Goal: Communication & Community: Answer question/provide support

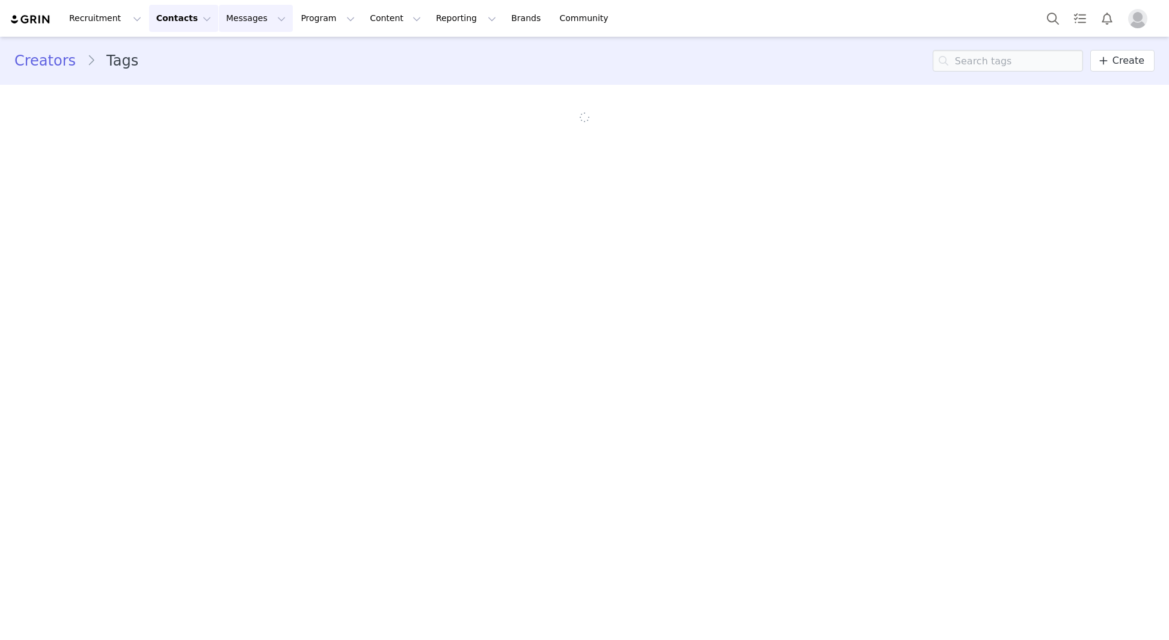
click at [237, 18] on button "Messages Messages" at bounding box center [256, 18] width 74 height 27
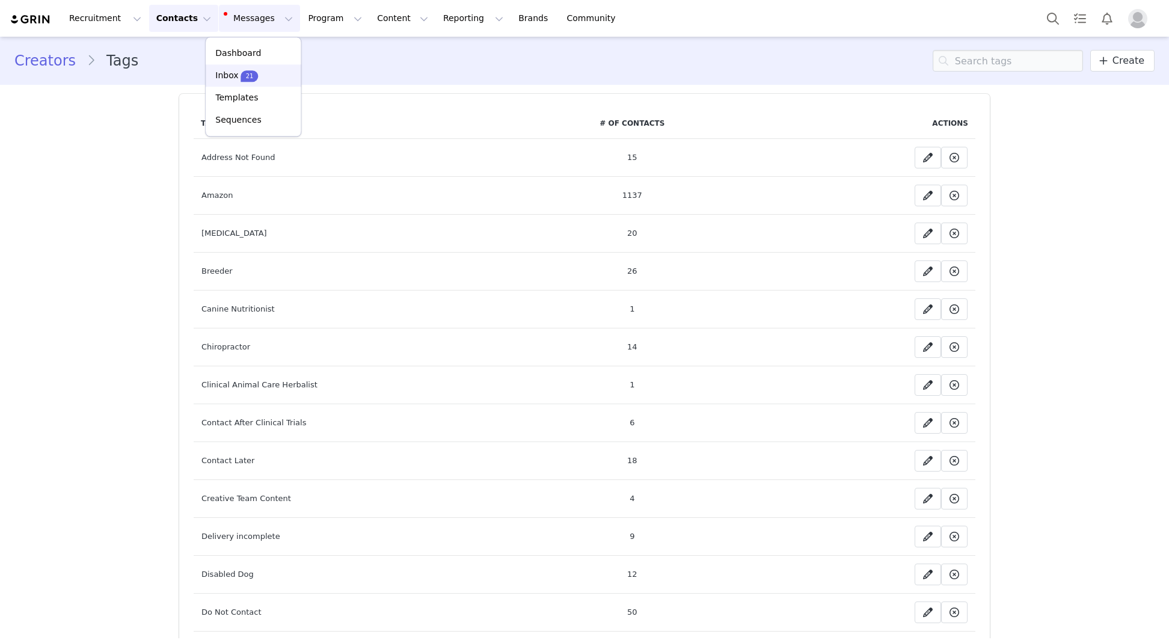
click at [246, 78] on p "21" at bounding box center [250, 76] width 8 height 9
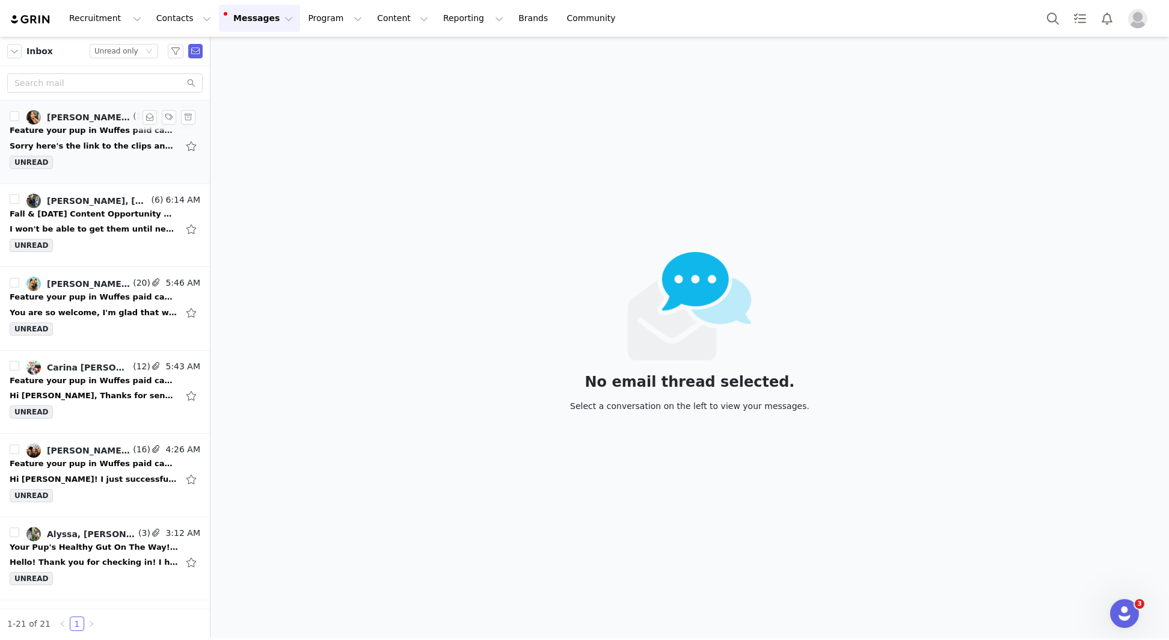
click at [102, 158] on div "UNREAD" at bounding box center [105, 165] width 191 height 18
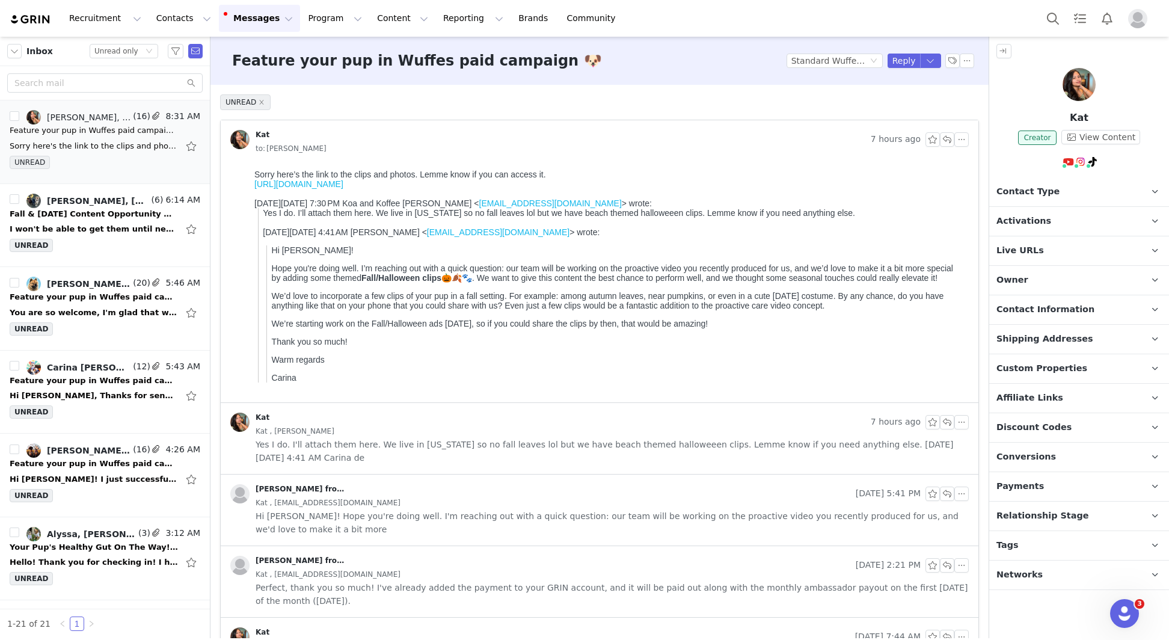
click at [343, 182] on link "https://share.icloud.com/photos/0ebKE_jCBG0jXgE2JTCb-s9ew" at bounding box center [298, 184] width 89 height 10
drag, startPoint x: 330, startPoint y: 402, endPoint x: 245, endPoint y: 163, distance: 253.4
copy div
click at [305, 391] on body "Sorry here’s the link to the clips and photos. Lemme know if you can access it.…" at bounding box center [609, 282] width 710 height 224
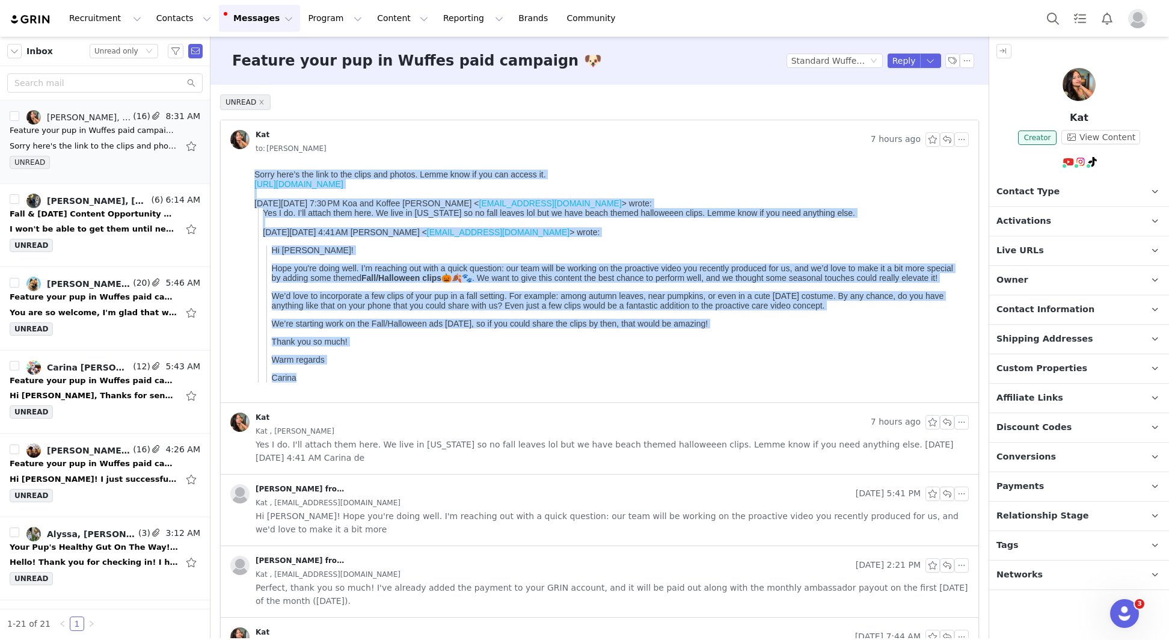
copy body "Sorry here’s the link to the clips and photos. Lemme know if you can access it.…"
drag, startPoint x: 298, startPoint y: 386, endPoint x: 497, endPoint y: 328, distance: 207.3
click at [250, 165] on html "Sorry here’s the link to the clips and photos. Lemme know if you can access it.…" at bounding box center [609, 284] width 719 height 238
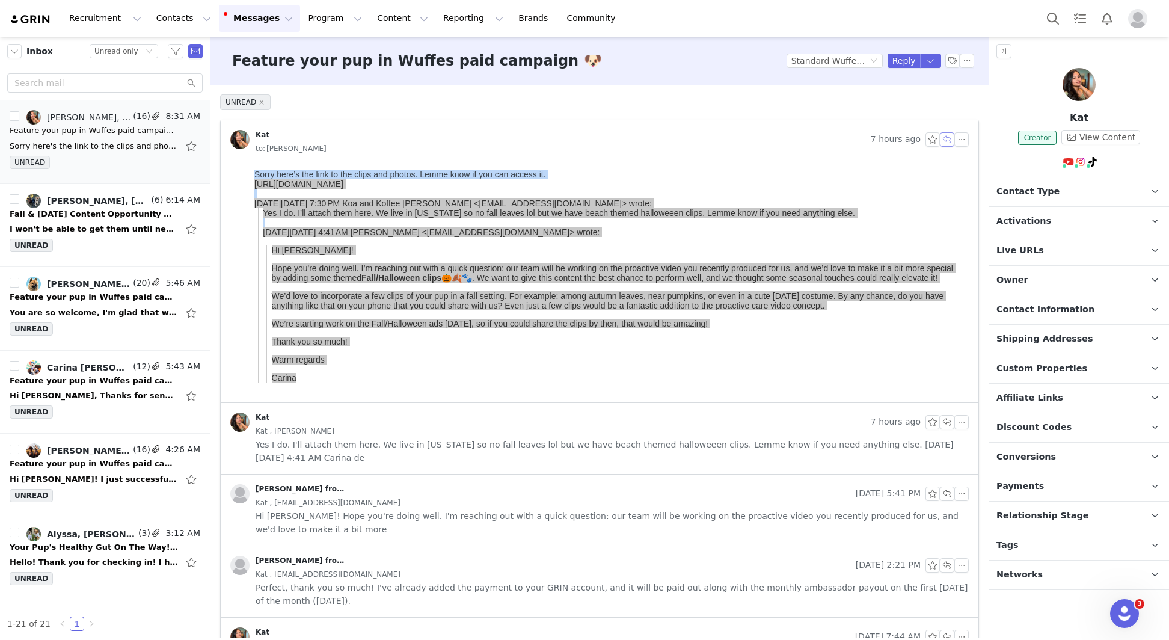
click at [949, 146] on button "button" at bounding box center [947, 139] width 14 height 14
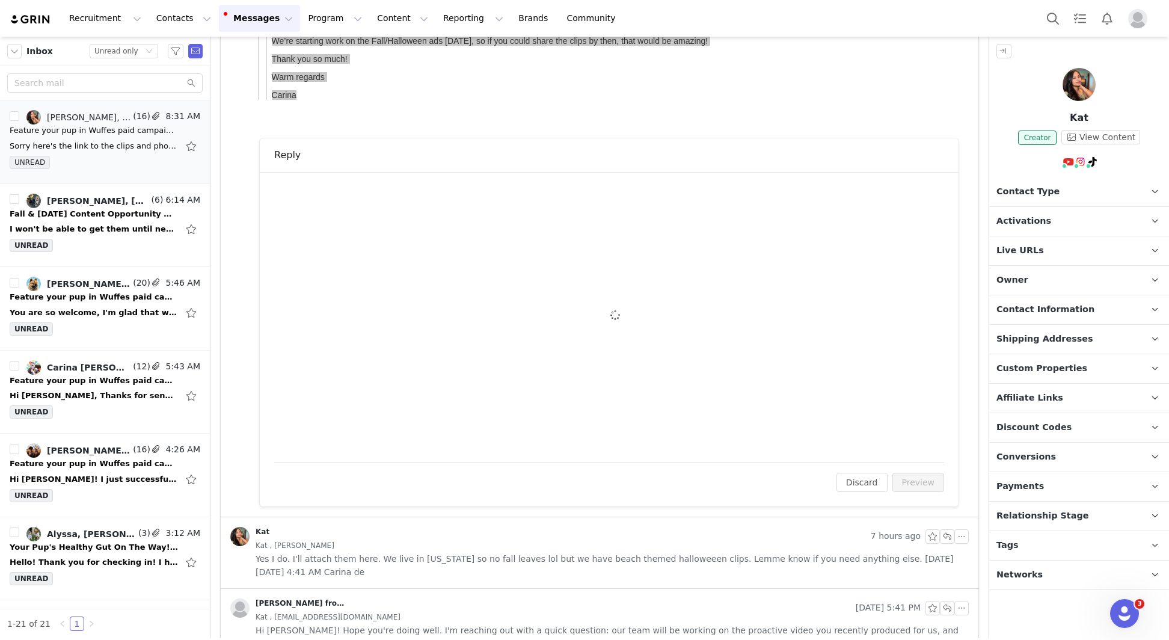
click at [351, 251] on html at bounding box center [609, 237] width 668 height 32
paste body "To enrich screen reader interactions, please activate Accessibility in Grammarl…"
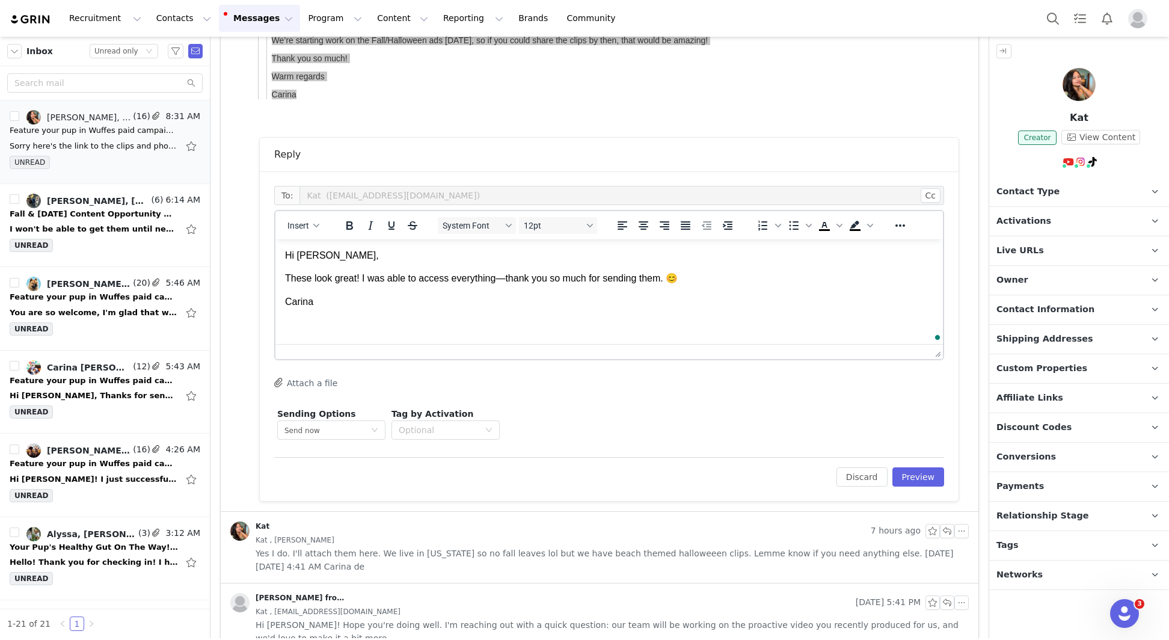
click at [506, 278] on p "These look great! I was able to access everything—thank you so much for sending…" at bounding box center [609, 278] width 648 height 13
click at [671, 279] on p "These look great! I was able to access everything. Thank you so much for sendin…" at bounding box center [609, 278] width 648 height 13
click at [918, 484] on button "Preview" at bounding box center [918, 476] width 52 height 19
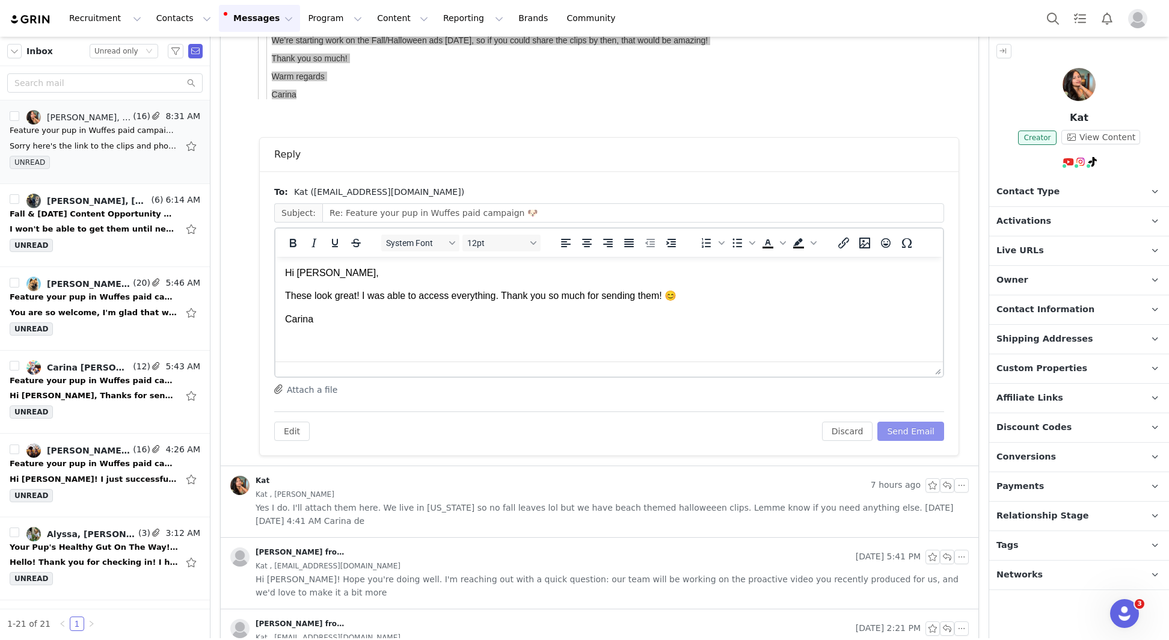
click at [908, 433] on button "Send Email" at bounding box center [910, 431] width 67 height 19
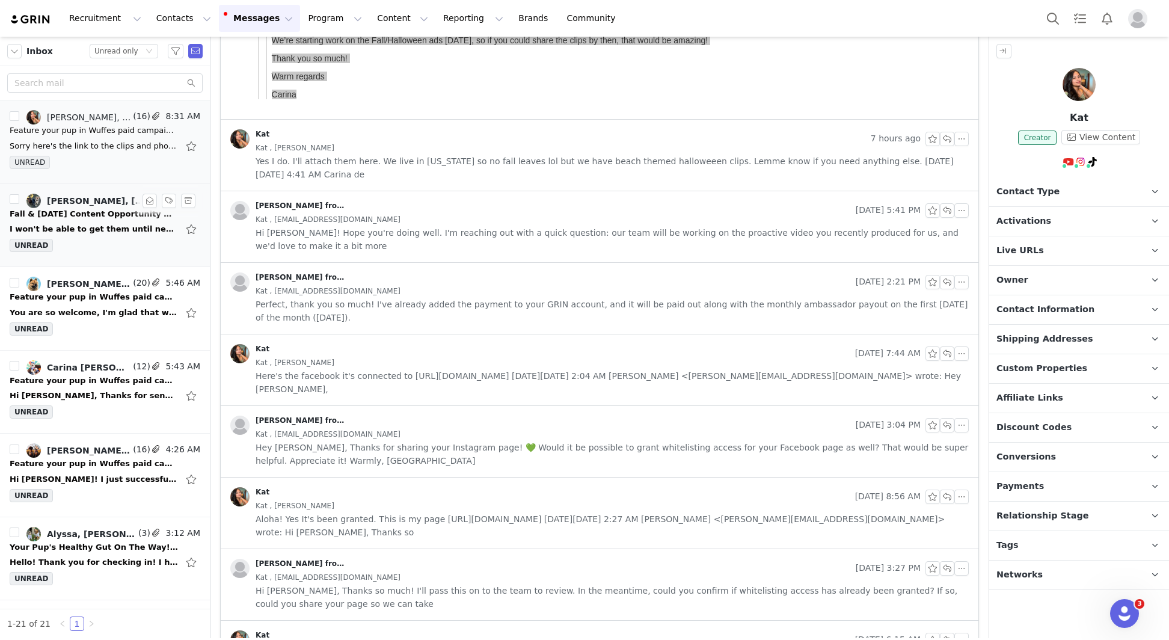
click at [89, 229] on div "I won't be able to get them until next week unfortunately! On [DATE] 7:43 AM, […" at bounding box center [94, 229] width 168 height 12
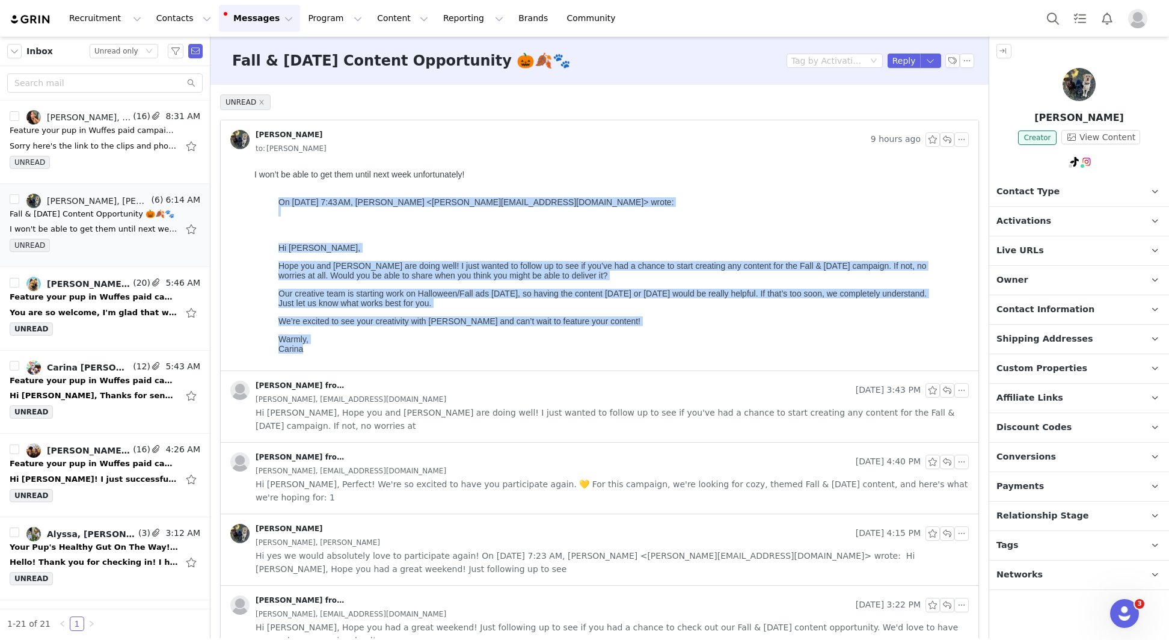
copy body "On Sep 29, 2025, at 7:43 AM, Carina de Lemos <carina@wuffes.com> wrote: ﻿ Hi La…"
drag, startPoint x: 306, startPoint y: 360, endPoint x: 242, endPoint y: 170, distance: 200.6
click at [250, 170] on html "I won’t be able to get them until next week unfortunately! On Sep 29, 2025, at …" at bounding box center [609, 268] width 719 height 206
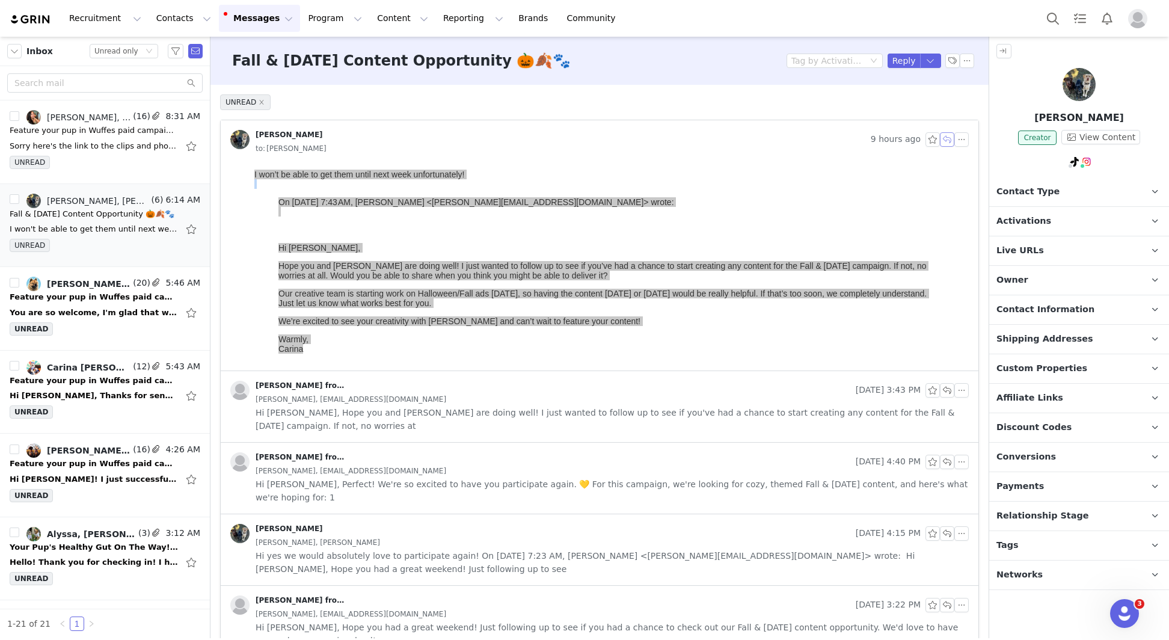
click at [953, 143] on button "button" at bounding box center [947, 139] width 14 height 14
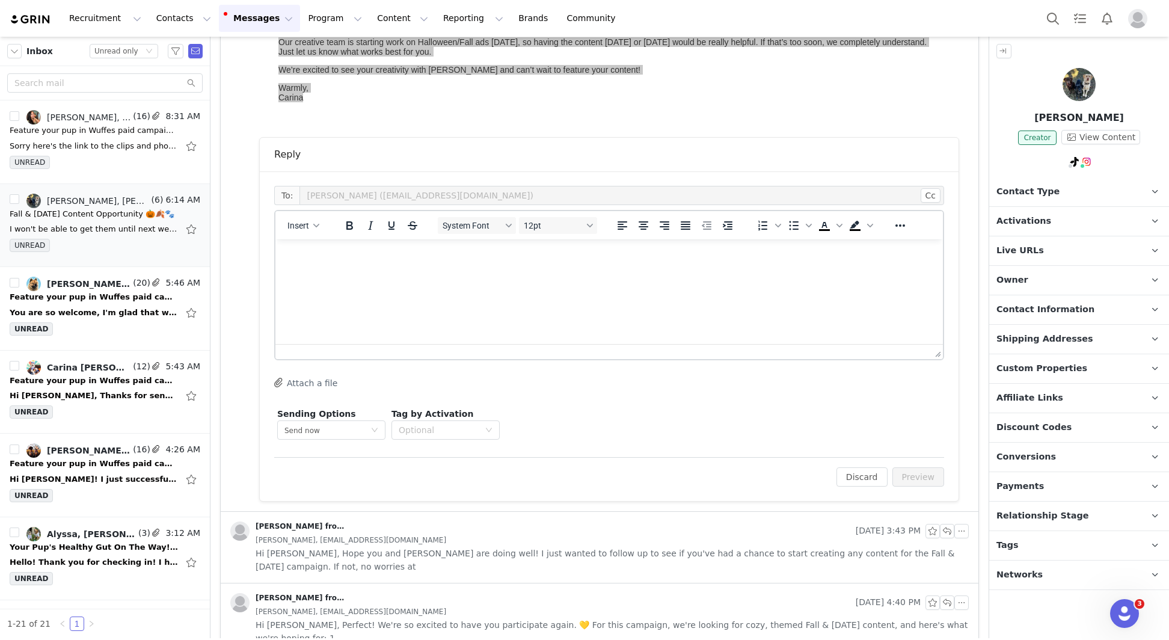
click at [408, 266] on html at bounding box center [609, 255] width 668 height 32
paste body "To enrich screen reader interactions, please activate Accessibility in Grammarl…"
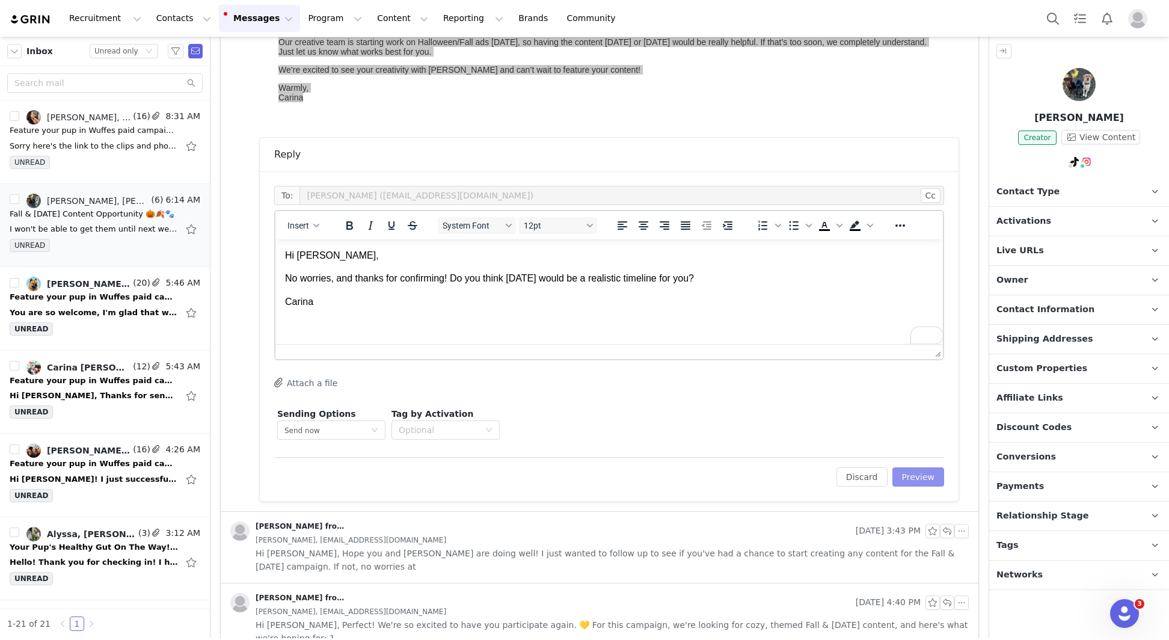
click at [897, 470] on button "Preview" at bounding box center [918, 476] width 52 height 19
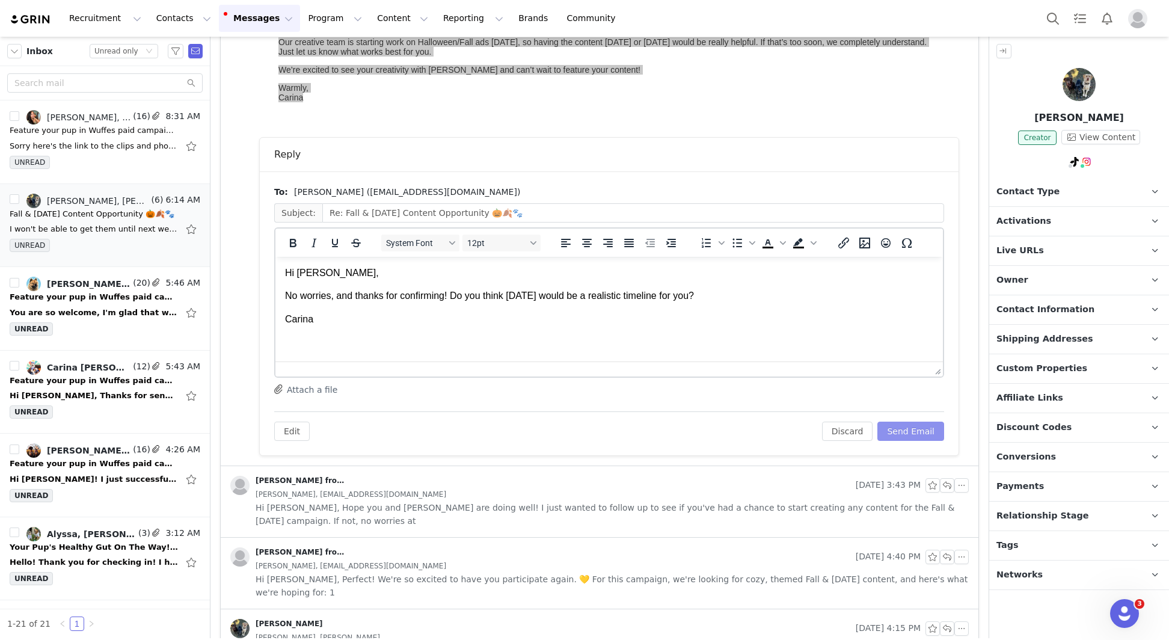
click at [910, 438] on button "Send Email" at bounding box center [910, 431] width 67 height 19
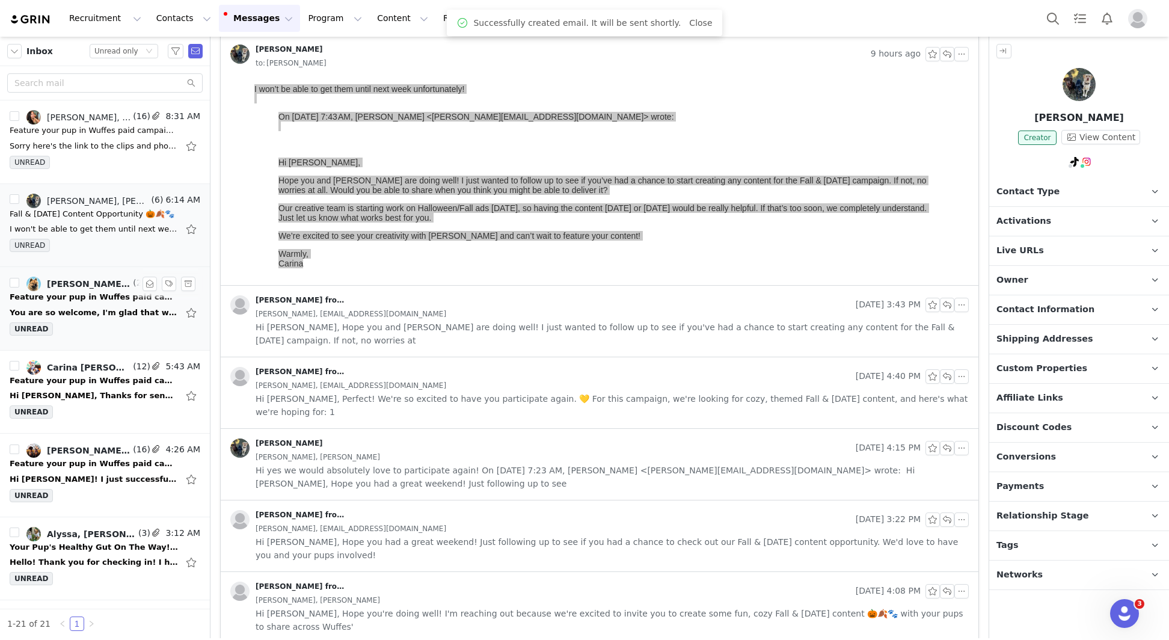
click at [69, 319] on div "You are so welcome, I'm glad that worked well. Is there a different link / fold…" at bounding box center [105, 312] width 191 height 19
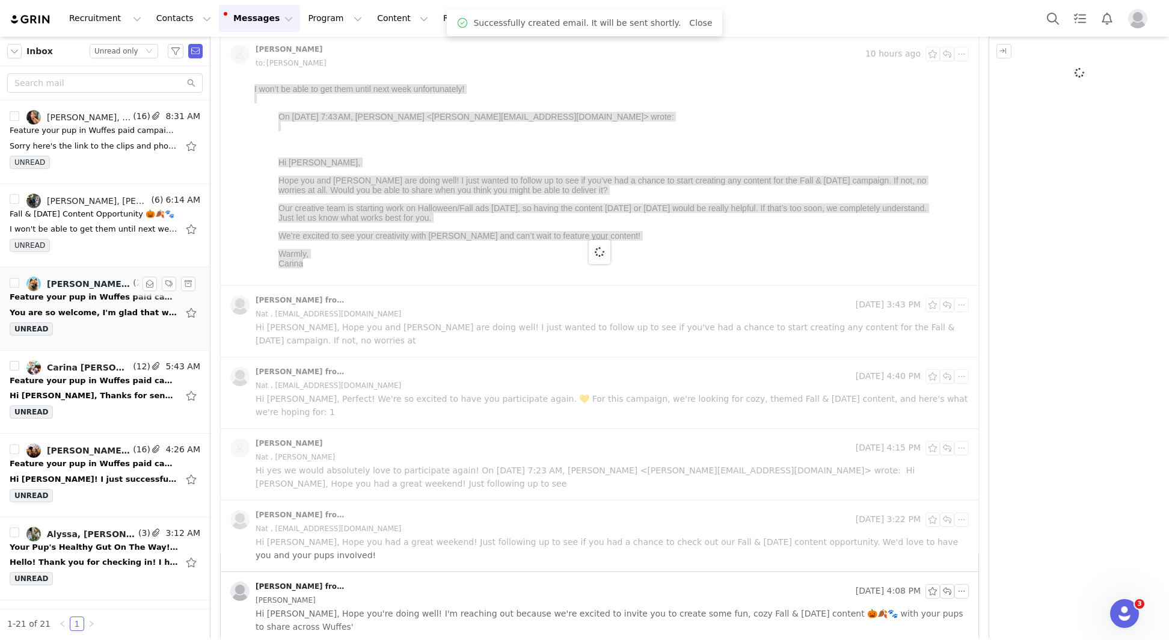
click at [74, 319] on div "You are so welcome, I'm glad that worked well. Is there a different link / fold…" at bounding box center [105, 312] width 191 height 19
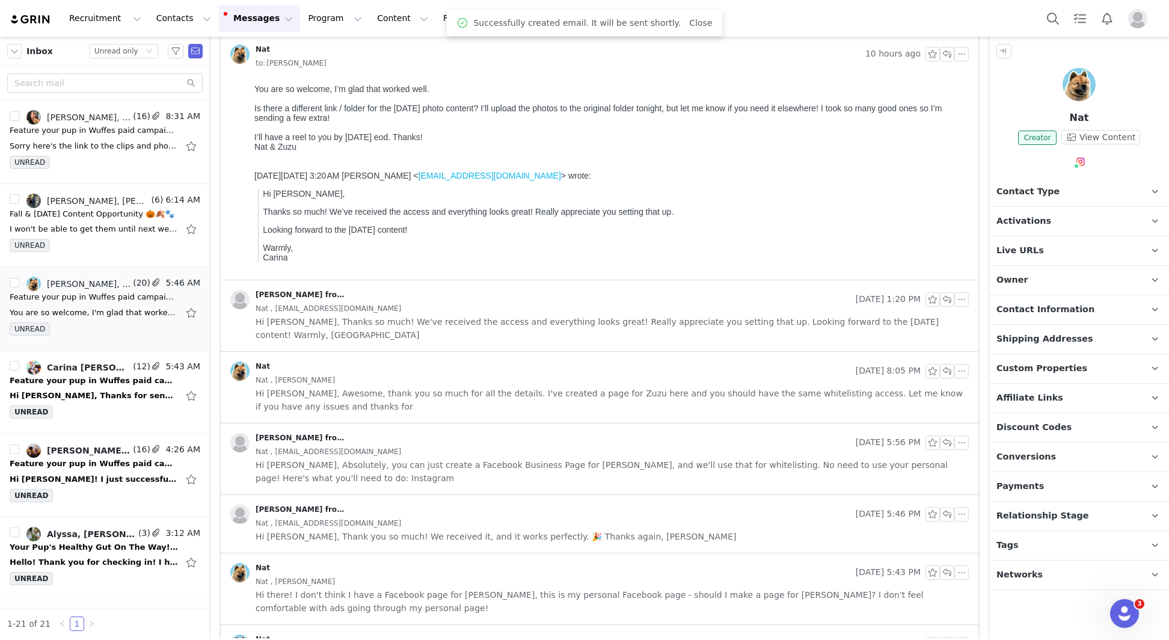
scroll to position [0, 0]
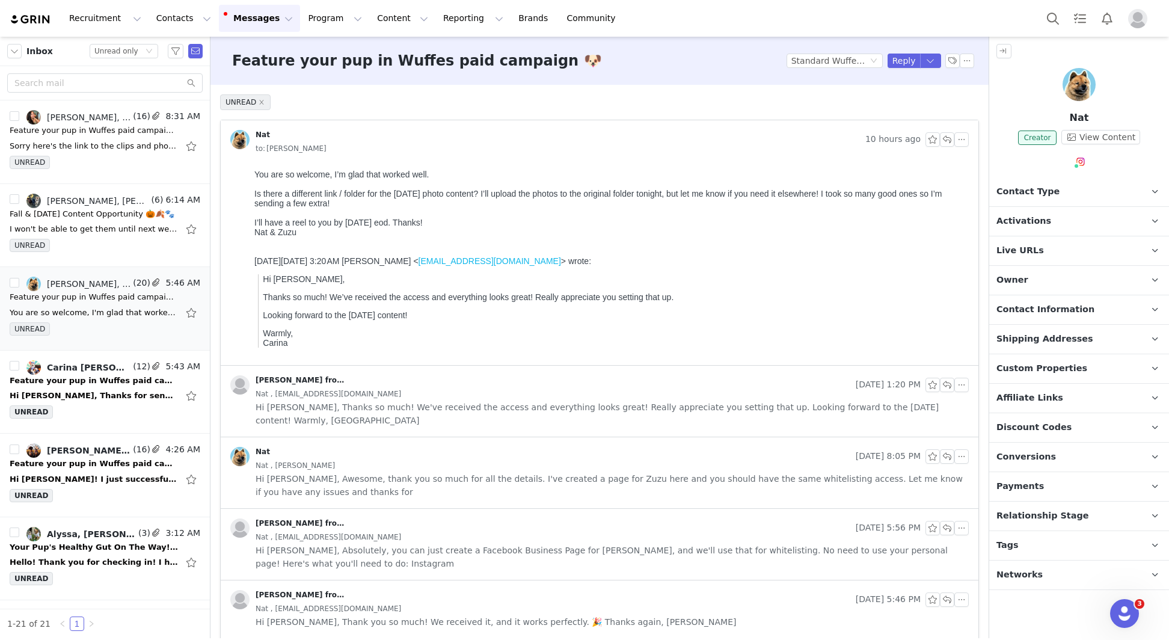
click at [1082, 112] on p "Nat" at bounding box center [1079, 118] width 180 height 14
copy p "Nat"
click at [1084, 182] on div "Instagram ( @zuzu.the.chowchow ) — Standard Connected — Account is discoverable." at bounding box center [1079, 210] width 179 height 77
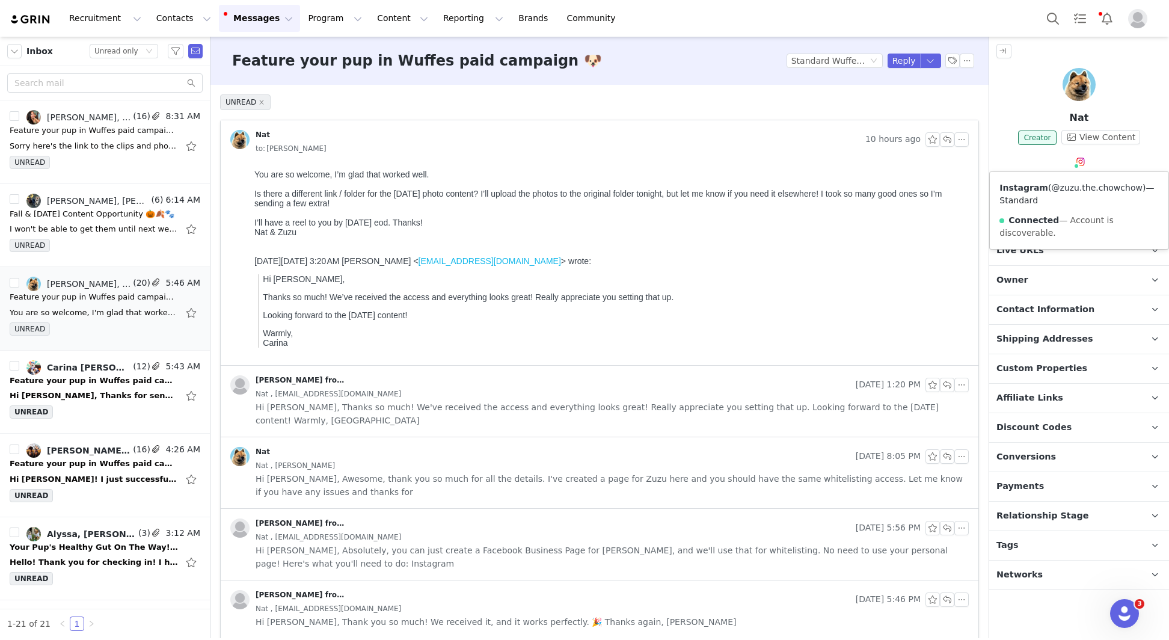
click at [1102, 188] on link "@zuzu.the.chowchow" at bounding box center [1096, 188] width 91 height 10
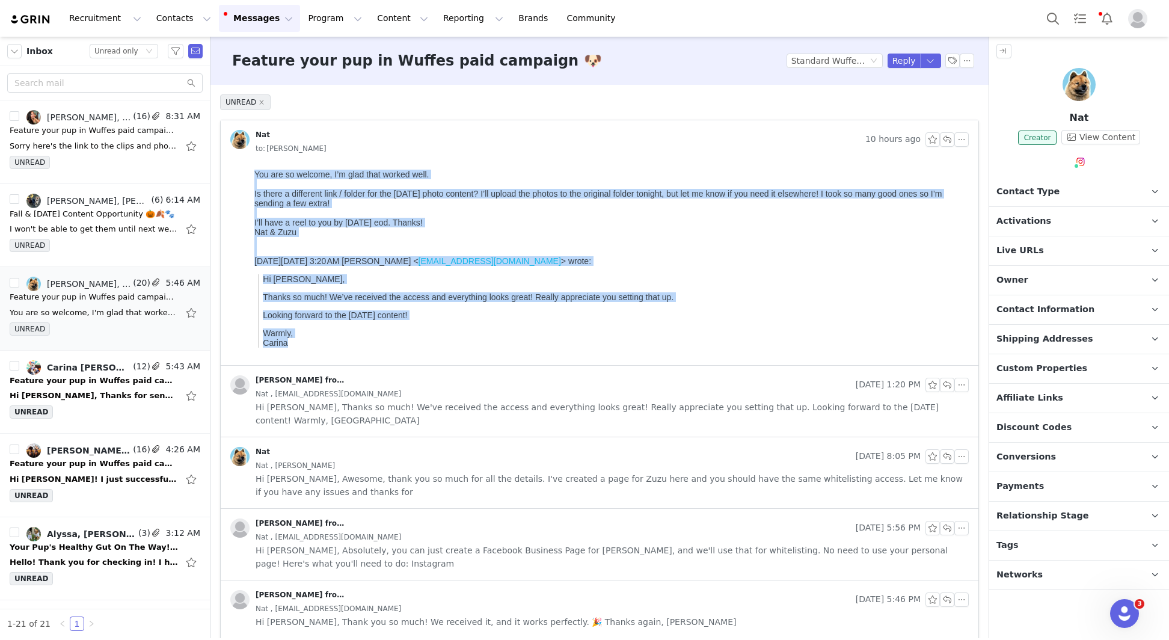
drag, startPoint x: 332, startPoint y: 344, endPoint x: 242, endPoint y: 126, distance: 236.2
click at [250, 165] on html "You are so welcome, I’m glad that worked well. Is there a different link / fold…" at bounding box center [609, 265] width 719 height 200
copy body "You are so welcome, I’m glad that worked well. Is there a different link / fold…"
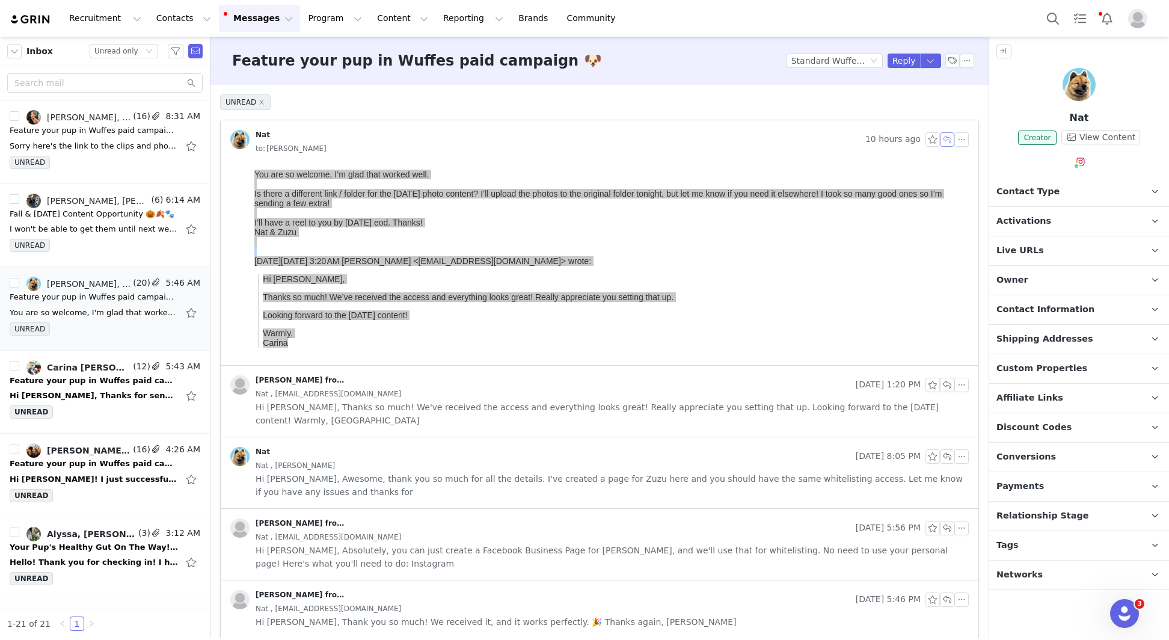
click at [944, 138] on button "button" at bounding box center [947, 139] width 14 height 14
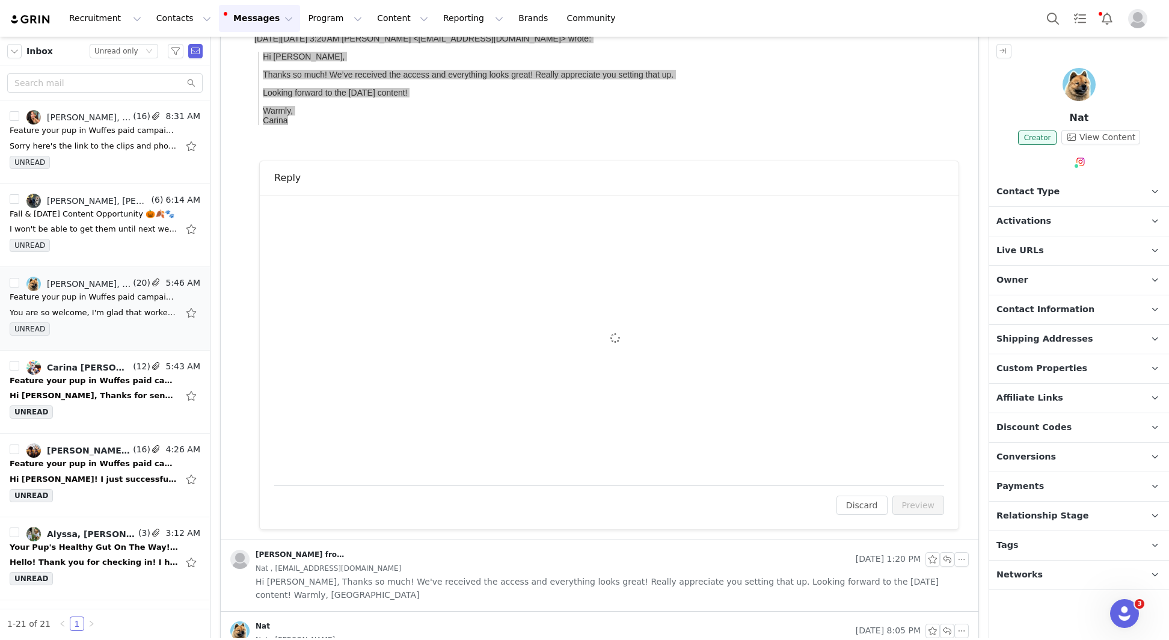
scroll to position [246, 0]
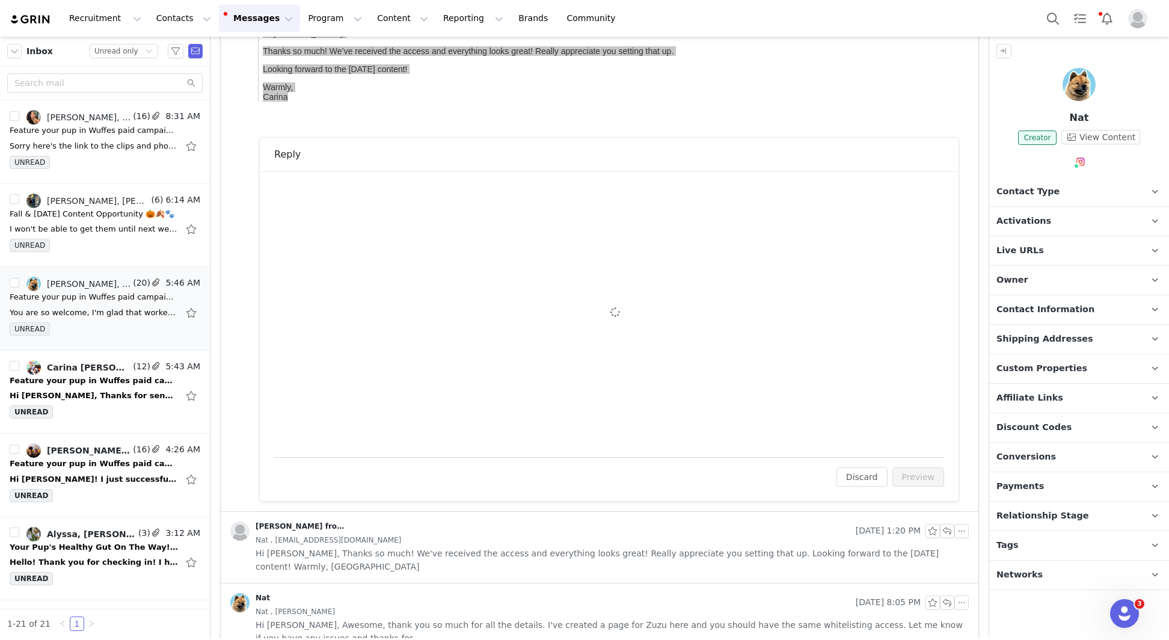
click at [435, 298] on div "To: Nat (zuzuthechowchow@gmail.com) Cc Cc: Attach a file Sending Options Send n…" at bounding box center [609, 314] width 670 height 257
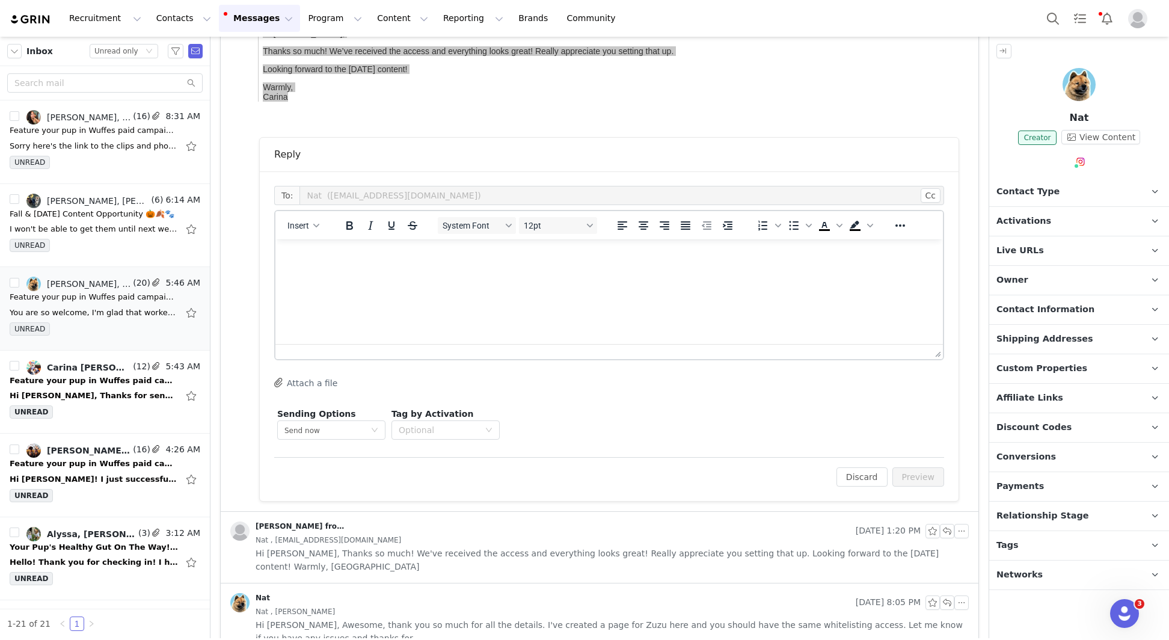
scroll to position [0, 0]
click at [388, 272] on html at bounding box center [609, 255] width 668 height 32
paste body "To enrich screen reader interactions, please activate Accessibility in Grammarl…"
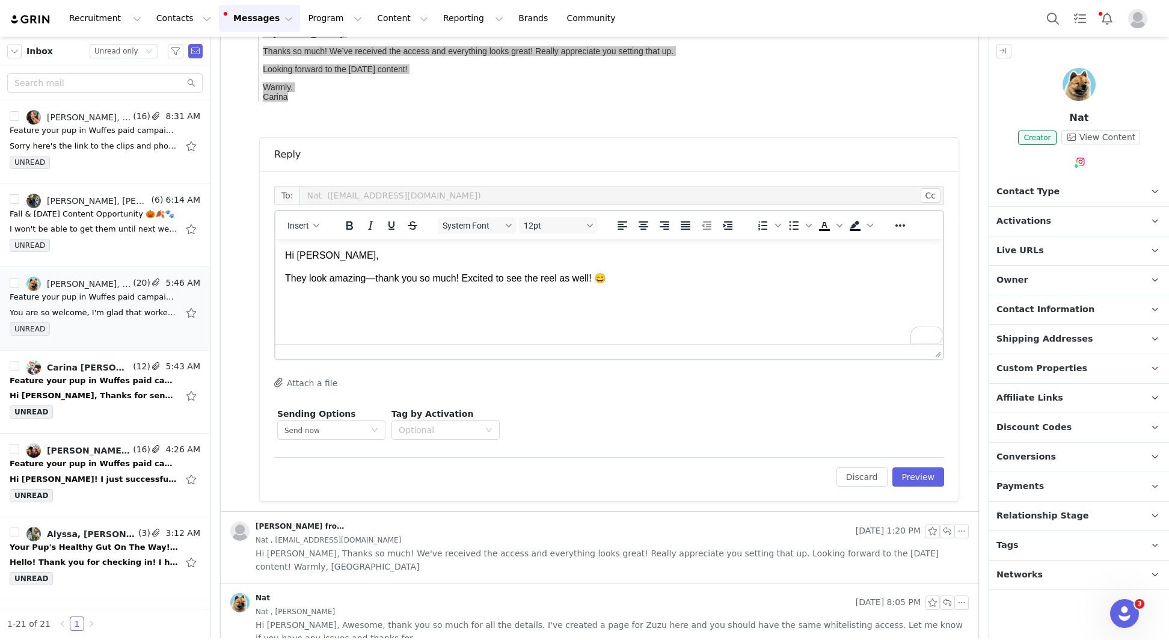
click at [375, 278] on p "They look amazing—thank you so much! Excited to see the reel as well! 😄" at bounding box center [609, 278] width 648 height 13
click at [662, 279] on p "They look amazing, thank you so much! Excited to see the reel as well! 😄" at bounding box center [609, 278] width 648 height 13
click at [925, 483] on button "Preview" at bounding box center [918, 476] width 52 height 19
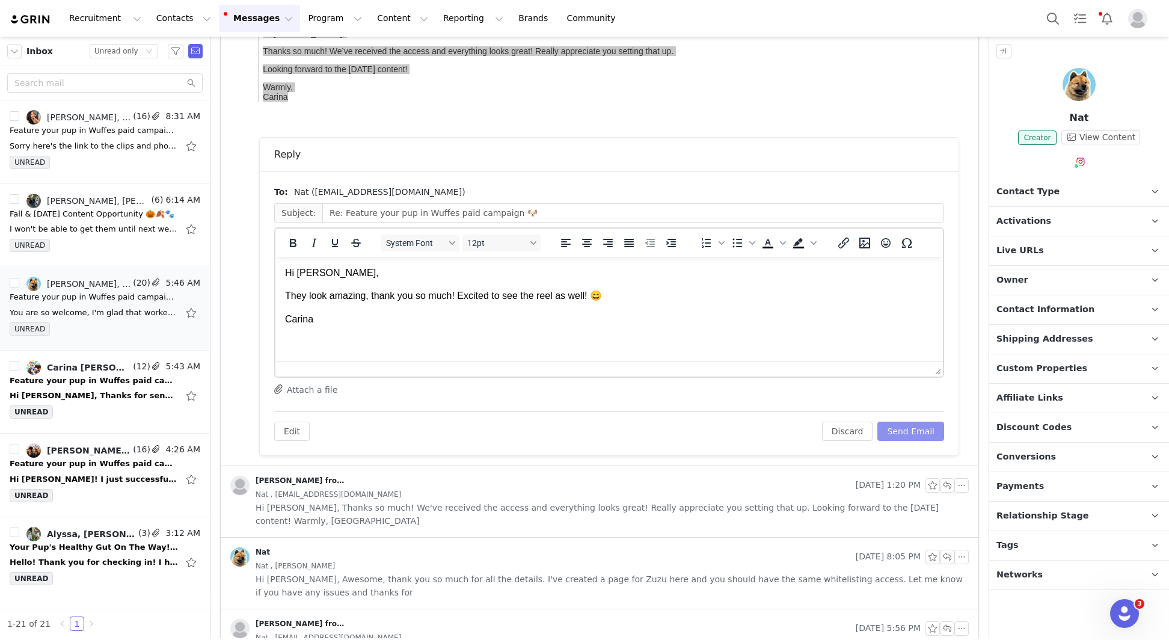
click at [929, 424] on button "Send Email" at bounding box center [910, 431] width 67 height 19
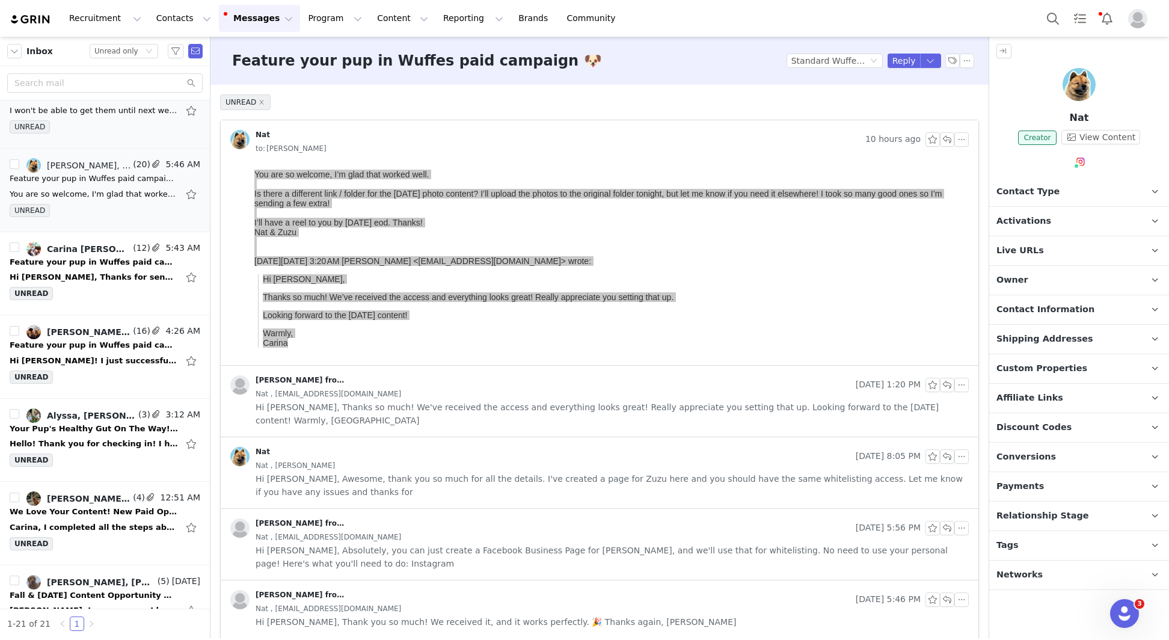
scroll to position [121, 0]
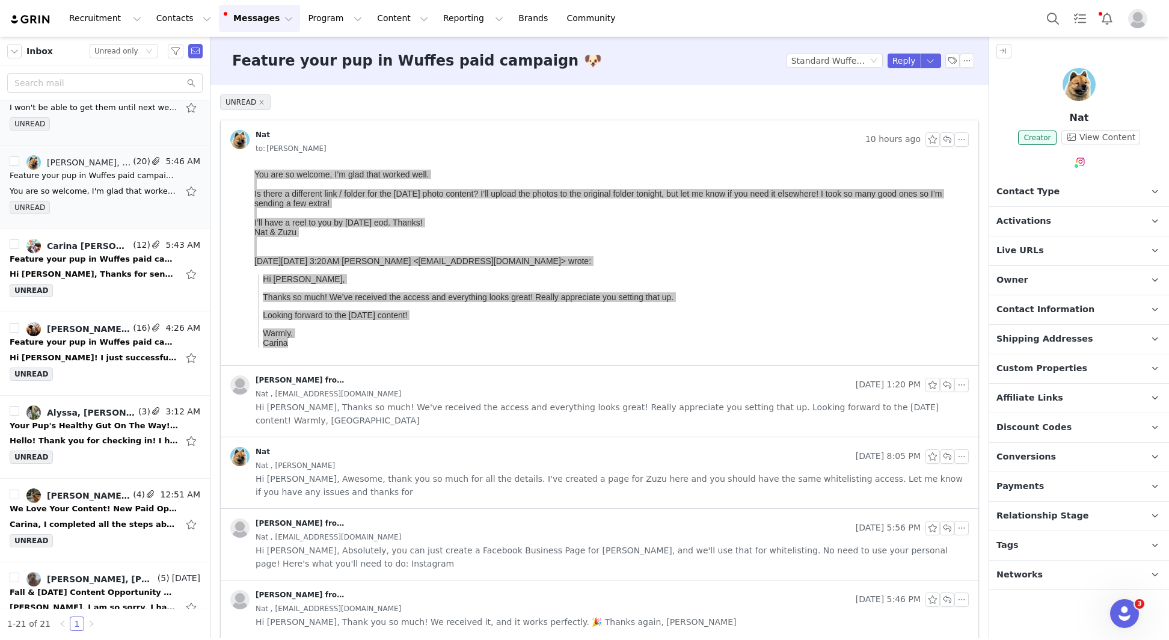
click at [102, 249] on link "Carina de Lemos, Carrie" at bounding box center [78, 246] width 104 height 14
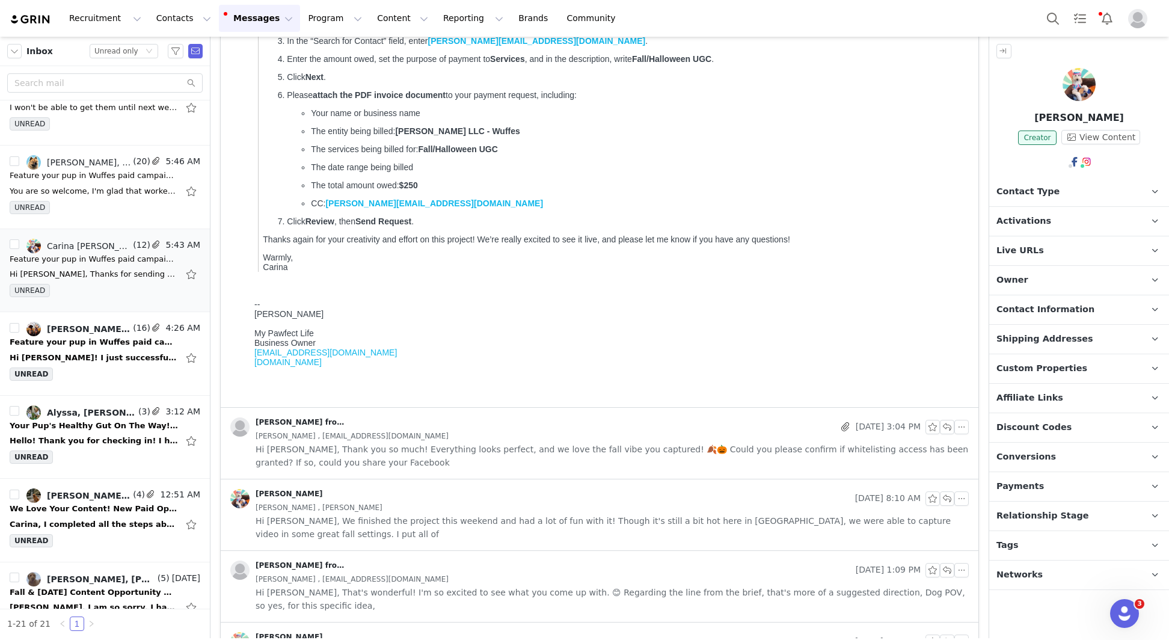
scroll to position [373, 0]
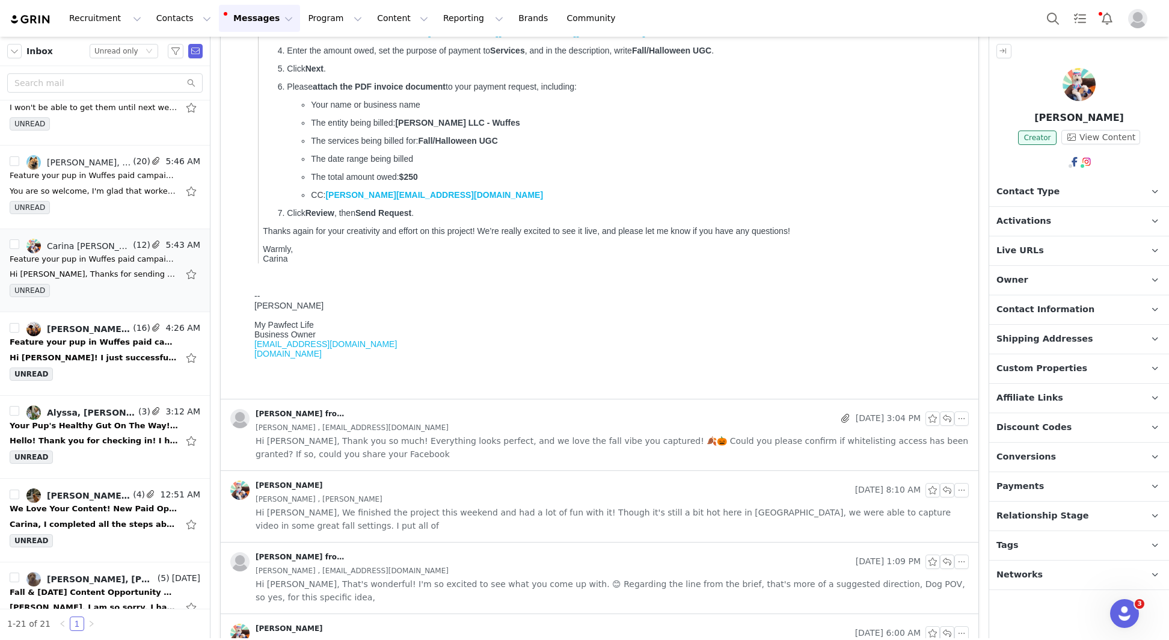
click at [481, 413] on div "[PERSON_NAME] from Wuffes" at bounding box center [532, 418] width 604 height 19
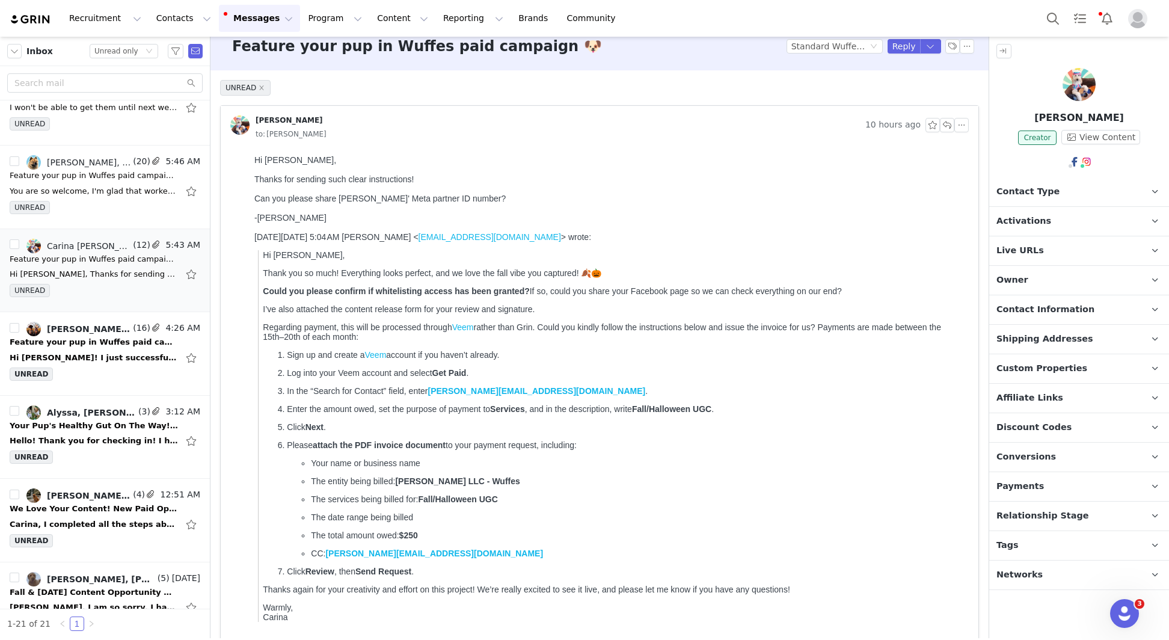
scroll to position [0, 0]
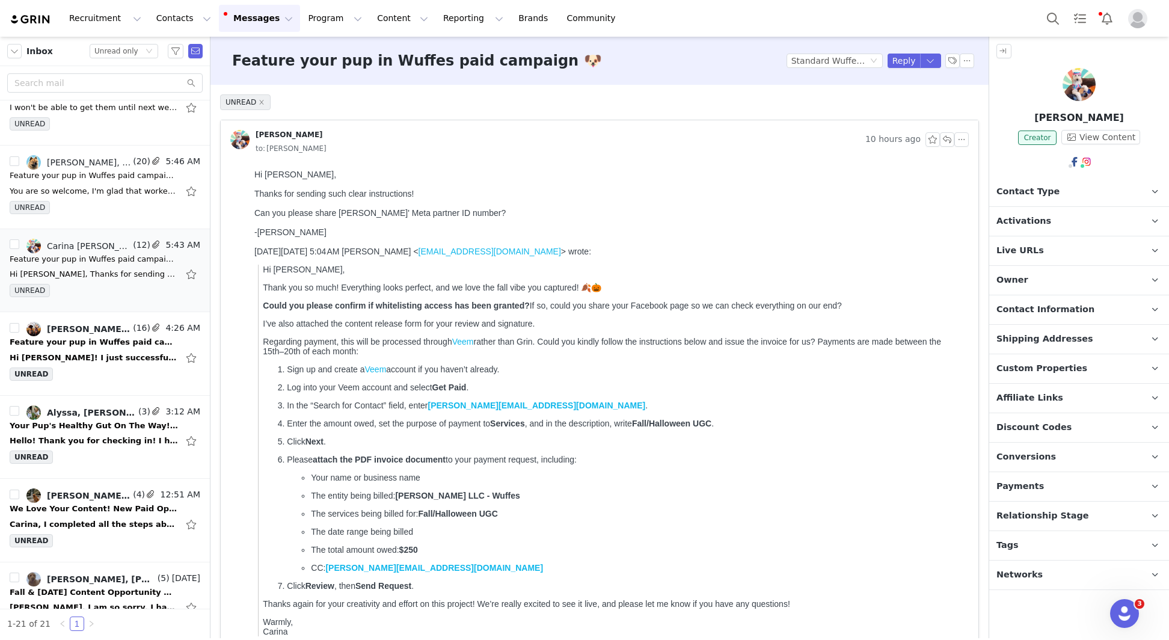
drag, startPoint x: 334, startPoint y: 209, endPoint x: 491, endPoint y: 210, distance: 157.6
click at [491, 210] on div "Hi Carina, Thanks for sending such clear instructions! Can you please share Wuf…" at bounding box center [609, 203] width 710 height 67
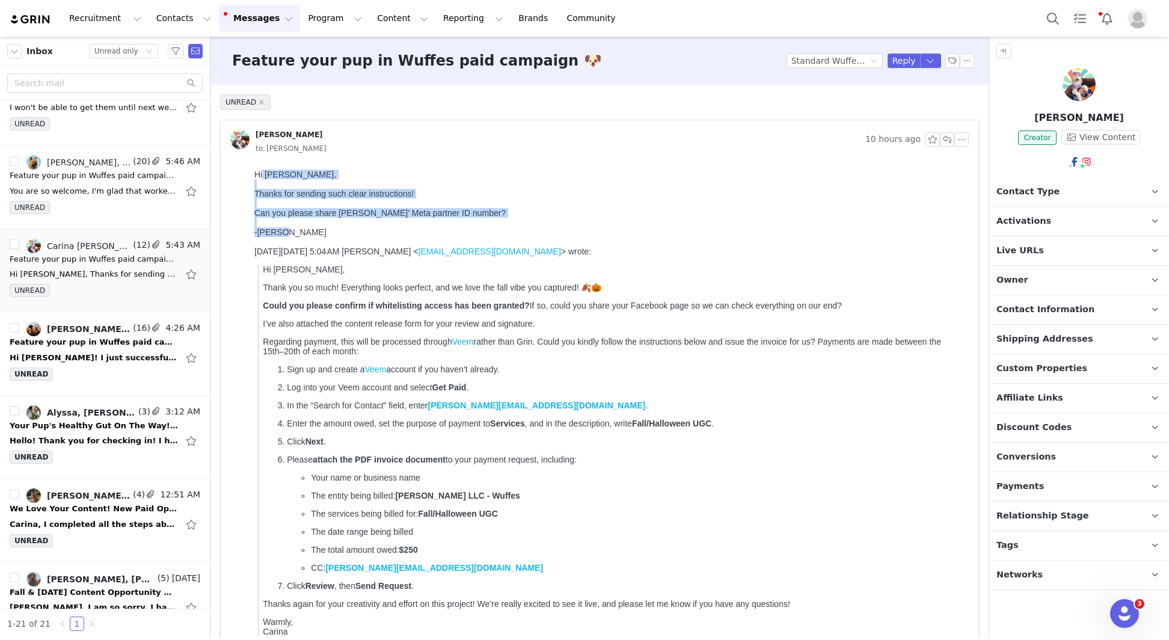
copy div "Carina, Thanks for sending such clear instructions! Can you please share Wuffes…"
drag, startPoint x: 284, startPoint y: 238, endPoint x: 262, endPoint y: 173, distance: 68.7
click at [262, 173] on div "Hi Carina, Thanks for sending such clear instructions! Can you please share Wuf…" at bounding box center [609, 203] width 710 height 67
copy div "Hi Carina, Thanks for sending such clear instructions! Can you"
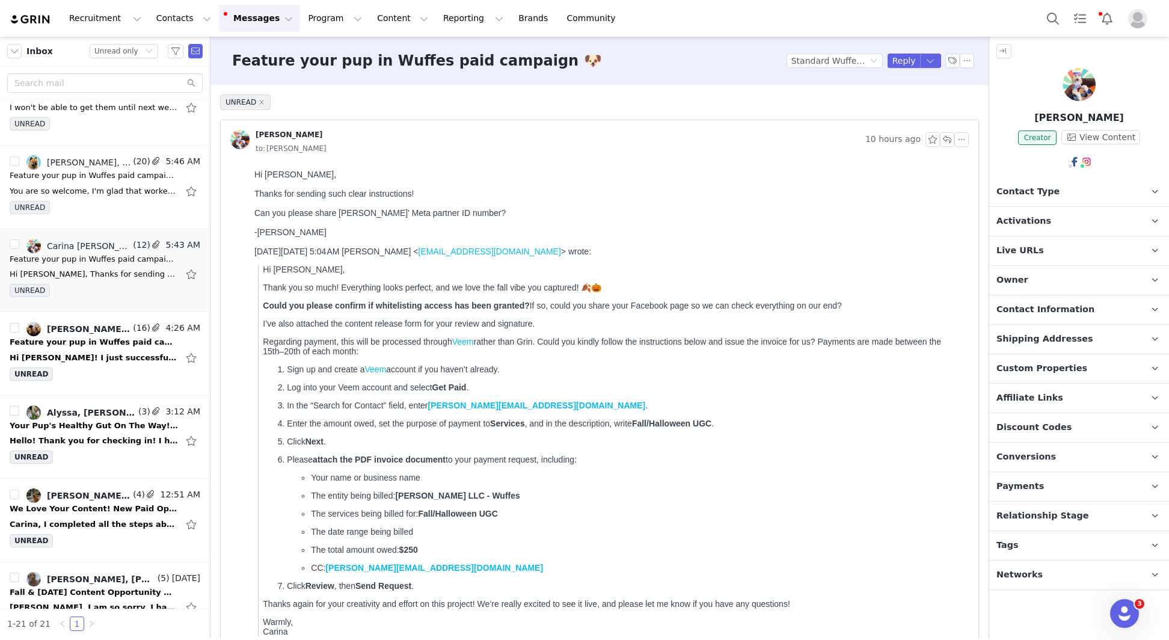
copy div
drag, startPoint x: 253, startPoint y: 173, endPoint x: 290, endPoint y: 243, distance: 79.4
click at [290, 243] on html "Hi Carina, Thanks for sending such clear instructions! Can you please share Wuf…" at bounding box center [609, 468] width 719 height 607
click at [945, 141] on button "button" at bounding box center [947, 139] width 14 height 14
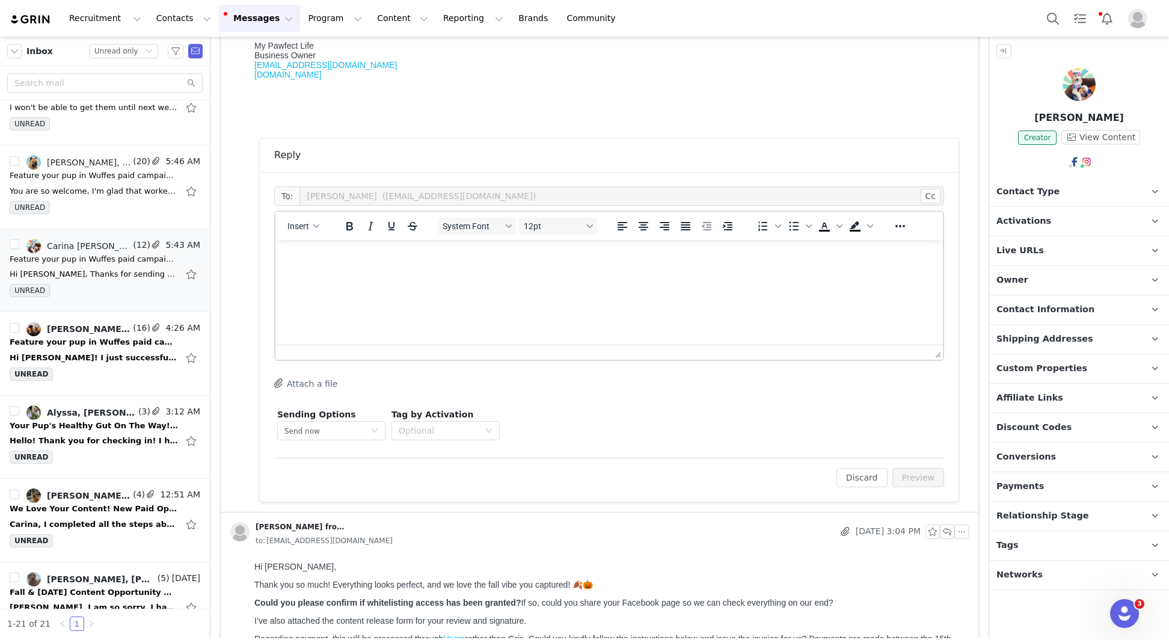
scroll to position [652, 0]
click at [302, 272] on html at bounding box center [609, 255] width 668 height 32
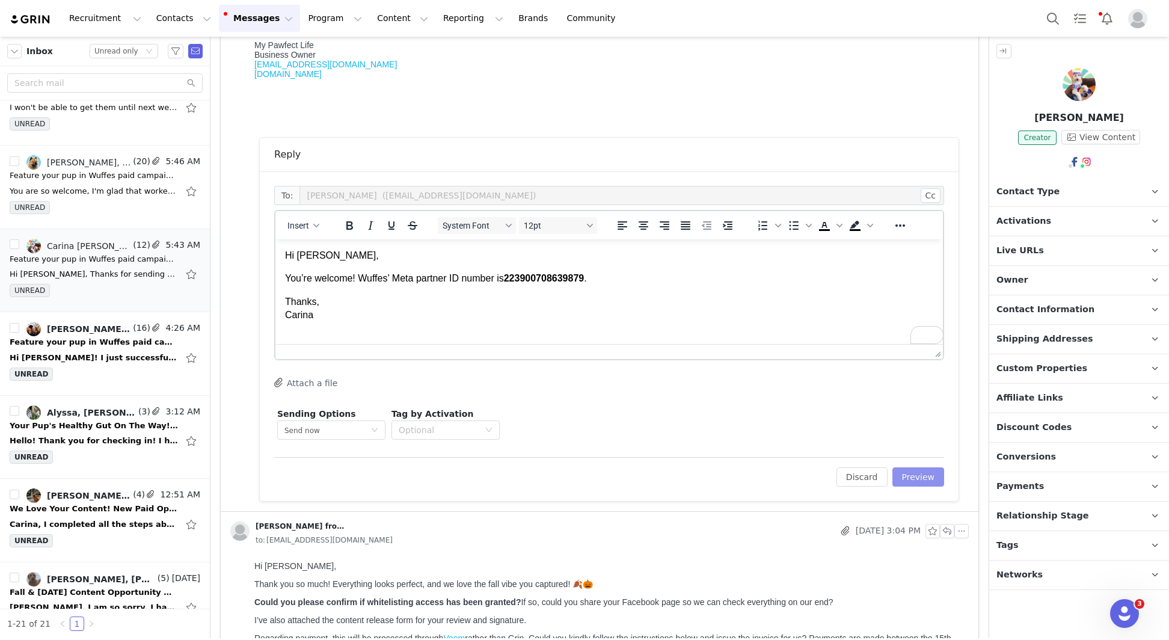
click at [919, 477] on button "Preview" at bounding box center [918, 476] width 52 height 19
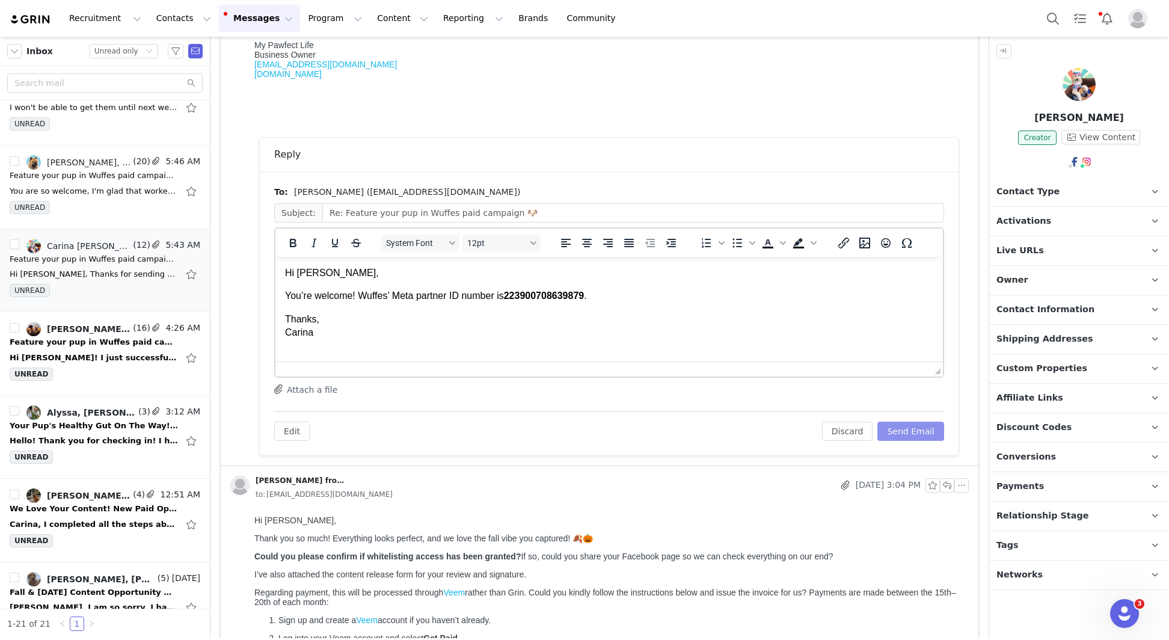
click at [903, 426] on button "Send Email" at bounding box center [910, 431] width 67 height 19
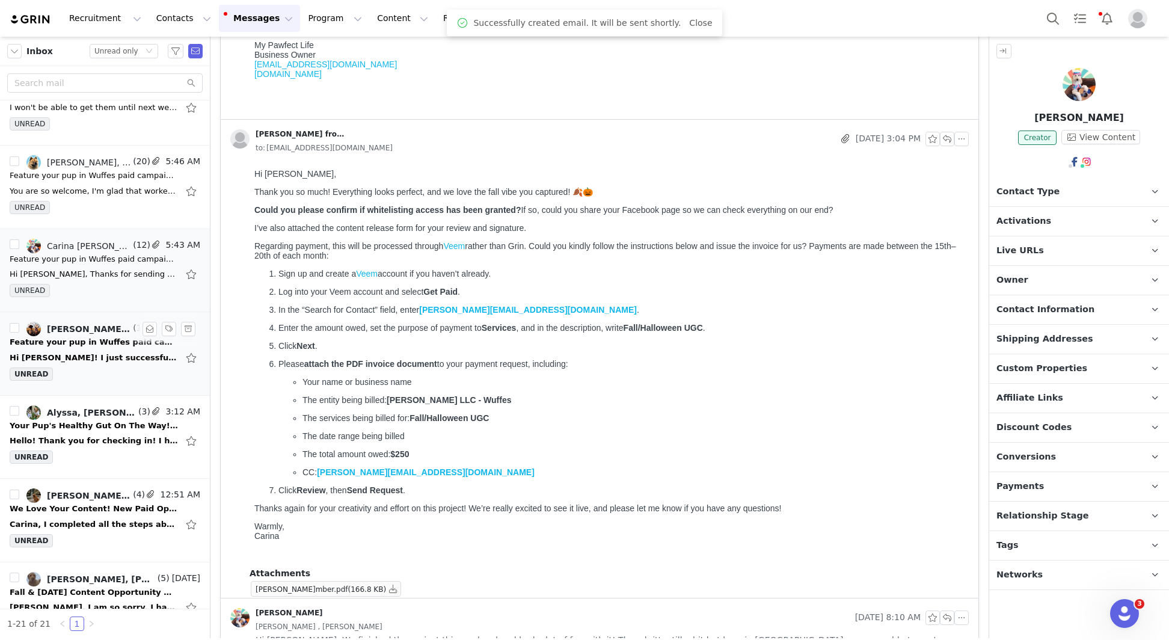
drag, startPoint x: 81, startPoint y: 365, endPoint x: 94, endPoint y: 373, distance: 15.2
click at [81, 367] on div "UNREAD" at bounding box center [105, 376] width 191 height 18
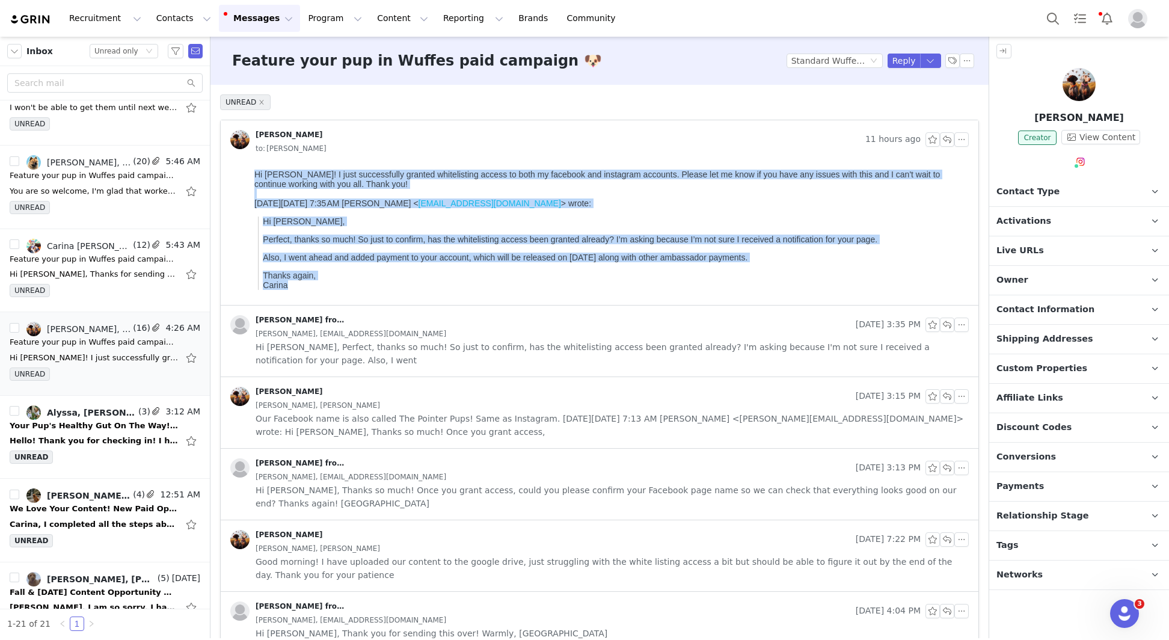
copy body "Hi Carina! I just successfully granted whitelisting access to both my facebook …"
drag, startPoint x: 278, startPoint y: 249, endPoint x: 247, endPoint y: 147, distance: 106.2
click at [250, 165] on html "Hi Carina! I just successfully granted whitelisting access to both my facebook …" at bounding box center [609, 235] width 719 height 140
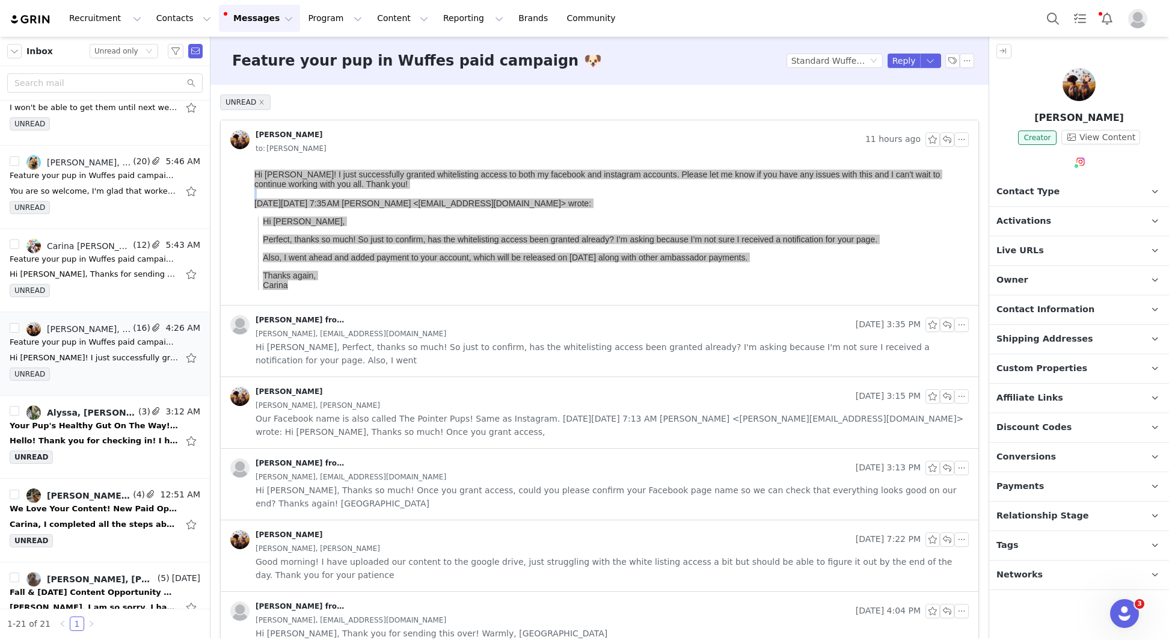
click at [1106, 115] on p "Kalie Skinner" at bounding box center [1079, 118] width 180 height 14
copy p "Kalie Skinner"
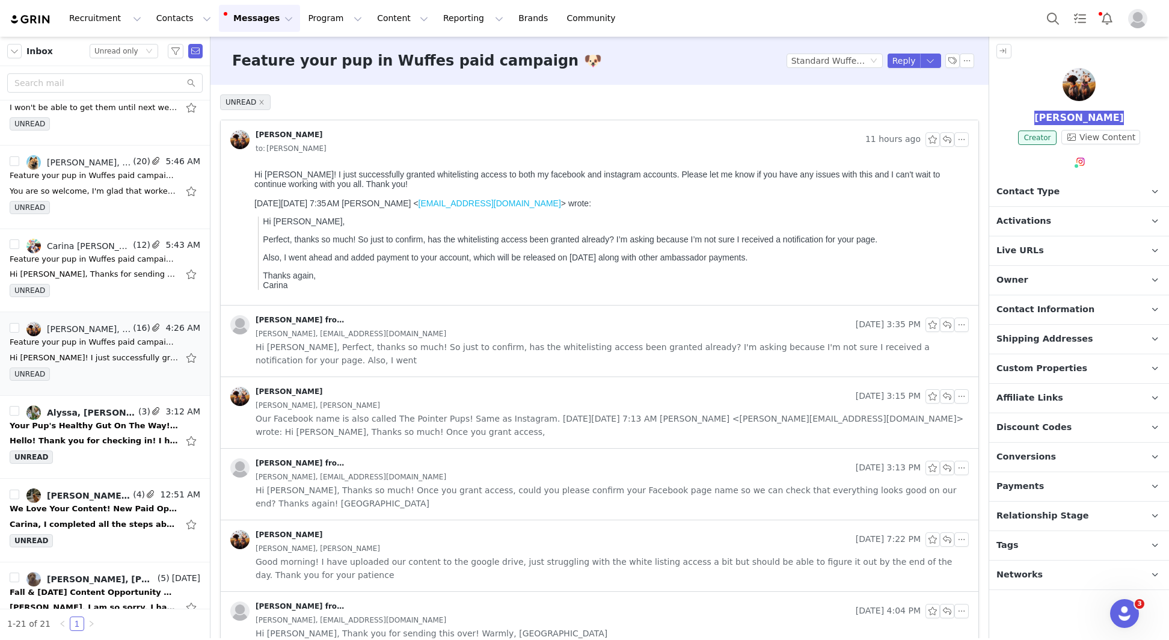
click at [297, 273] on p "Thanks again, Carina" at bounding box center [613, 280] width 701 height 19
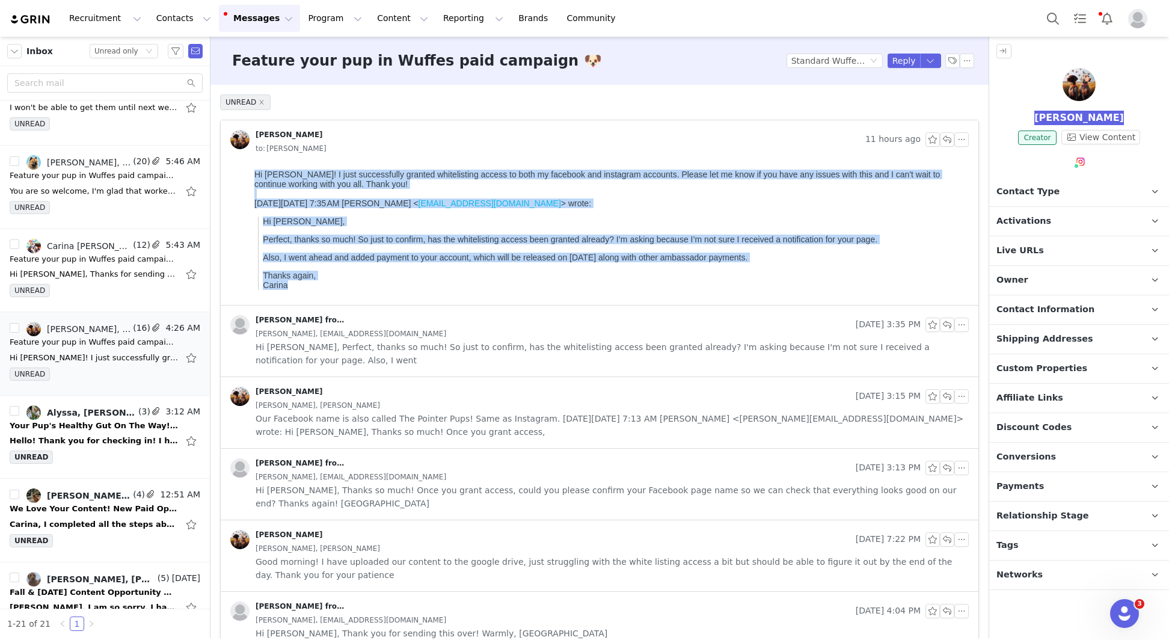
copy body "Hi Carina! I just successfully granted whitelisting access to both my facebook …"
drag, startPoint x: 290, startPoint y: 290, endPoint x: 248, endPoint y: 163, distance: 134.3
click at [250, 165] on html "Hi Carina! I just successfully granted whitelisting access to both my facebook …" at bounding box center [609, 235] width 719 height 140
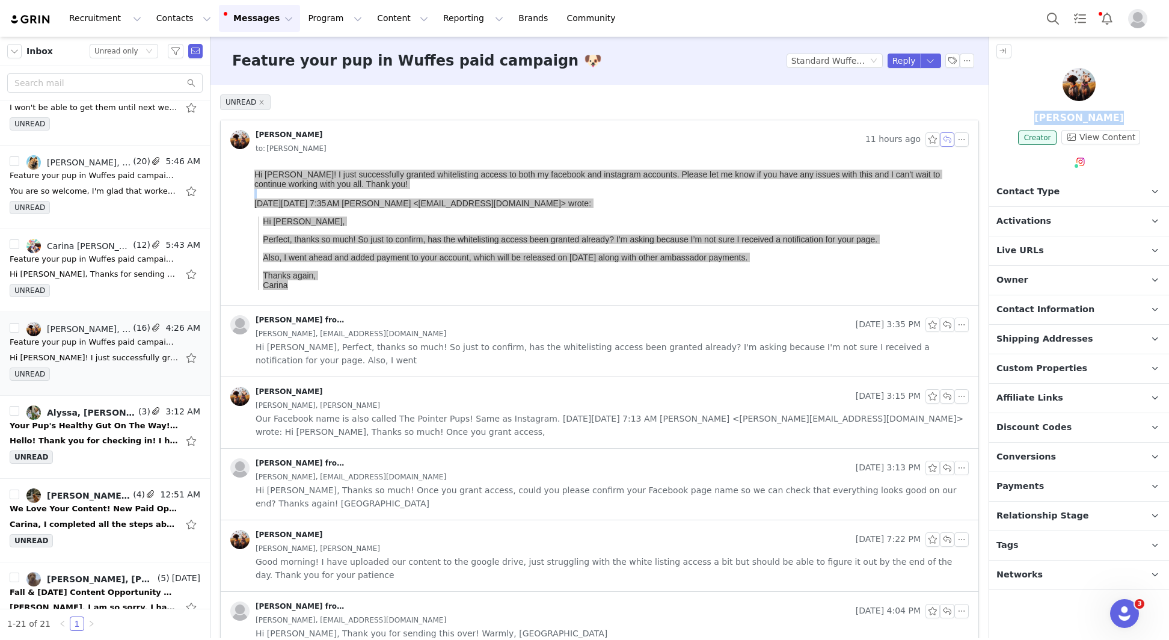
click at [948, 140] on button "button" at bounding box center [947, 139] width 14 height 14
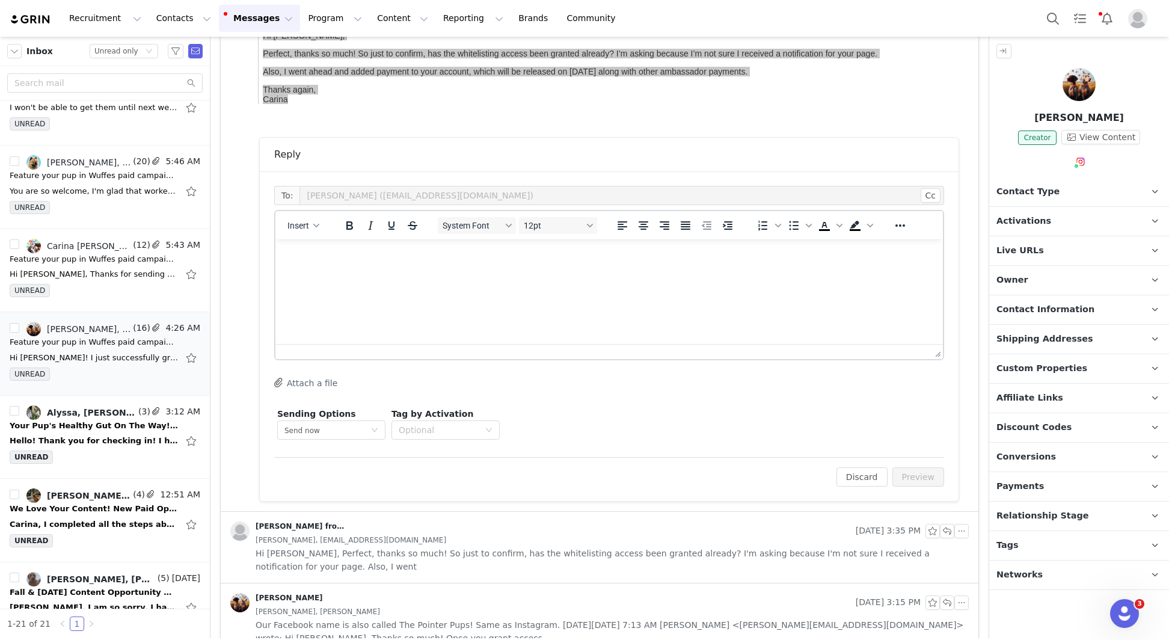
click at [396, 345] on div at bounding box center [609, 351] width 668 height 15
click at [360, 272] on html at bounding box center [609, 255] width 668 height 32
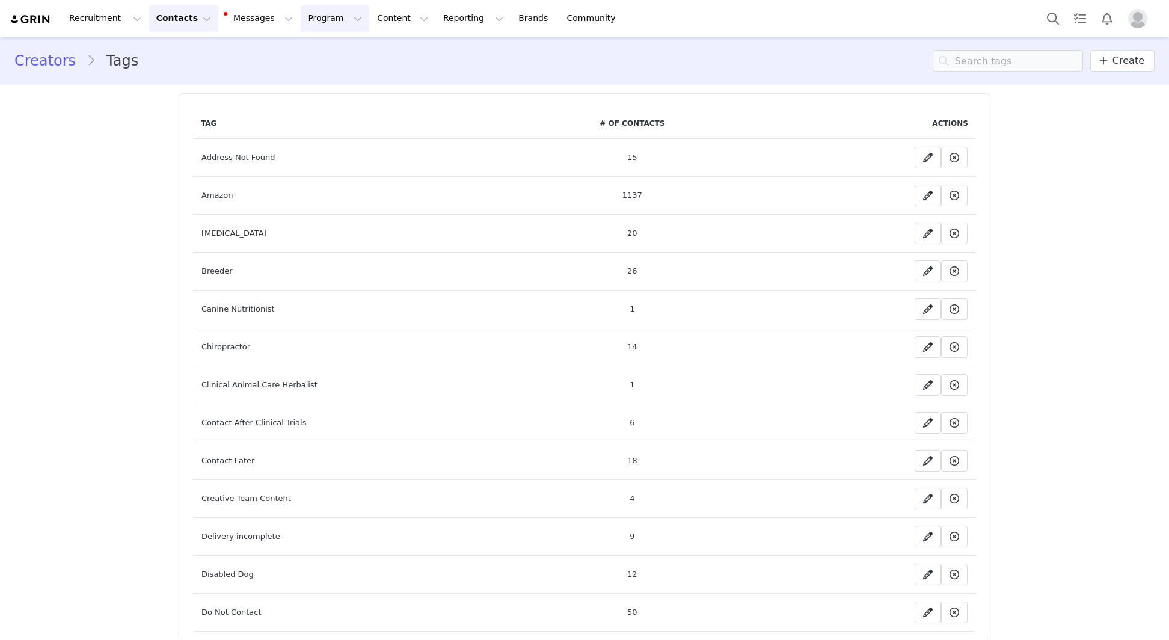
click at [301, 26] on button "Program Program" at bounding box center [335, 18] width 69 height 27
click at [340, 52] on div "Activations" at bounding box center [329, 53] width 81 height 13
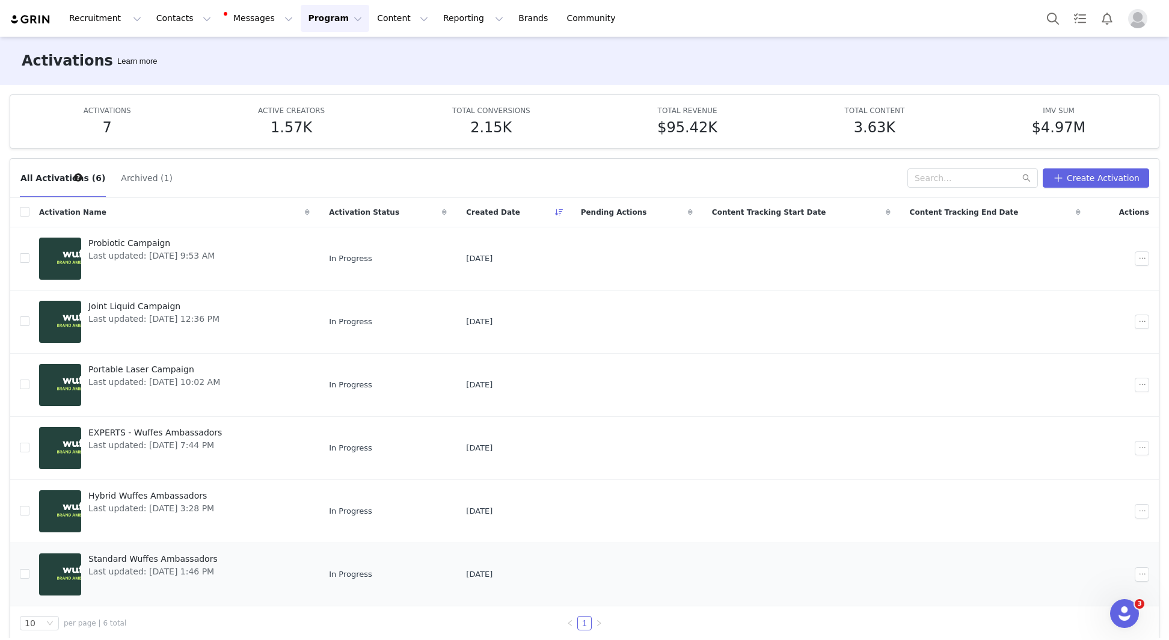
click at [145, 545] on td "Standard Wuffes Ambassadors Last updated: [DATE] 1:46 PM" at bounding box center [174, 573] width 290 height 63
click at [146, 565] on span "Last updated: Apr 1, 2025 1:46 PM" at bounding box center [152, 571] width 129 height 13
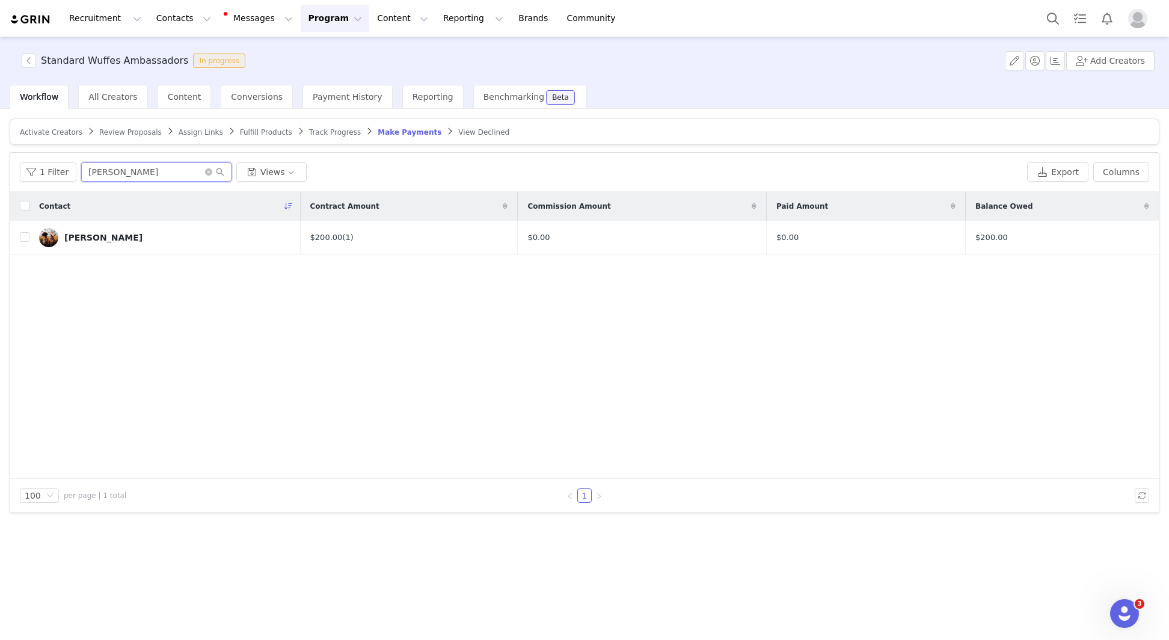
click at [162, 169] on input "Kalie Skinner" at bounding box center [156, 171] width 150 height 19
paste input "The Pointer Pups"
click at [162, 169] on input "Kalie The Pointer Pups" at bounding box center [156, 171] width 150 height 19
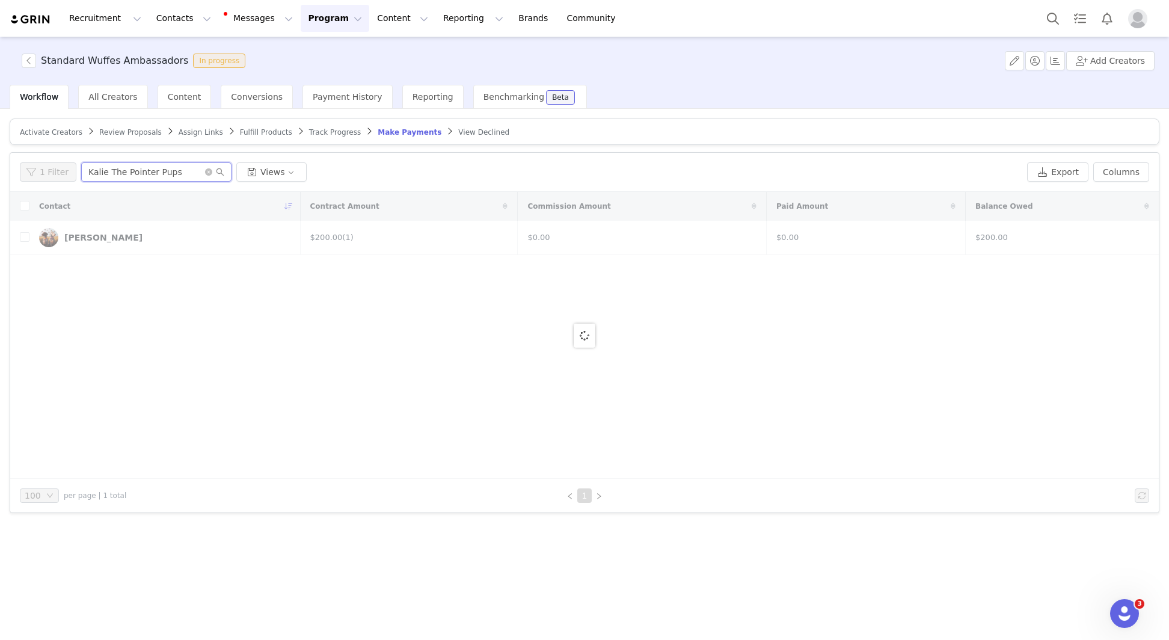
click at [162, 169] on input "Kalie The Pointer Pups" at bounding box center [156, 171] width 150 height 19
paste input "text"
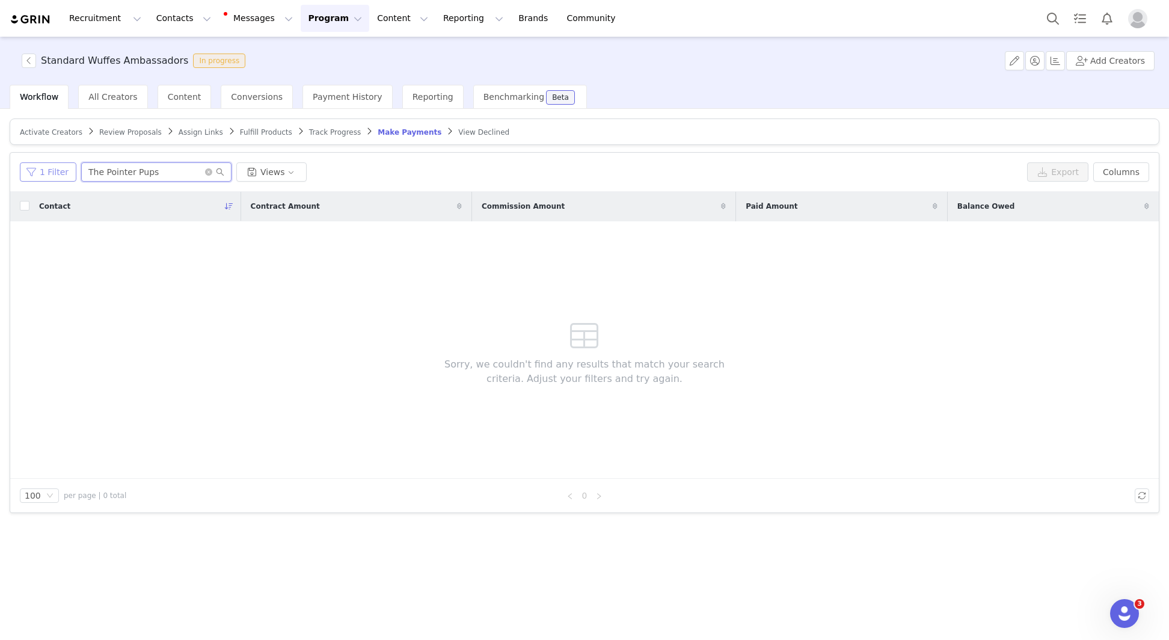
drag, startPoint x: 103, startPoint y: 172, endPoint x: 48, endPoint y: 173, distance: 54.7
click at [48, 173] on div "1 Filter The Pointer Pups Views" at bounding box center [521, 171] width 1002 height 19
drag, startPoint x: 146, startPoint y: 171, endPoint x: 67, endPoint y: 171, distance: 79.4
click at [67, 171] on div "1 Filter Pointer Pups Views" at bounding box center [521, 171] width 1002 height 19
paste input "[PERSON_NAME]"
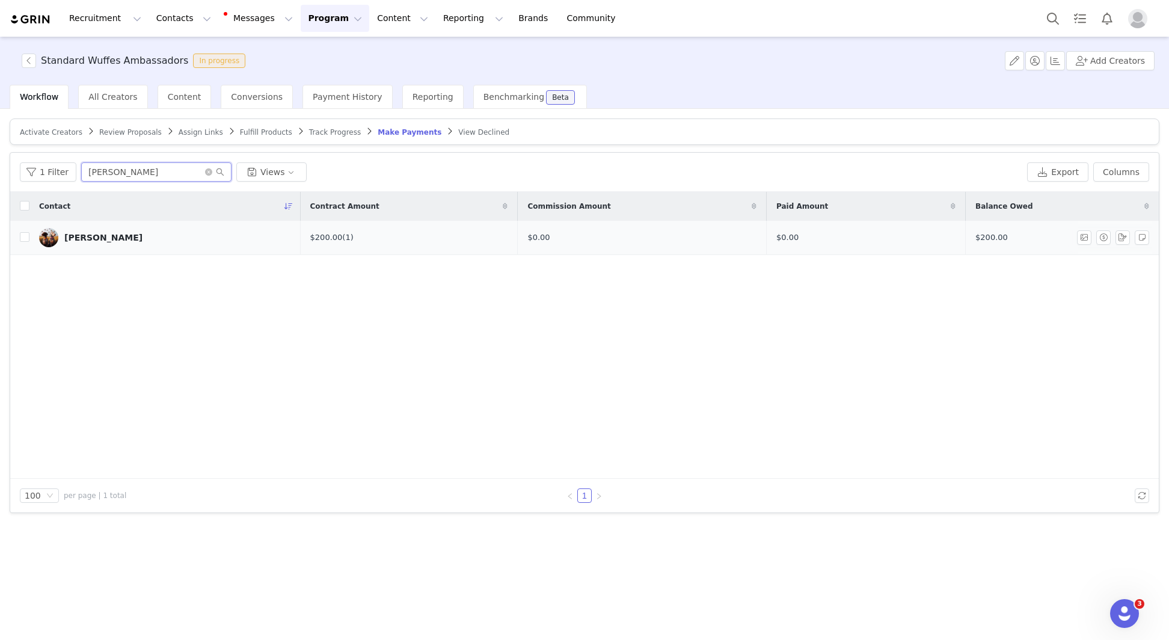
type input "[PERSON_NAME]"
click at [90, 226] on td "[PERSON_NAME]" at bounding box center [164, 238] width 271 height 34
click at [93, 234] on div "[PERSON_NAME]" at bounding box center [103, 238] width 78 height 10
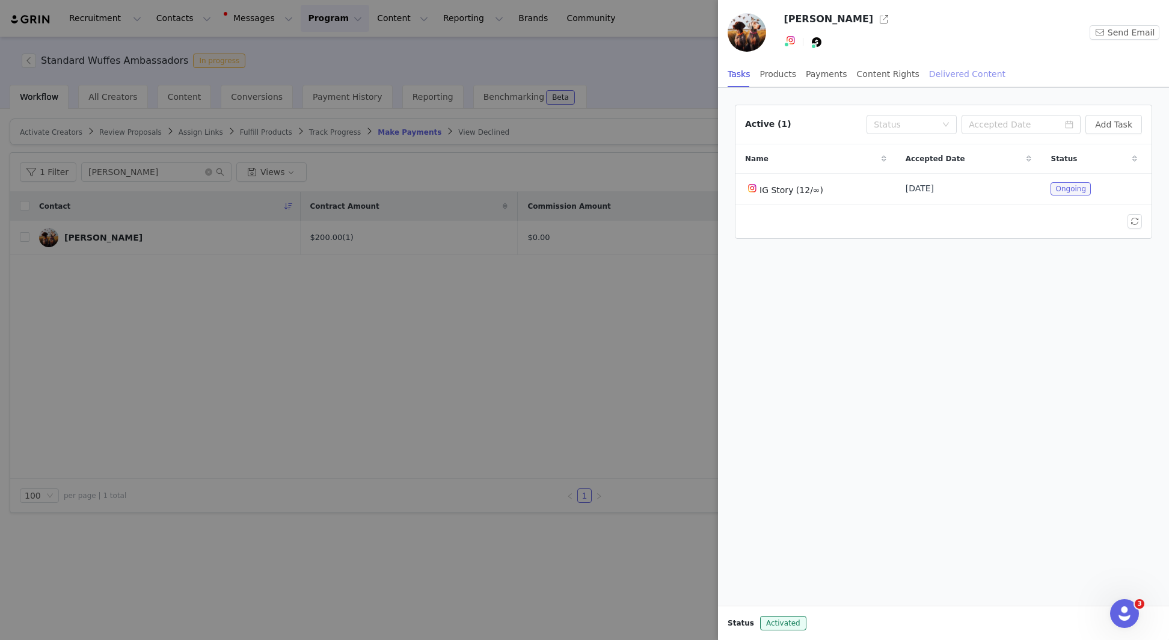
click at [939, 71] on div "Delivered Content" at bounding box center [967, 74] width 76 height 27
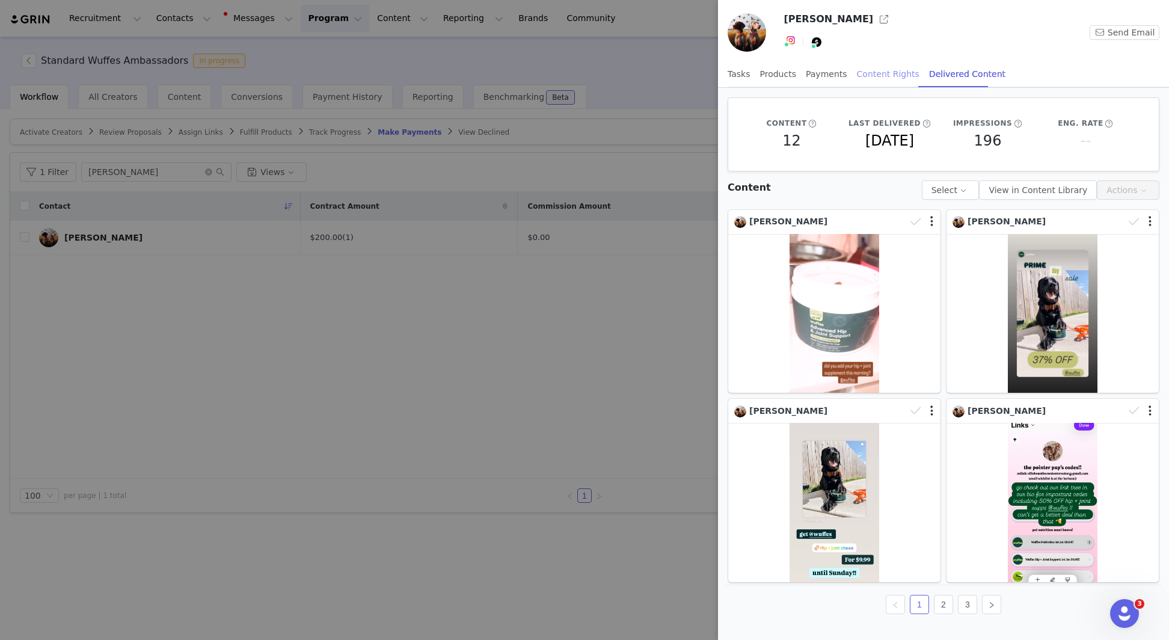
click at [901, 72] on div "Content Rights" at bounding box center [888, 74] width 63 height 27
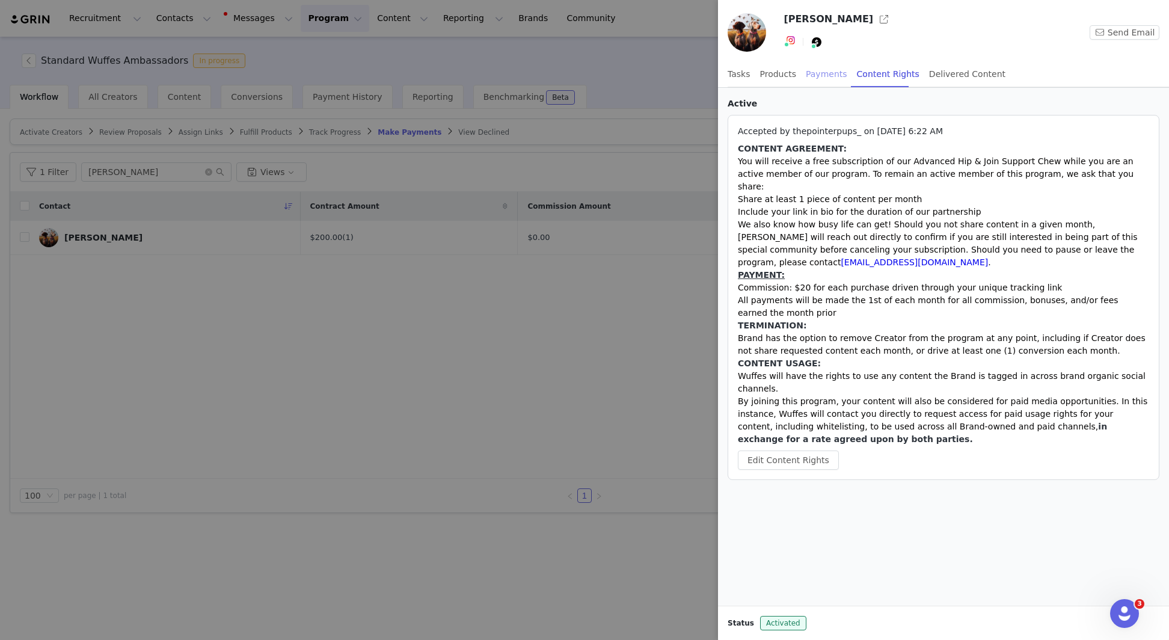
click at [820, 72] on div "Payments" at bounding box center [826, 74] width 41 height 27
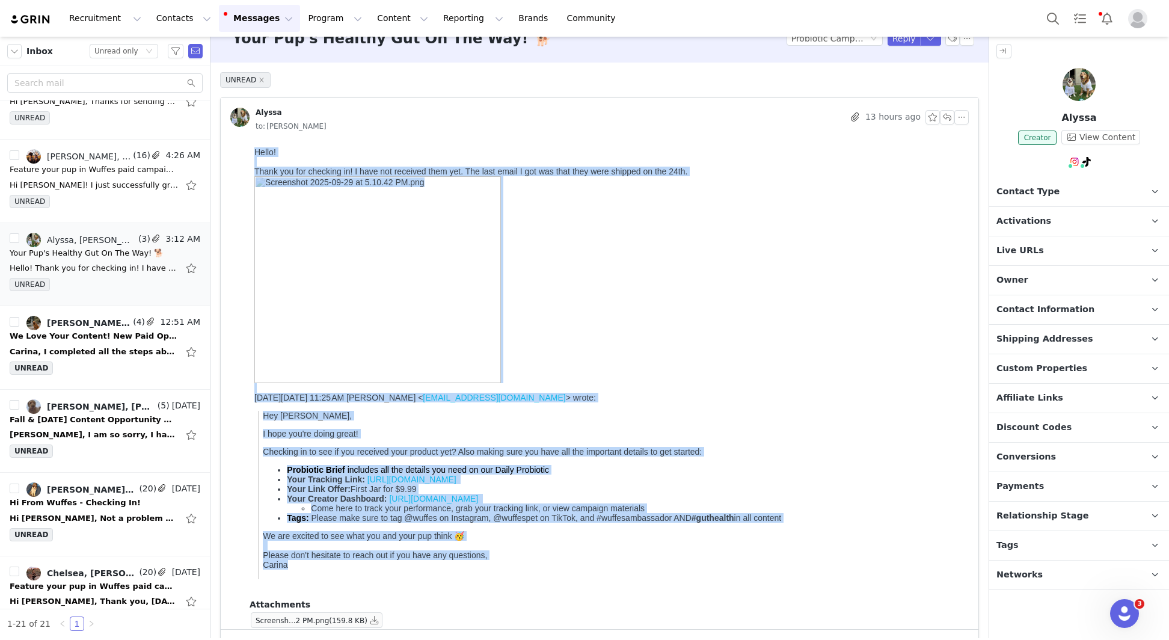
scroll to position [13, 0]
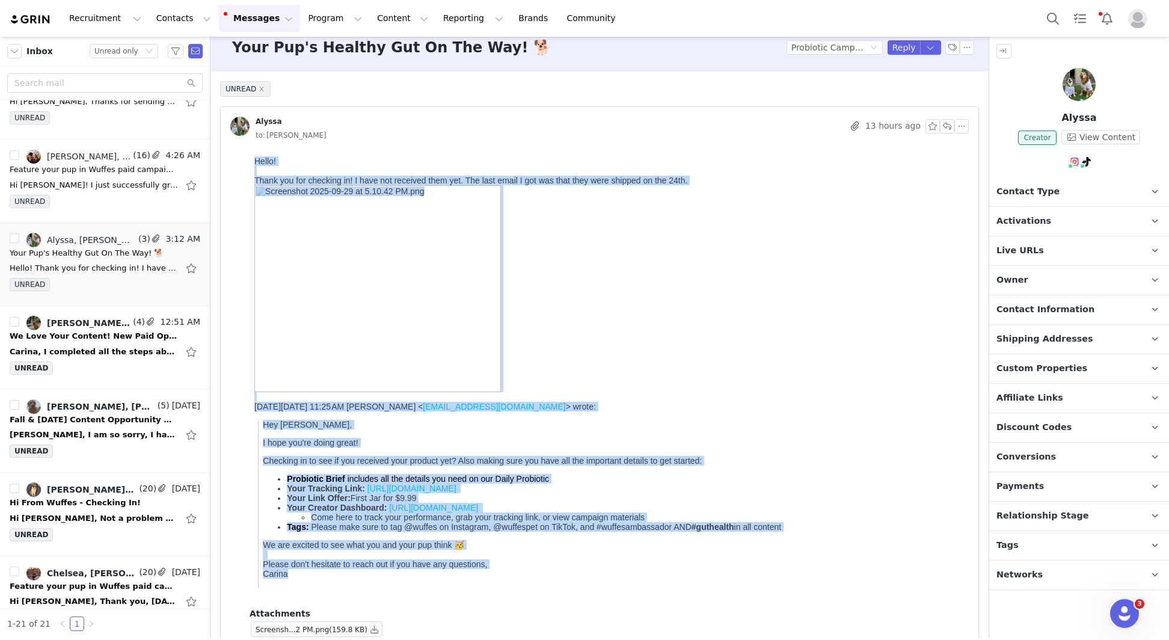
drag, startPoint x: 292, startPoint y: 567, endPoint x: 220, endPoint y: 45, distance: 527.0
click at [250, 152] on html "Hello! Thank you for checking in! I have not received them yet. The last email …" at bounding box center [609, 380] width 719 height 456
copy body "Hello! Thank you for checking in! I have not received them yet. The last email …"
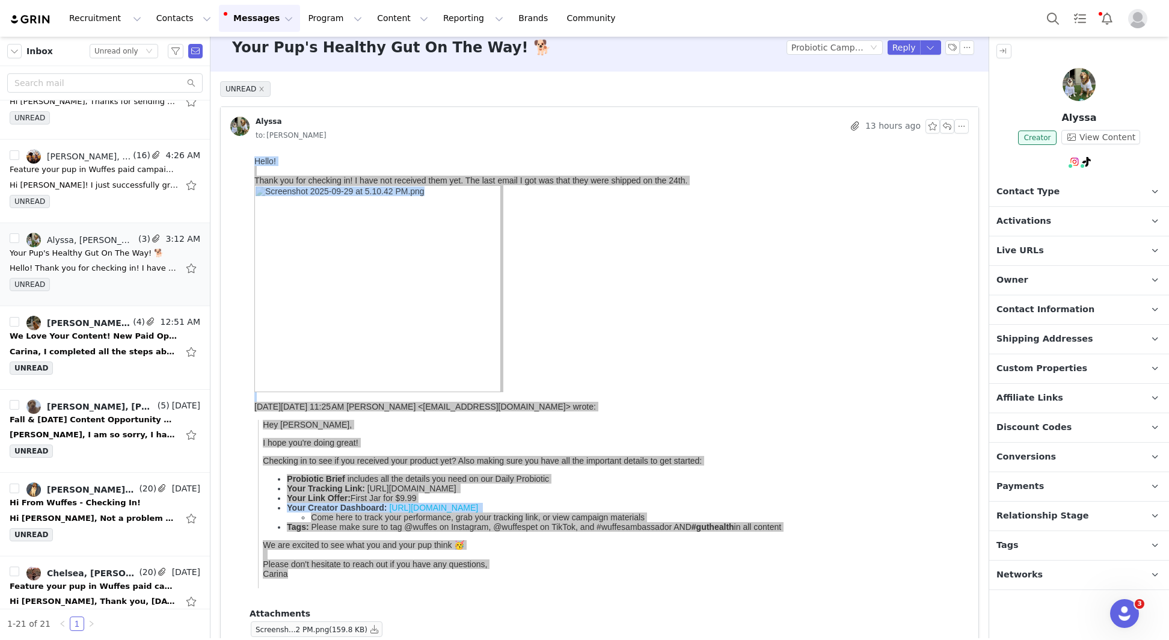
click at [954, 134] on div "to: Carina de Lemos" at bounding box center [612, 135] width 713 height 13
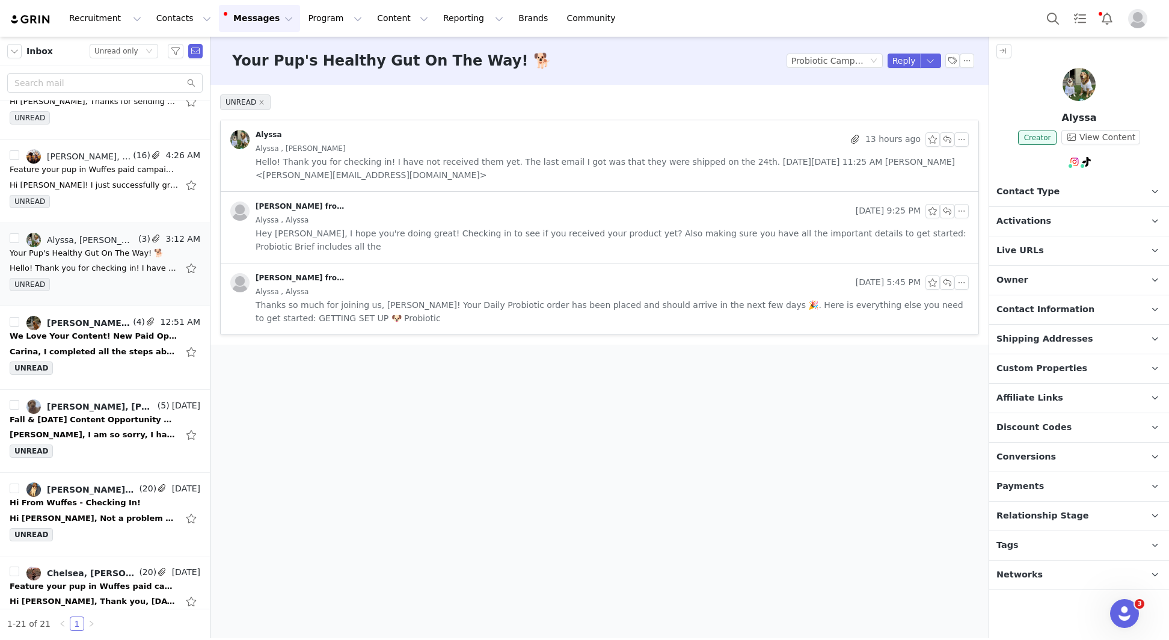
click at [286, 161] on span "Hello! Thank you for checking in! I have not received them yet. The last email …" at bounding box center [612, 168] width 713 height 26
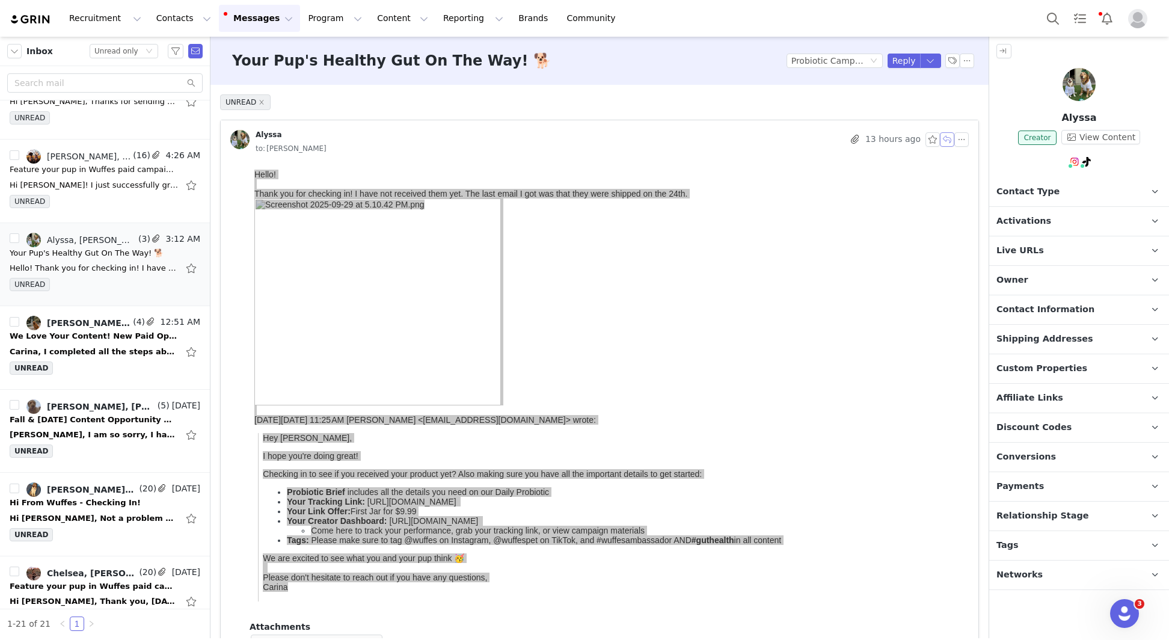
click at [950, 140] on button "button" at bounding box center [947, 139] width 14 height 14
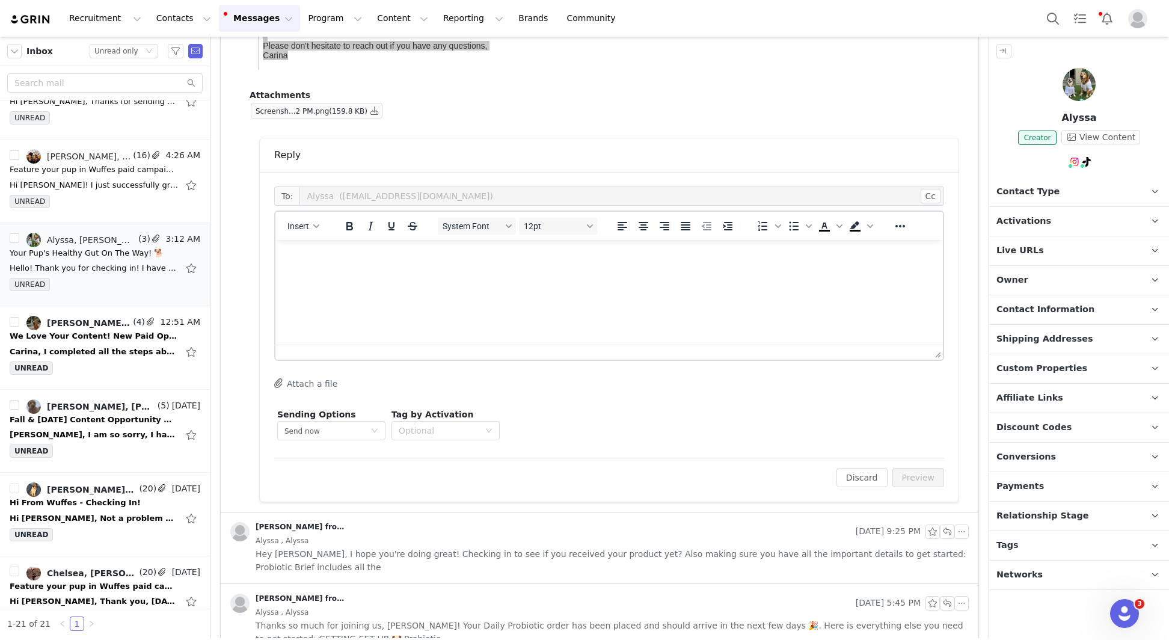
click at [545, 272] on html at bounding box center [609, 256] width 668 height 32
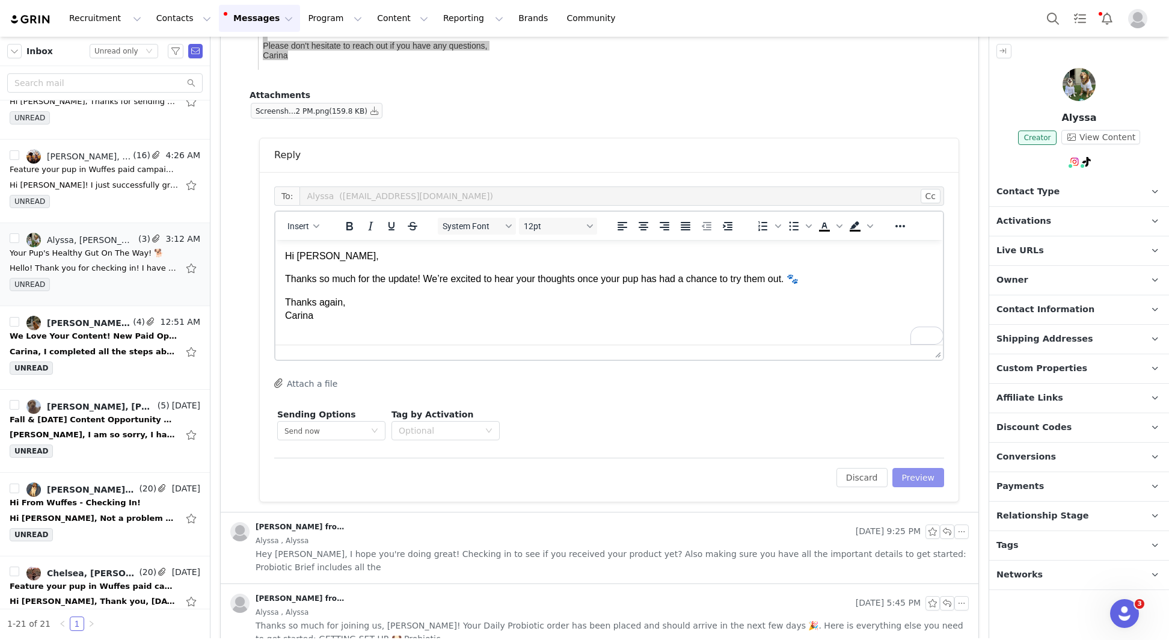
click at [914, 479] on button "Preview" at bounding box center [918, 477] width 52 height 19
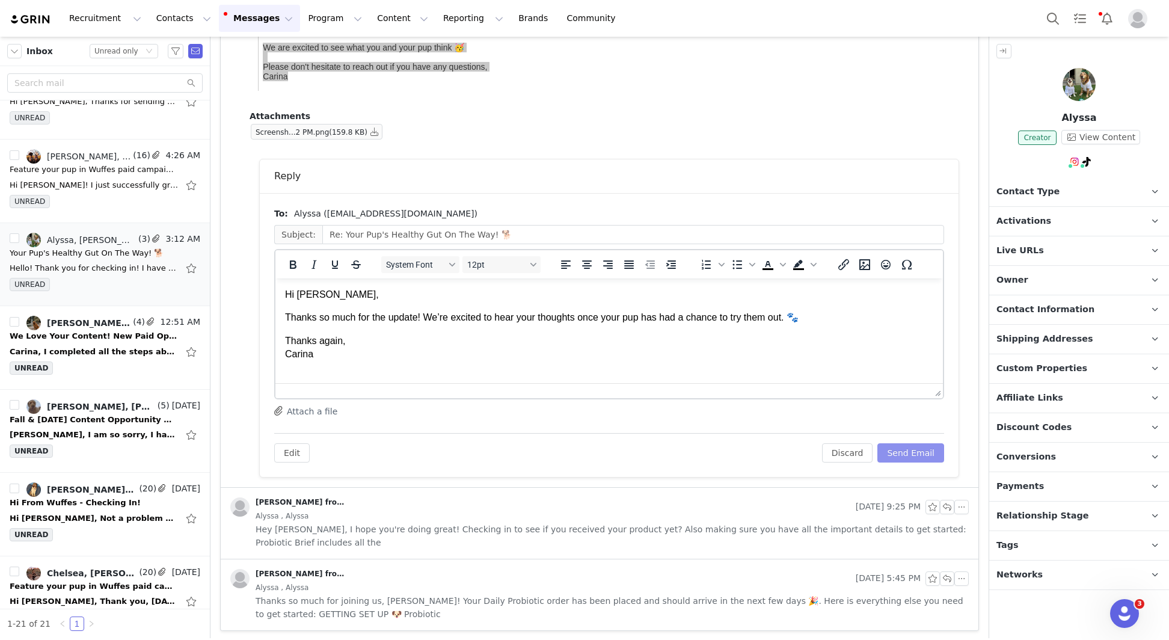
click at [905, 446] on button "Send Email" at bounding box center [910, 452] width 67 height 19
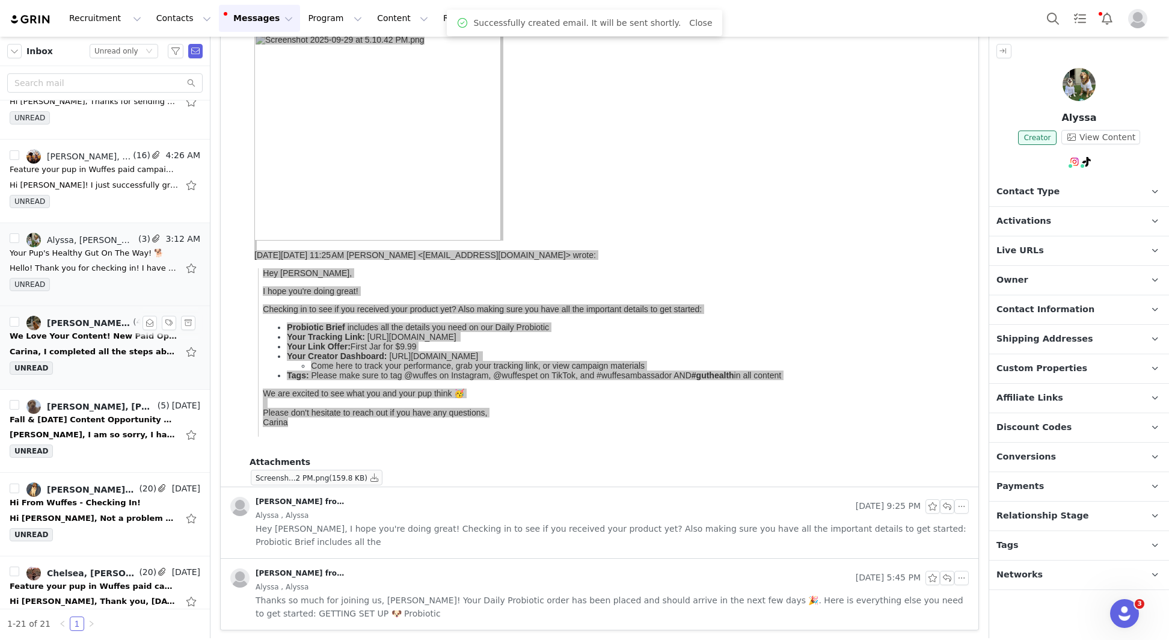
click at [87, 322] on div "[PERSON_NAME], [PERSON_NAME]" at bounding box center [89, 323] width 84 height 10
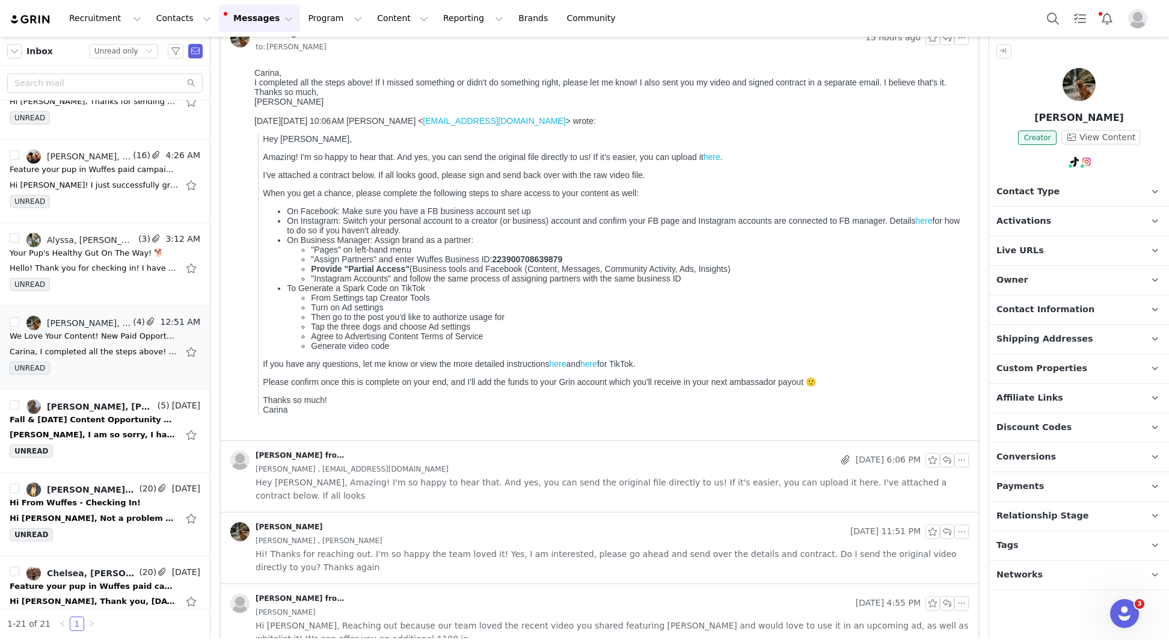
scroll to position [114, 0]
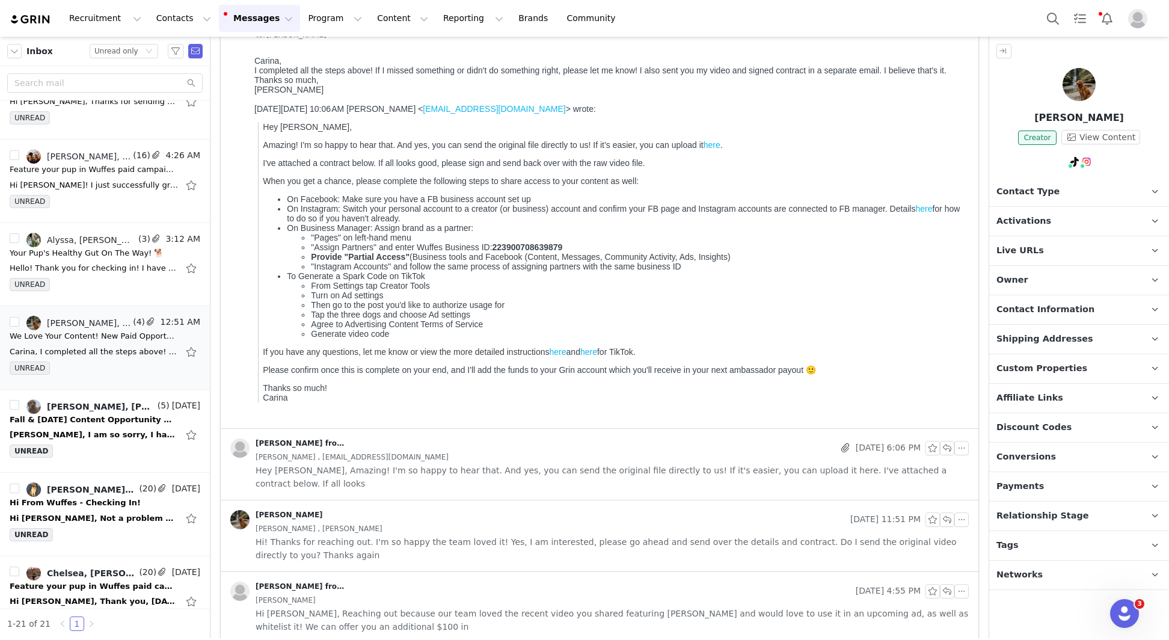
click at [293, 468] on span "Hey Taylor, Amazing! I'm so happy to hear that. And yes, you can send the origi…" at bounding box center [612, 477] width 713 height 26
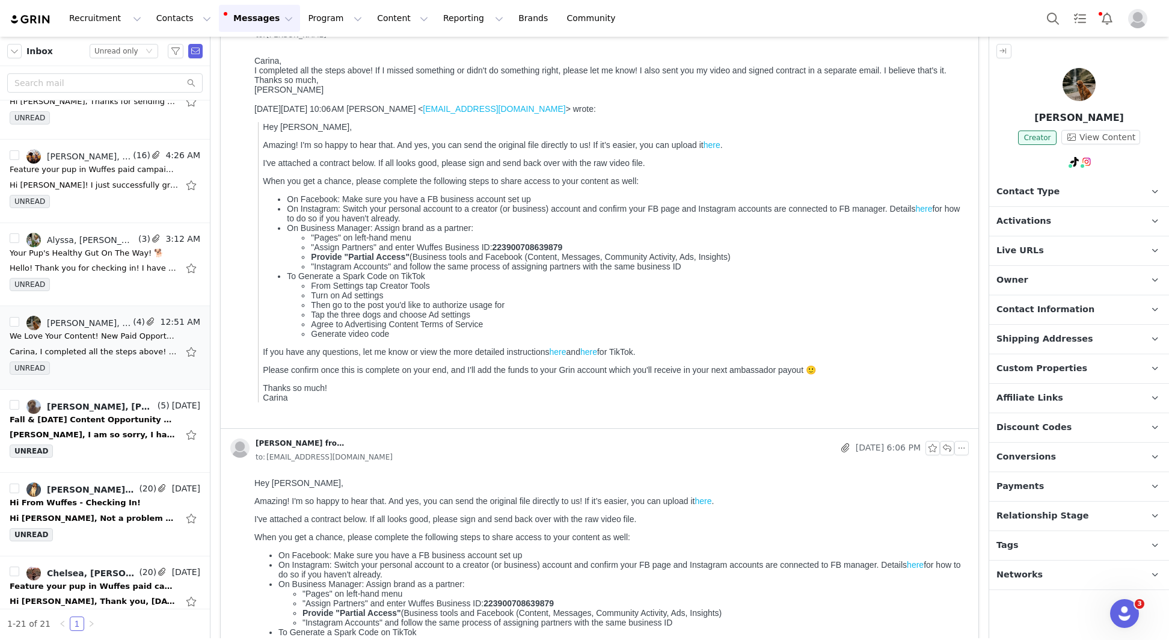
scroll to position [434, 0]
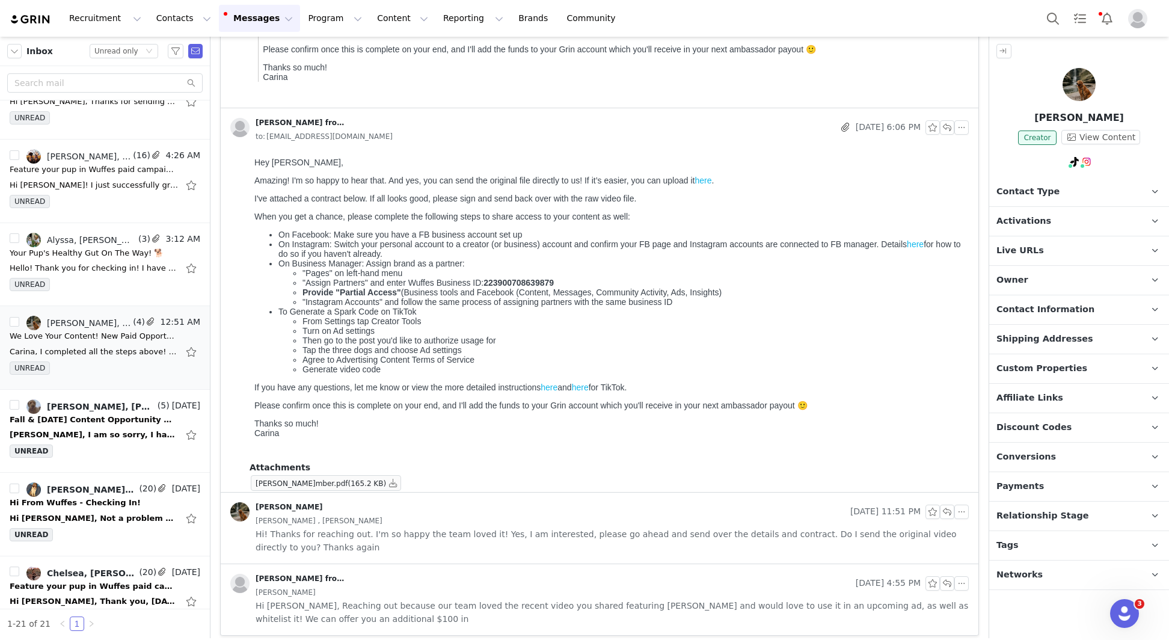
click at [708, 179] on link "here" at bounding box center [703, 181] width 17 height 10
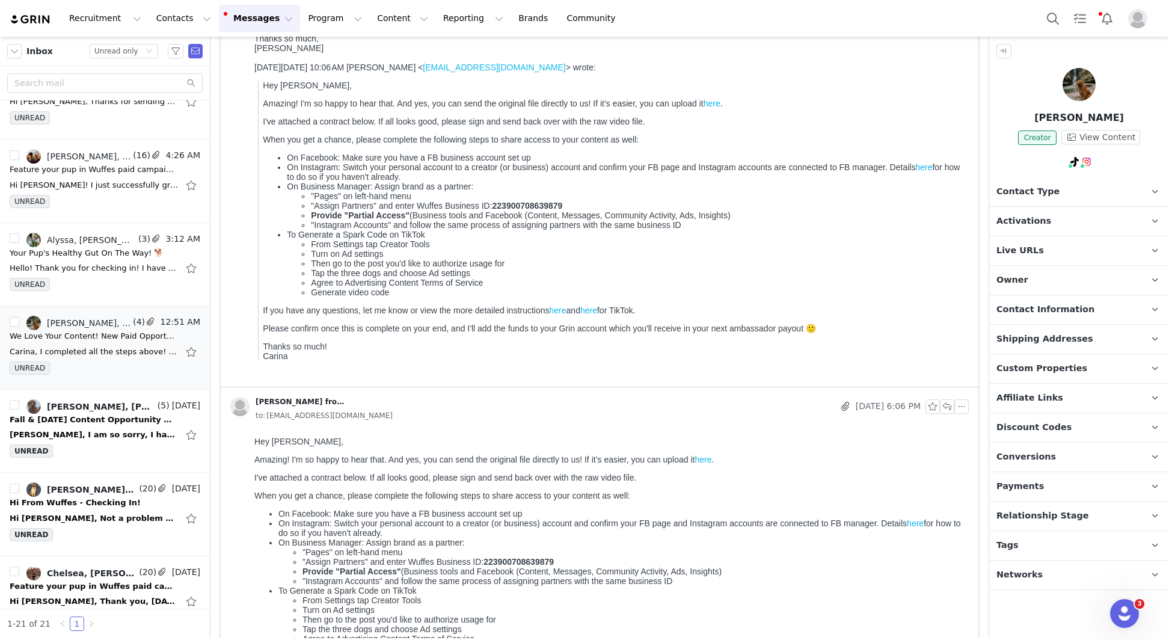
scroll to position [83, 0]
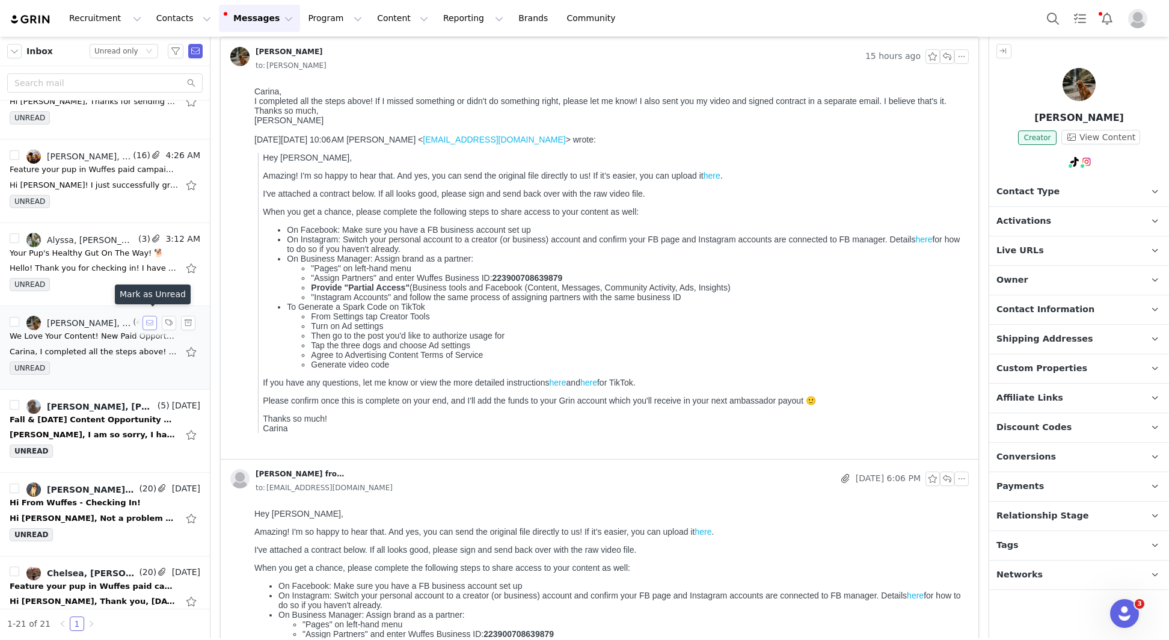
click at [149, 319] on button "button" at bounding box center [150, 323] width 14 height 14
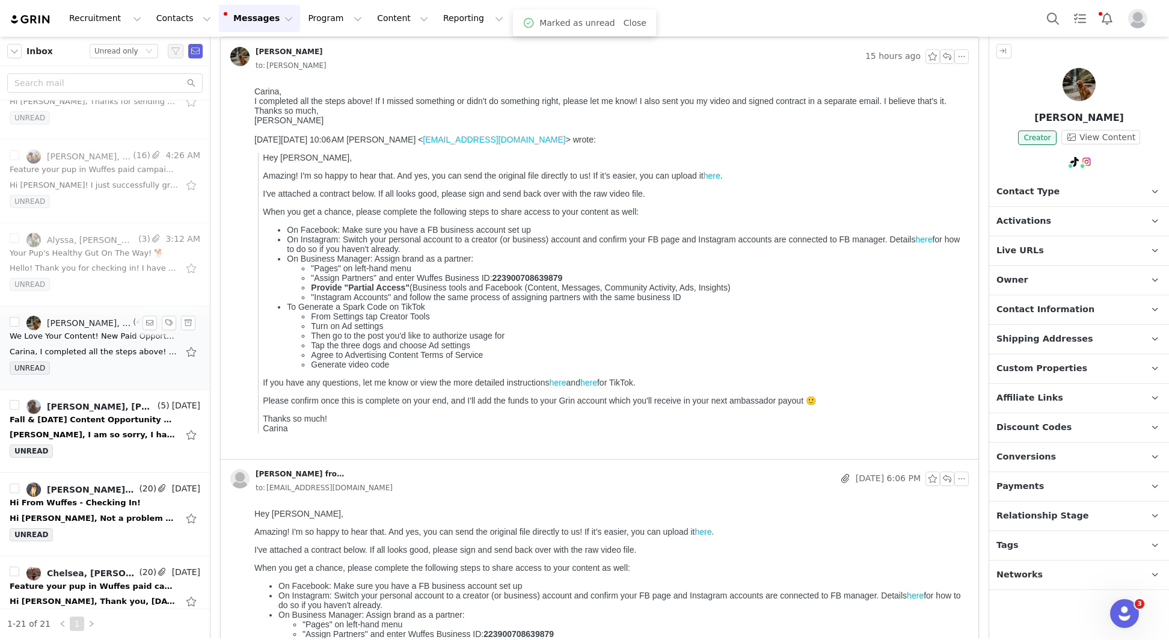
scroll to position [0, 0]
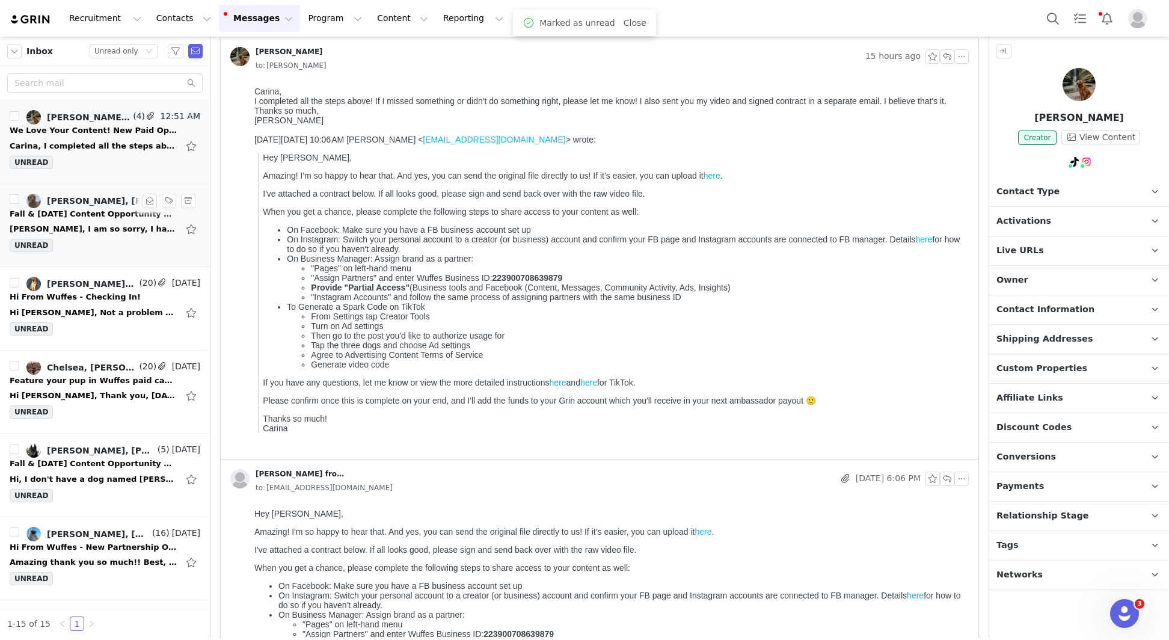
drag, startPoint x: 106, startPoint y: 226, endPoint x: 141, endPoint y: 249, distance: 41.5
click at [106, 226] on div "[PERSON_NAME], I am so sorry, I have not had the time to do this! I apologize a…" at bounding box center [94, 229] width 168 height 12
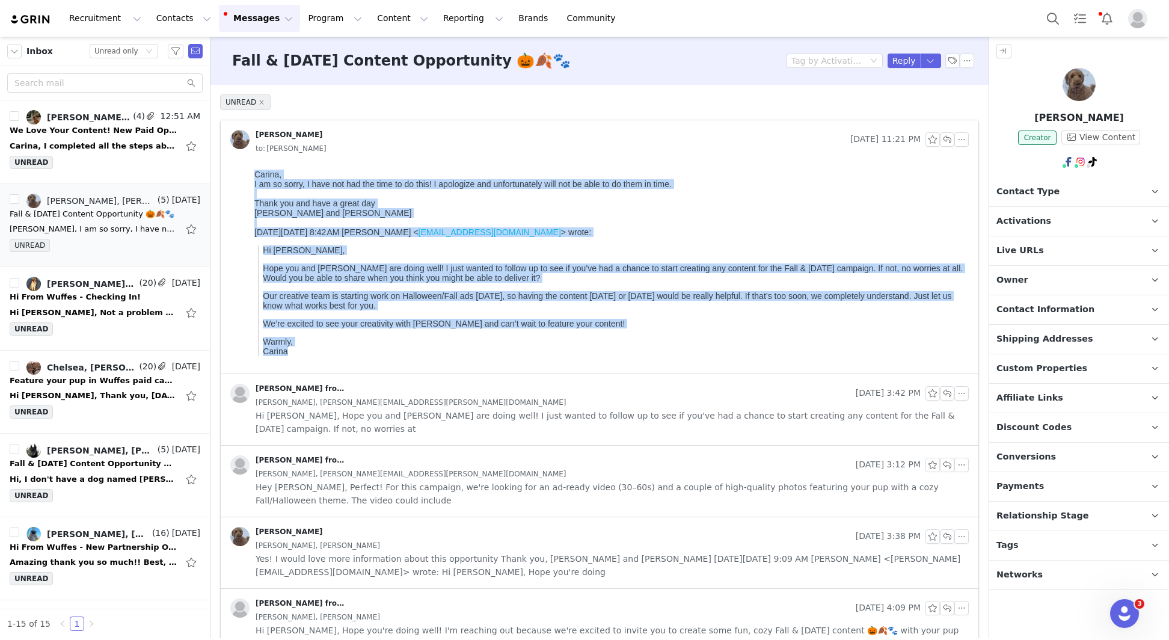
drag, startPoint x: 257, startPoint y: 178, endPoint x: 316, endPoint y: 366, distance: 197.4
click at [316, 366] on html "[PERSON_NAME], I am so sorry, I have not had the time to do this! I apologize a…" at bounding box center [609, 269] width 719 height 209
copy body "[PERSON_NAME], I am so sorry, I have not had the time to do this! I apologize a…"
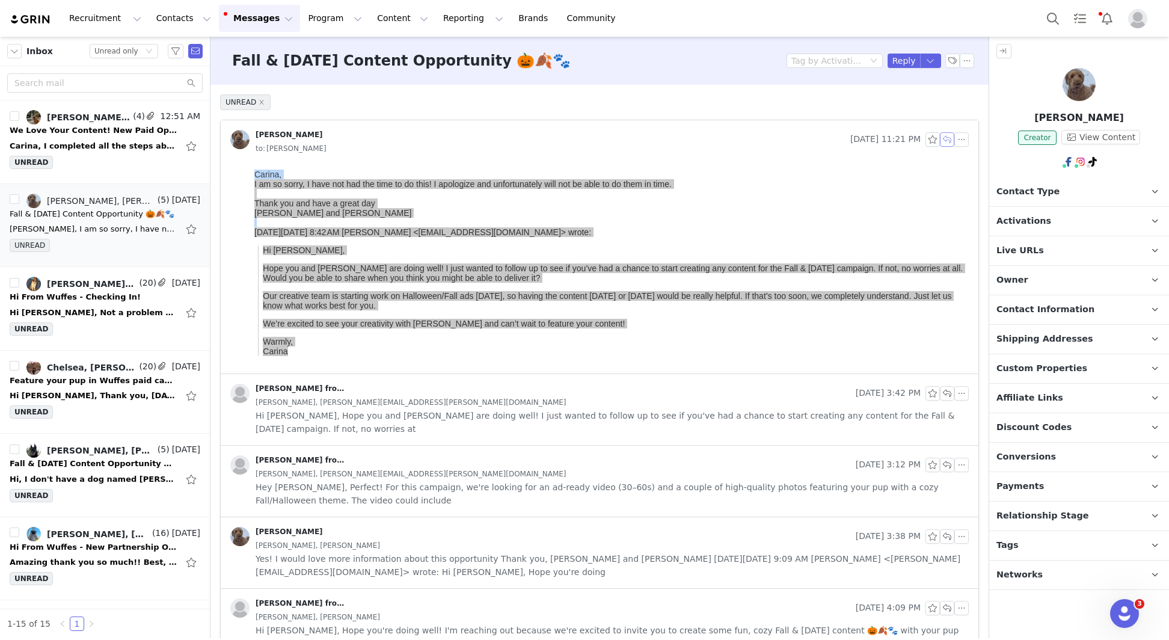
click at [946, 134] on button "button" at bounding box center [947, 139] width 14 height 14
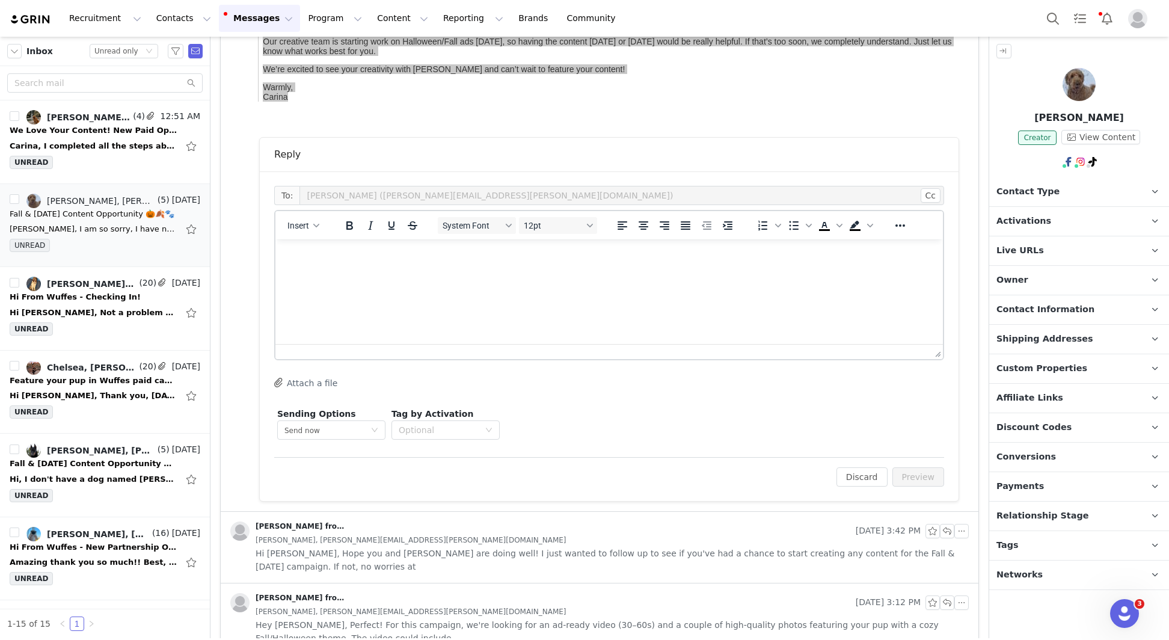
click at [323, 252] on p "Rich Text Area. Press ALT-0 for help." at bounding box center [609, 255] width 648 height 13
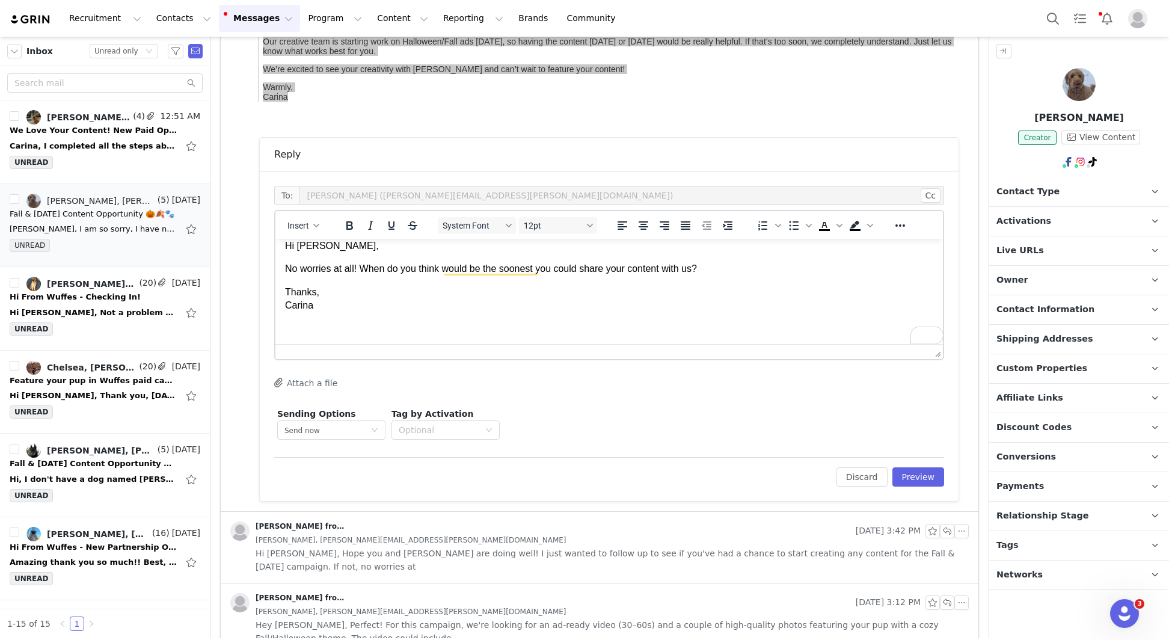
scroll to position [10, 0]
click at [904, 483] on button "Preview" at bounding box center [918, 476] width 52 height 19
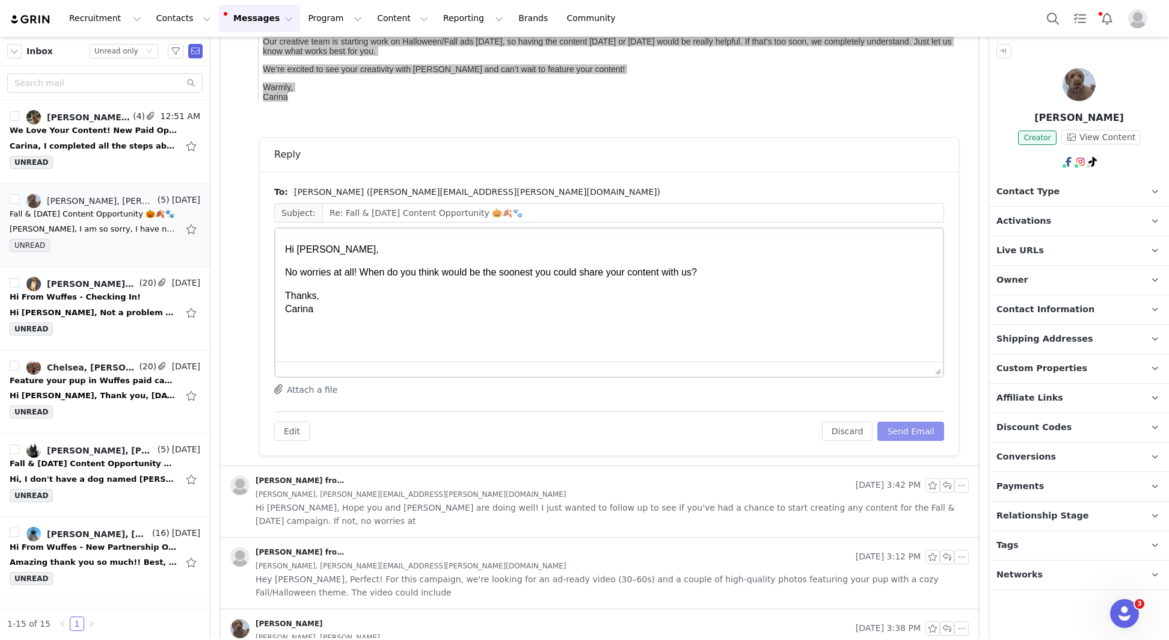
scroll to position [0, 0]
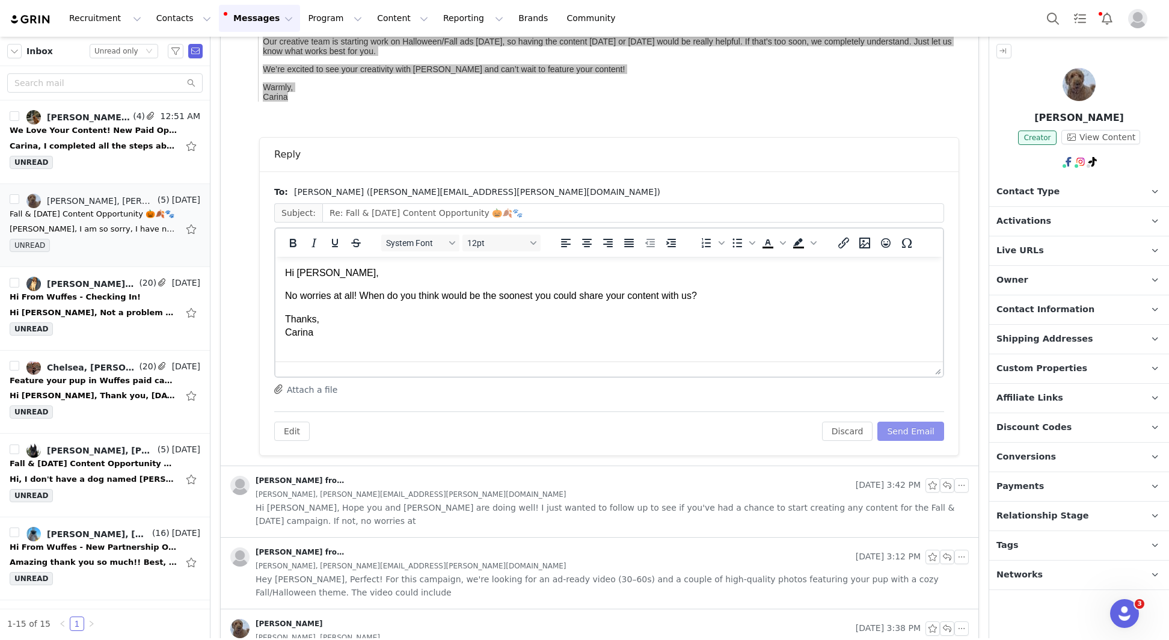
click at [909, 434] on button "Send Email" at bounding box center [910, 431] width 67 height 19
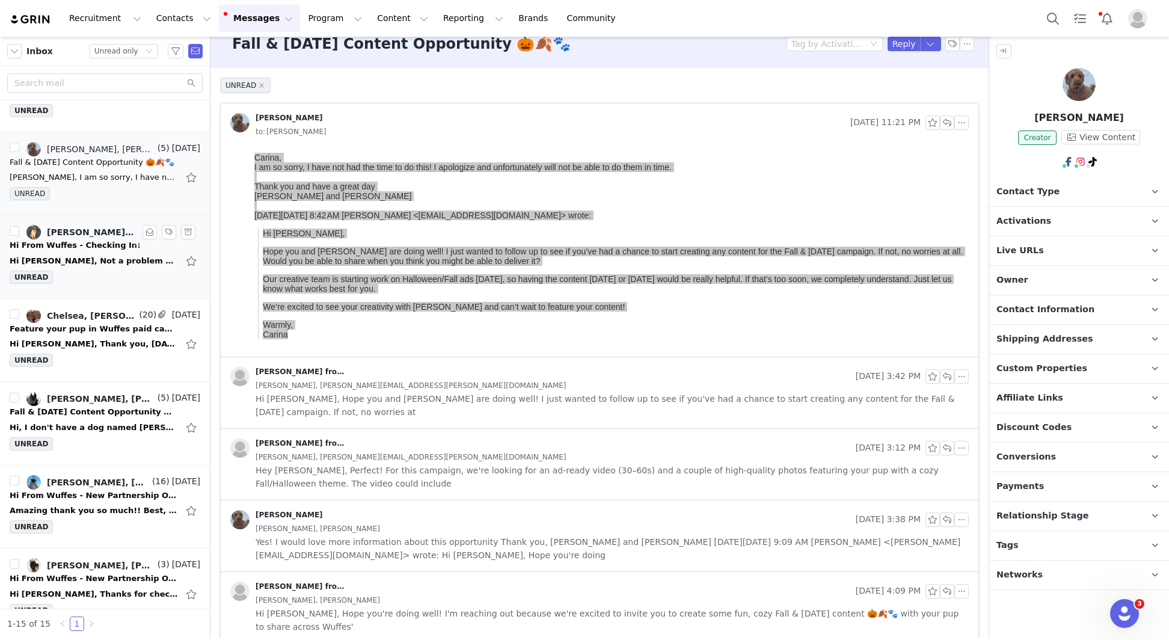
scroll to position [54, 0]
click at [89, 352] on div "UNREAD" at bounding box center [105, 361] width 191 height 18
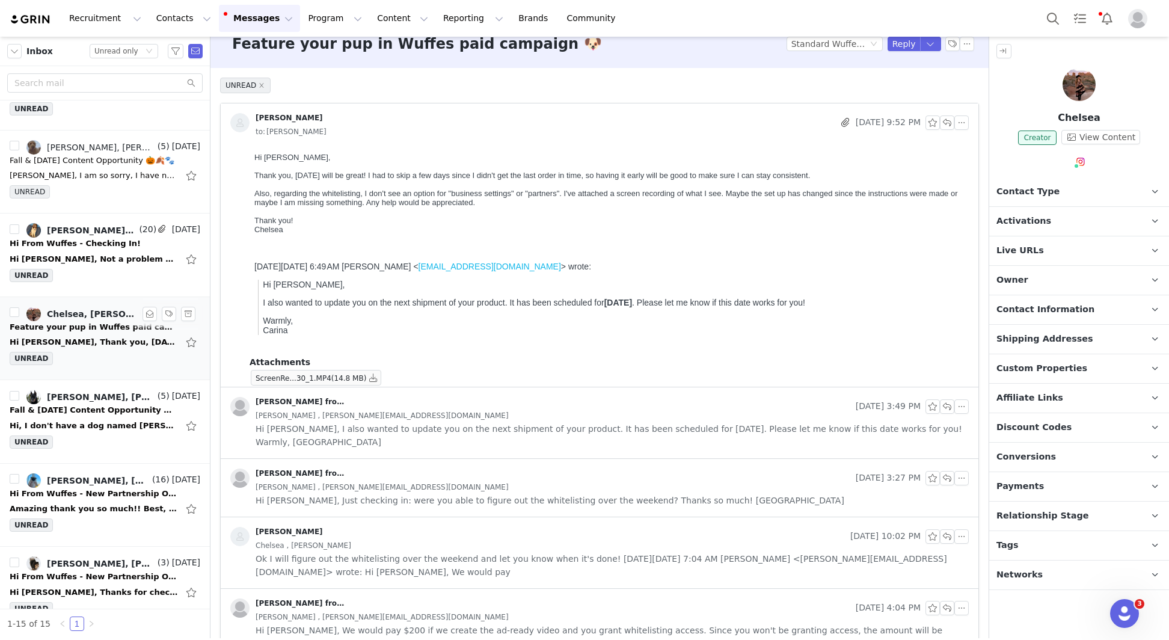
scroll to position [0, 0]
click at [372, 377] on button "button" at bounding box center [373, 377] width 14 height 14
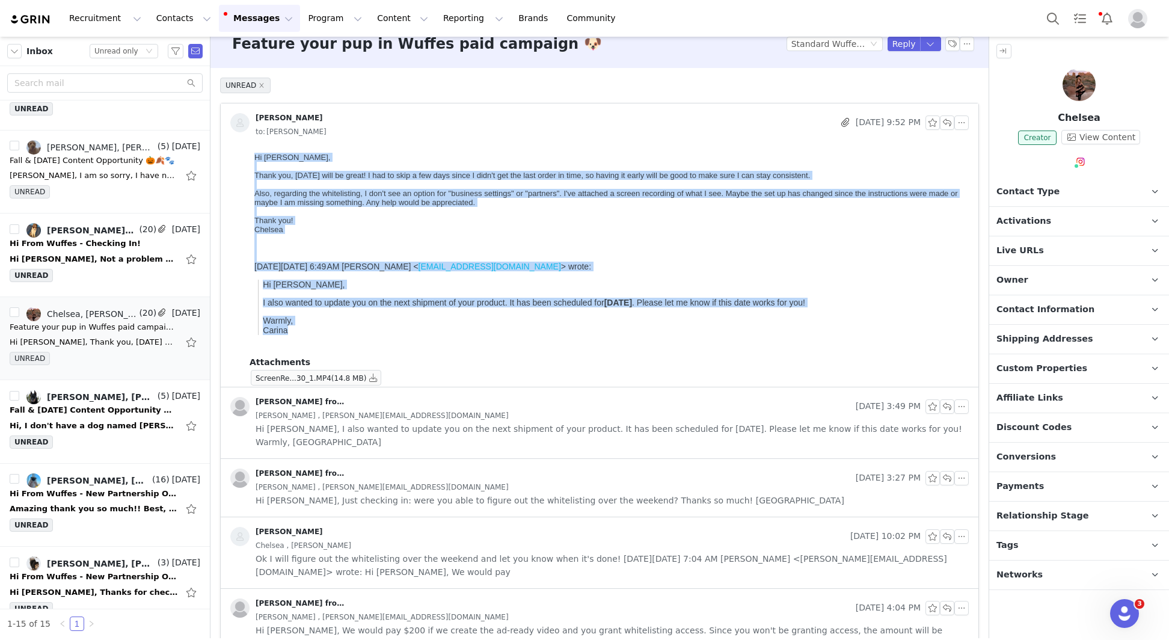
drag, startPoint x: 255, startPoint y: 159, endPoint x: 337, endPoint y: 347, distance: 204.7
click at [337, 347] on body "Hi Carina, Thank you, Oct 14 will be great! I had to skip a few days since I di…" at bounding box center [609, 250] width 710 height 195
copy body "Hi Carina, Thank you, Oct 14 will be great! I had to skip a few days since I di…"
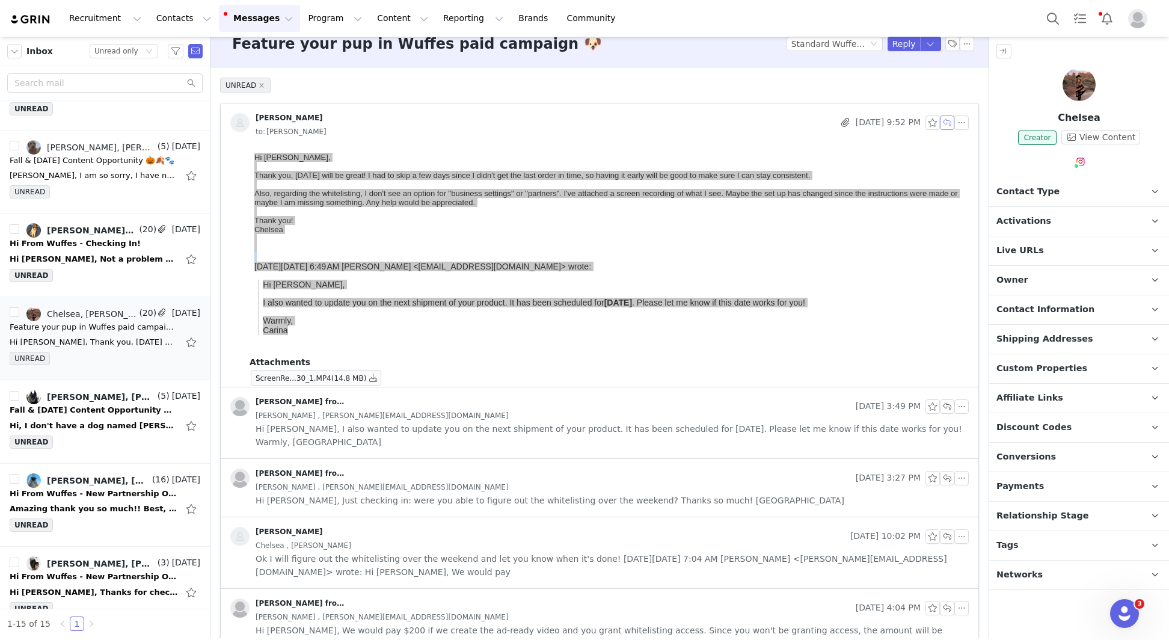
click at [950, 123] on button "button" at bounding box center [947, 122] width 14 height 14
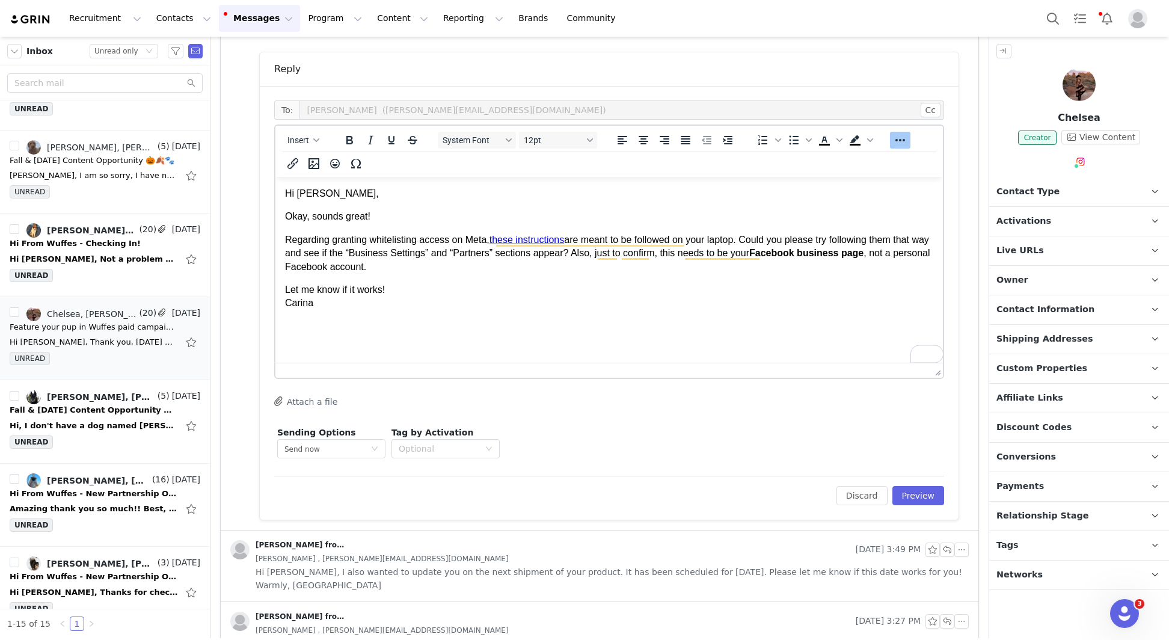
scroll to position [388, 0]
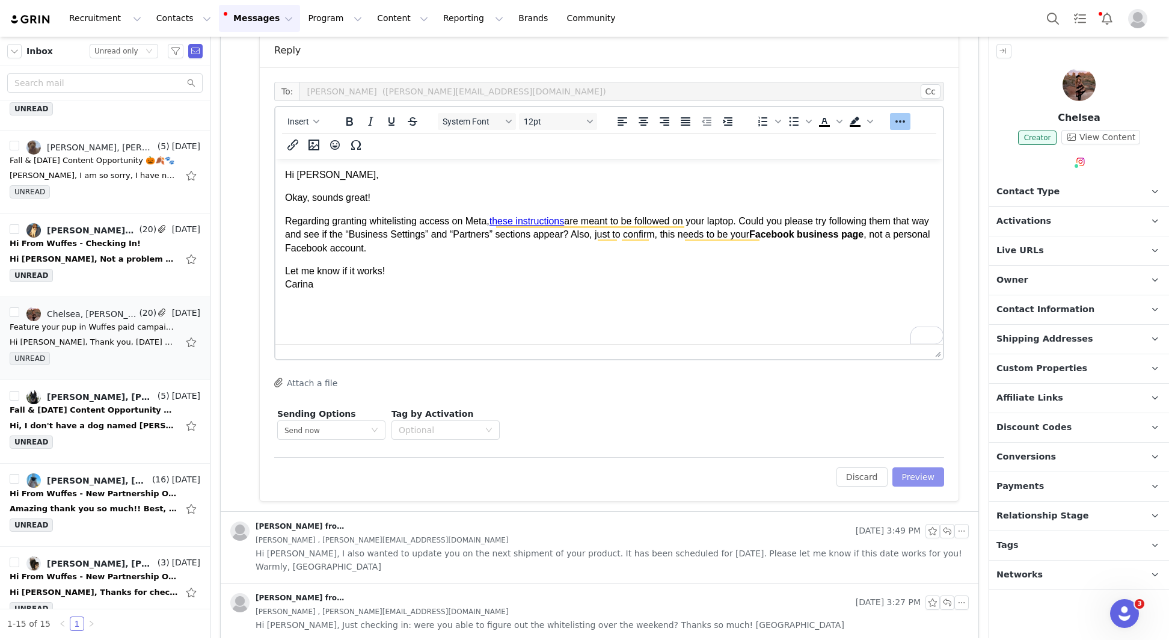
click at [915, 474] on button "Preview" at bounding box center [918, 476] width 52 height 19
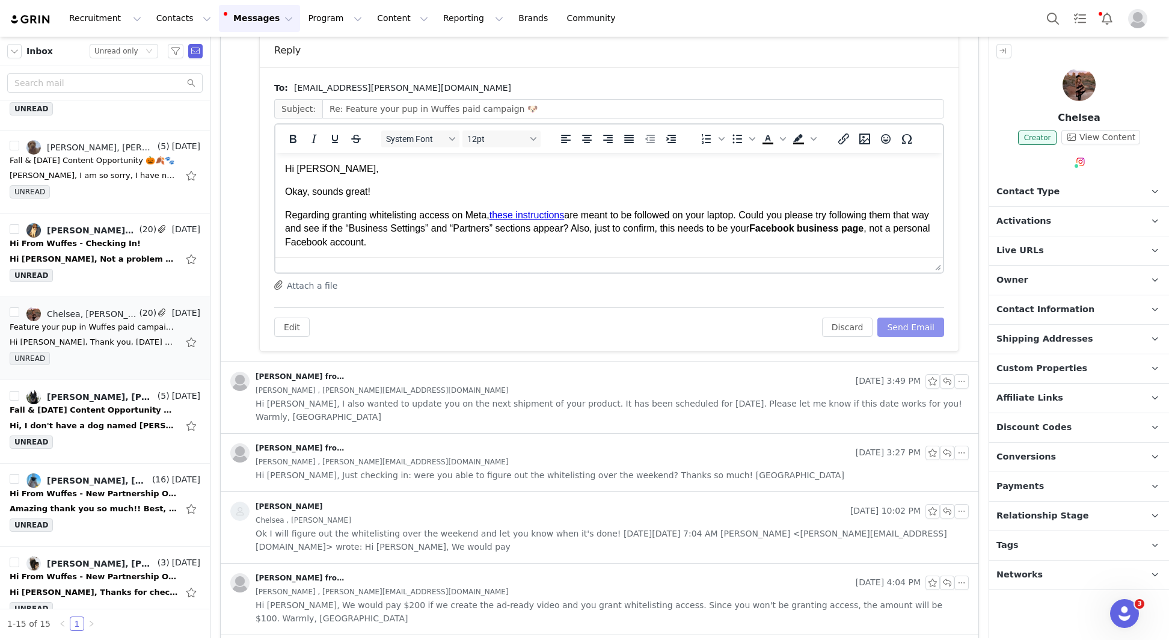
scroll to position [0, 0]
click at [910, 315] on div "Edit Discard Send Email" at bounding box center [609, 321] width 670 height 29
click at [910, 322] on button "Send Email" at bounding box center [910, 327] width 67 height 19
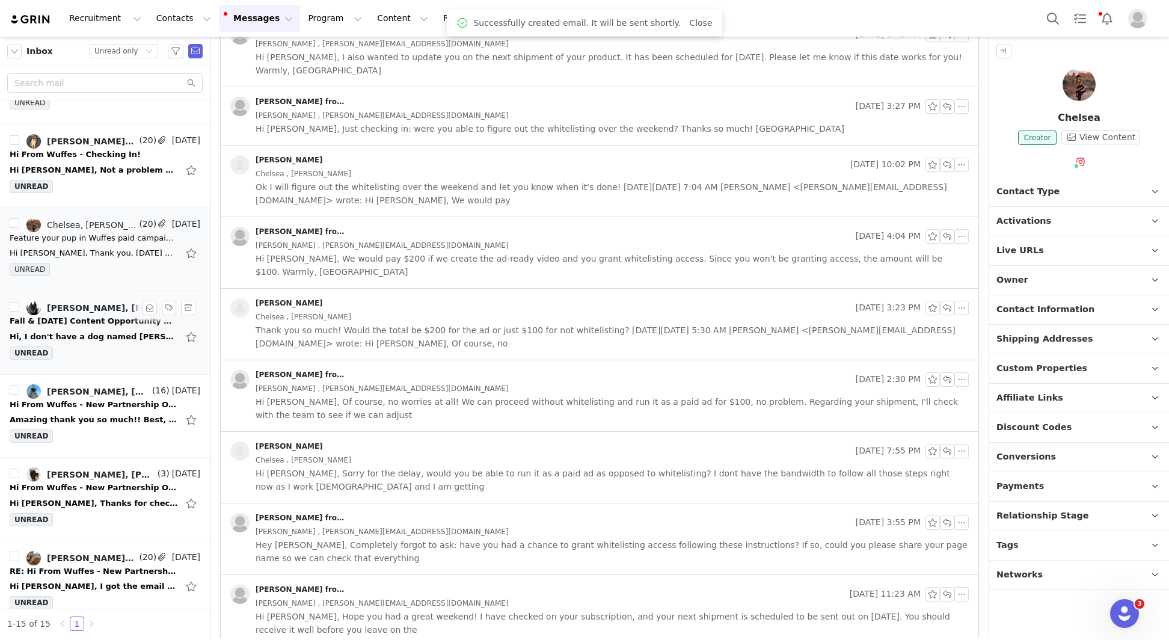
scroll to position [144, 0]
click at [136, 313] on div "Fall & [DATE] Content Opportunity 🎃🍂🐾" at bounding box center [94, 319] width 168 height 12
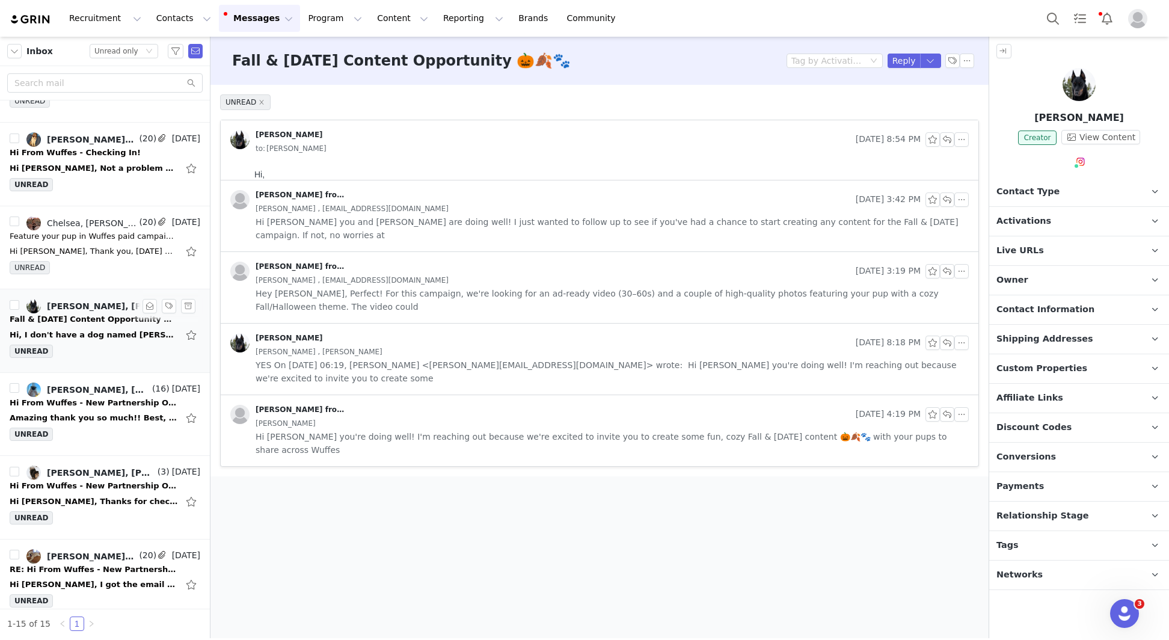
scroll to position [0, 0]
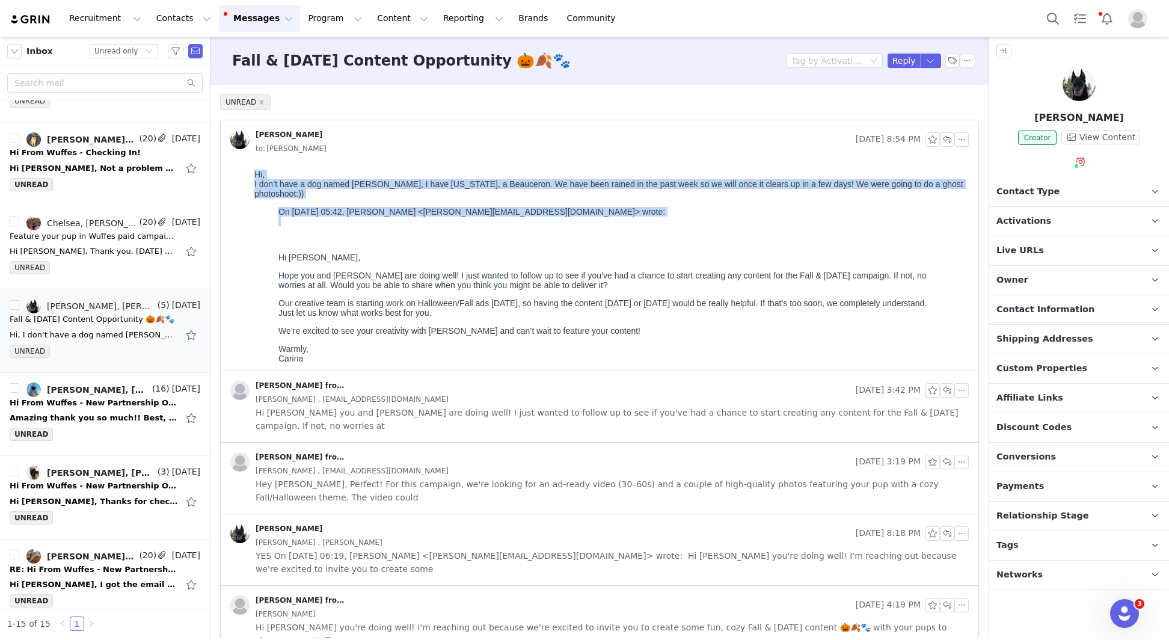
drag, startPoint x: 333, startPoint y: 220, endPoint x: 230, endPoint y: 176, distance: 111.8
click at [250, 176] on html "Hi, I don’t have a dog named [PERSON_NAME], I have [US_STATE], a Beauceron. We …" at bounding box center [609, 268] width 719 height 207
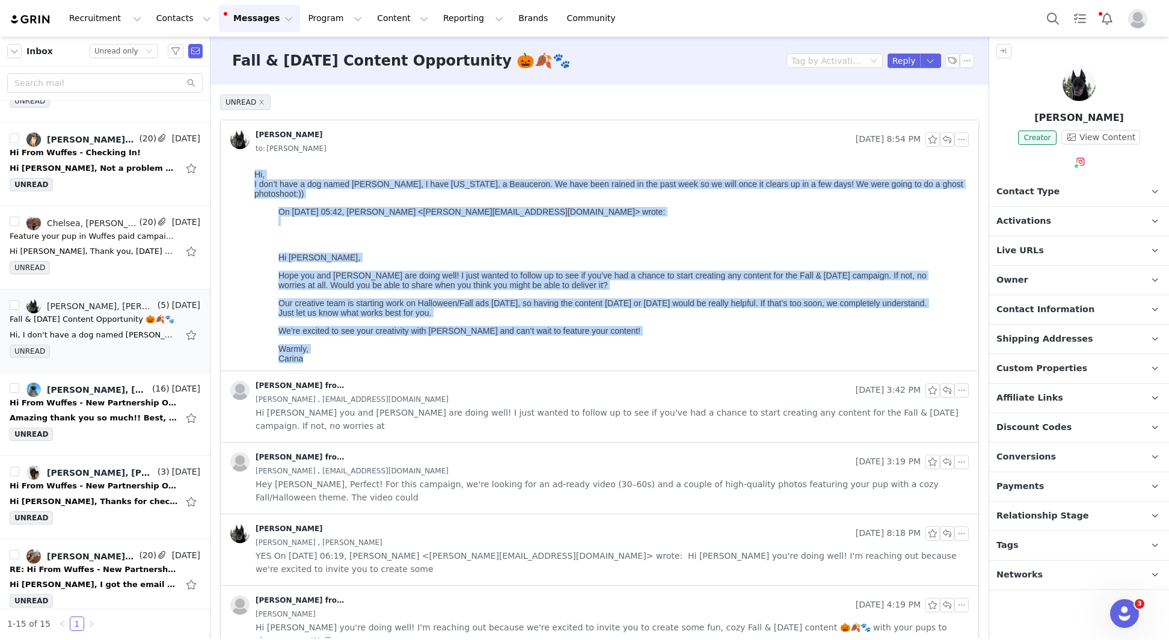
copy body "Hi, I don’t have a dog named [PERSON_NAME], I have [US_STATE], a Beauceron. We …"
drag, startPoint x: 348, startPoint y: 356, endPoint x: 248, endPoint y: 161, distance: 218.9
click at [250, 165] on html "Hi, I don’t have a dog named [PERSON_NAME], I have [US_STATE], a Beauceron. We …" at bounding box center [609, 268] width 719 height 207
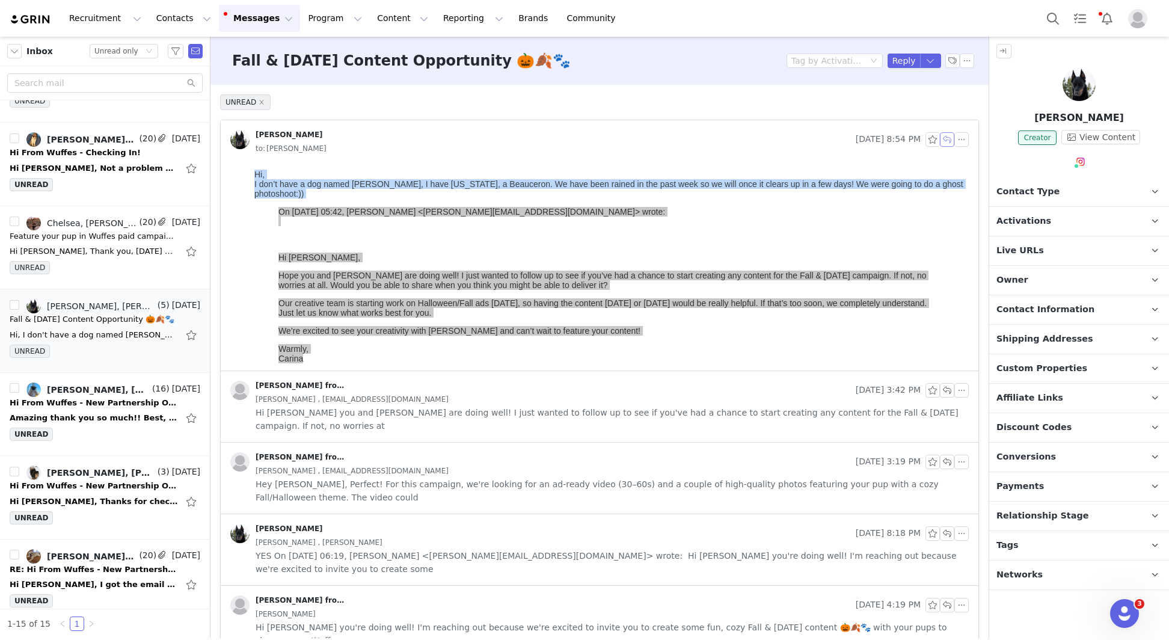
click at [945, 137] on button "button" at bounding box center [947, 139] width 14 height 14
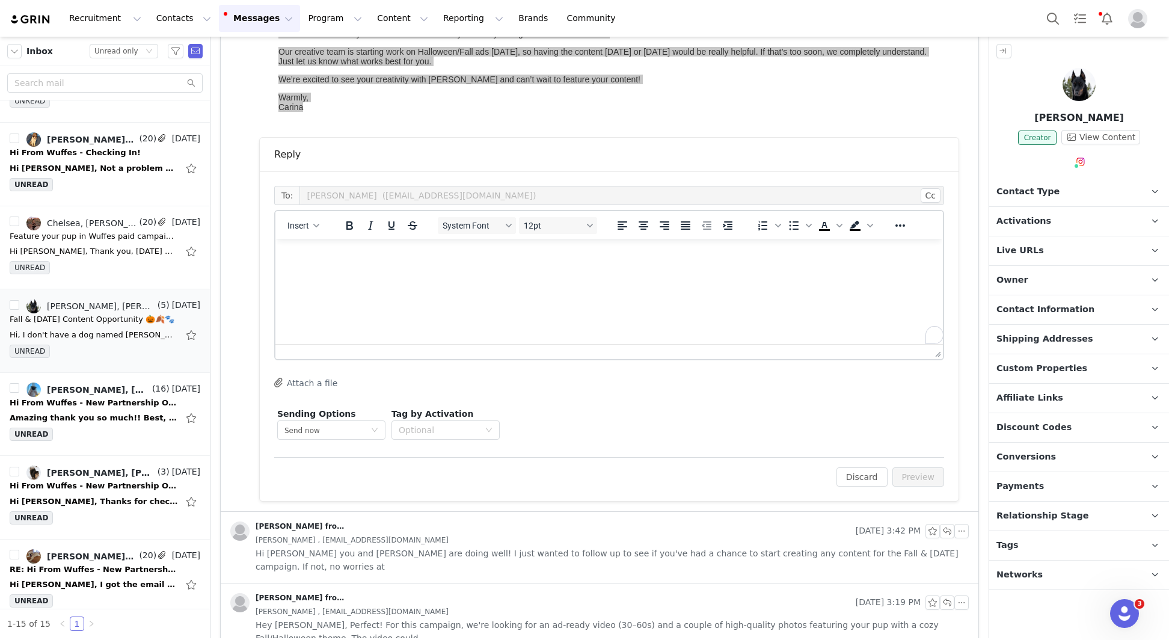
click at [336, 272] on html at bounding box center [609, 255] width 668 height 32
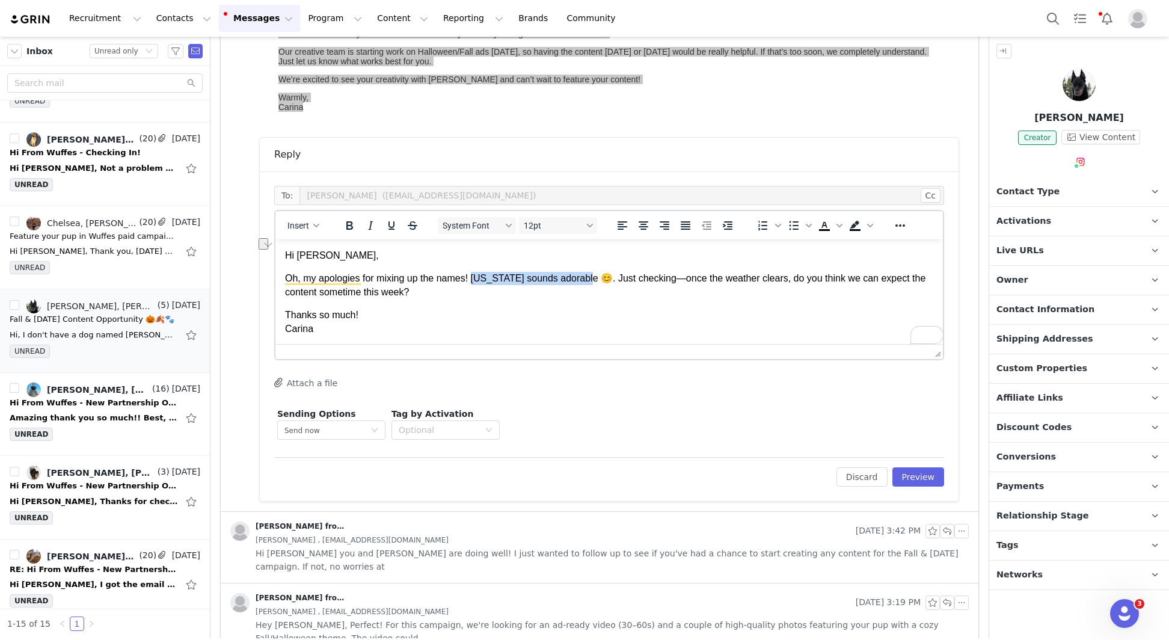
drag, startPoint x: 473, startPoint y: 280, endPoint x: 585, endPoint y: 280, distance: 111.9
click at [585, 280] on p "Oh, my apologies for mixing up the names! Utah sounds adorable 😊. Just checking…" at bounding box center [609, 285] width 648 height 27
drag, startPoint x: 652, startPoint y: 278, endPoint x: 594, endPoint y: 278, distance: 58.9
click at [594, 278] on p "Oh, my apologies for mixing up the names! Just checking—once the weather clears…" at bounding box center [609, 278] width 648 height 13
drag, startPoint x: 545, startPoint y: 278, endPoint x: 477, endPoint y: 281, distance: 67.4
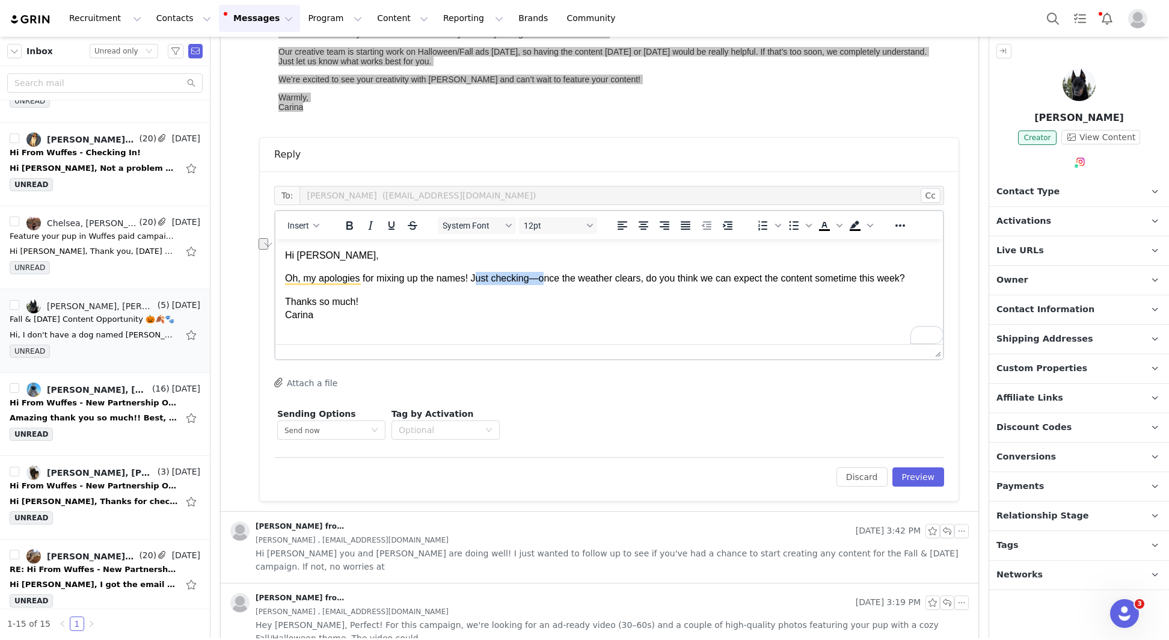
click at [477, 281] on p "Oh, my apologies for mixing up the names! Just checking—once the weather clears…" at bounding box center [609, 278] width 648 height 13
drag, startPoint x: 364, startPoint y: 330, endPoint x: 223, endPoint y: 235, distance: 170.3
click at [275, 239] on html "Hi McKenzie, Oh, my apologies for mixing up the names! Jsnce the weather clears…" at bounding box center [609, 285] width 668 height 93
drag, startPoint x: 331, startPoint y: 322, endPoint x: 269, endPoint y: 256, distance: 90.6
click at [275, 256] on html "Hi McKenzie, Oh, my apologies for mixing up the names! Jsnce the weather clears…" at bounding box center [609, 285] width 668 height 93
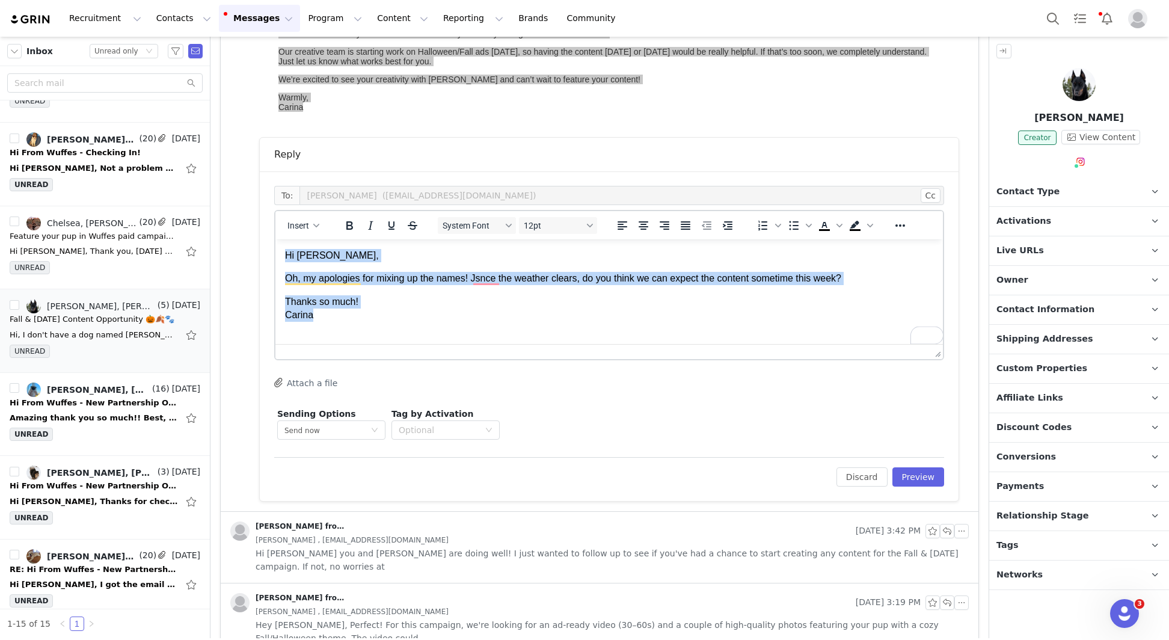
drag, startPoint x: 286, startPoint y: 257, endPoint x: 372, endPoint y: 371, distance: 143.0
click at [372, 332] on html "Hi McKenzie, Oh, my apologies for mixing up the names! Jsnce the weather clears…" at bounding box center [609, 285] width 668 height 93
copy body "Hi McKenzie, Oh, my apologies for mixing up the names! Jsnce the weather clears…"
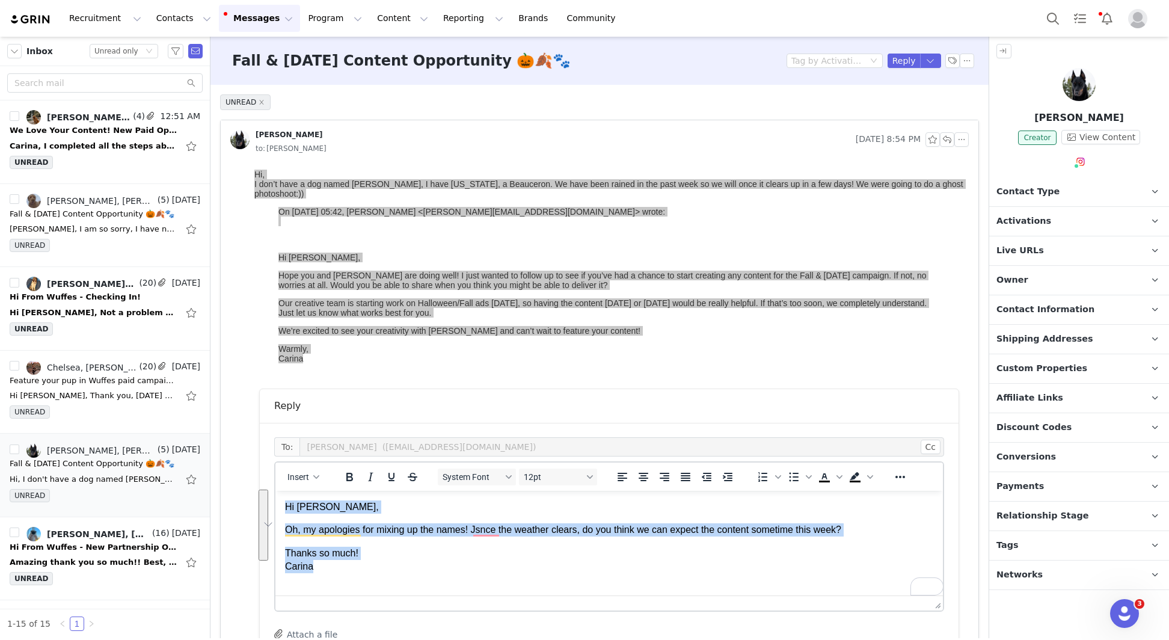
scroll to position [251, 0]
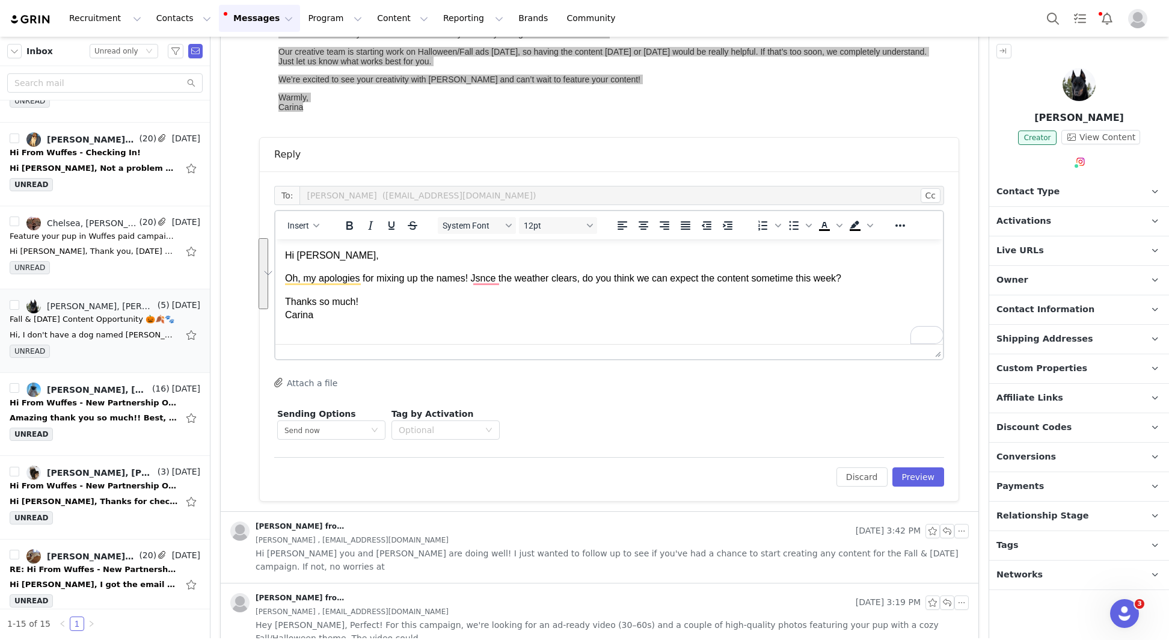
click at [407, 269] on body "Hi [PERSON_NAME], Oh, my apologies for mixing up the names! Jsnce the weather c…" at bounding box center [609, 285] width 648 height 73
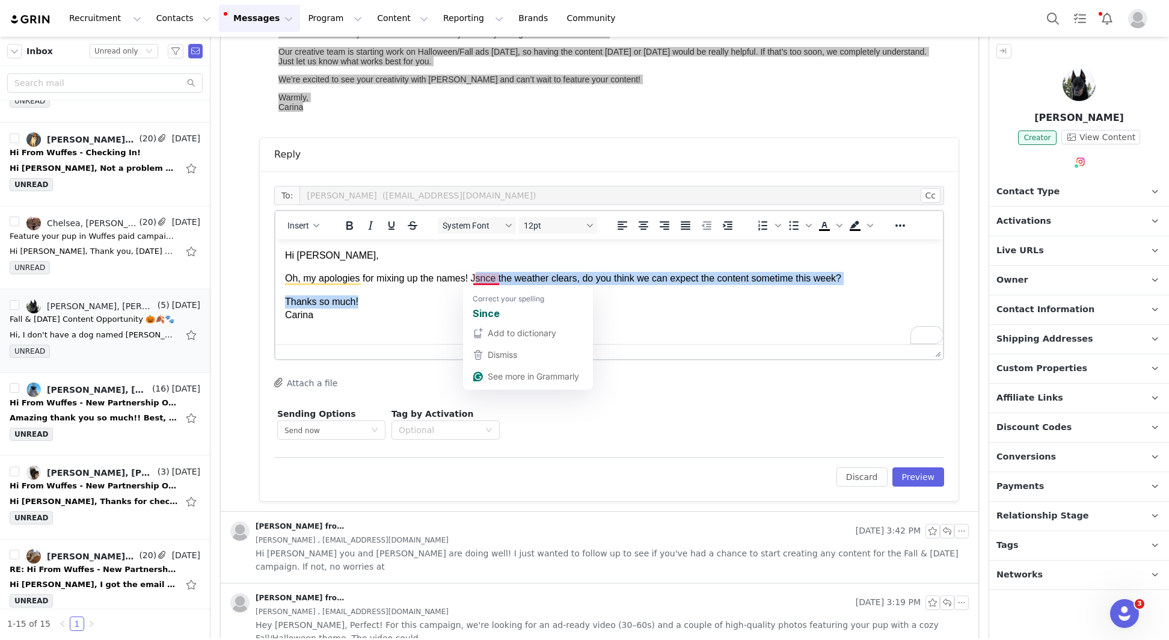
paste body "To enrich screen reader interactions, please activate Accessibility in Grammarl…"
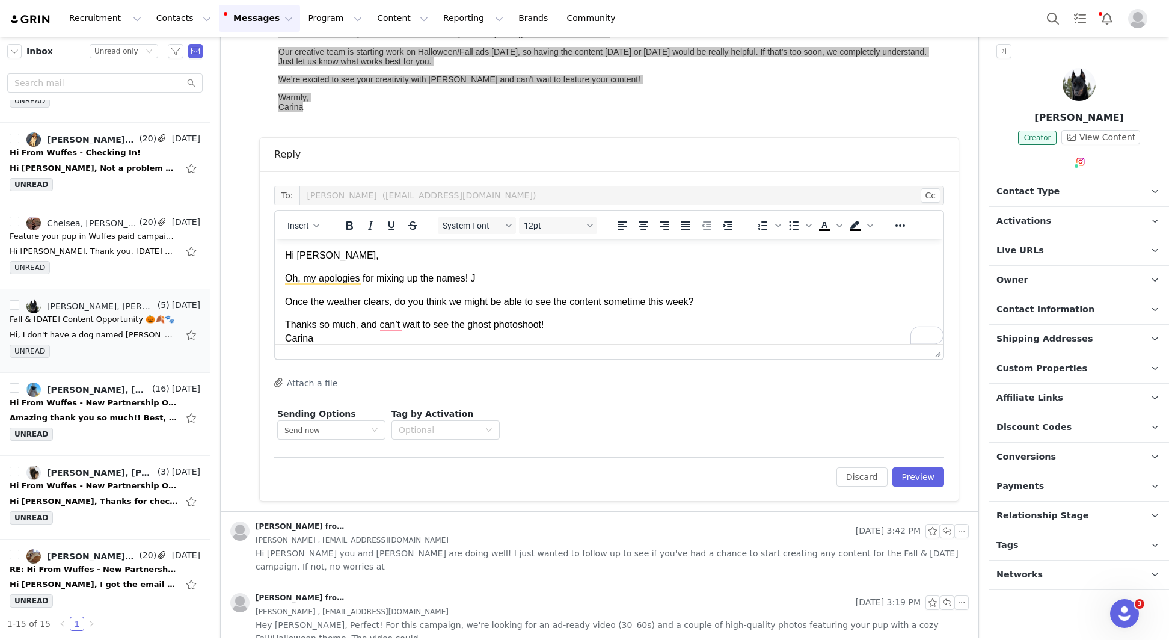
click at [286, 309] on body "Hi McKenzie, Oh, my apologies for mixing up the names! J Once the weather clear…" at bounding box center [609, 308] width 648 height 119
click at [501, 288] on body "Hi McKenzie, Oh, my apologies for mixing up the names! J Once the weather clear…" at bounding box center [609, 308] width 648 height 119
click at [489, 280] on p "Oh, my apologies for mixing up the names! J" at bounding box center [609, 278] width 648 height 13
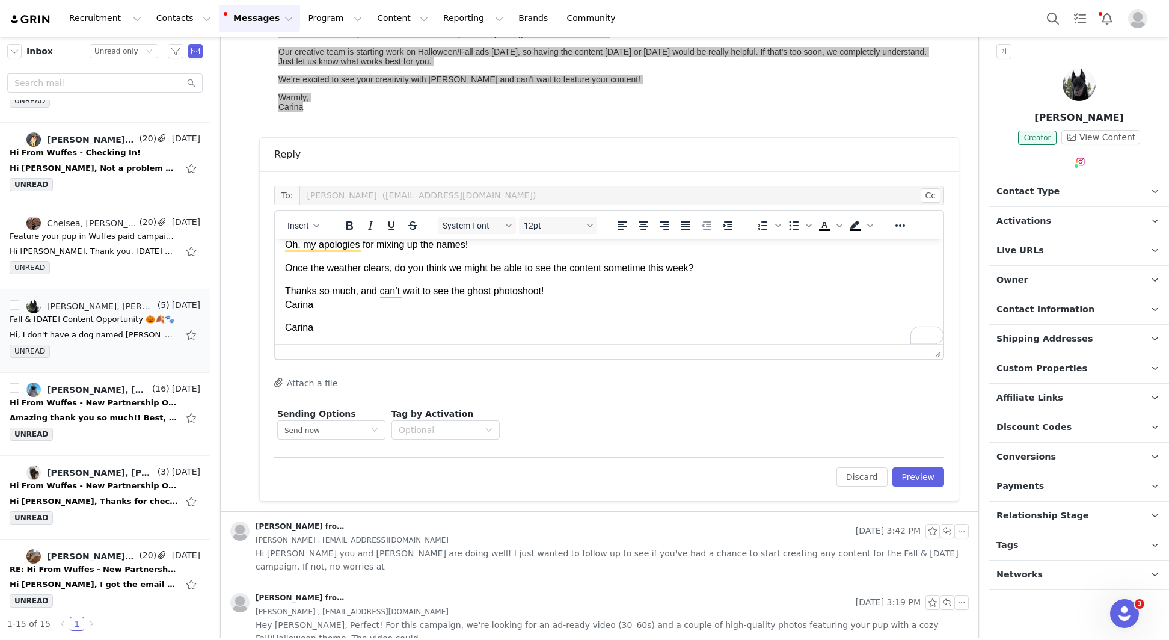
scroll to position [33, 0]
click at [331, 324] on p "Carina" at bounding box center [609, 328] width 648 height 13
drag, startPoint x: 330, startPoint y: 325, endPoint x: 250, endPoint y: 329, distance: 80.7
click at [275, 329] on html "Hi McKenzie, Oh, my apologies for mixing up the names! Once the weather clears,…" at bounding box center [609, 275] width 668 height 138
click at [599, 287] on p "Thanks so much, and can’t wait to see the ghost photoshoot! Carina" at bounding box center [609, 298] width 648 height 27
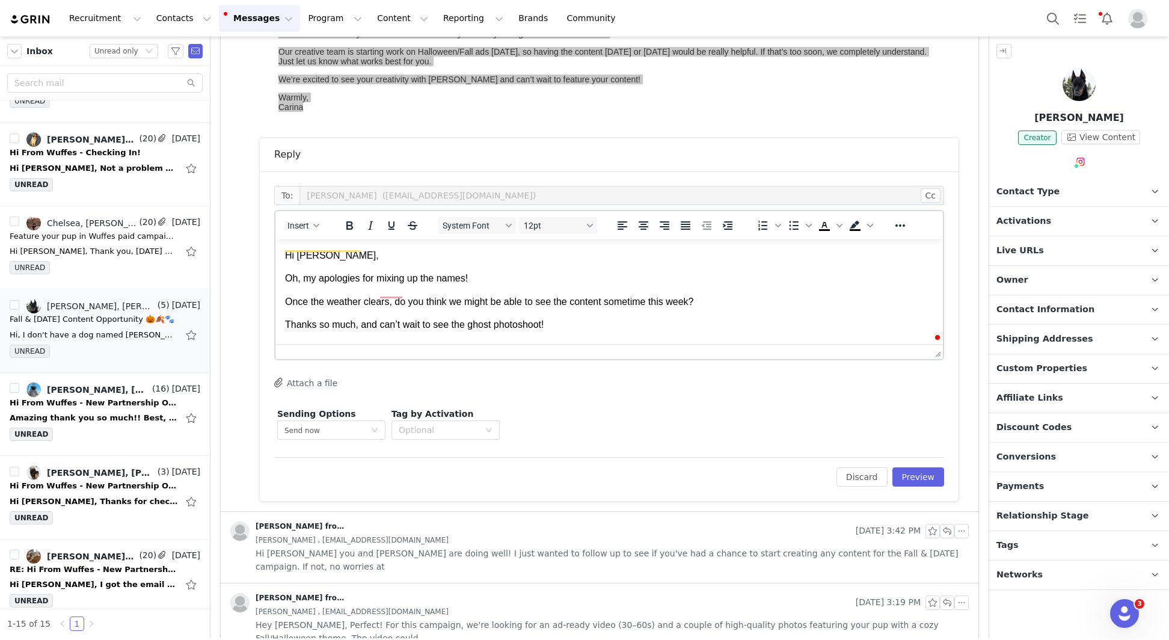
scroll to position [0, 0]
click at [925, 465] on div "Edit Discard Preview" at bounding box center [609, 471] width 670 height 29
click at [911, 468] on button "Preview" at bounding box center [918, 476] width 52 height 19
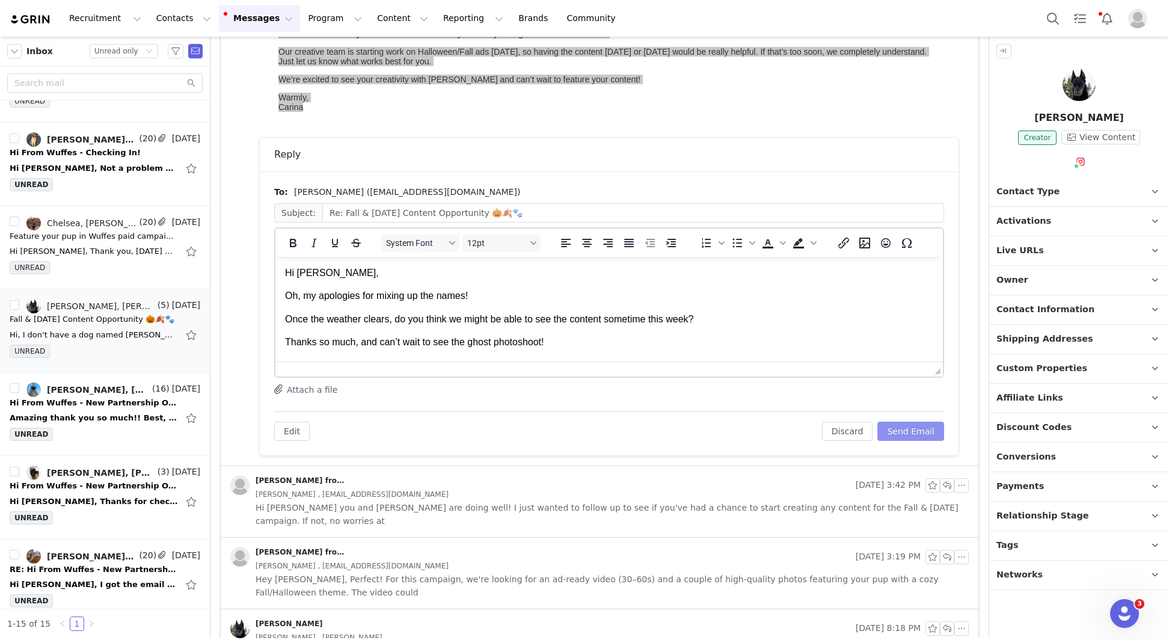
scroll to position [327, 0]
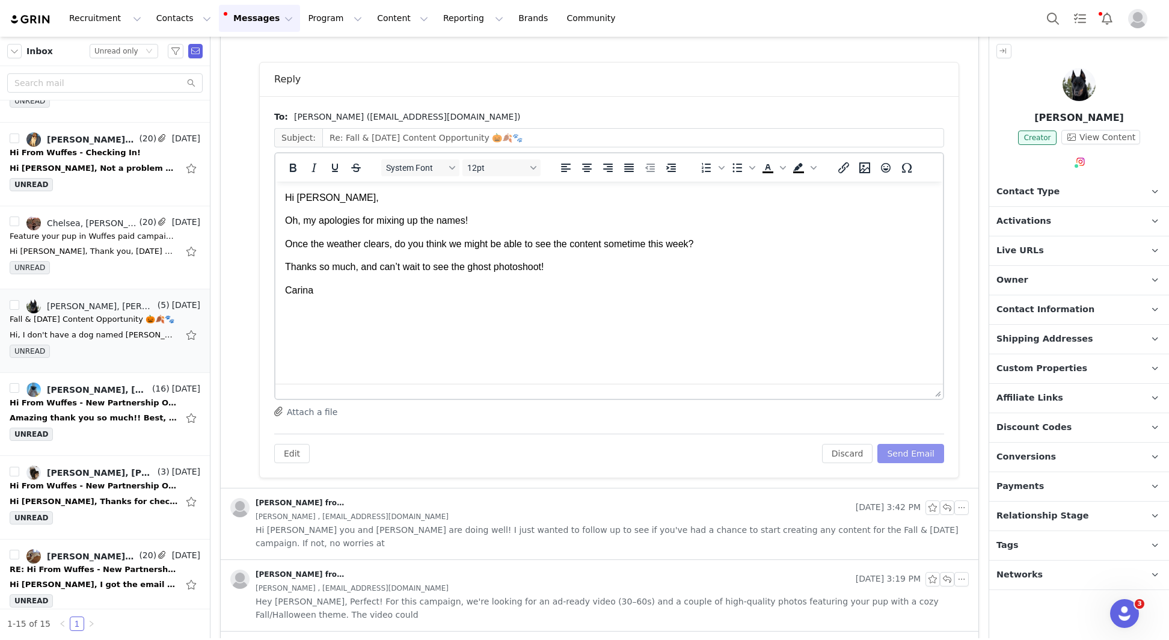
drag, startPoint x: 936, startPoint y: 295, endPoint x: 945, endPoint y: 415, distance: 120.7
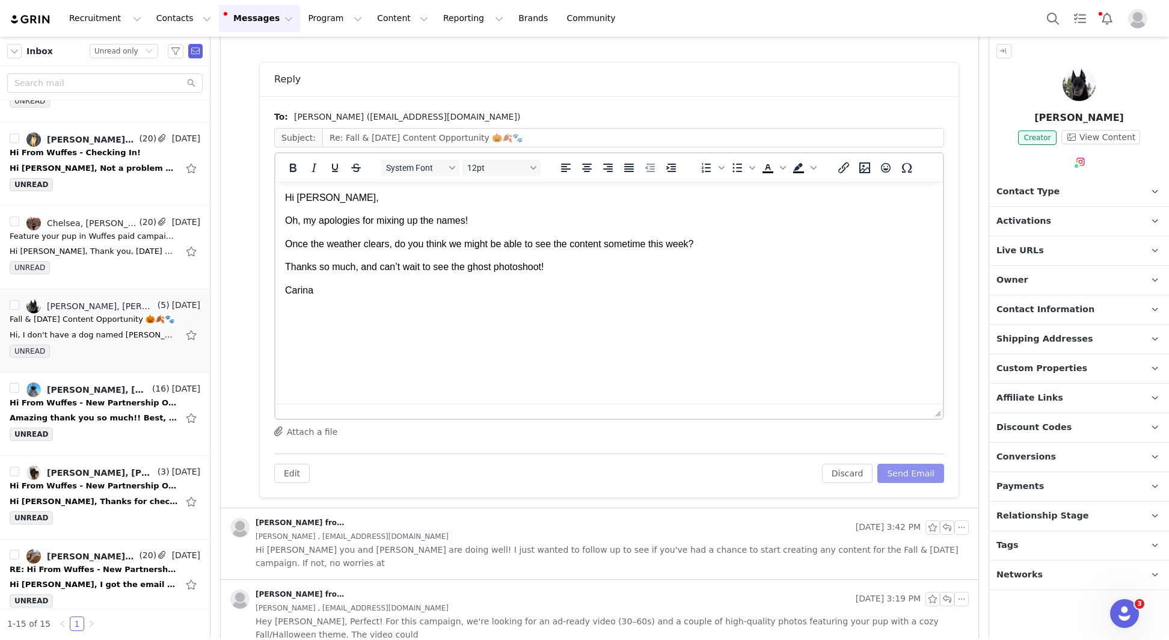
click at [931, 466] on button "Send Email" at bounding box center [910, 473] width 67 height 19
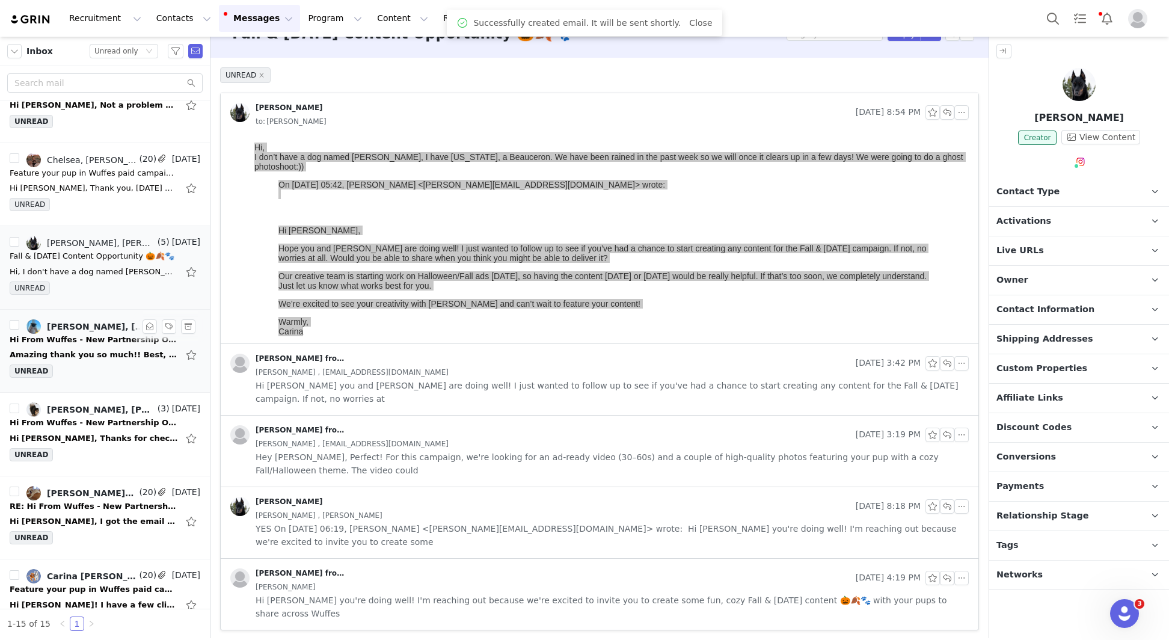
scroll to position [209, 0]
click at [86, 366] on div "UNREAD" at bounding box center [105, 372] width 191 height 18
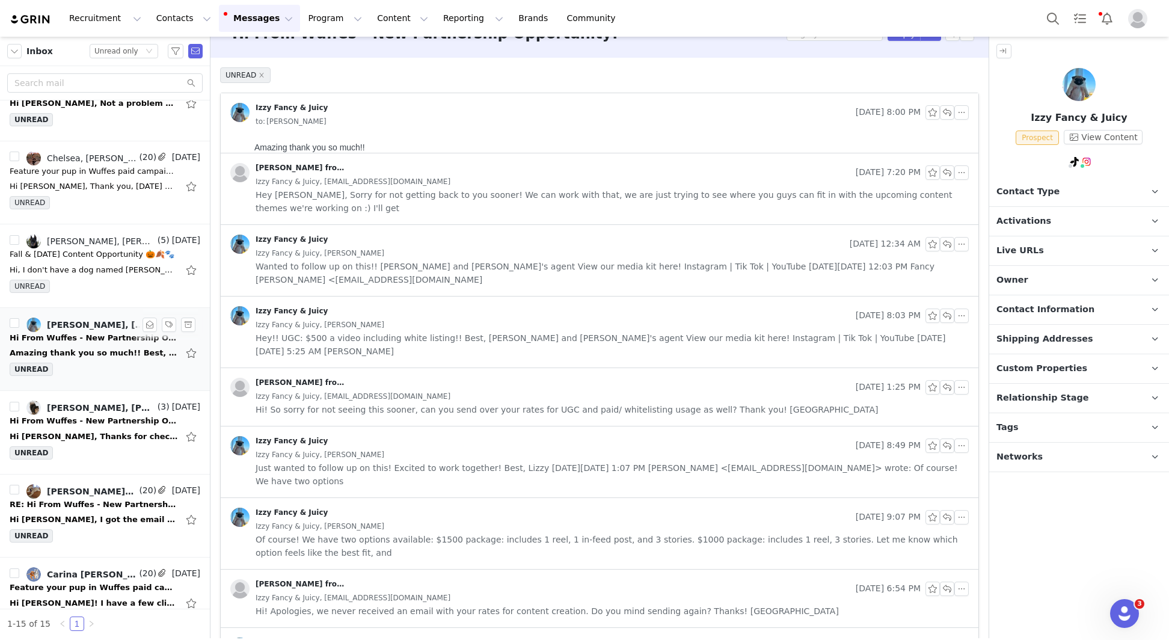
scroll to position [0, 0]
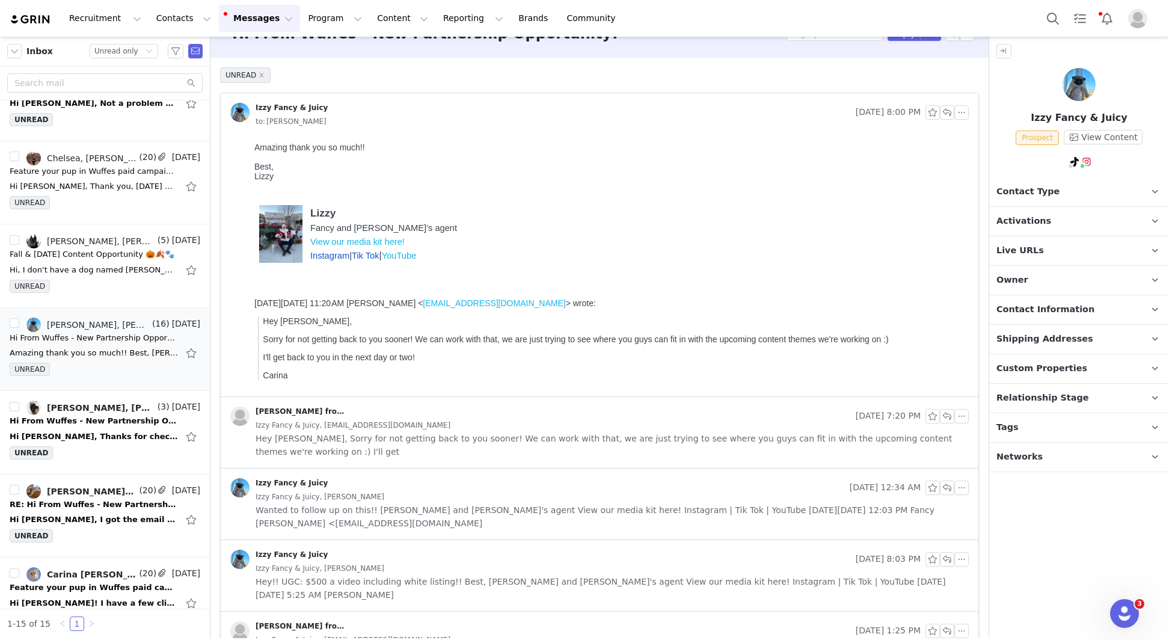
click at [349, 434] on span "Hey Lizzy, Sorry for not getting back to you sooner! We can work with that, we …" at bounding box center [612, 445] width 713 height 26
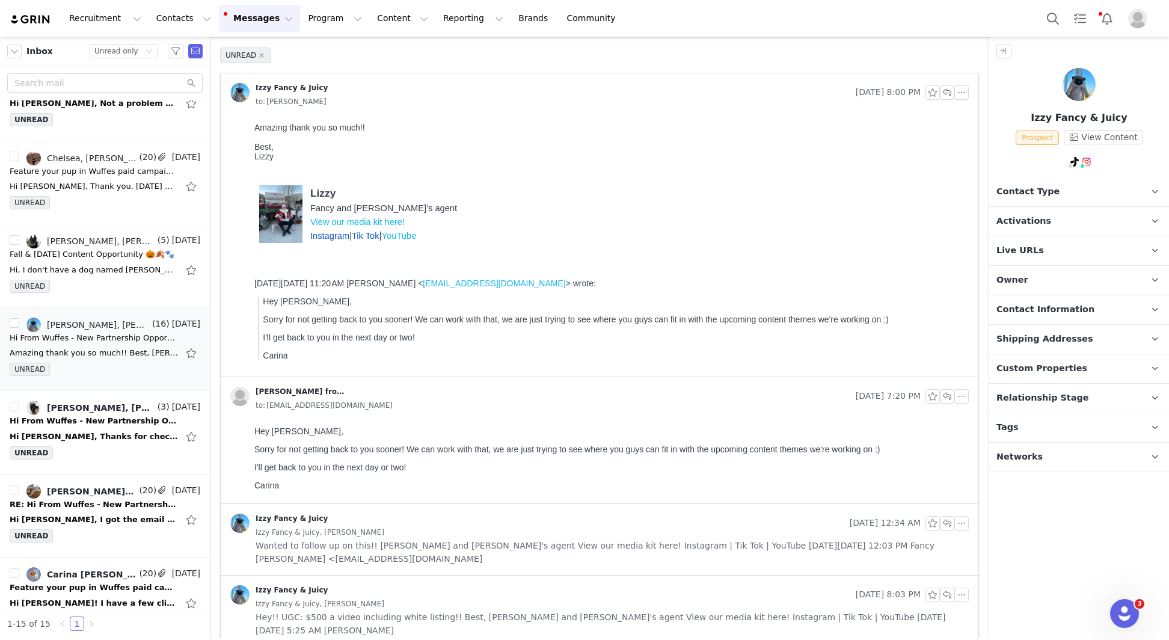
scroll to position [44, 0]
click at [124, 431] on div "Hi Carina, Thanks for checking in! After reviewing the details, we are going to…" at bounding box center [94, 437] width 168 height 12
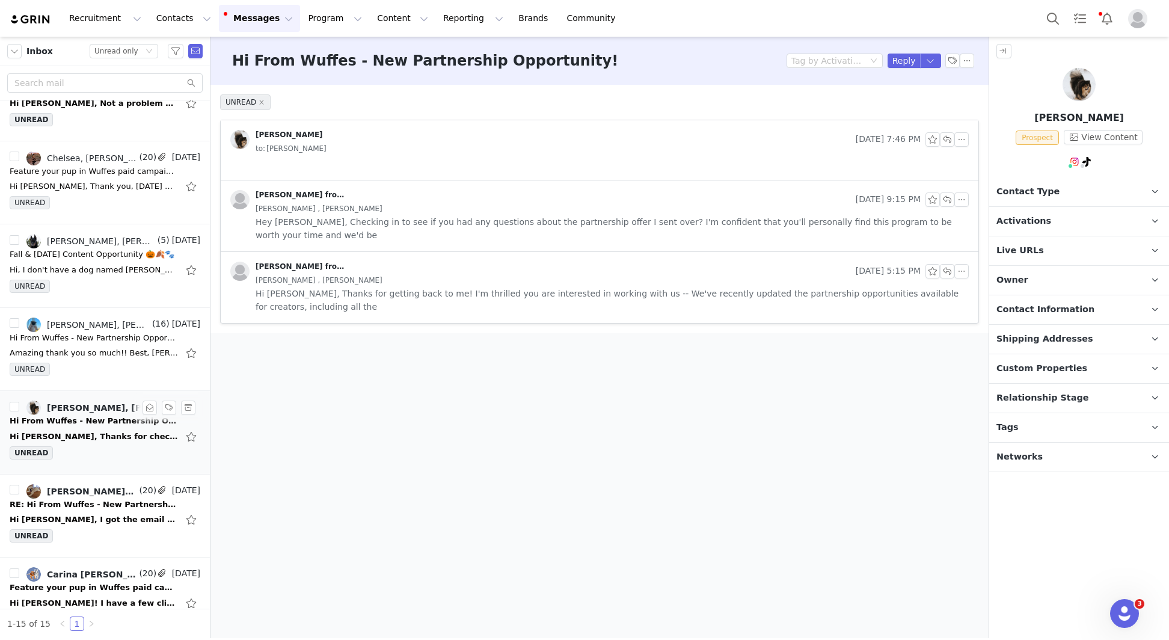
scroll to position [0, 0]
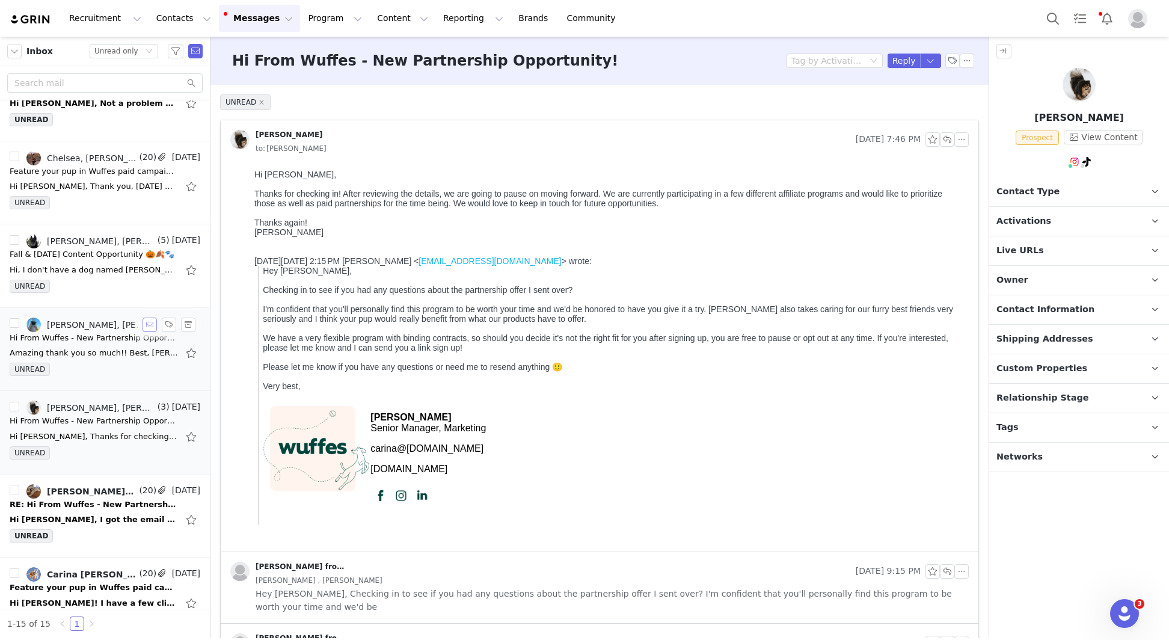
click at [143, 324] on button "button" at bounding box center [150, 325] width 14 height 14
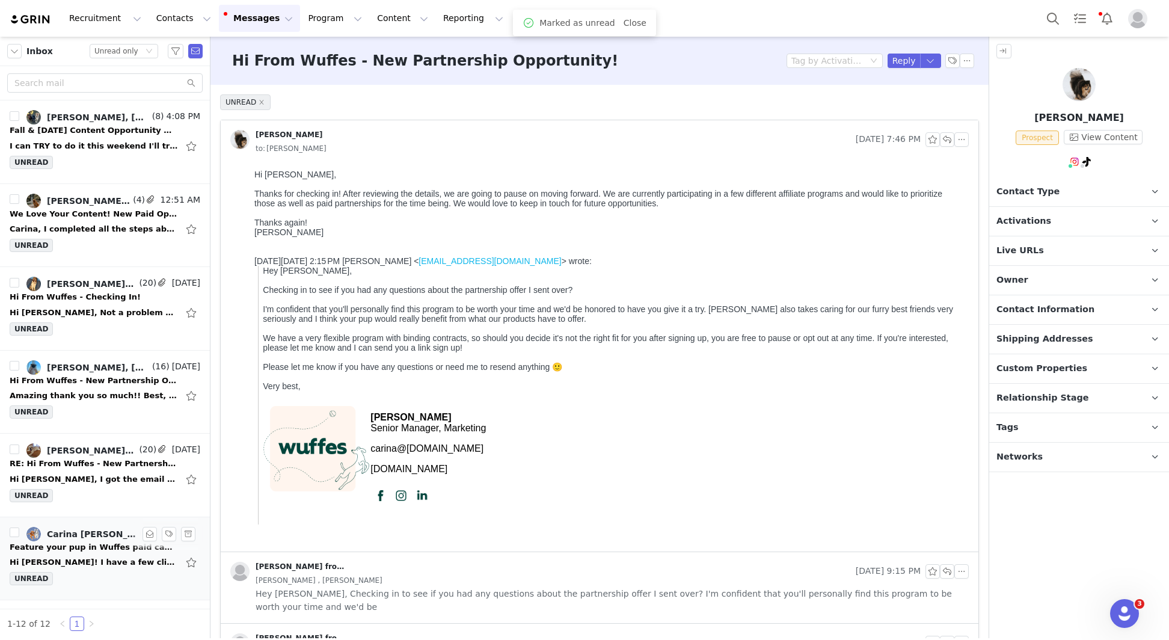
click at [87, 535] on link "Carina de Lemos, Karen" at bounding box center [81, 534] width 110 height 14
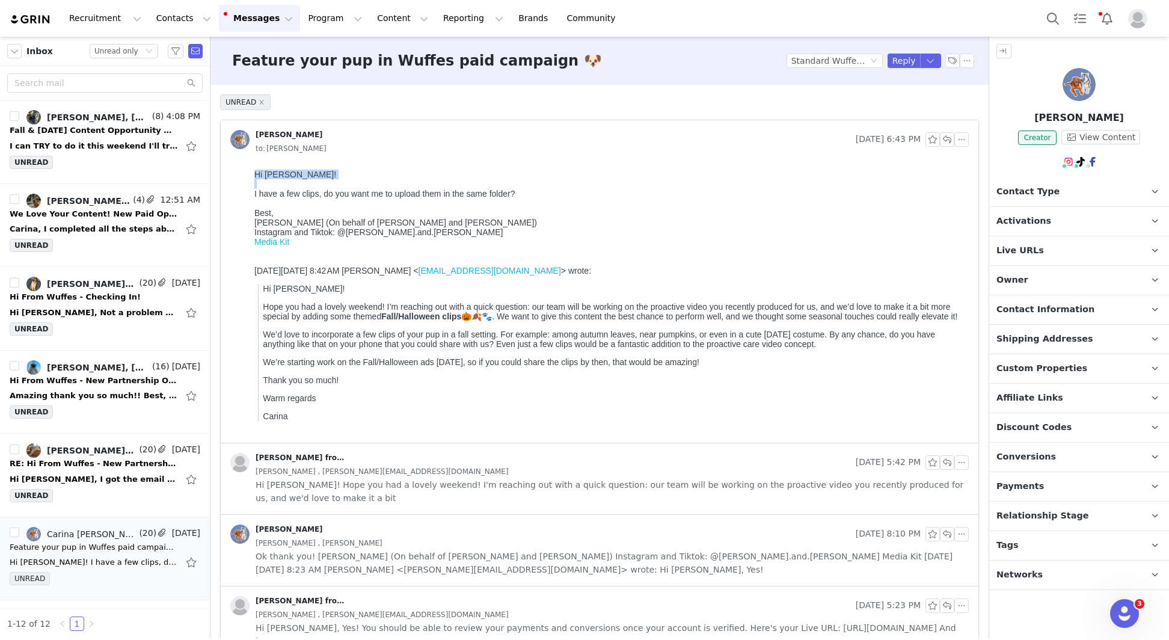
drag, startPoint x: 314, startPoint y: 260, endPoint x: 251, endPoint y: 196, distance: 89.7
click at [251, 196] on html "Hi Carina! I have a few clips, do you want me to upload them in the same folder…" at bounding box center [609, 304] width 719 height 278
click at [296, 273] on div "On Mon, Sep 29, 2025 at 8:42 AM Carina de Lemos < carina@wuffes.com > wrote:" at bounding box center [609, 271] width 710 height 10
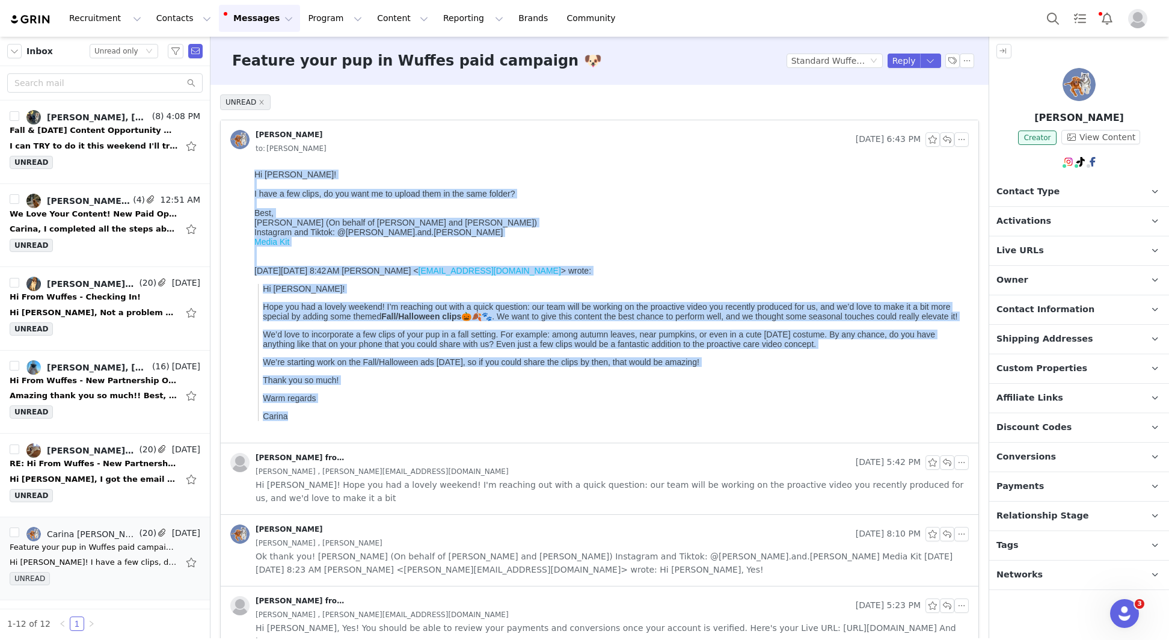
drag, startPoint x: 309, startPoint y: 423, endPoint x: 230, endPoint y: 144, distance: 290.1
click at [250, 165] on html "Hi Carina! I have a few clips, do you want me to upload them in the same folder…" at bounding box center [609, 304] width 719 height 278
copy body "Hi Carina! I have a few clips, do you want me to upload them in the same folder…"
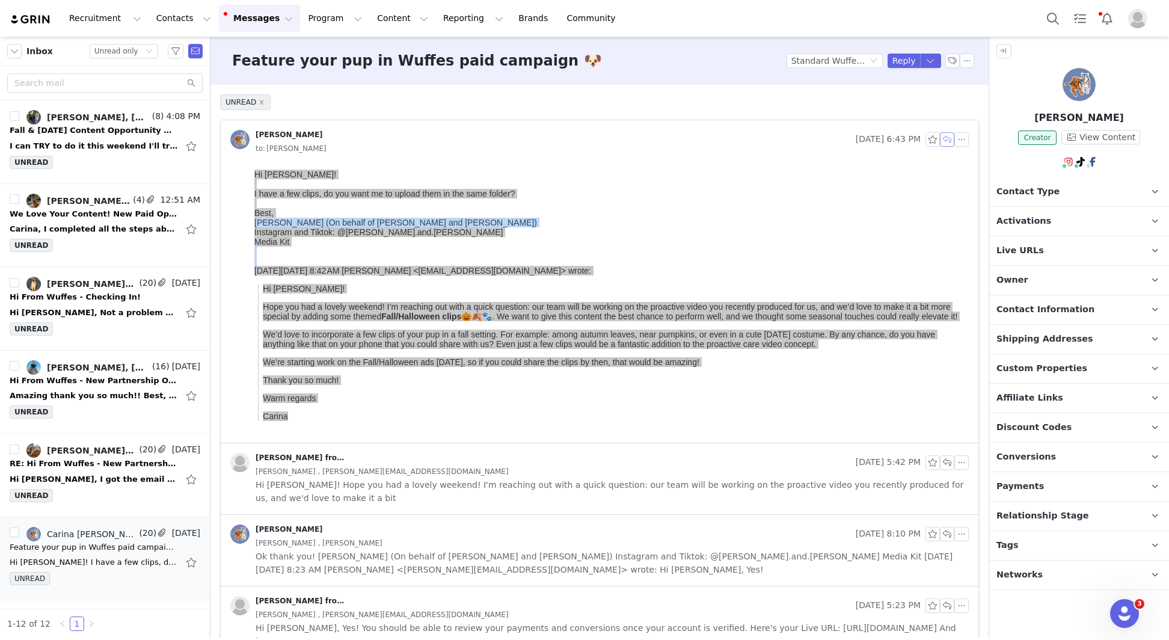
click at [944, 138] on button "button" at bounding box center [947, 139] width 14 height 14
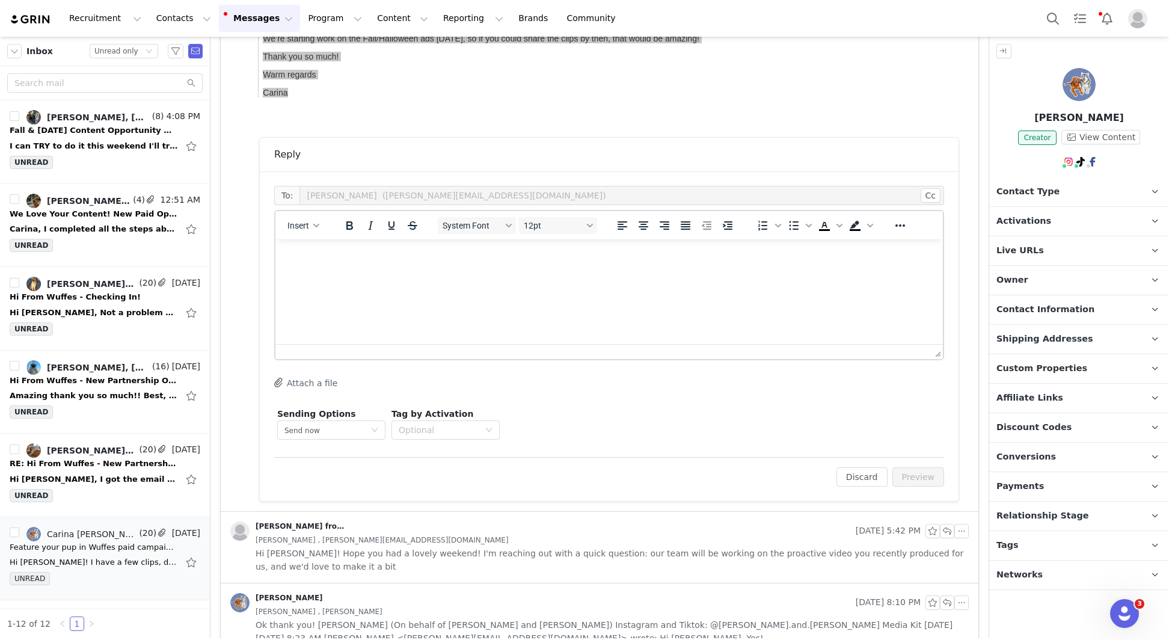
click at [369, 265] on html at bounding box center [609, 255] width 668 height 32
paste body "To enrich screen reader interactions, please activate Accessibility in Grammarl…"
click at [376, 274] on p "That would be great—thank you so much!" at bounding box center [609, 278] width 648 height 13
click at [909, 476] on button "Preview" at bounding box center [918, 476] width 52 height 19
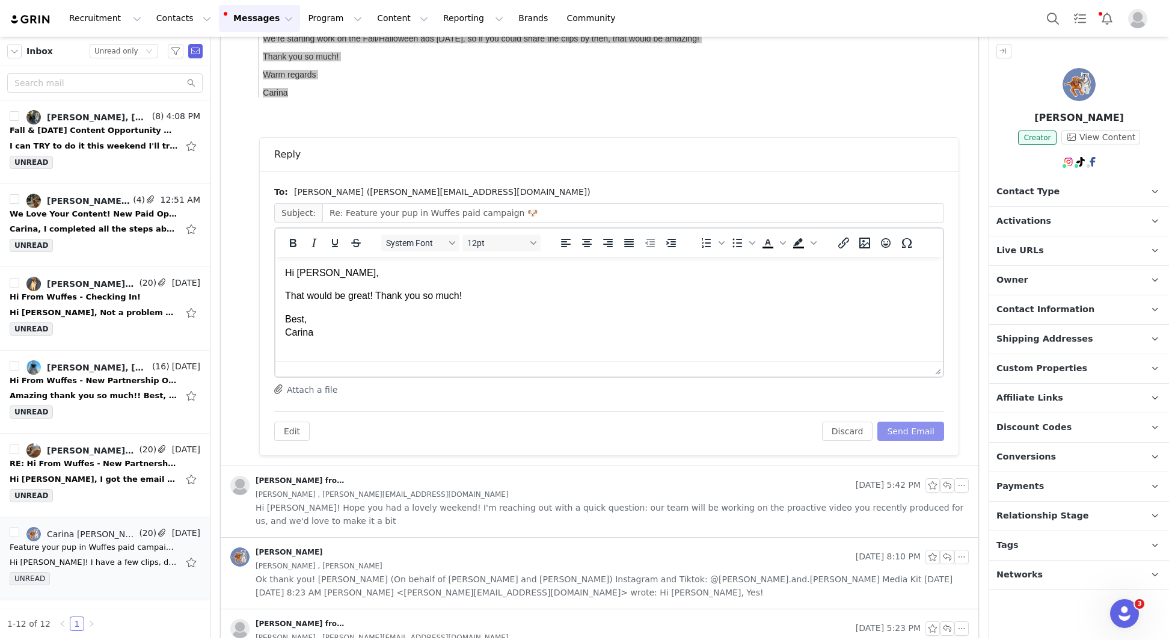
click at [926, 431] on button "Send Email" at bounding box center [910, 431] width 67 height 19
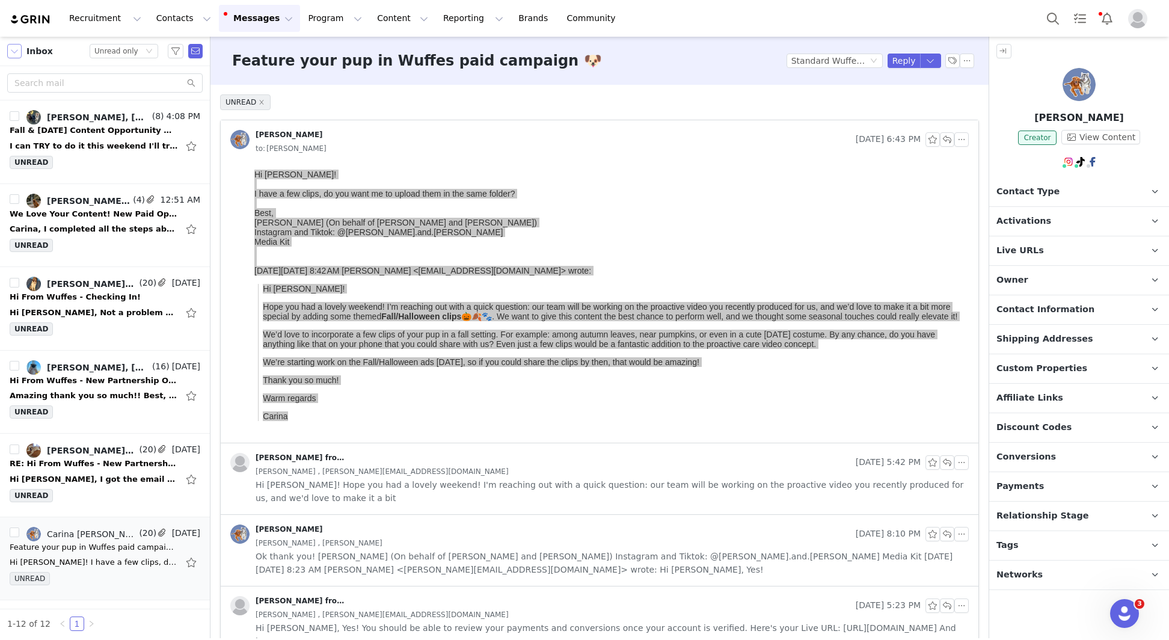
click at [15, 54] on button "button" at bounding box center [14, 51] width 14 height 14
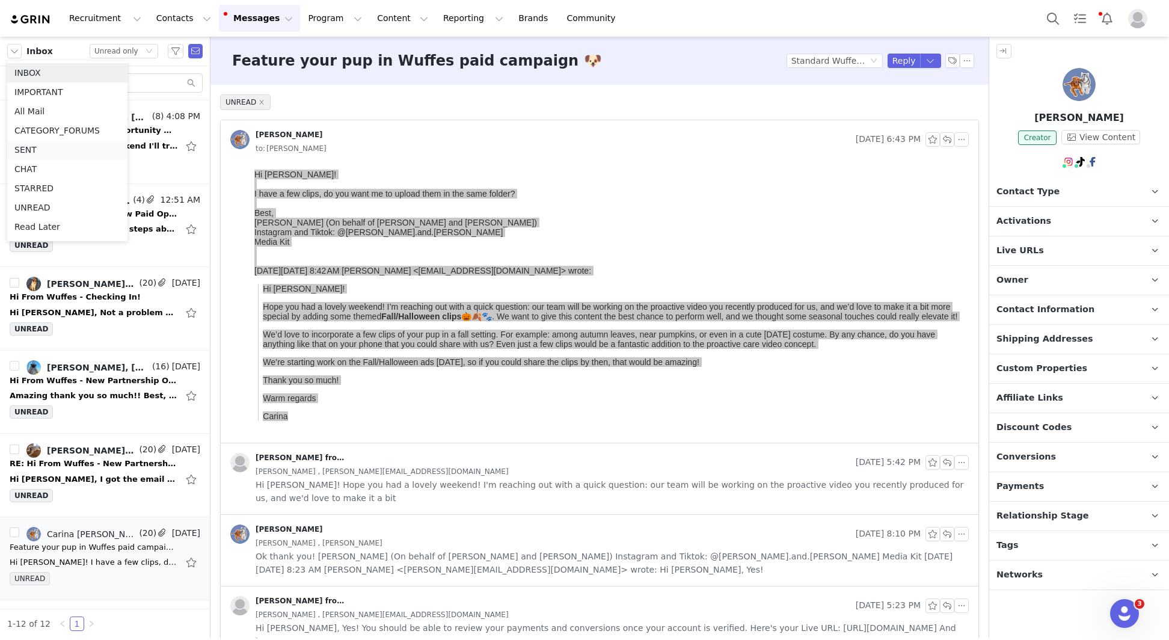
click at [74, 146] on li "SENT" at bounding box center [67, 149] width 120 height 19
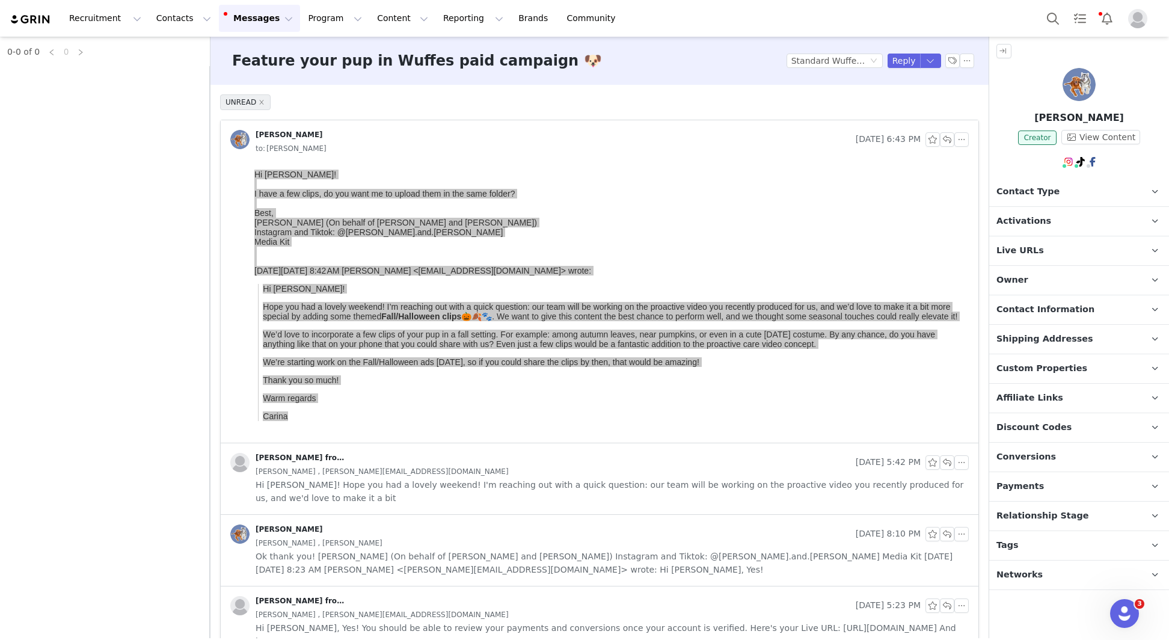
click at [244, 19] on button "Messages Messages" at bounding box center [259, 18] width 81 height 27
click at [244, 20] on button "Messages Messages" at bounding box center [259, 18] width 81 height 27
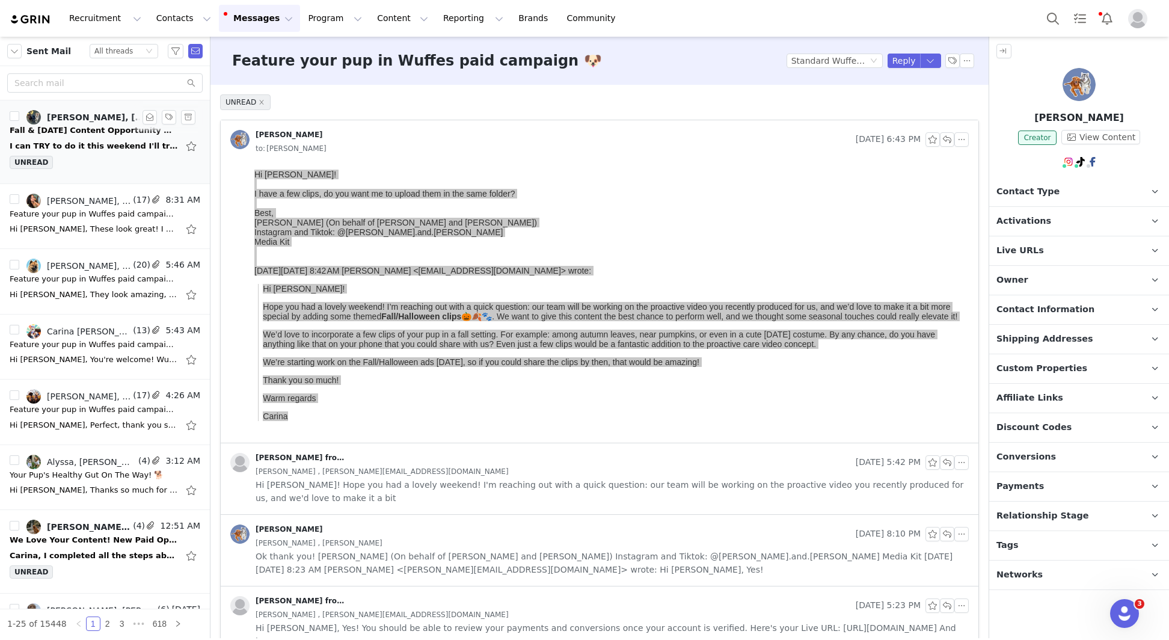
click at [100, 140] on div "I can TRY to do it this weekend I'll try and get it to you as soon as possible.…" at bounding box center [94, 146] width 168 height 12
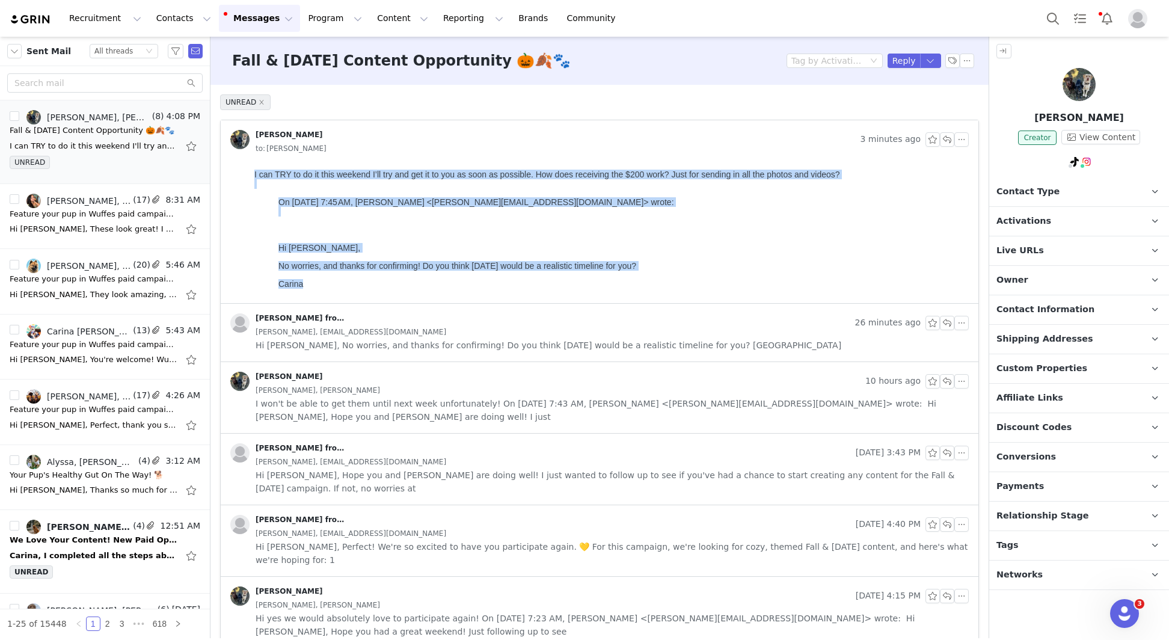
drag, startPoint x: 328, startPoint y: 298, endPoint x: 225, endPoint y: 143, distance: 186.5
click at [250, 165] on html "I can TRY to do it this weekend I’ll try and get it to you as soon as possible.…" at bounding box center [609, 234] width 719 height 138
copy body "I can TRY to do it this weekend I’ll try and get it to you as soon as possible.…"
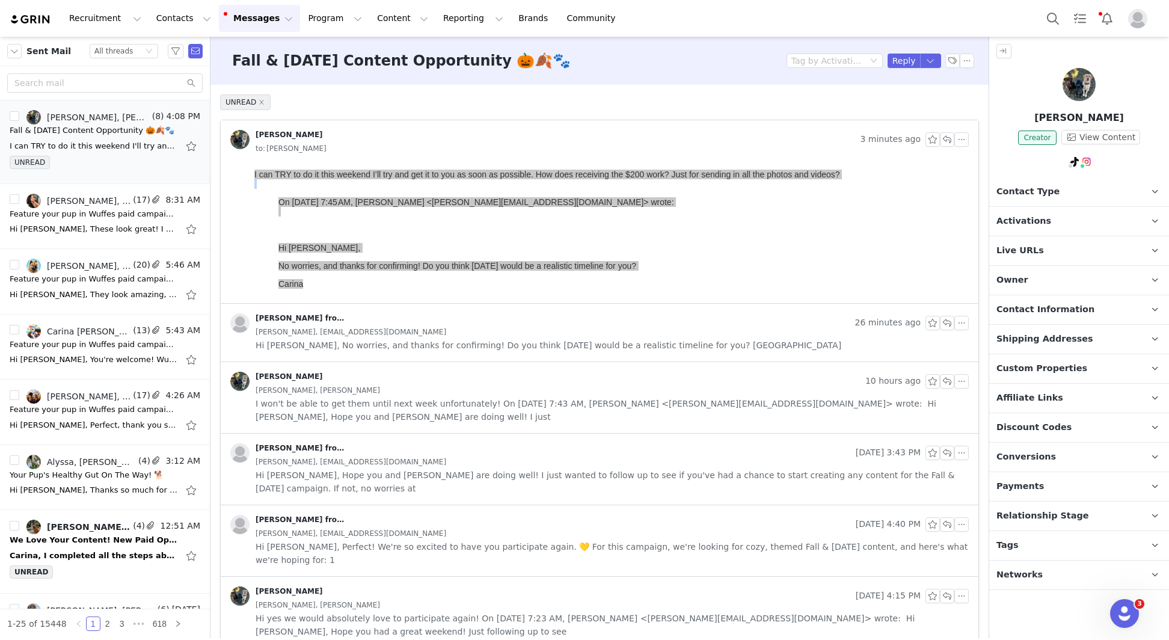
click at [948, 147] on div "to: [PERSON_NAME]" at bounding box center [612, 148] width 713 height 13
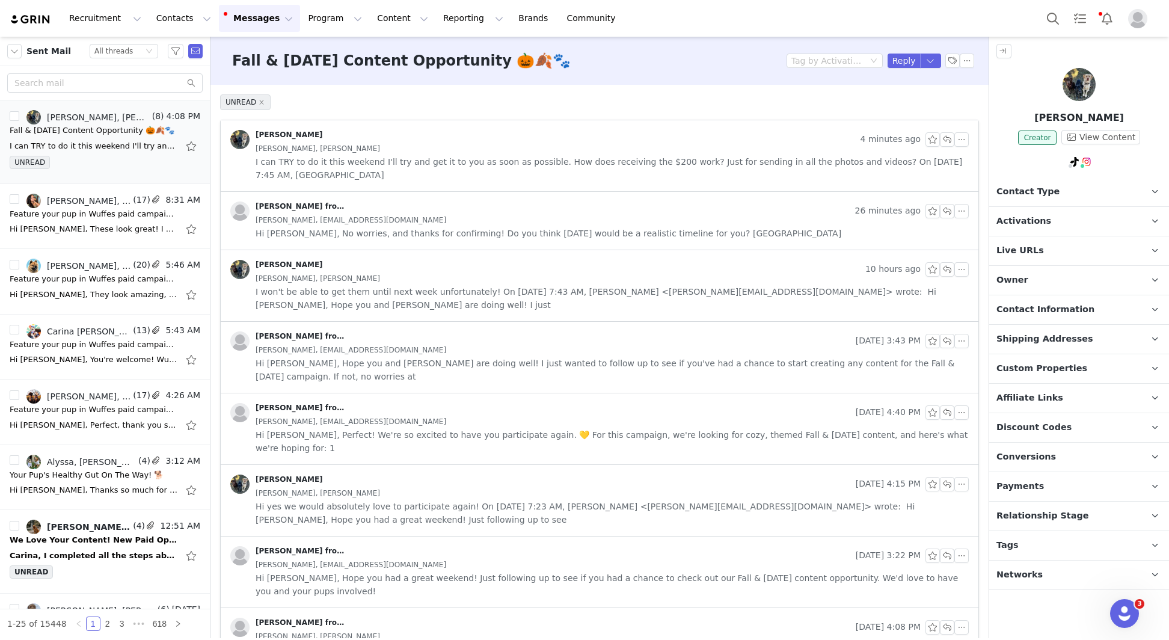
click at [508, 152] on div "[PERSON_NAME], [PERSON_NAME]" at bounding box center [612, 148] width 713 height 13
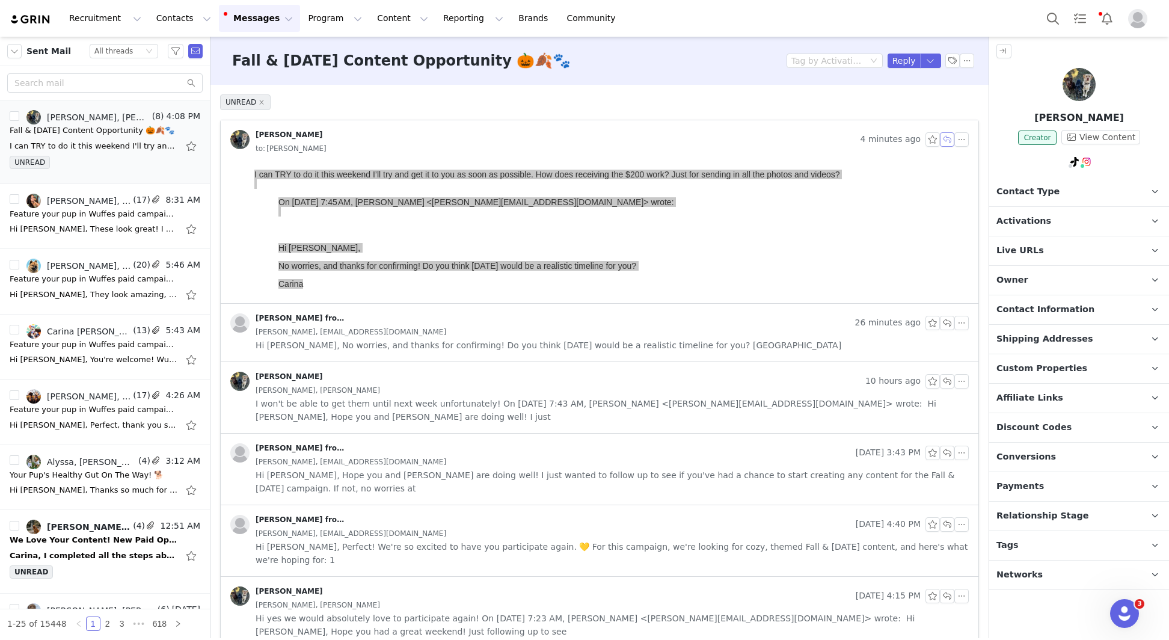
click at [948, 139] on button "button" at bounding box center [947, 139] width 14 height 14
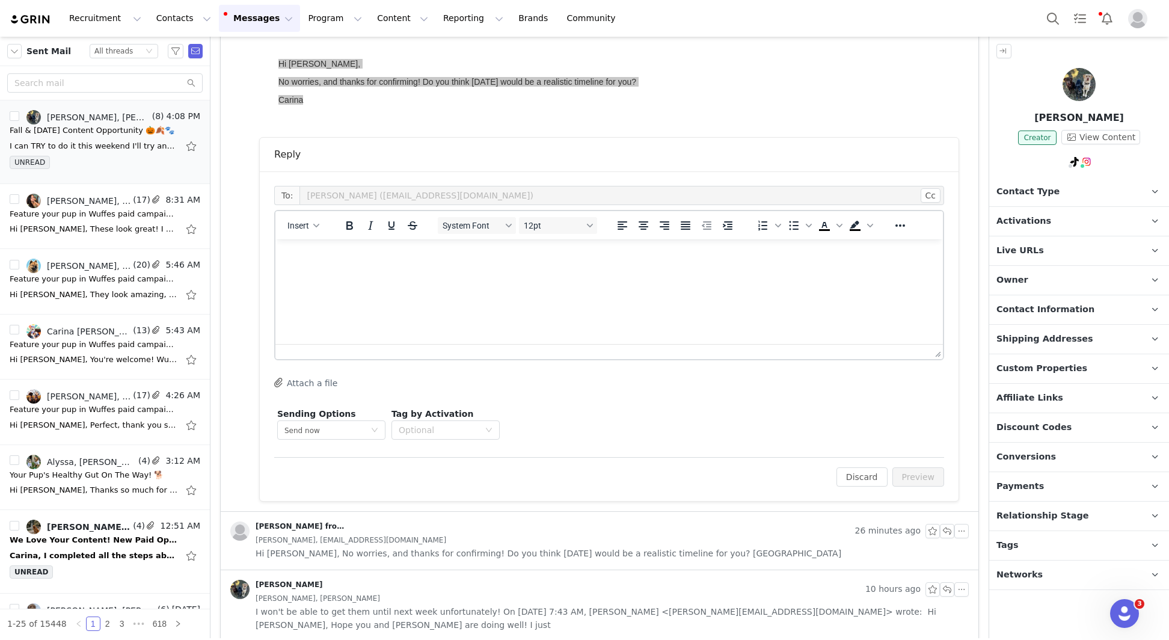
click at [349, 272] on html at bounding box center [609, 255] width 668 height 32
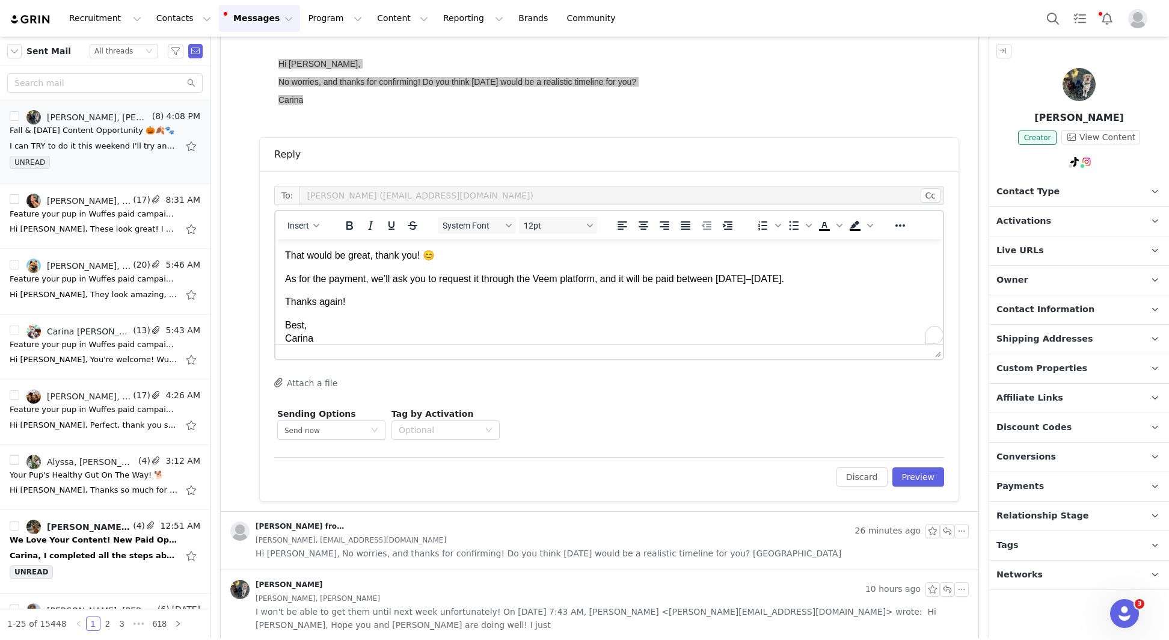
scroll to position [23, 0]
click at [598, 280] on p "As for the payment, we’ll ask you to request it through the Veem platform, and …" at bounding box center [609, 278] width 648 height 13
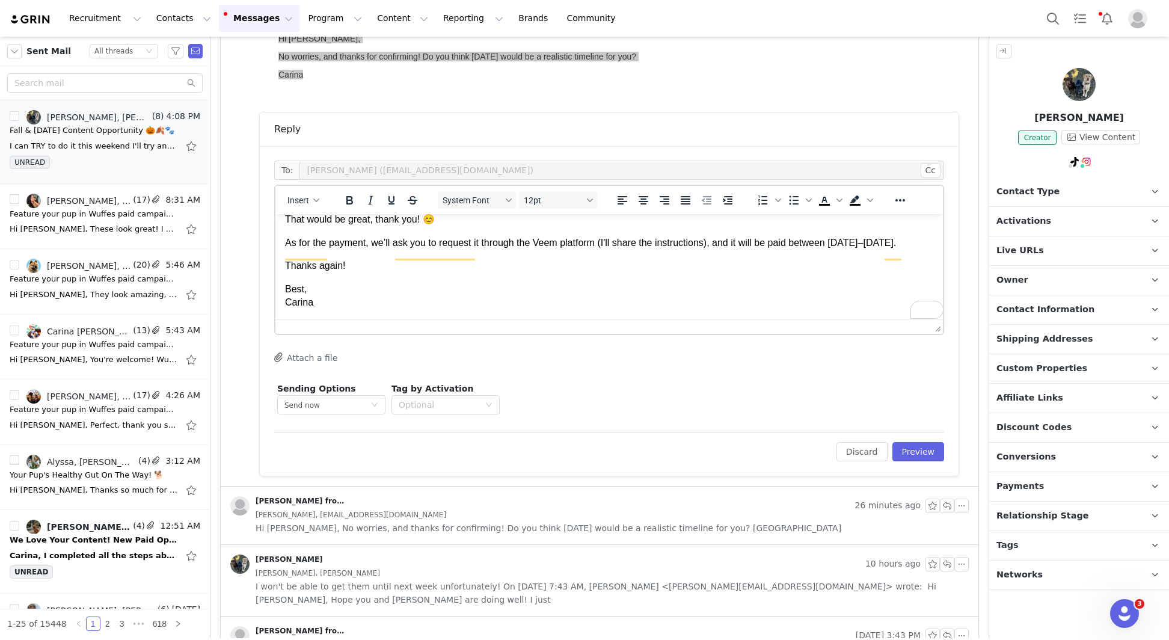
scroll to position [34, 0]
click at [911, 443] on button "Preview" at bounding box center [918, 451] width 52 height 19
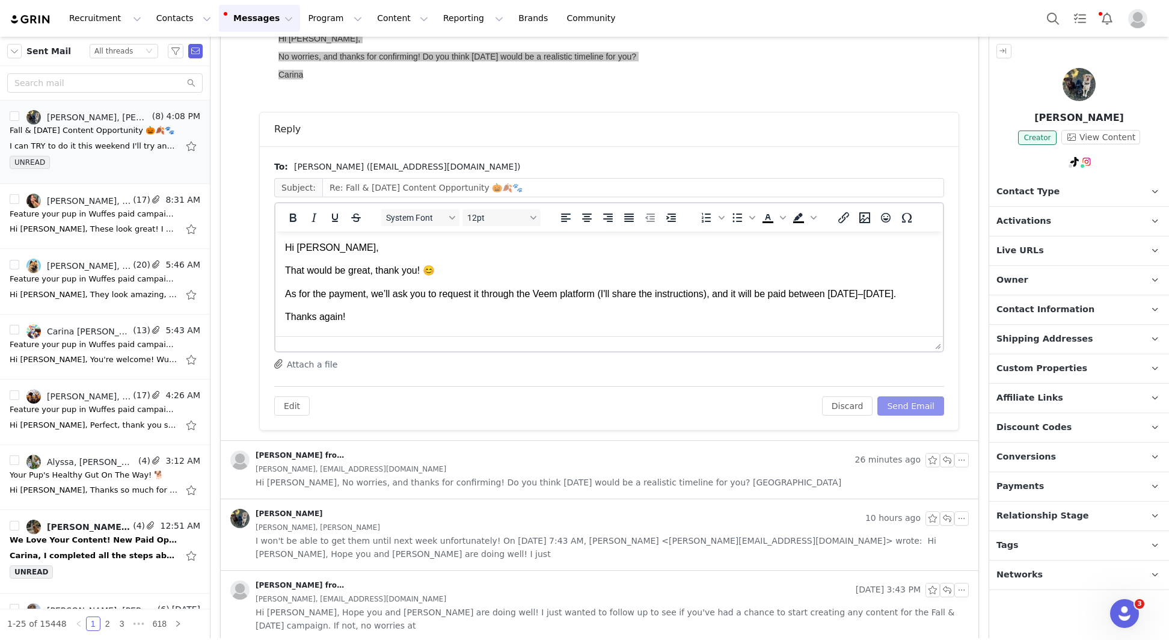
scroll to position [0, 0]
click at [921, 415] on div "To: Lauren Solomon (remibrandymiller@gmail.com) Subject: Re: Fall & Halloween C…" at bounding box center [609, 288] width 699 height 284
click at [916, 413] on button "Send Email" at bounding box center [910, 405] width 67 height 19
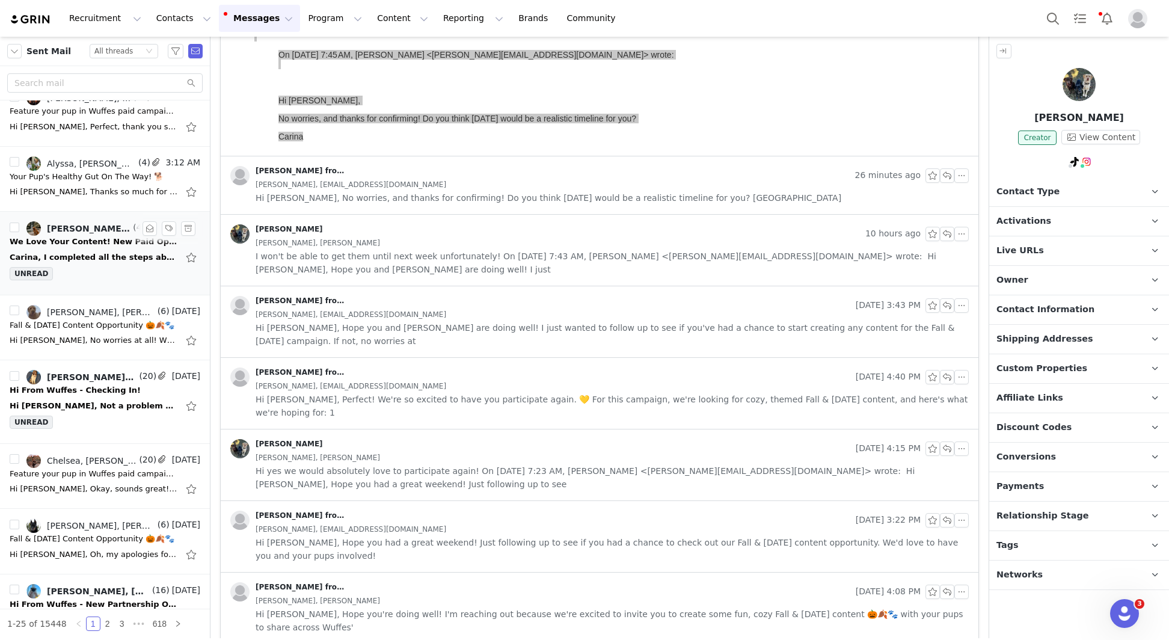
scroll to position [320, 0]
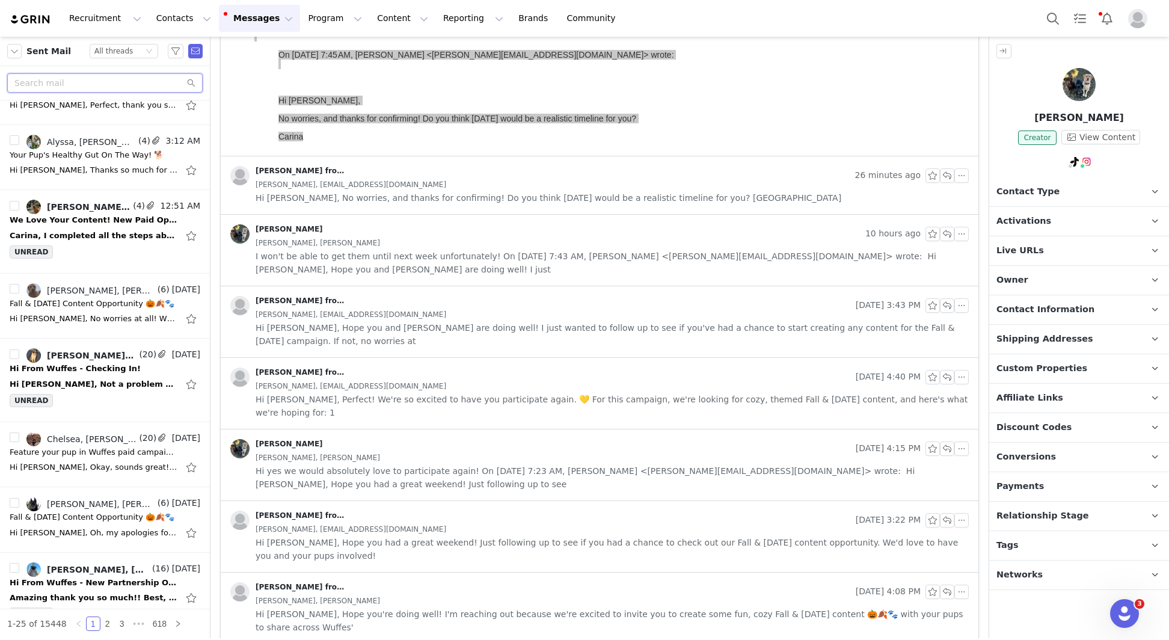
click at [95, 76] on input "text" at bounding box center [104, 82] width 195 height 19
click at [121, 37] on div "Sent Mail Status All threads" at bounding box center [105, 51] width 210 height 29
click at [121, 52] on div "All threads" at bounding box center [113, 51] width 38 height 13
click at [133, 109] on li "Unread only" at bounding box center [124, 111] width 69 height 19
click at [19, 49] on button "button" at bounding box center [14, 51] width 14 height 14
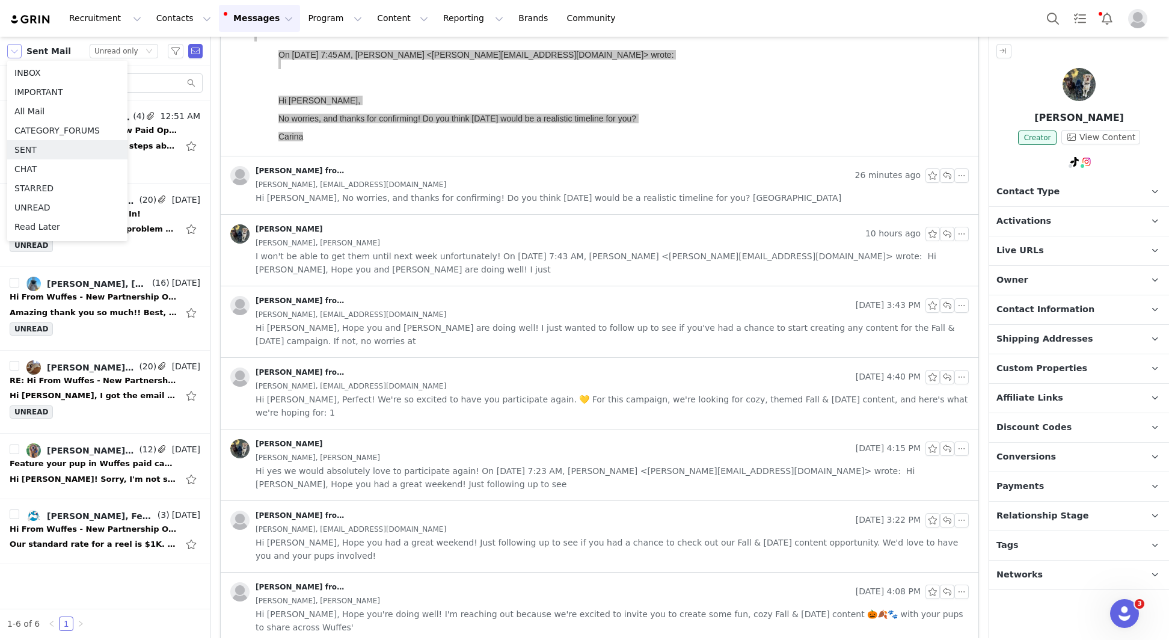
scroll to position [0, 0]
click at [46, 79] on li "INBOX" at bounding box center [67, 72] width 120 height 19
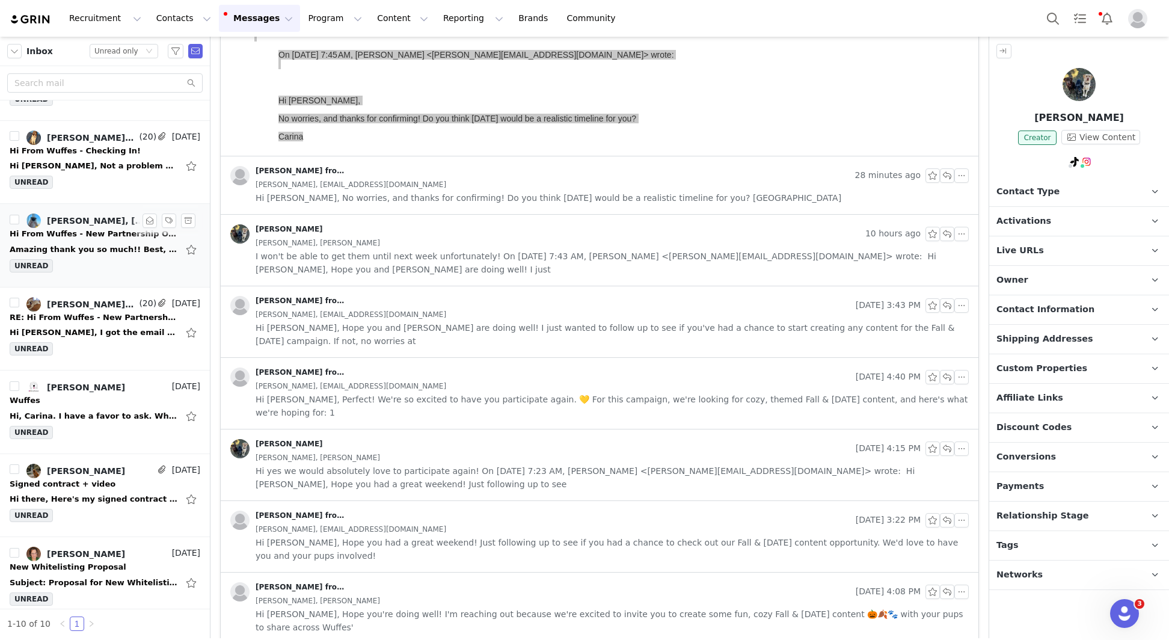
scroll to position [283, 0]
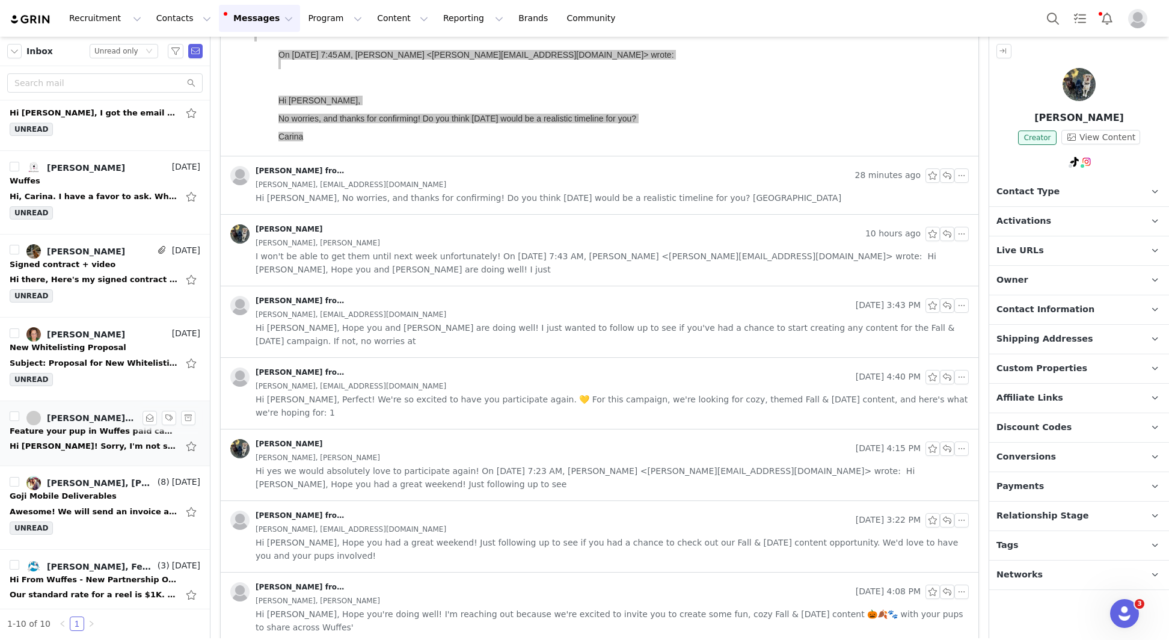
click at [108, 425] on div "Feature your pup in Wuffes paid campaign 🐶" at bounding box center [94, 431] width 168 height 12
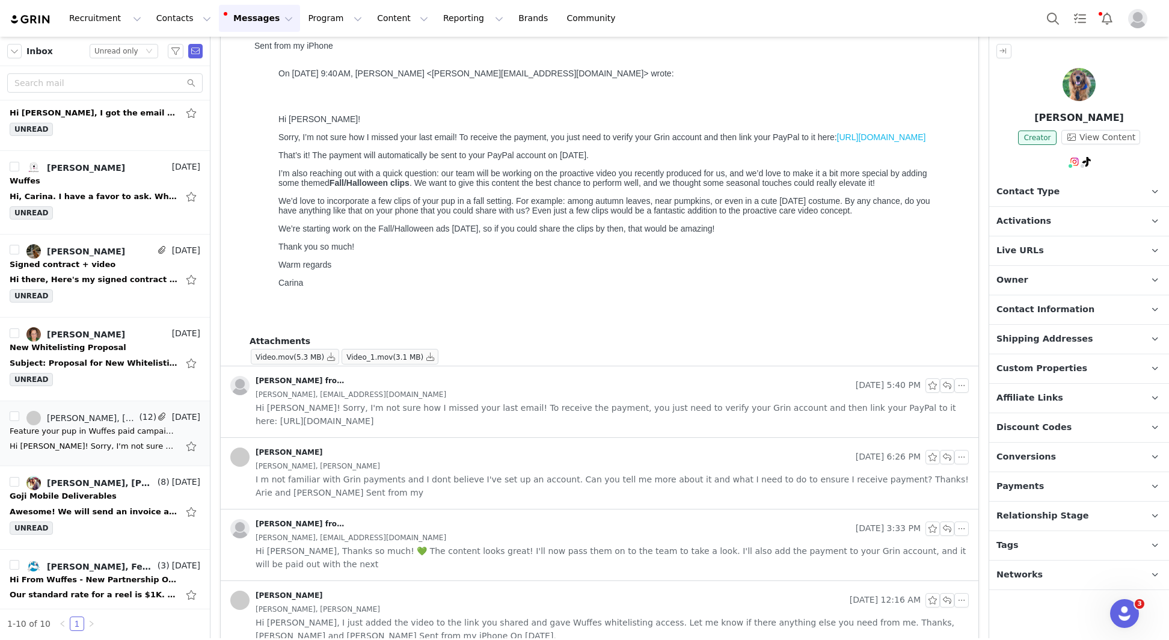
scroll to position [0, 0]
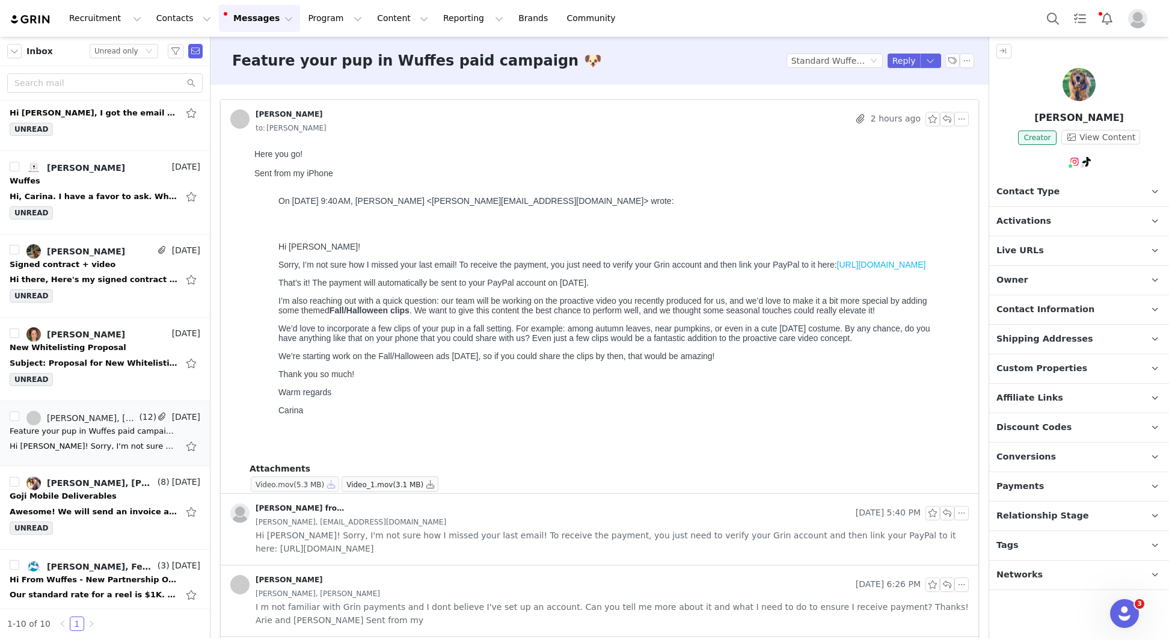
click at [333, 486] on button "button" at bounding box center [331, 484] width 14 height 14
click at [431, 487] on button "button" at bounding box center [430, 484] width 14 height 14
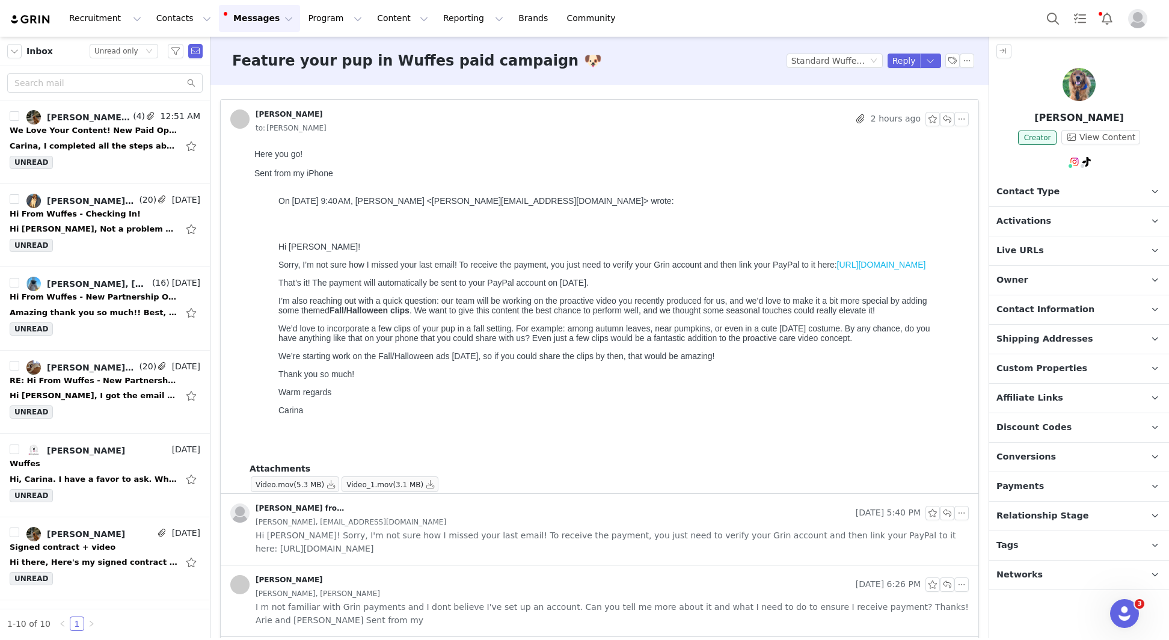
scroll to position [283, 0]
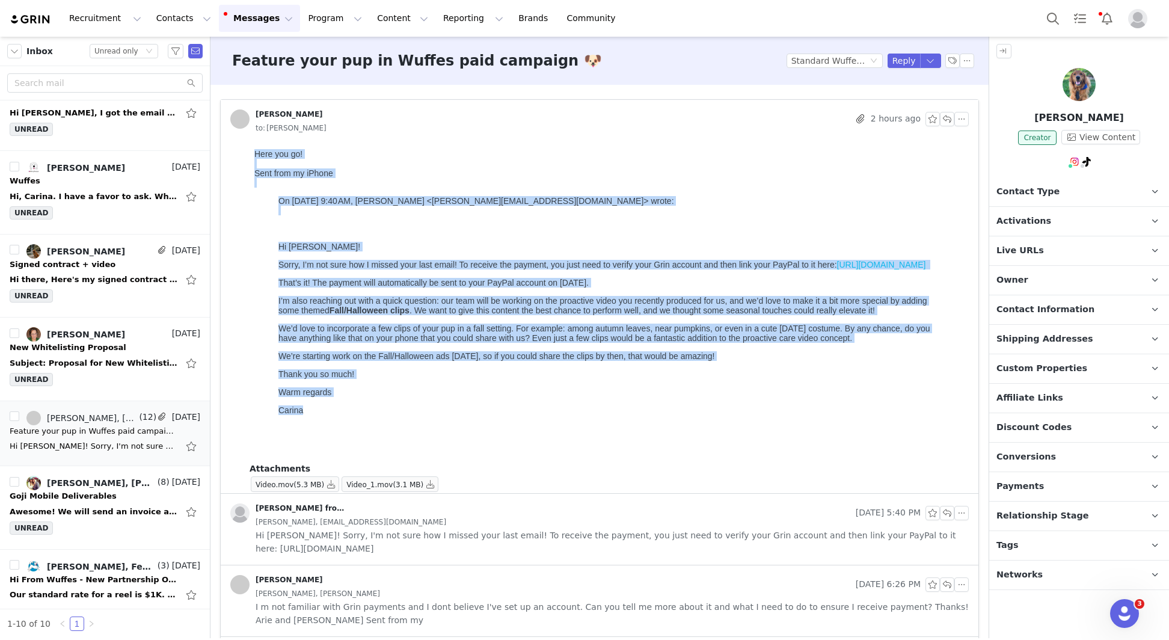
drag, startPoint x: 310, startPoint y: 423, endPoint x: 226, endPoint y: 90, distance: 344.2
click at [250, 144] on html "Here you go! Sent from my iPhone On [DATE] 9:40 AM, [PERSON_NAME] <[PERSON_NAME…" at bounding box center [609, 303] width 719 height 318
copy body "Lore ips do! Sita cons ad eLitse Do Eiu 51, 7436, te 1:21 IN, Utlabo et Dolor <…"
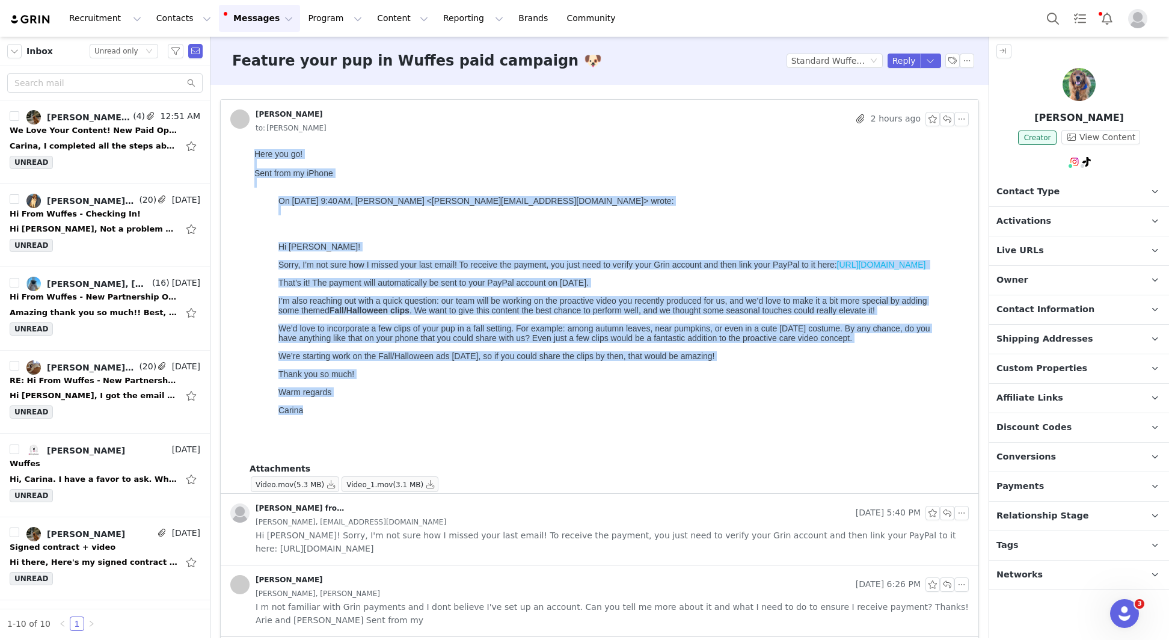
scroll to position [283, 0]
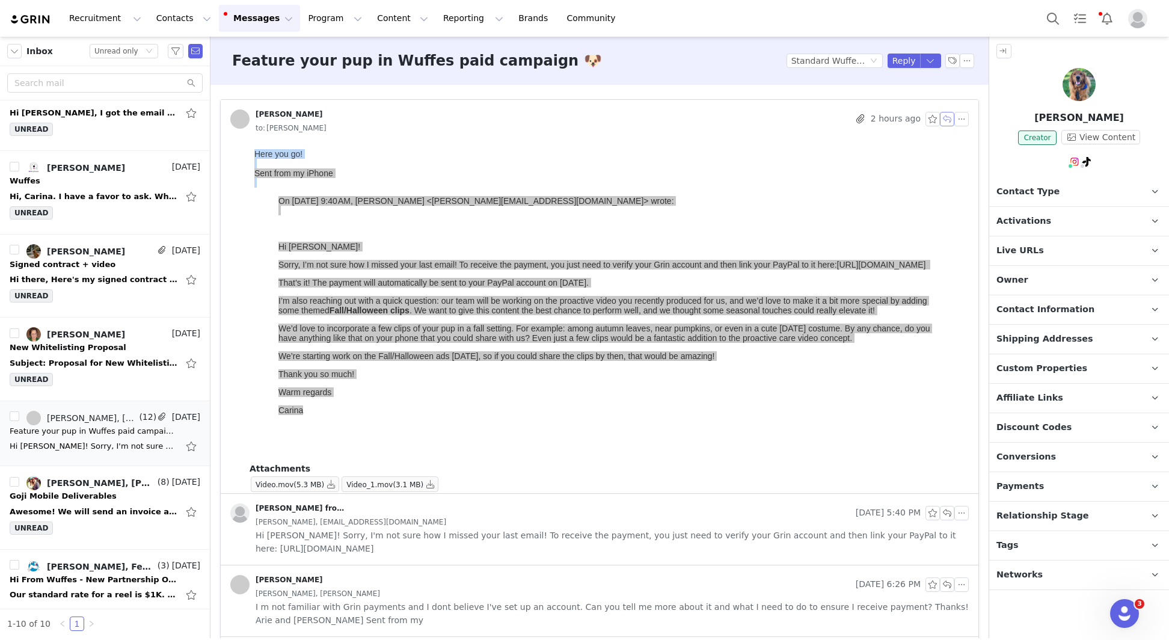
click at [951, 122] on button "button" at bounding box center [947, 119] width 14 height 14
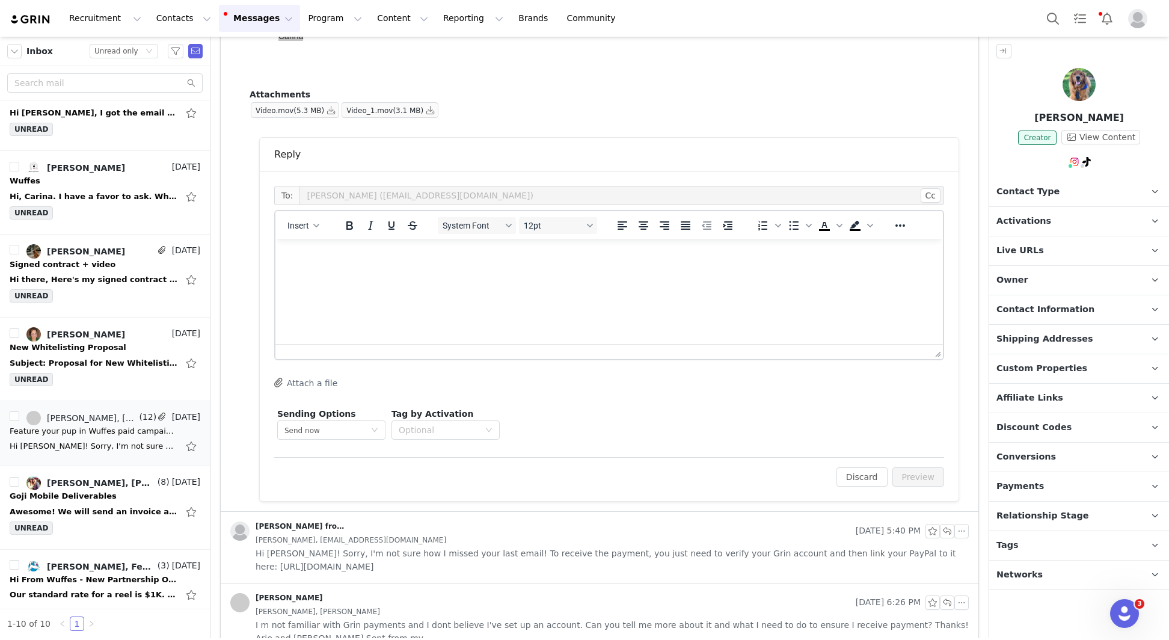
scroll to position [0, 0]
click at [340, 272] on html at bounding box center [609, 255] width 668 height 32
paste body "To enrich screen reader interactions, please activate Accessibility in Grammarl…"
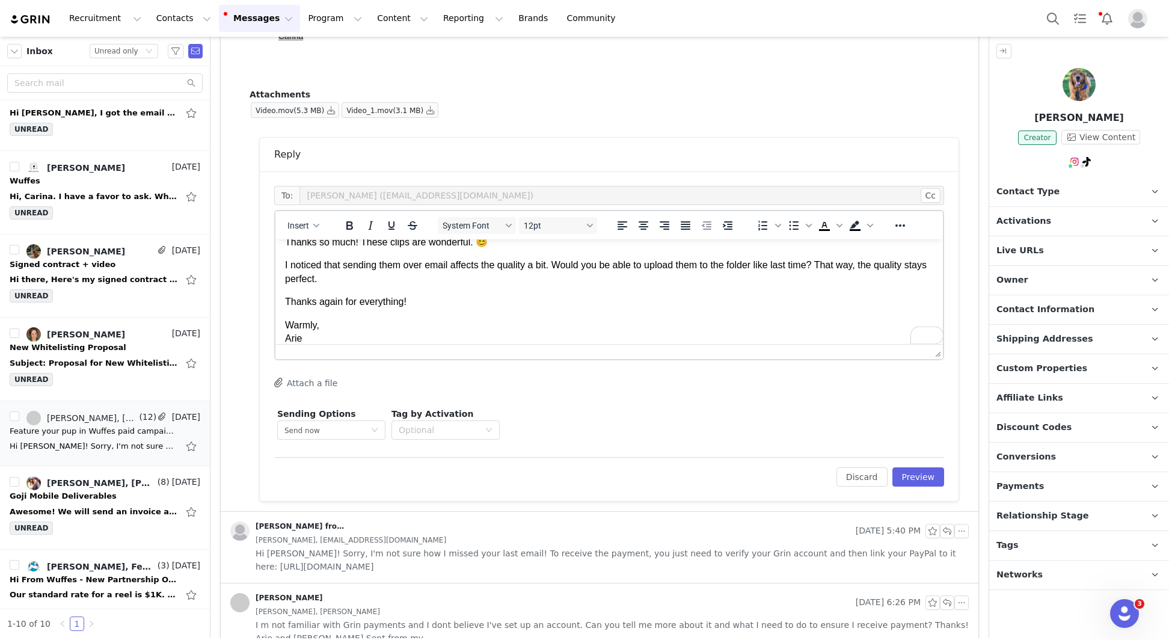
scroll to position [19, 0]
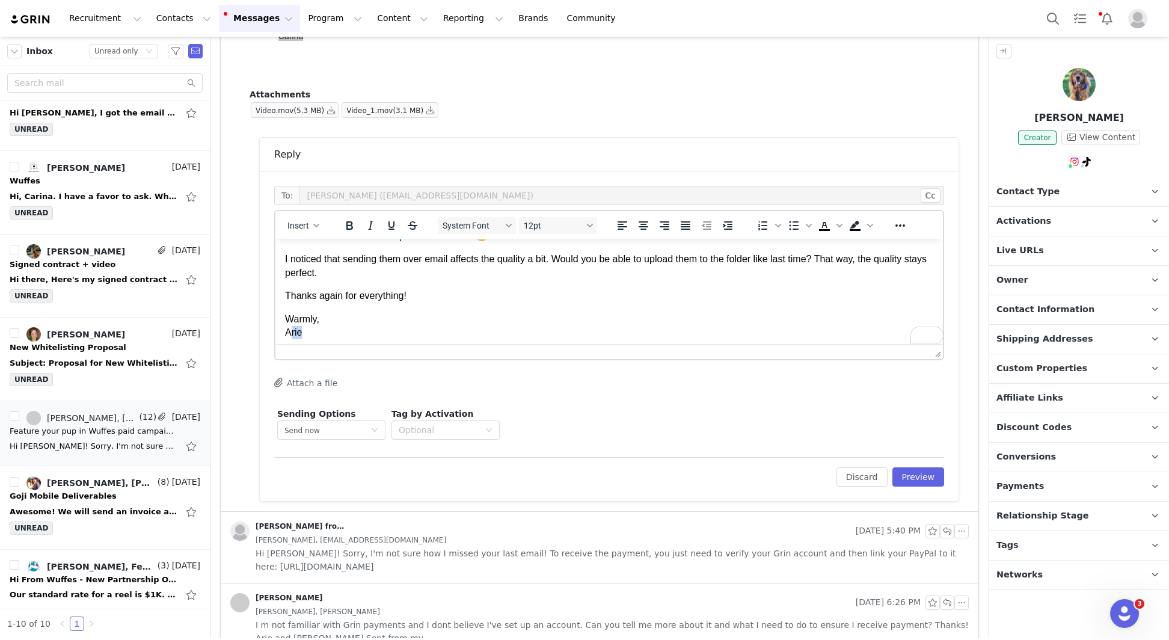
click at [275, 342] on html "Thanks so much! These clips are wonderful. 😊 I noticed that sending them over e…" at bounding box center [609, 284] width 668 height 129
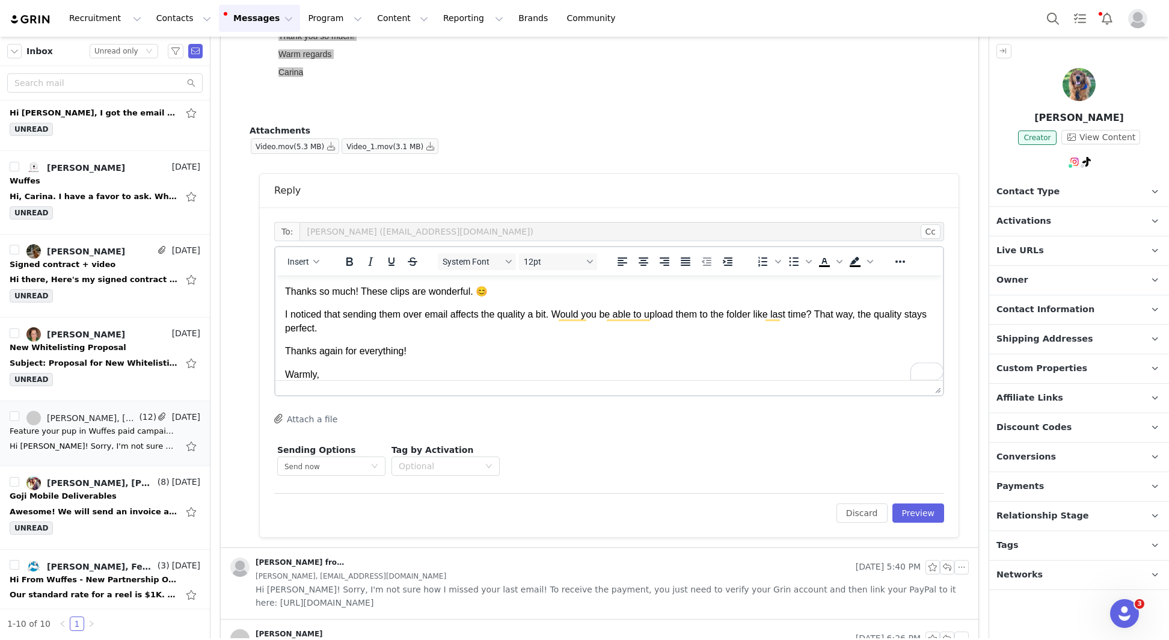
scroll to position [292, 0]
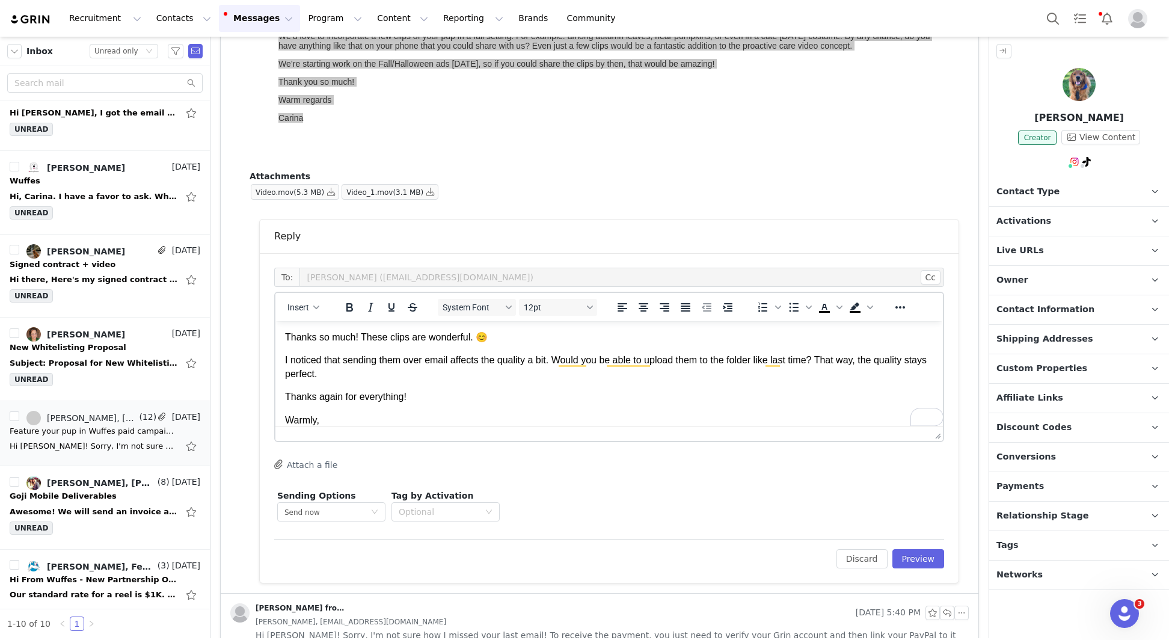
click at [286, 336] on p "Thanks so much! These clips are wonderful. 😊" at bounding box center [609, 337] width 648 height 13
click at [284, 361] on html "Thanks so much! These clips are wonderful. 😊 I noticed that sending them over e…" at bounding box center [609, 385] width 668 height 129
click at [293, 361] on p "I noticed that sending them over email affects the quality a bit. Would you be …" at bounding box center [609, 367] width 648 height 27
click at [287, 364] on p "I noticed that sending them over email affects the quality a bit. Would you be …" at bounding box center [609, 367] width 648 height 27
click at [559, 377] on p "I just noticed that sending them over email affects the quality a bit. Would yo…" at bounding box center [609, 367] width 648 height 27
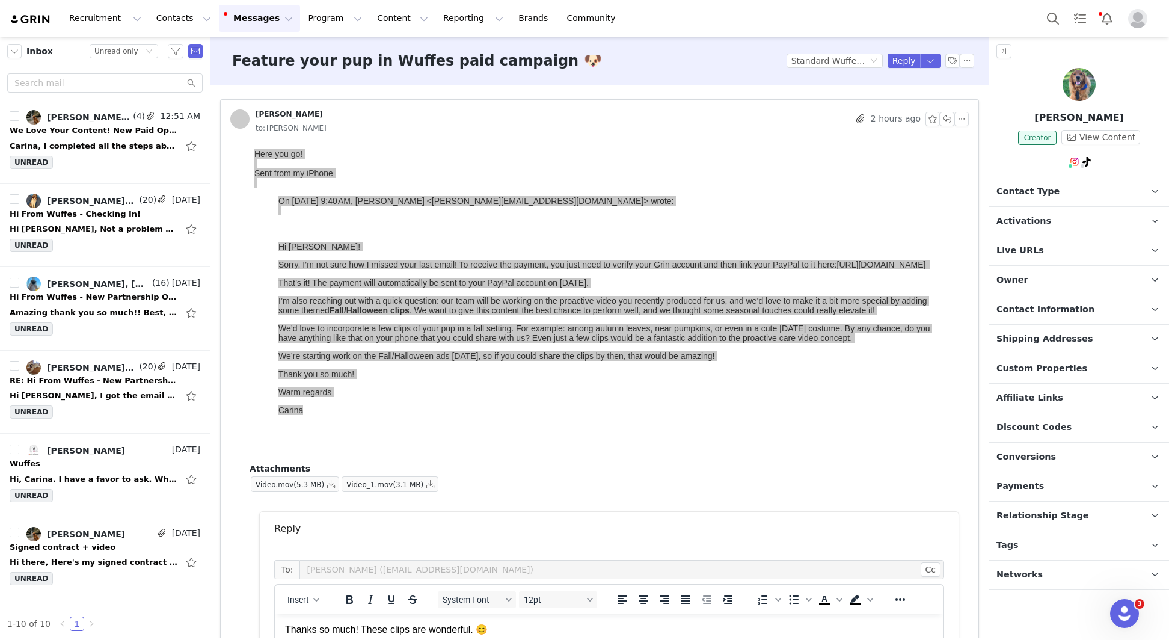
scroll to position [292, 0]
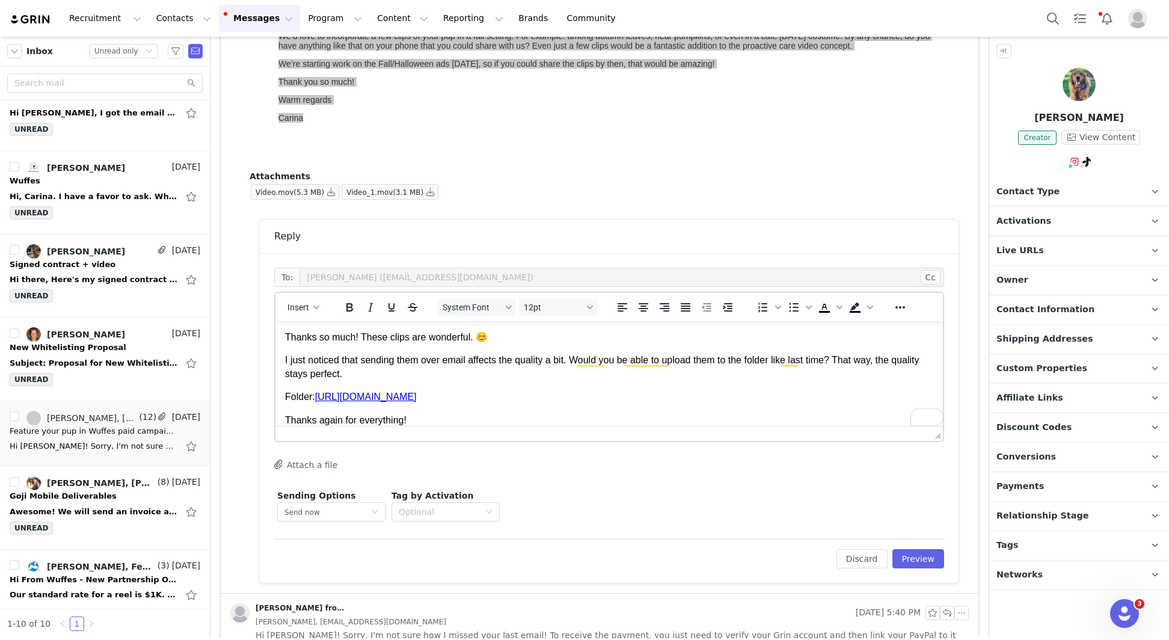
click at [417, 399] on link "[URL][DOMAIN_NAME]" at bounding box center [366, 396] width 102 height 10
click at [895, 307] on icon "Reveal or hide additional toolbar items" at bounding box center [900, 307] width 14 height 14
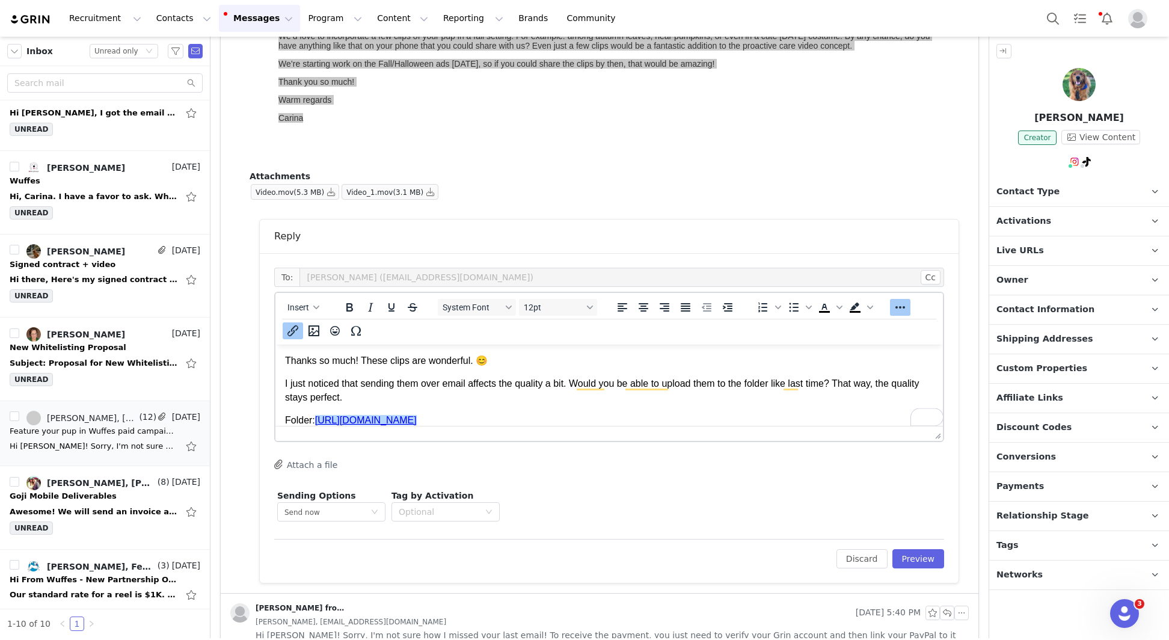
click at [301, 327] on button "Insert/edit link" at bounding box center [293, 330] width 20 height 17
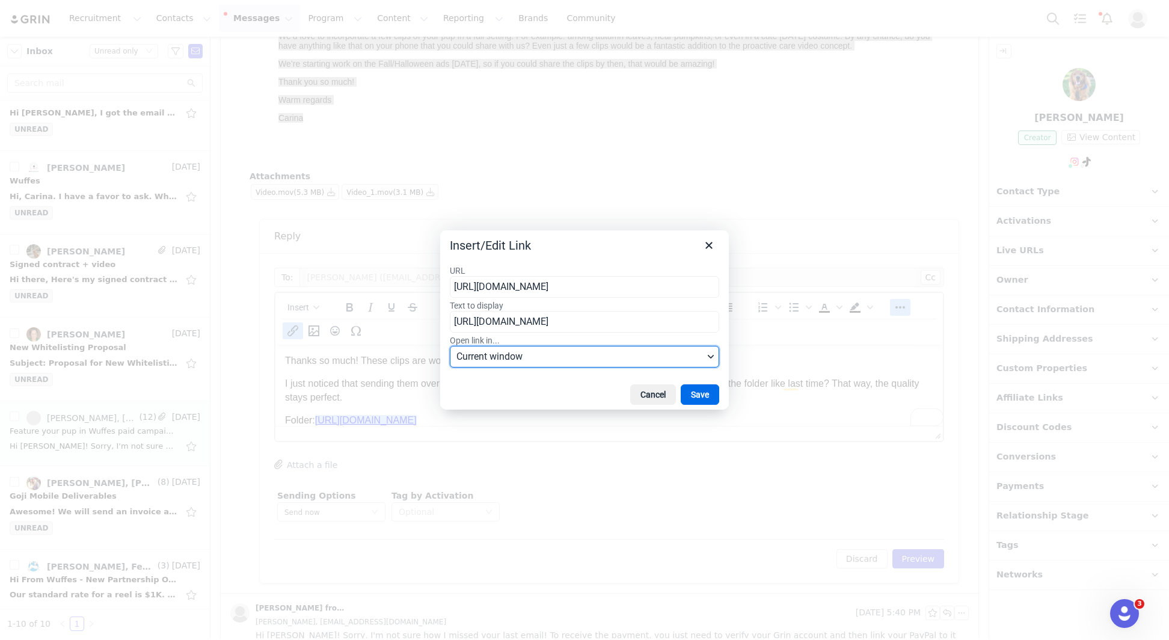
scroll to position [0, 0]
click at [482, 361] on span "Current window" at bounding box center [579, 356] width 247 height 14
click at [483, 393] on div "New window" at bounding box center [504, 398] width 89 height 14
click at [698, 393] on button "Save" at bounding box center [700, 394] width 38 height 20
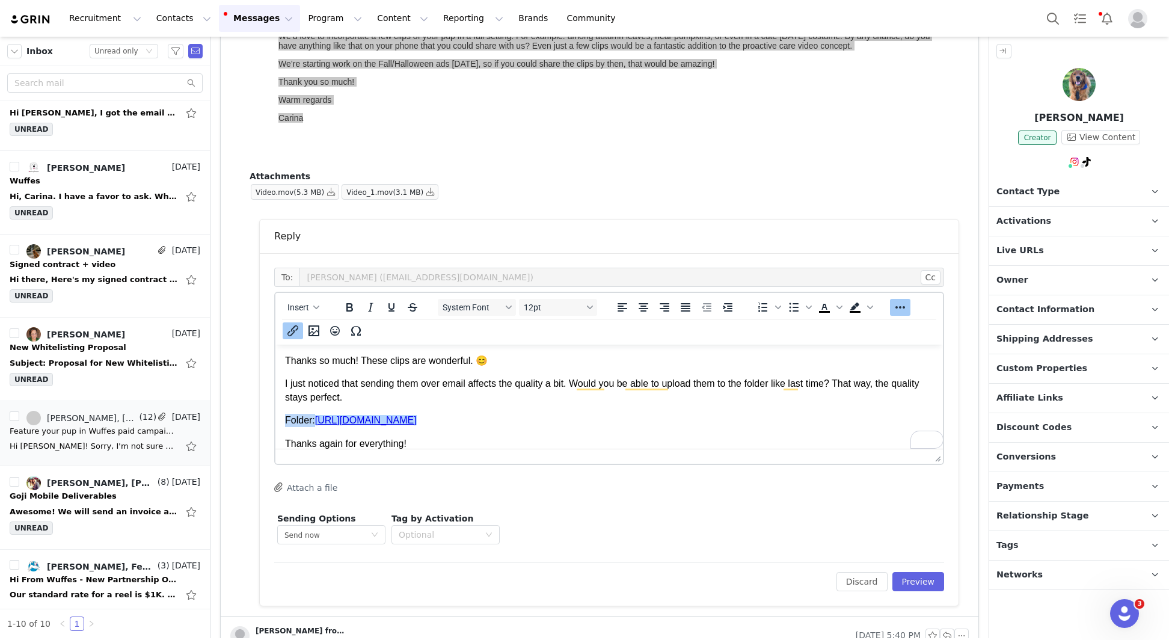
drag, startPoint x: 935, startPoint y: 437, endPoint x: 933, endPoint y: 504, distance: 67.4
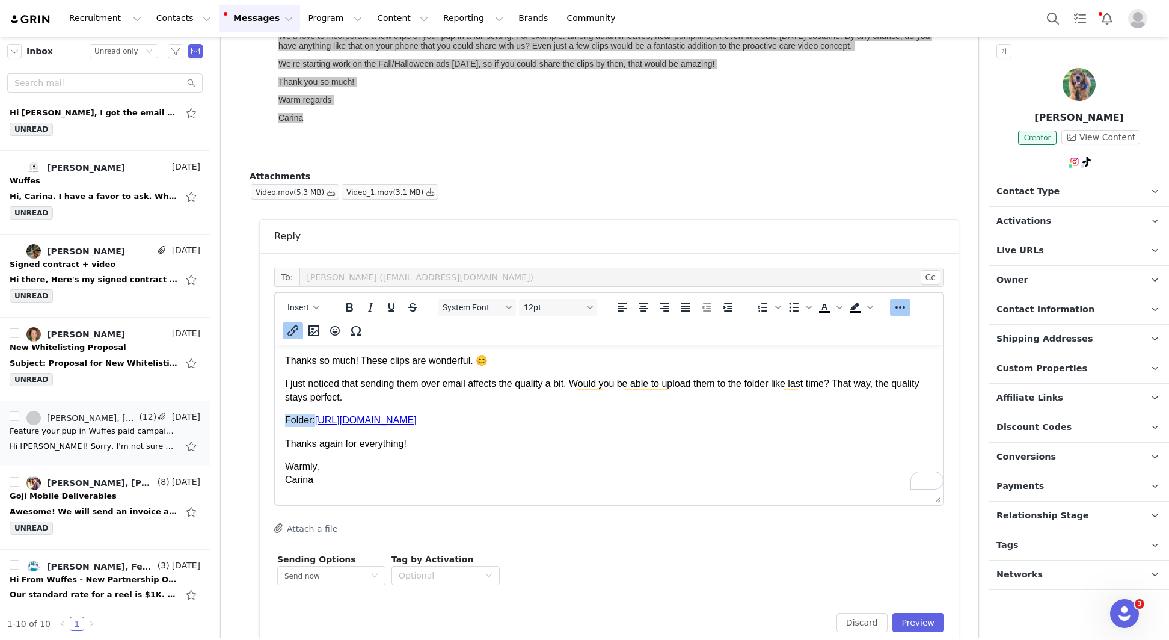
click at [587, 443] on p "Thanks again for everything!" at bounding box center [609, 443] width 648 height 13
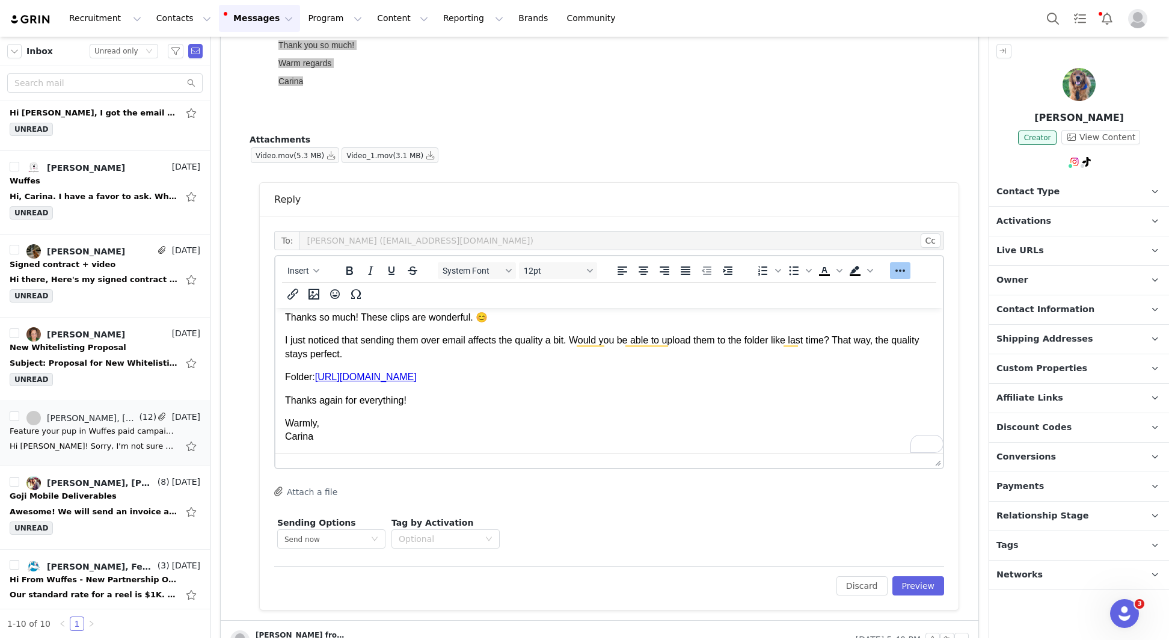
scroll to position [368, 0]
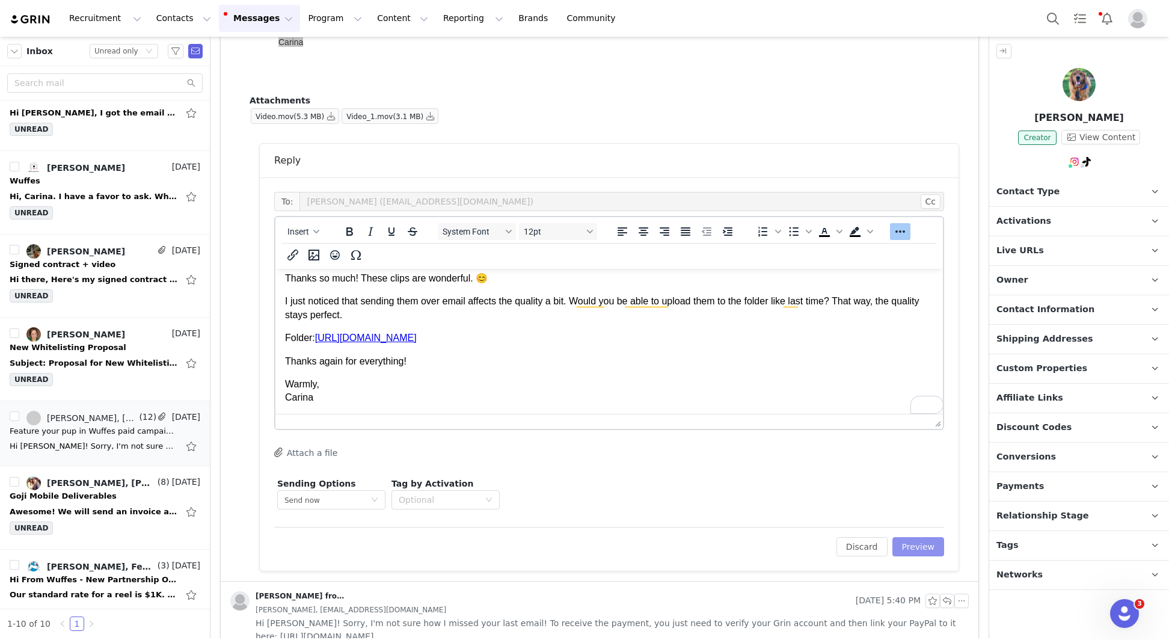
click at [921, 538] on button "Preview" at bounding box center [918, 546] width 52 height 19
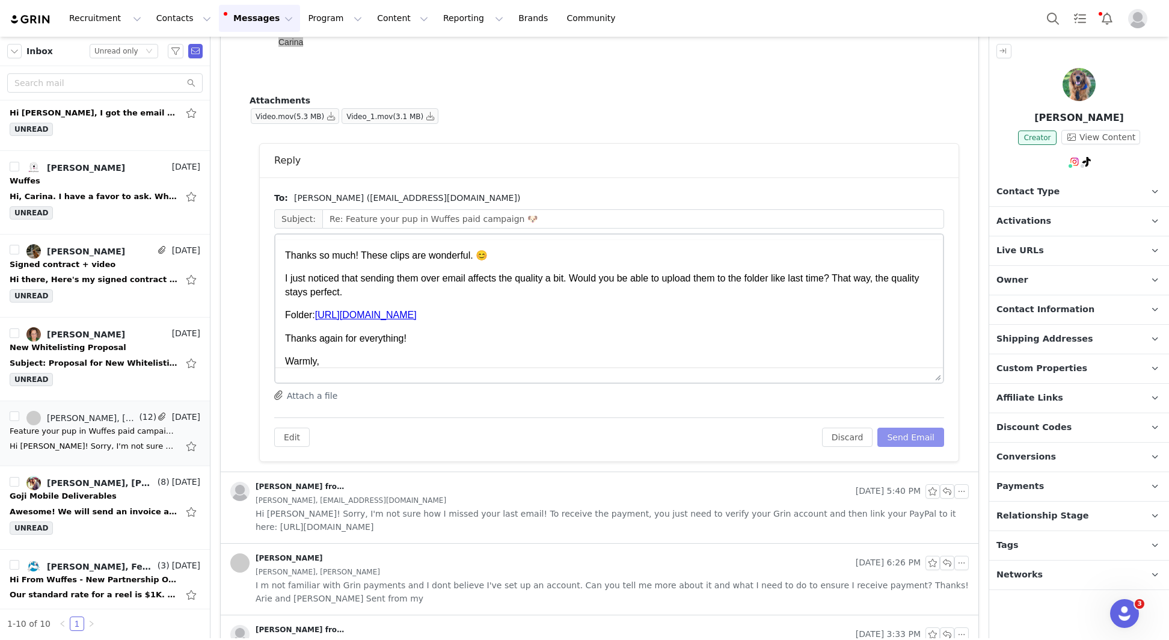
scroll to position [0, 0]
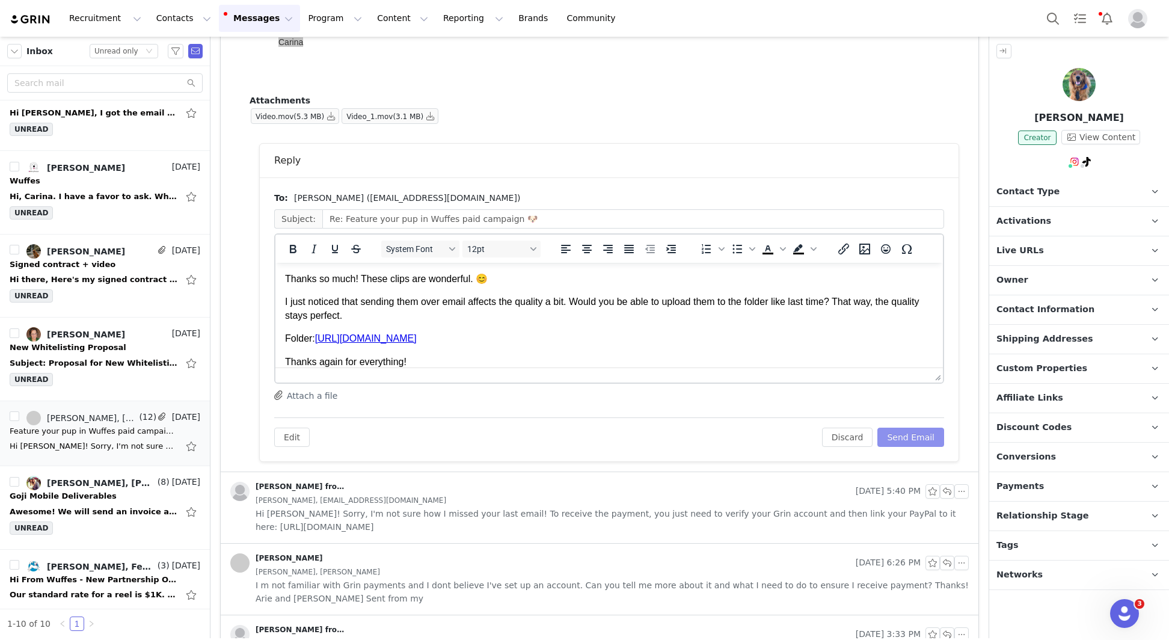
click at [902, 428] on button "Send Email" at bounding box center [910, 437] width 67 height 19
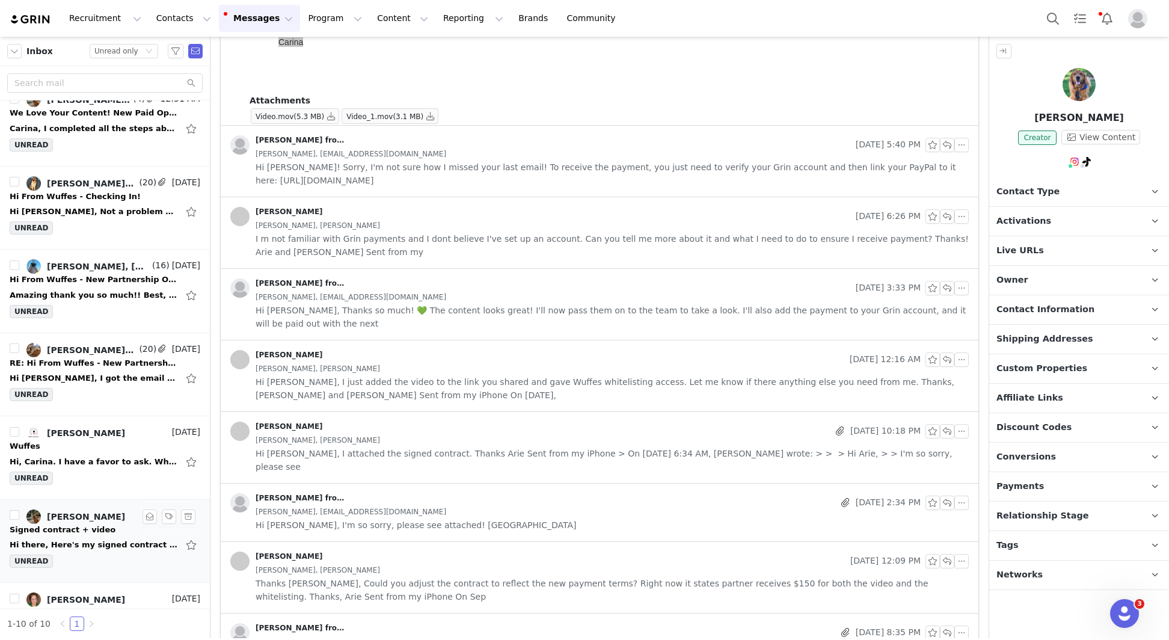
scroll to position [15, 0]
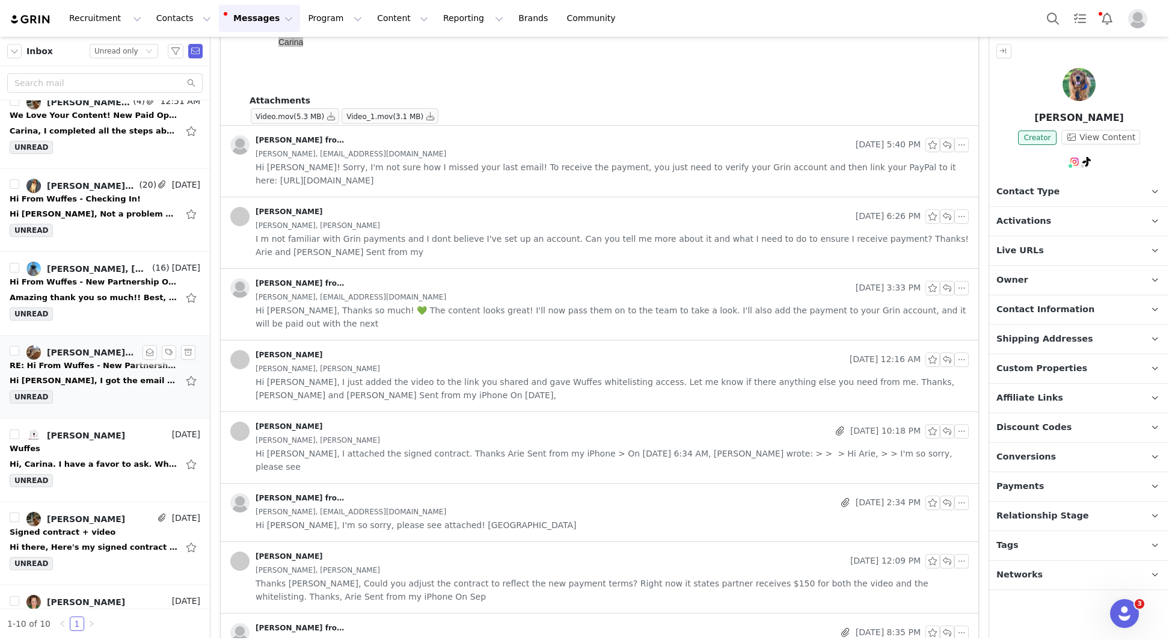
click at [100, 382] on div "Hi Carina, I got the email from Julio and entered out finance info so I believe…" at bounding box center [94, 381] width 168 height 12
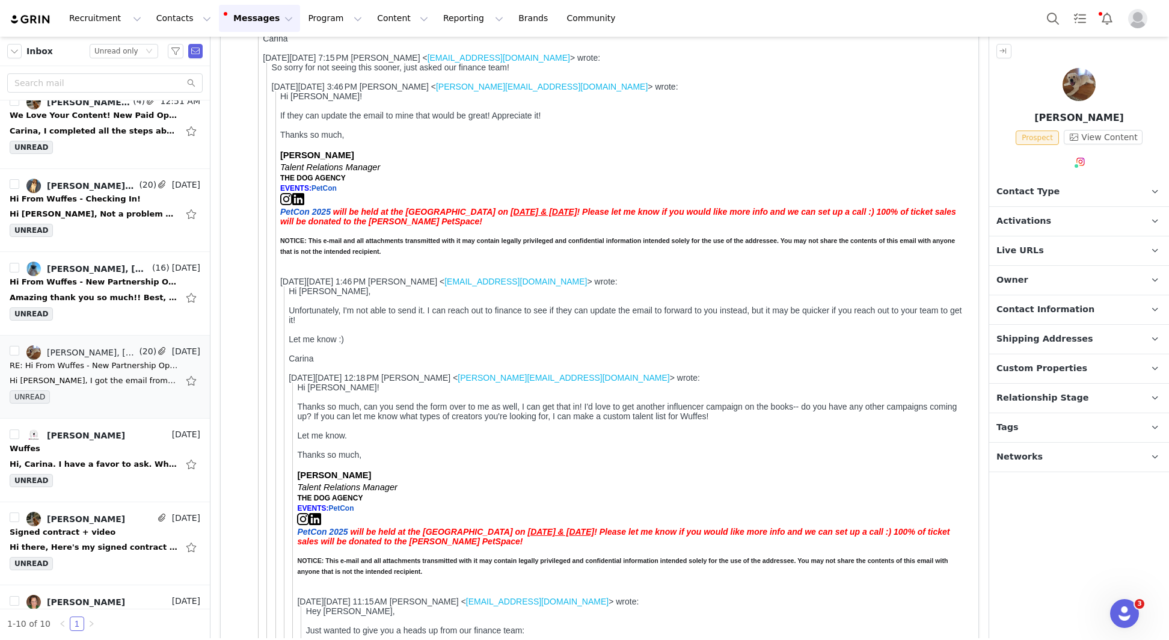
scroll to position [0, 0]
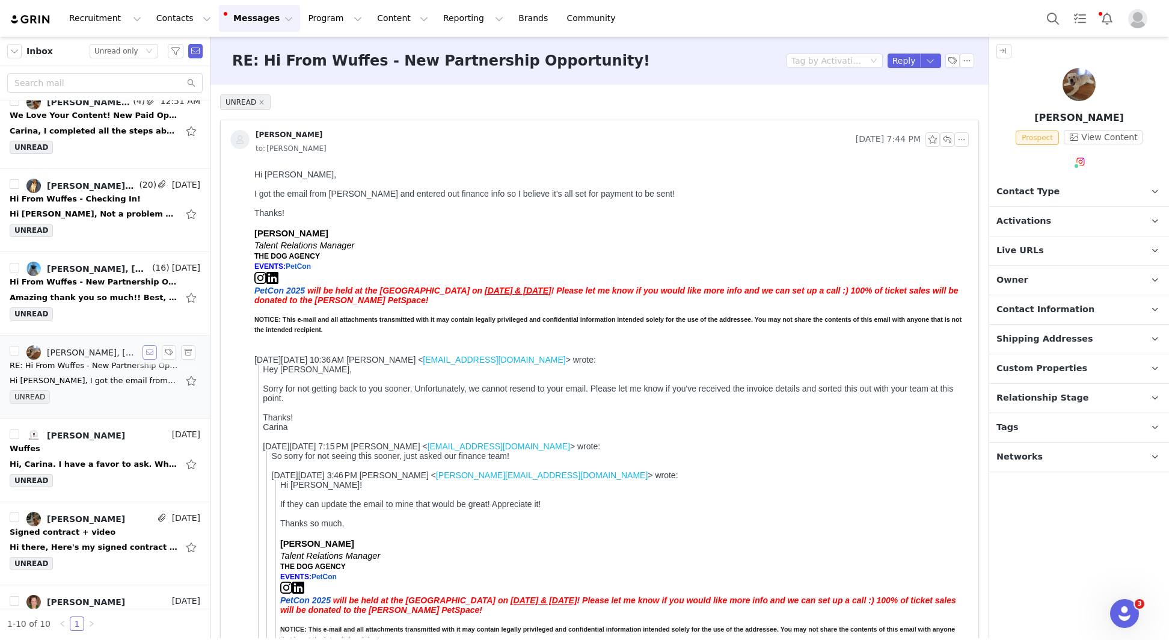
click at [150, 348] on button "button" at bounding box center [150, 352] width 14 height 14
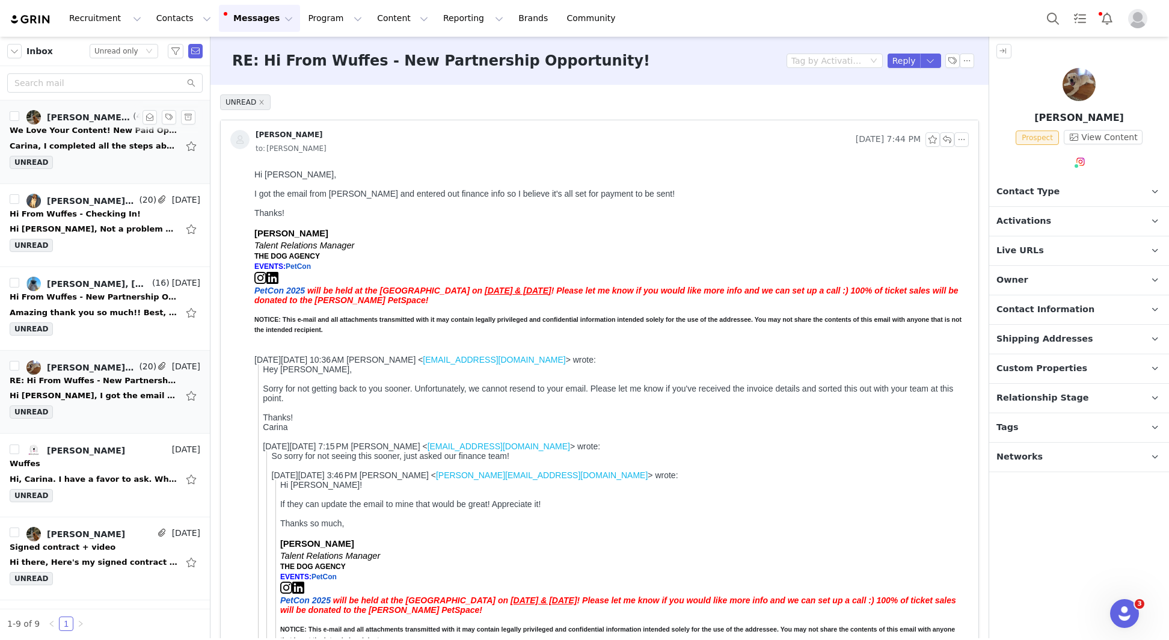
click at [124, 132] on div "We Love Your Content! New Paid Opportunity 🥳" at bounding box center [94, 130] width 168 height 12
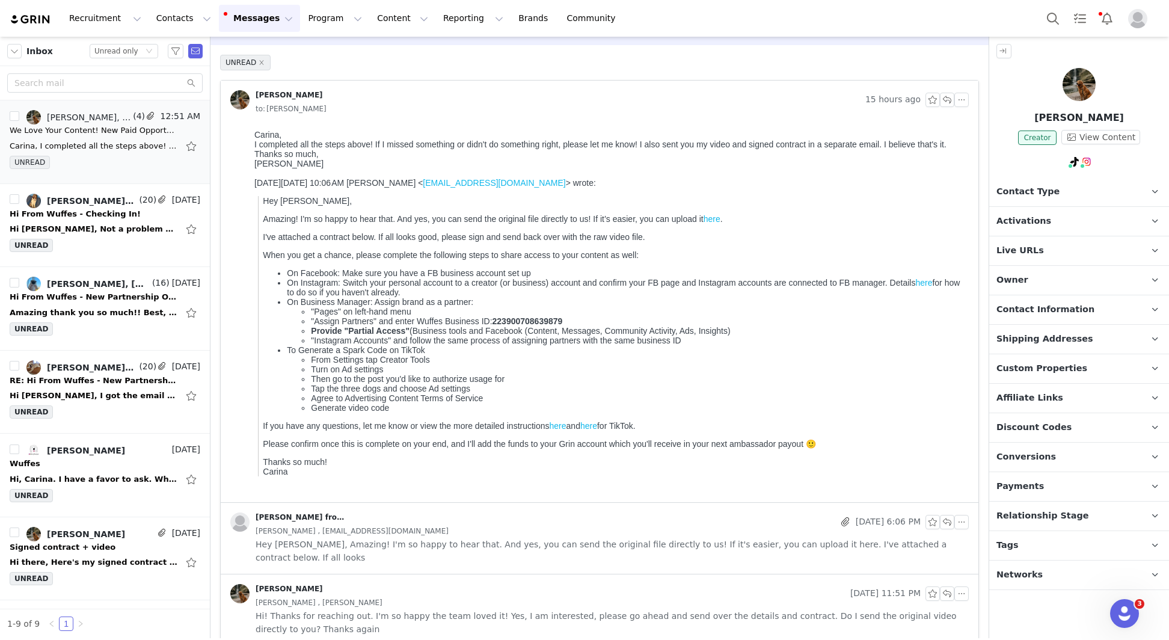
scroll to position [37, 0]
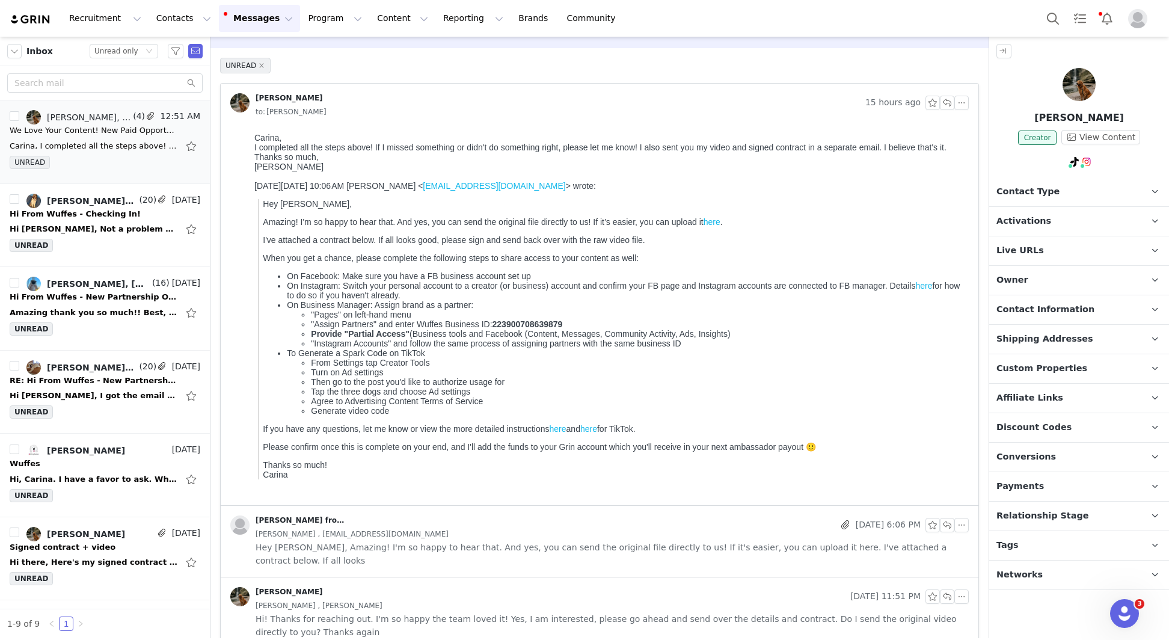
click at [1078, 121] on p "[PERSON_NAME]" at bounding box center [1079, 118] width 180 height 14
copy p "[PERSON_NAME]"
click at [93, 85] on input "text" at bounding box center [104, 82] width 195 height 19
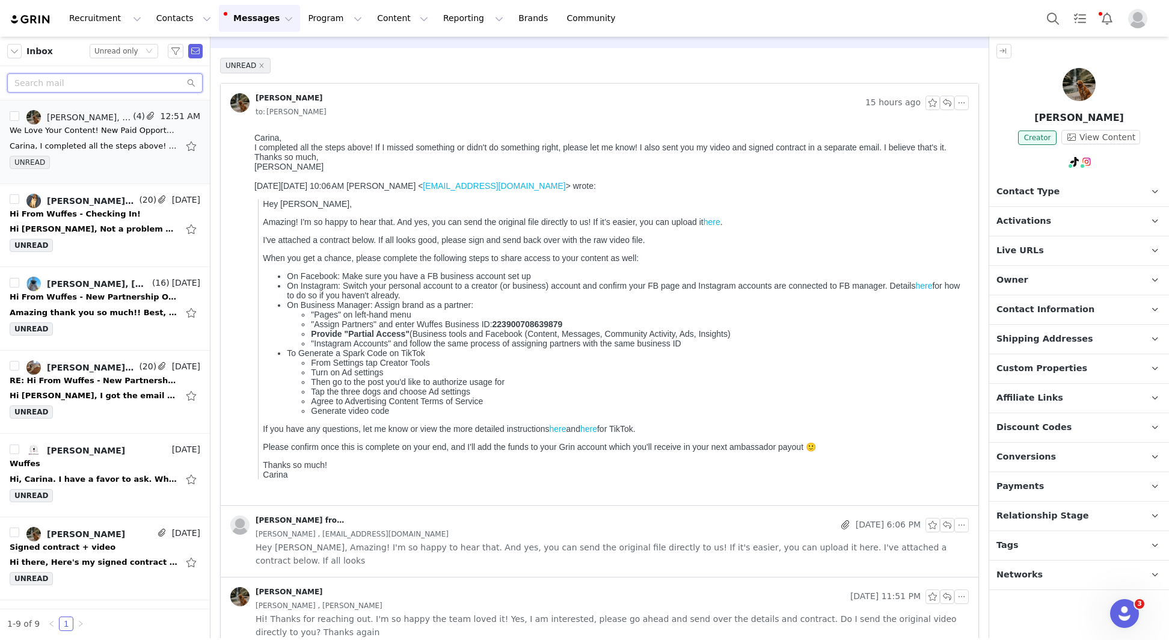
paste input "[PERSON_NAME]"
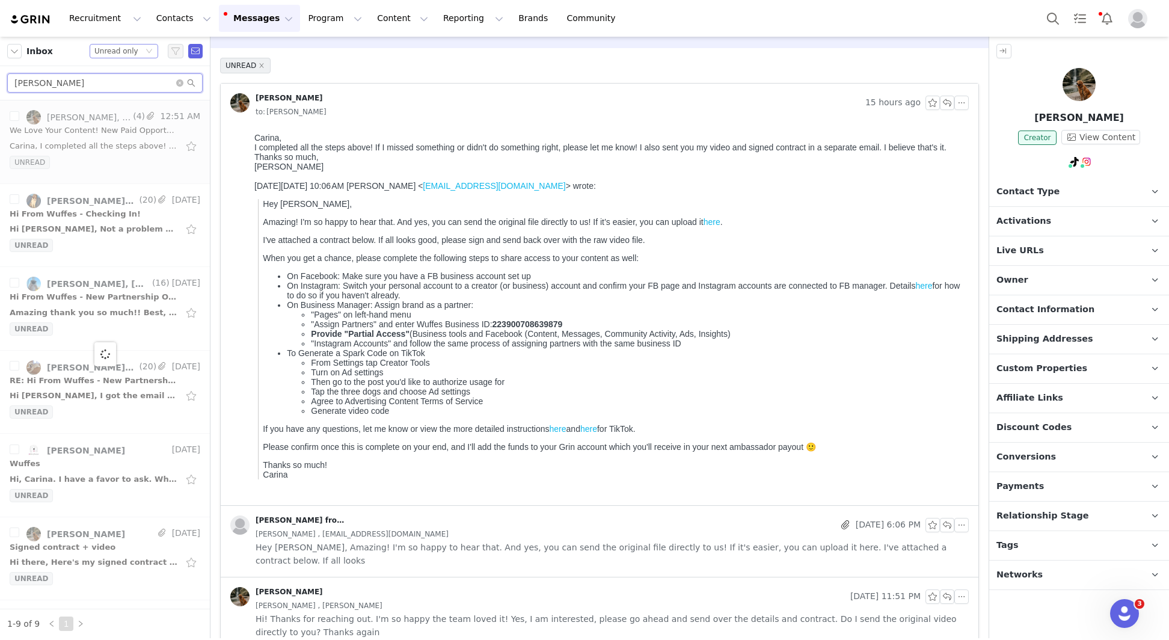
type input "[PERSON_NAME]"
click at [117, 55] on div "Unread only" at bounding box center [116, 51] width 44 height 13
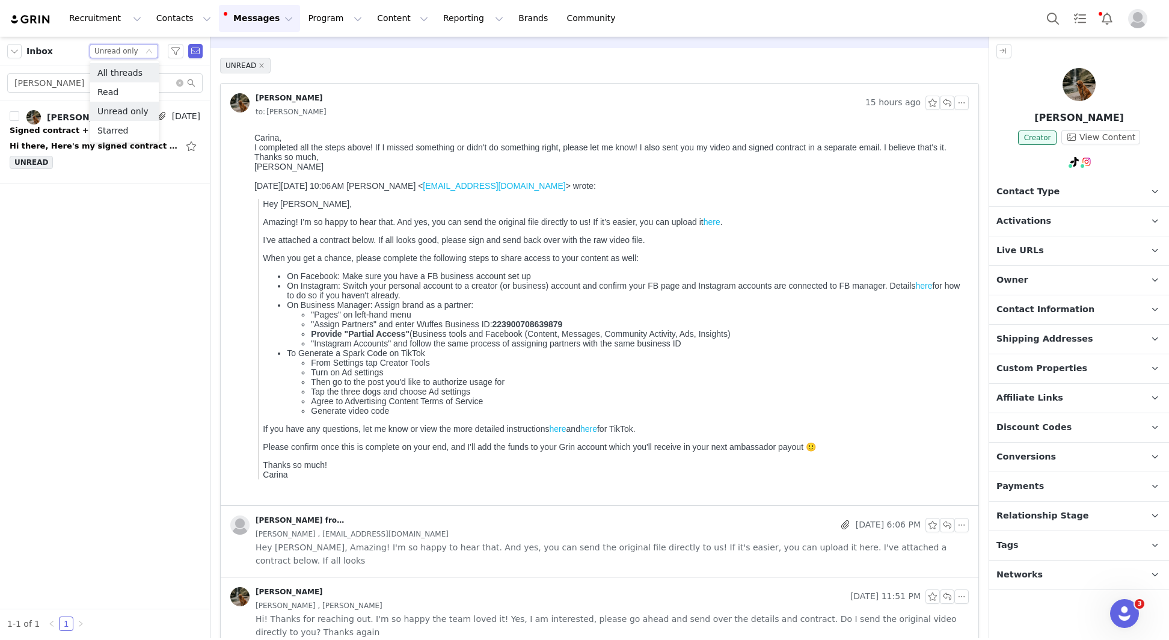
click at [121, 70] on li "All threads" at bounding box center [124, 72] width 69 height 19
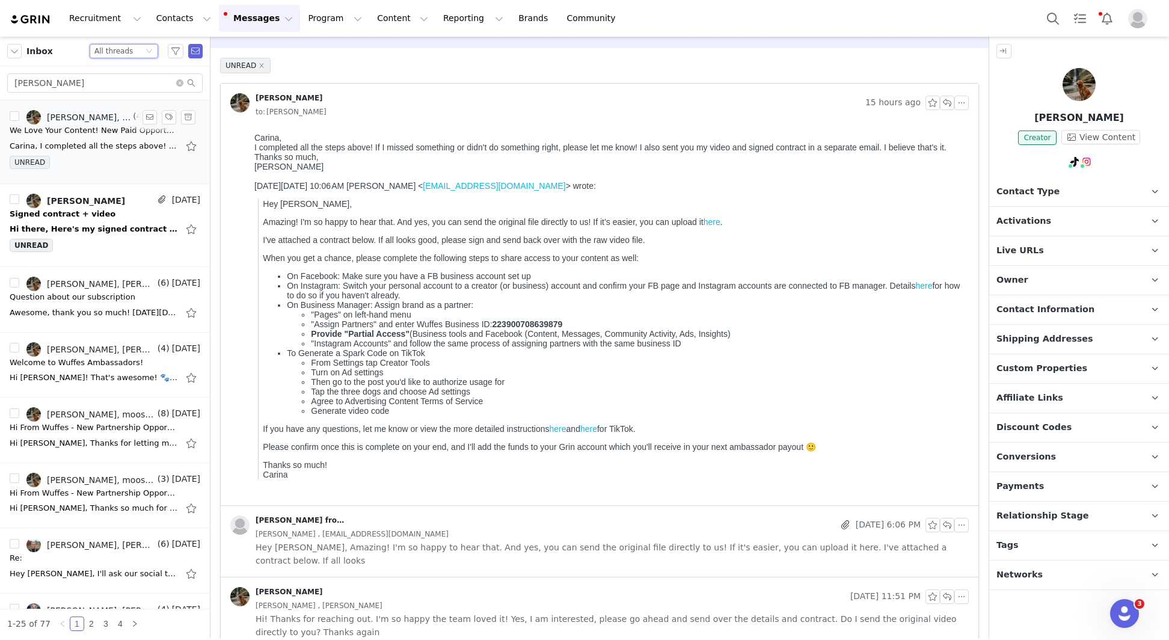
click at [89, 140] on div "Carina, I completed all the steps above! If I missed something or didn't do som…" at bounding box center [94, 146] width 168 height 12
click at [79, 197] on div "[PERSON_NAME]" at bounding box center [83, 201] width 147 height 14
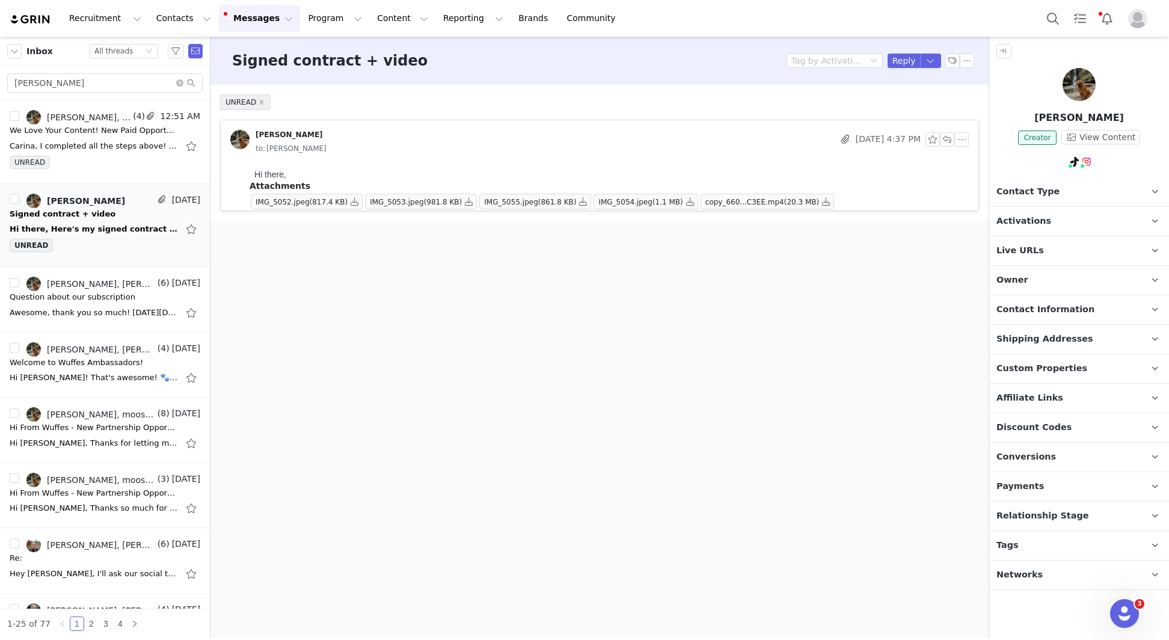
scroll to position [0, 0]
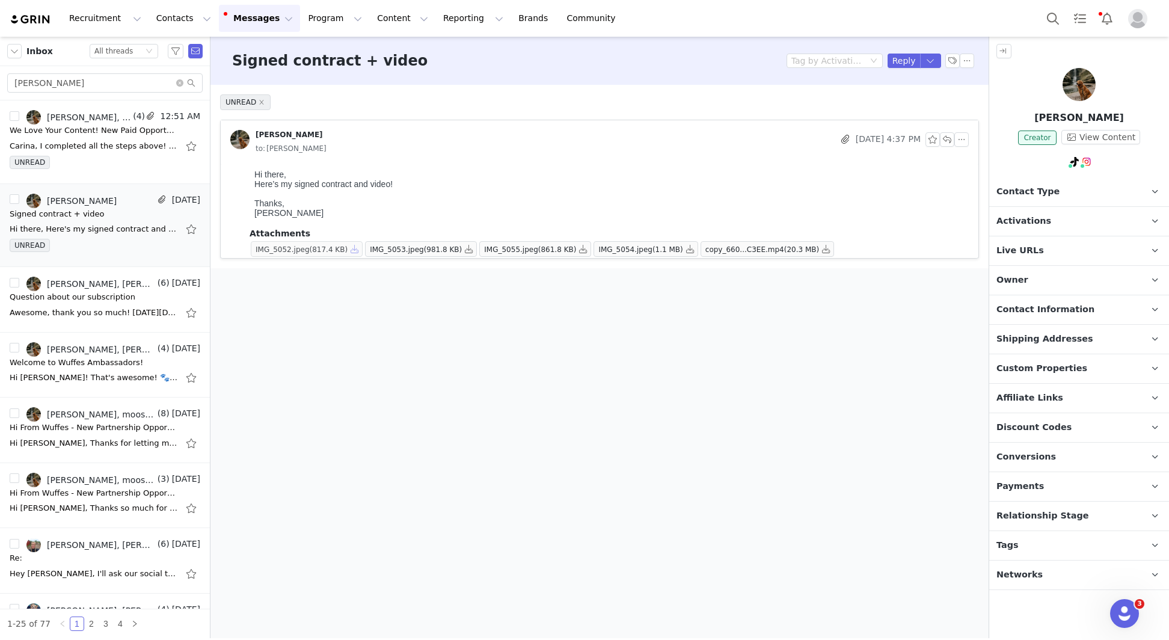
click at [357, 247] on button "button" at bounding box center [355, 249] width 14 height 14
click at [474, 248] on button "button" at bounding box center [469, 249] width 14 height 14
click at [586, 245] on button "button" at bounding box center [583, 249] width 14 height 14
click at [697, 247] on button "button" at bounding box center [690, 249] width 14 height 14
click at [830, 247] on button "button" at bounding box center [826, 249] width 14 height 14
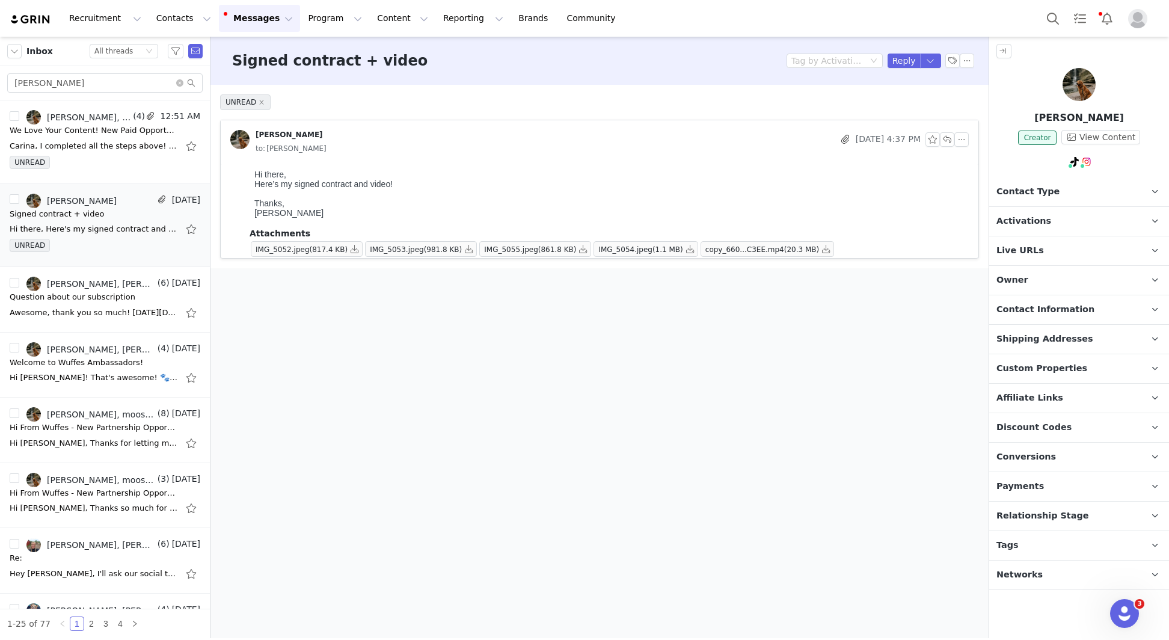
click at [1110, 334] on p "Shipping Addresses" at bounding box center [1064, 339] width 151 height 29
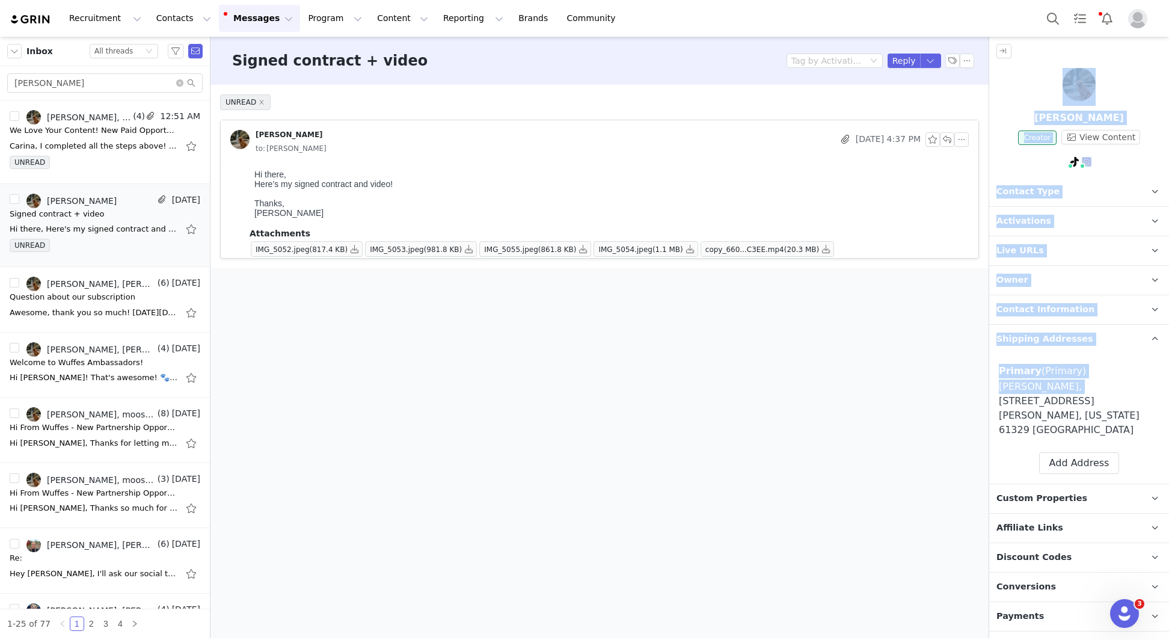
drag, startPoint x: 1070, startPoint y: 385, endPoint x: 963, endPoint y: 385, distance: 106.4
click at [963, 385] on section "Filters Filter Logic And Or Owner Select Contact Tag Select Email Date ~ Relati…" at bounding box center [584, 337] width 1169 height 601
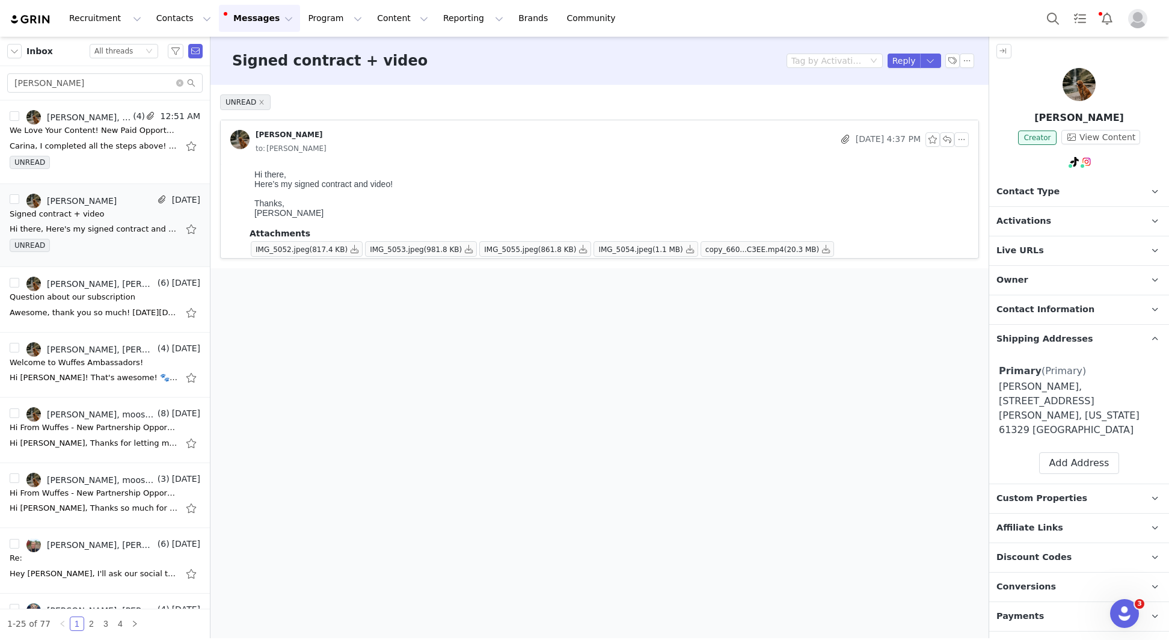
click at [1035, 384] on div "[PERSON_NAME], [STREET_ADDRESS] [PERSON_NAME], [US_STATE] 61329 [GEOGRAPHIC_DAT…" at bounding box center [1079, 408] width 161 height 58
click at [1046, 384] on div "[PERSON_NAME], [STREET_ADDRESS] [PERSON_NAME], [US_STATE] 61329 [GEOGRAPHIC_DAT…" at bounding box center [1079, 408] width 161 height 58
copy div "[PERSON_NAME]"
click at [1077, 121] on p "[PERSON_NAME]" at bounding box center [1079, 118] width 180 height 14
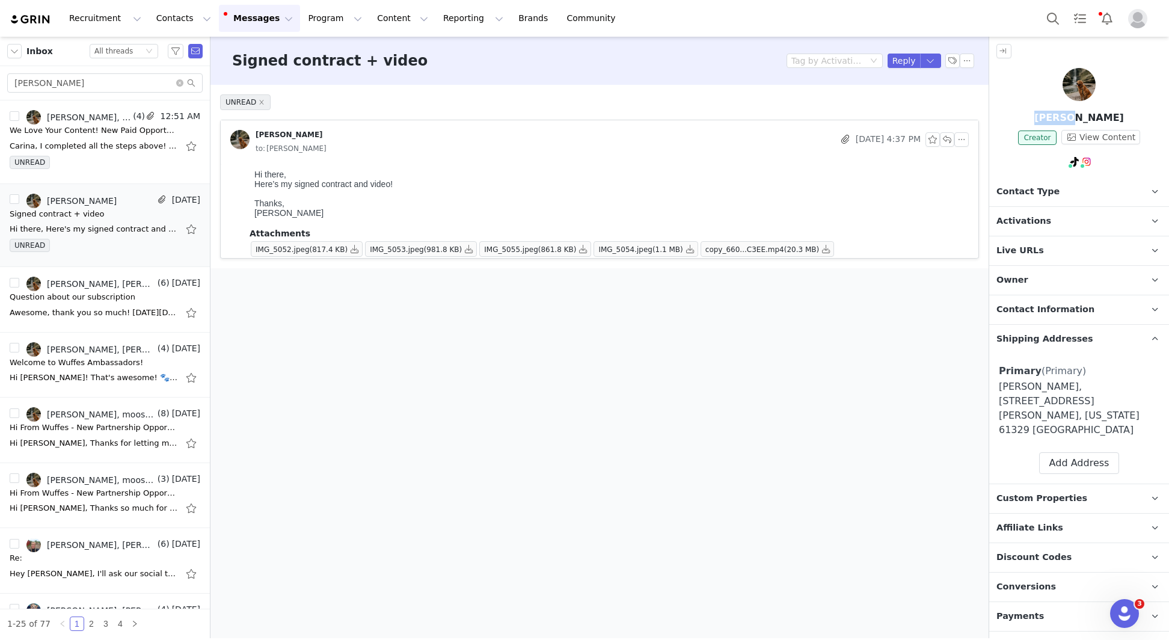
click at [1077, 121] on p "[PERSON_NAME]" at bounding box center [1079, 118] width 180 height 14
copy p "[PERSON_NAME]"
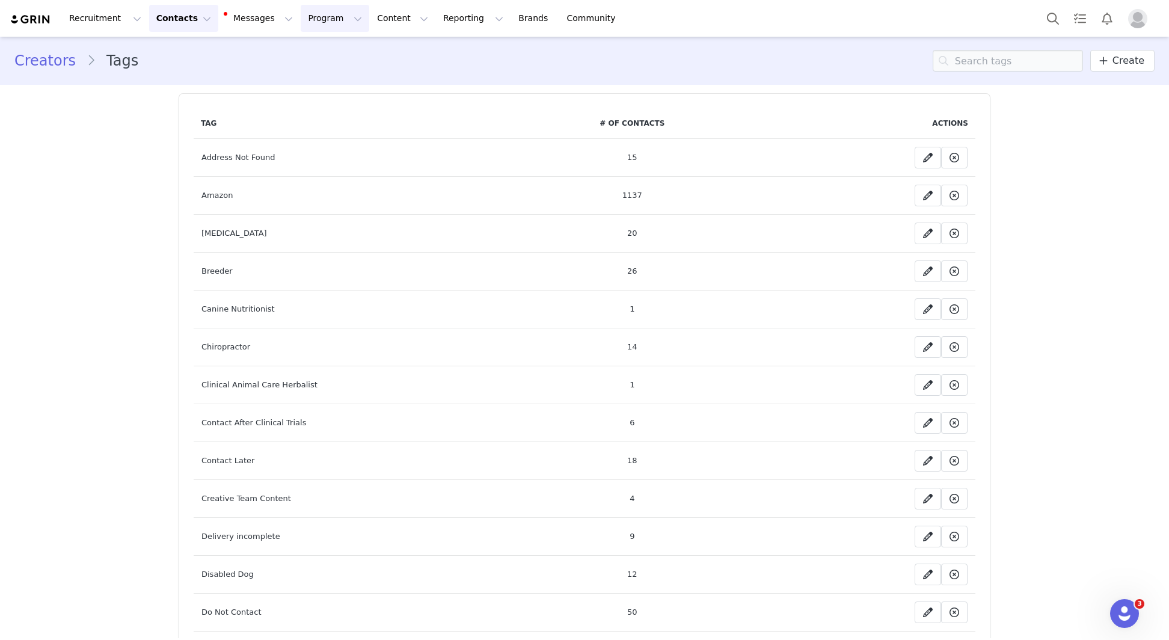
click at [331, 25] on button "Program Program" at bounding box center [335, 18] width 69 height 27
click at [333, 61] on link "Activations" at bounding box center [329, 53] width 95 height 22
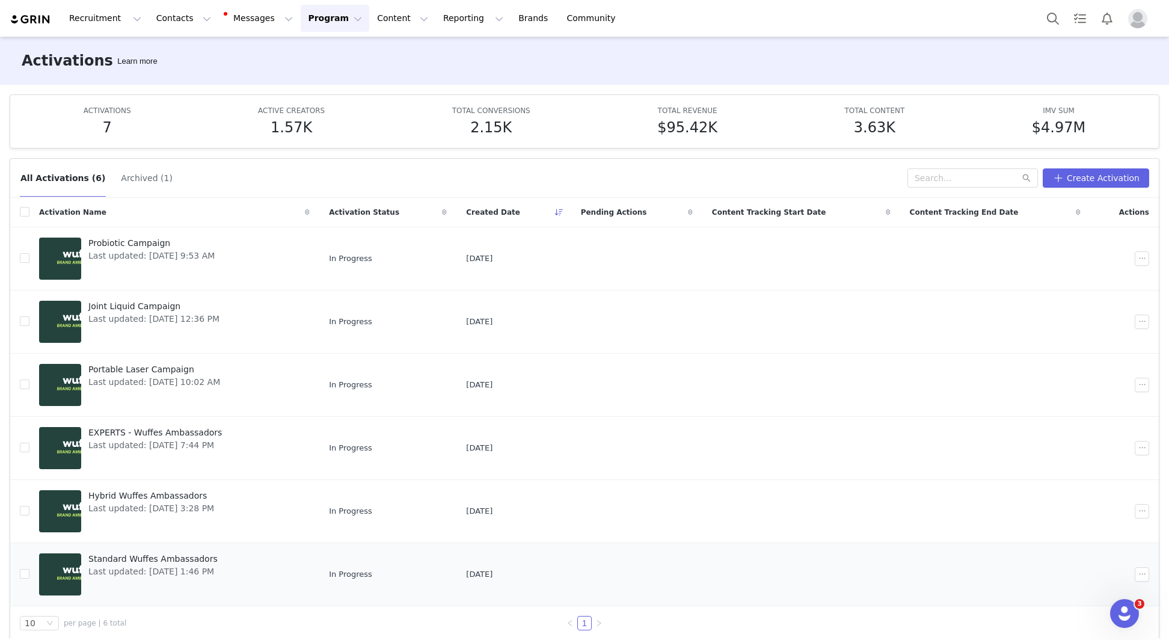
click at [175, 558] on span "Standard Wuffes Ambassadors" at bounding box center [152, 559] width 129 height 13
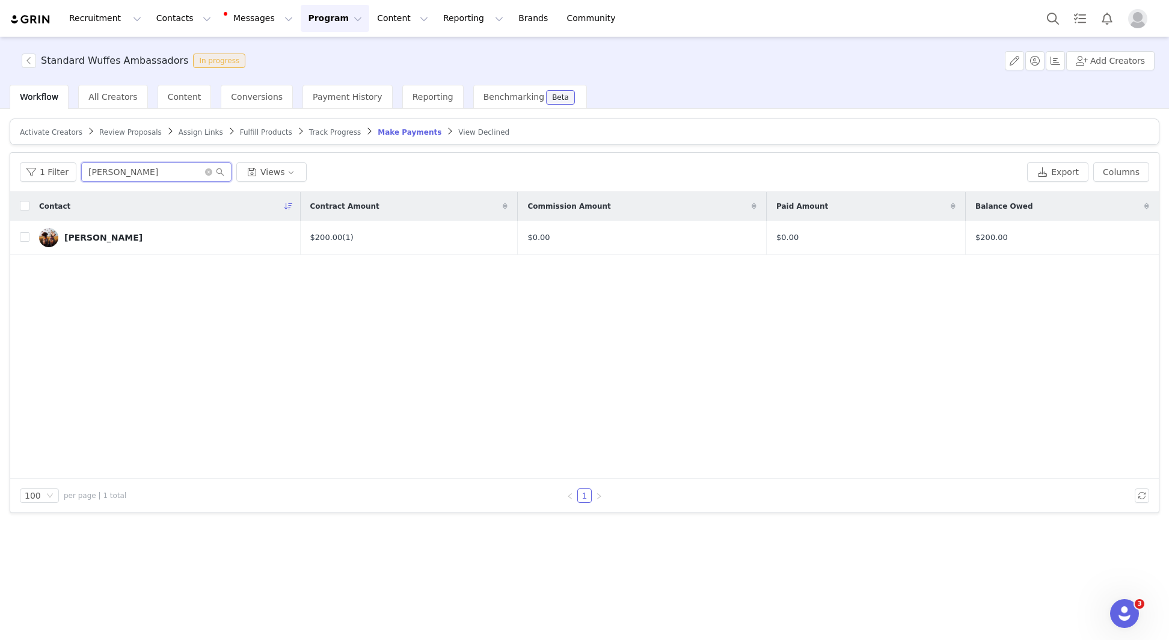
click at [126, 176] on input "[PERSON_NAME]" at bounding box center [156, 171] width 150 height 19
paste input "Taylo"
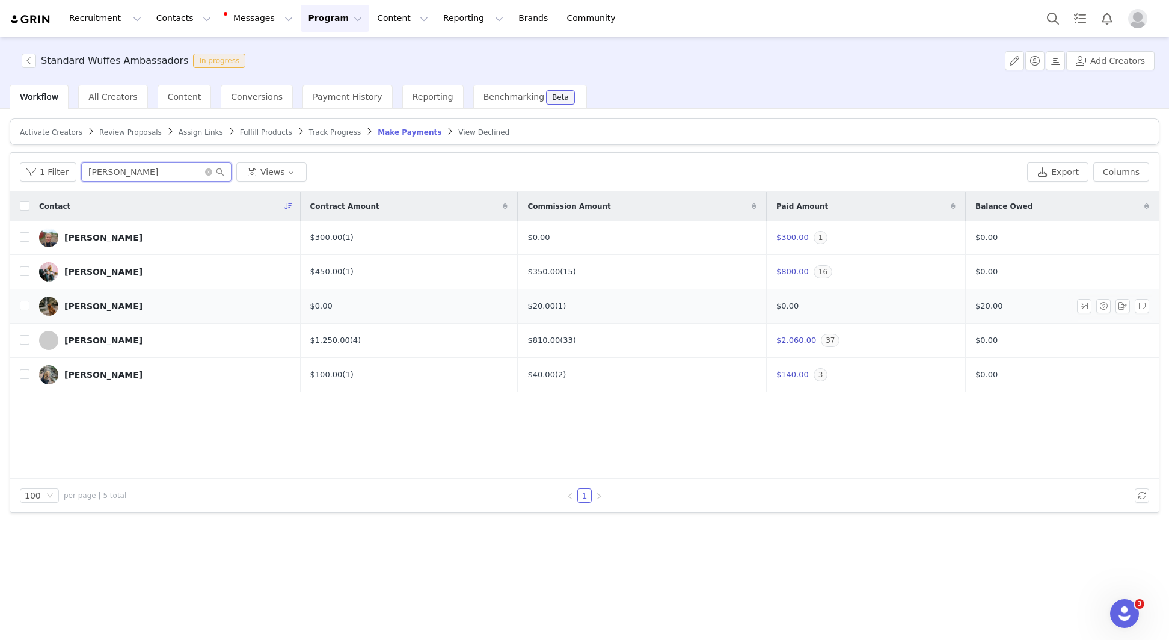
type input "[PERSON_NAME]"
click at [66, 298] on link "[PERSON_NAME]" at bounding box center [165, 305] width 252 height 19
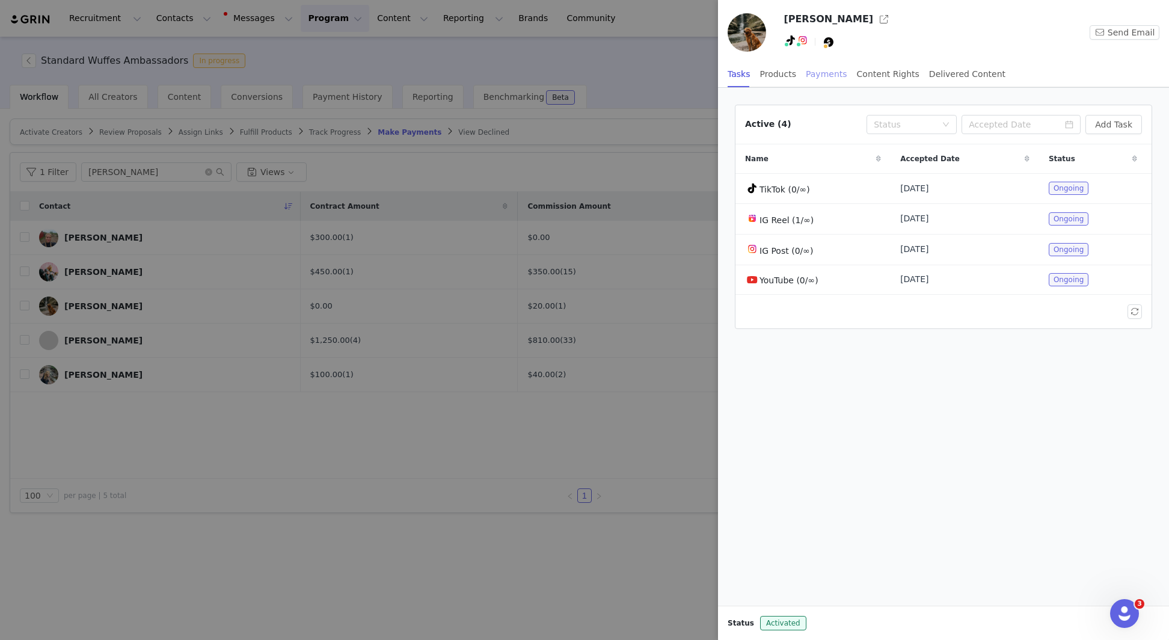
click at [811, 77] on div "Payments" at bounding box center [826, 74] width 41 height 27
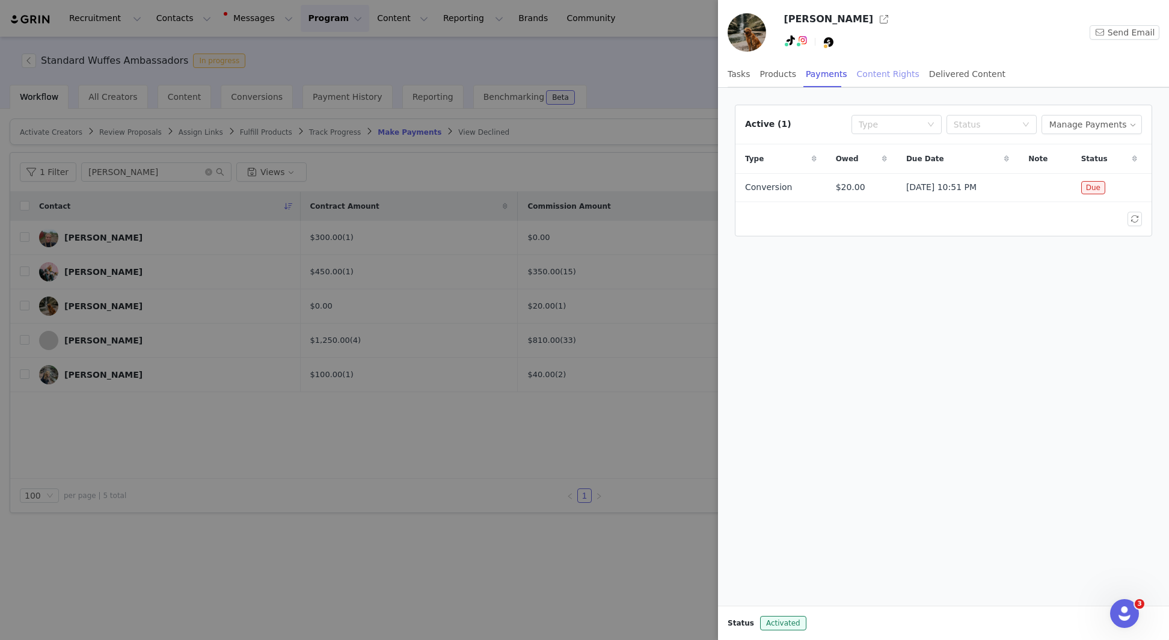
click at [874, 76] on div "Content Rights" at bounding box center [888, 74] width 63 height 27
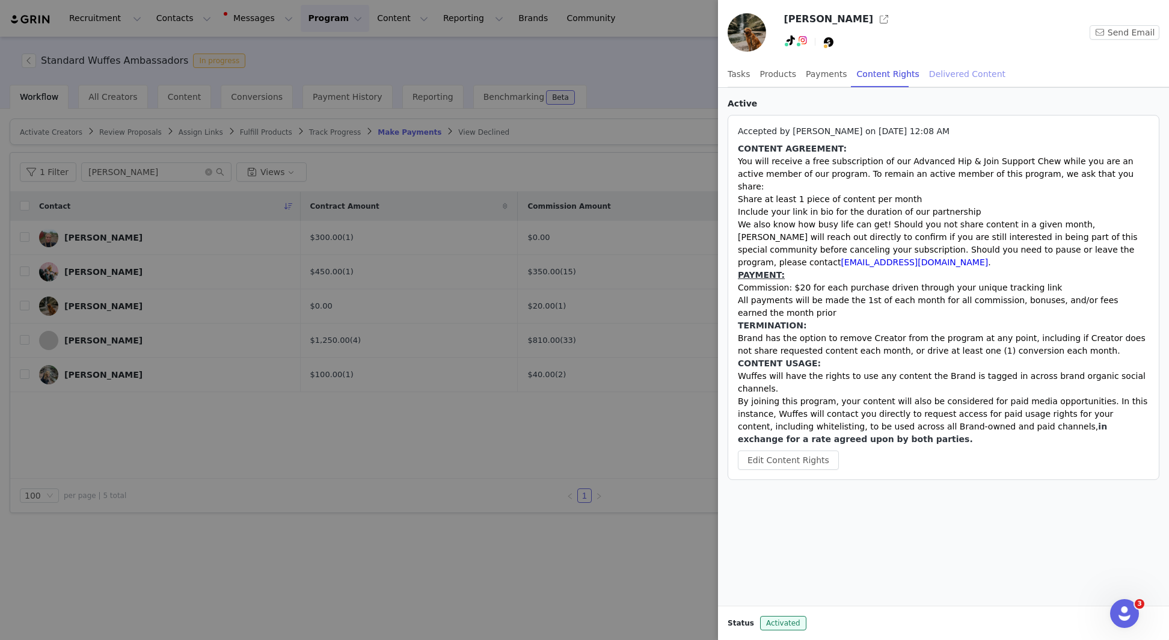
click at [945, 74] on div "Delivered Content" at bounding box center [967, 74] width 76 height 27
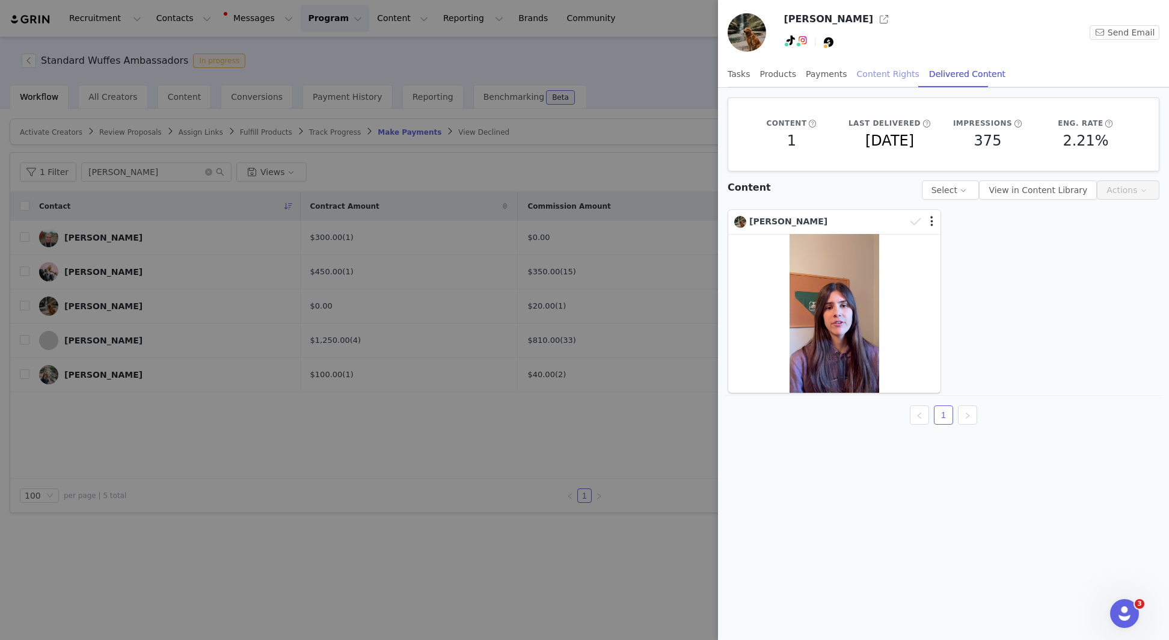
click at [901, 72] on div "Content Rights" at bounding box center [888, 74] width 63 height 27
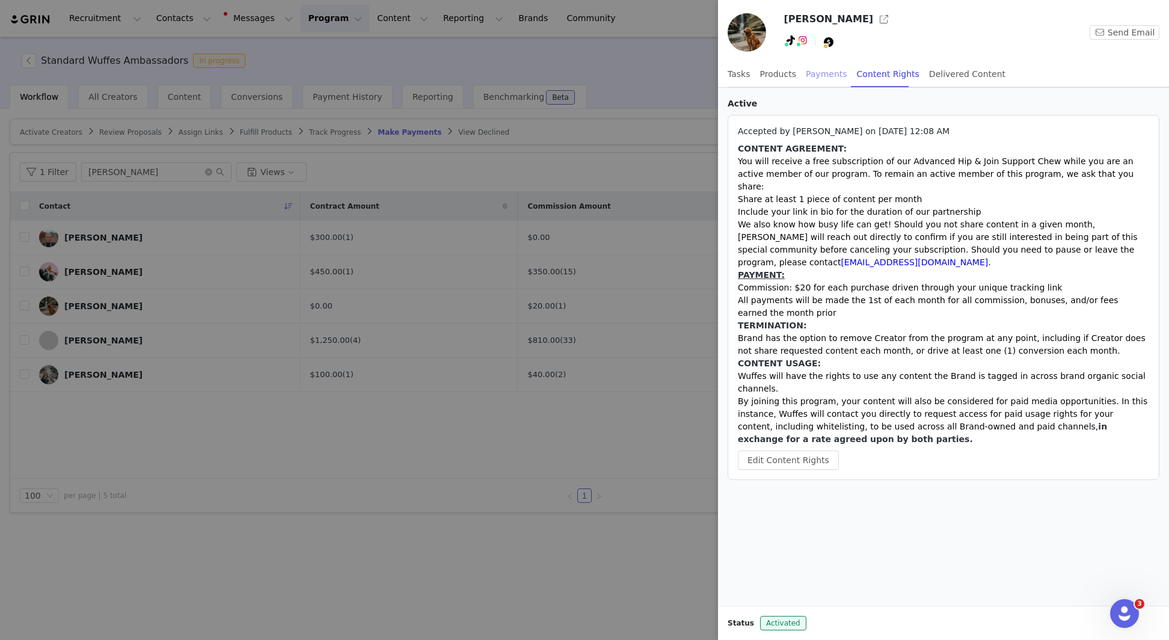
click at [829, 79] on div "Payments" at bounding box center [826, 74] width 41 height 27
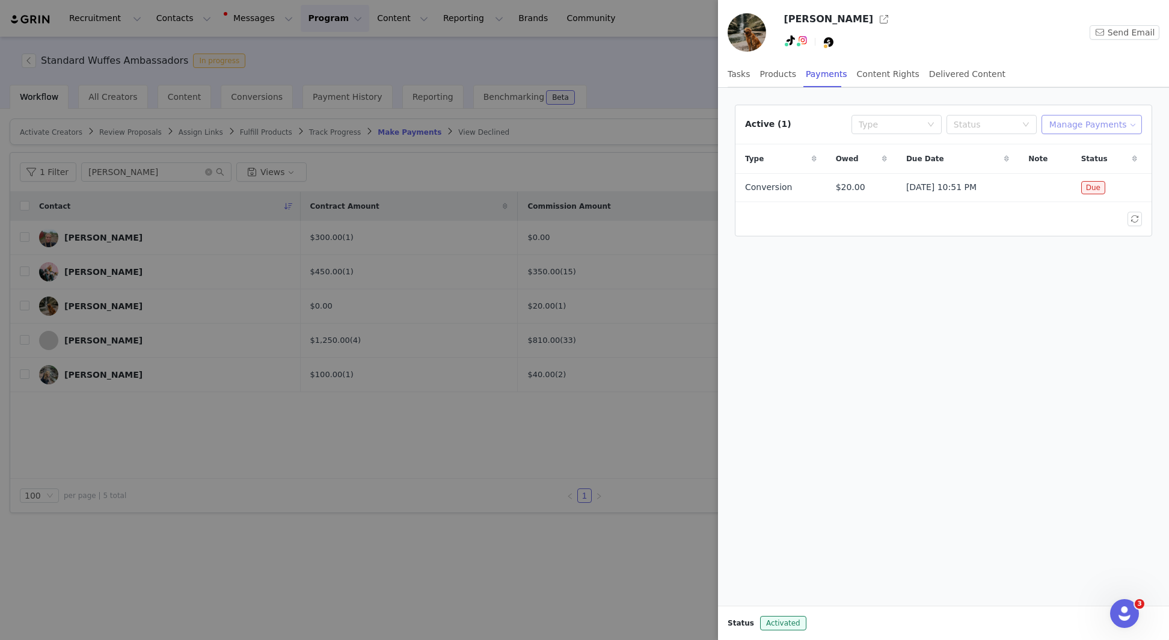
click at [1123, 122] on button "Manage Payments" at bounding box center [1092, 124] width 100 height 19
click at [1083, 167] on span "Add Payable" at bounding box center [1096, 167] width 52 height 13
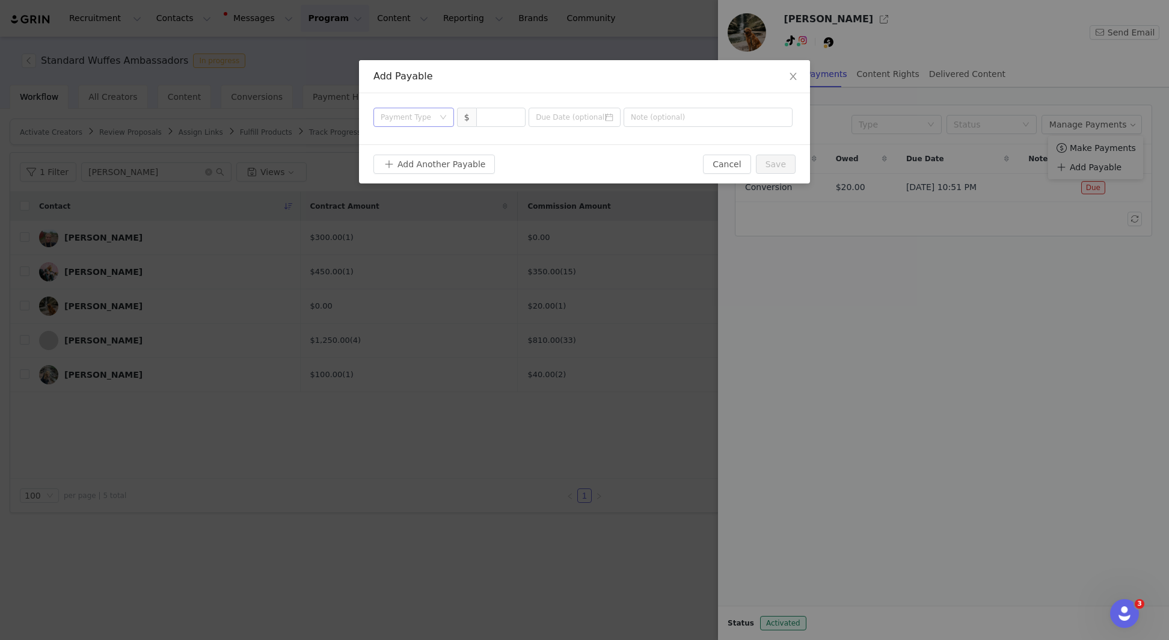
click at [422, 122] on div "Payment Type" at bounding box center [407, 117] width 53 height 12
click at [424, 175] on li "Deliverable" at bounding box center [413, 179] width 81 height 19
click at [512, 103] on div "Payment Type Deliverable $" at bounding box center [584, 118] width 451 height 51
click at [512, 112] on span "Increase Value" at bounding box center [518, 113] width 13 height 11
type input "100"
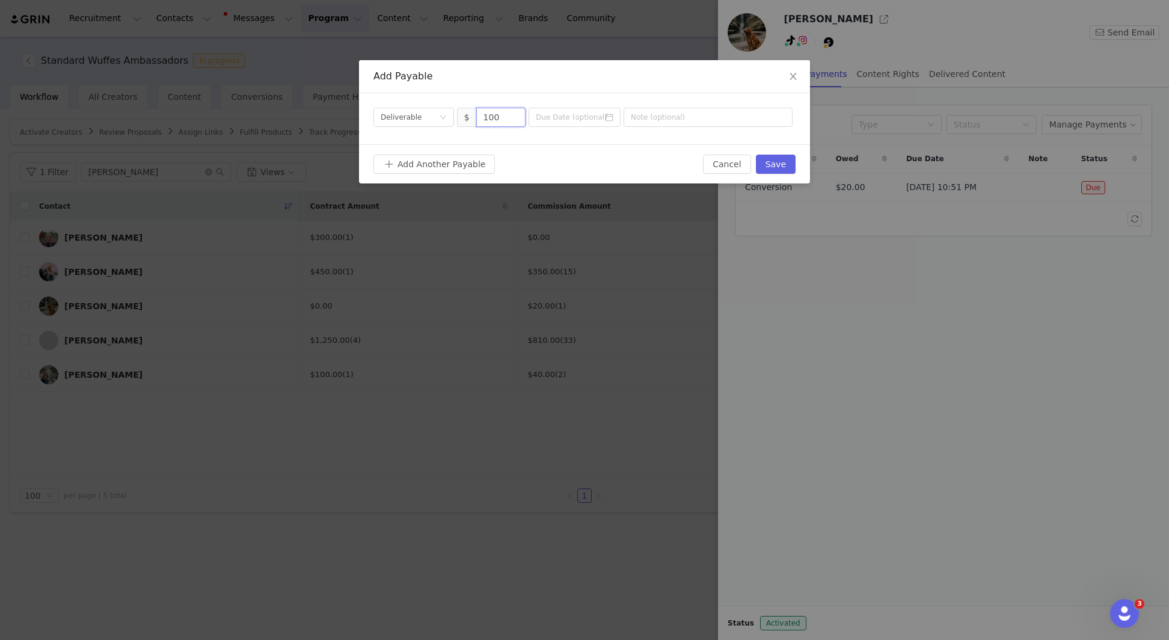
click at [570, 127] on div "Payment Type Deliverable $ 100" at bounding box center [584, 118] width 451 height 51
click at [560, 114] on input at bounding box center [575, 117] width 92 height 19
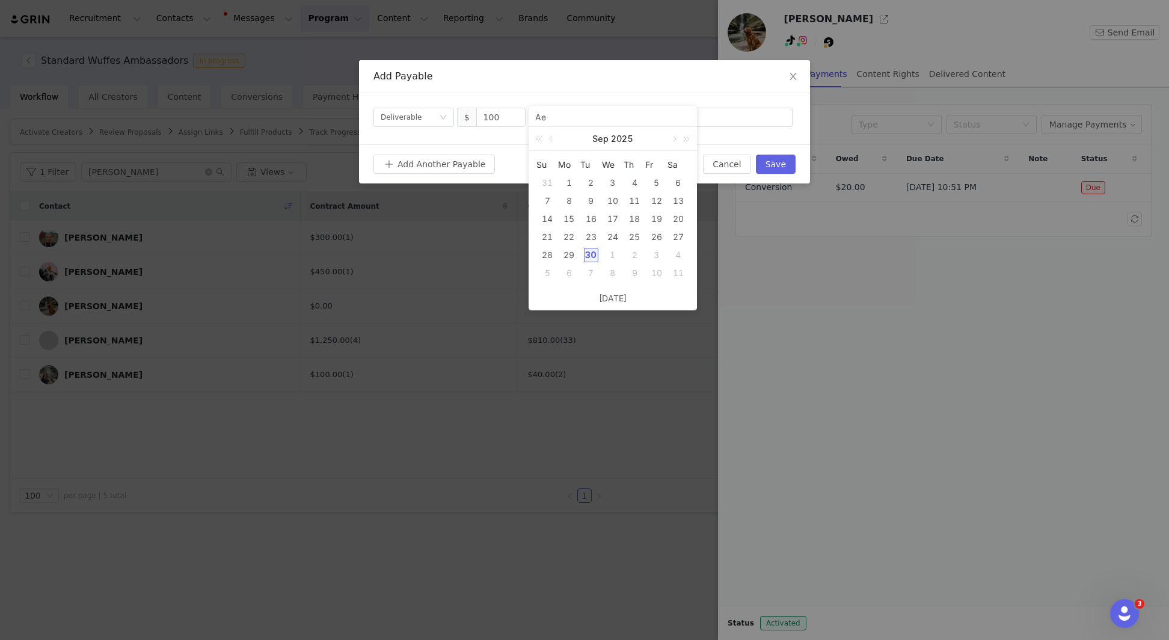
type input "Ae"
click at [616, 248] on div "1" at bounding box center [613, 255] width 14 height 14
type input "[DATE]"
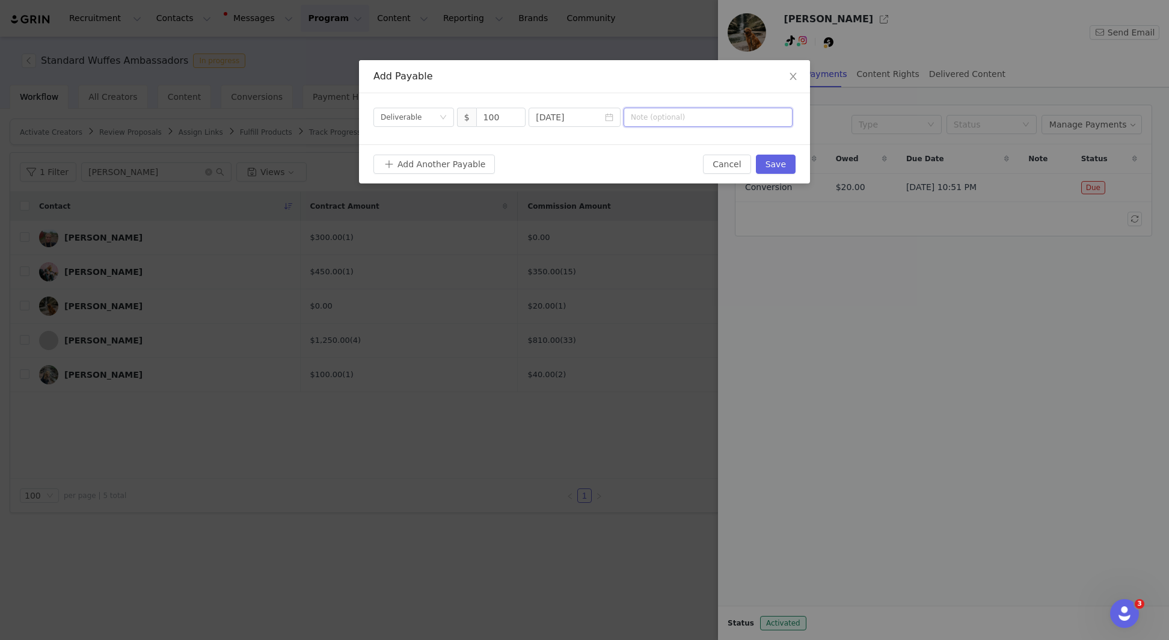
click at [700, 121] on input "text" at bounding box center [708, 117] width 169 height 19
type input "Ad Ready +1M of paid and WL"
click at [788, 159] on button "Save" at bounding box center [776, 164] width 40 height 19
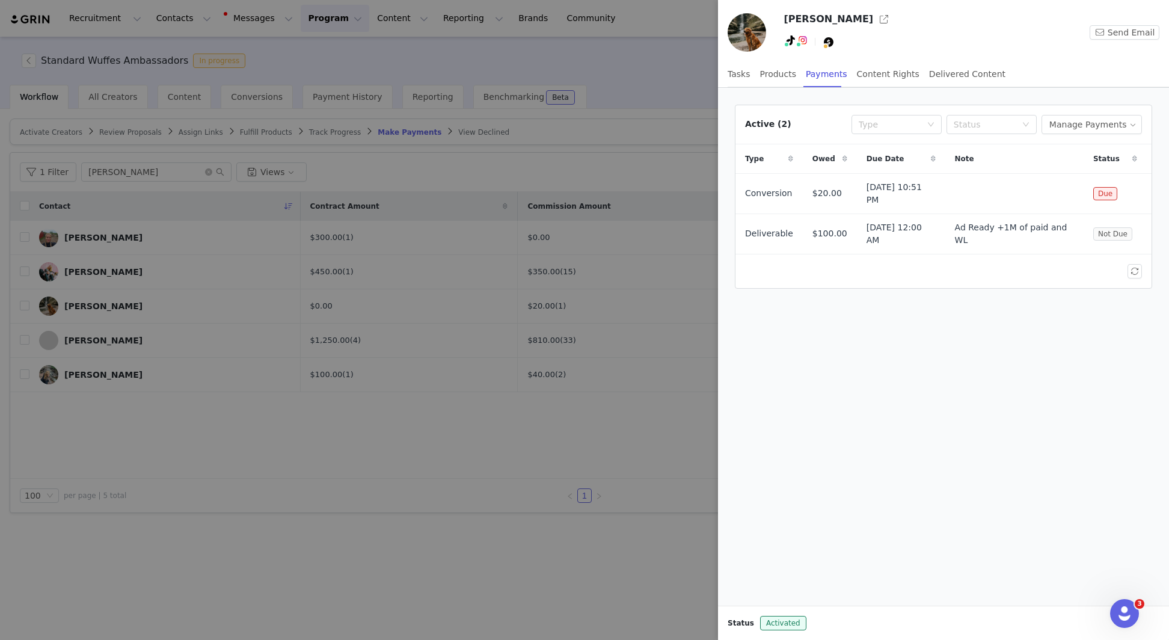
click at [674, 49] on div at bounding box center [584, 320] width 1169 height 640
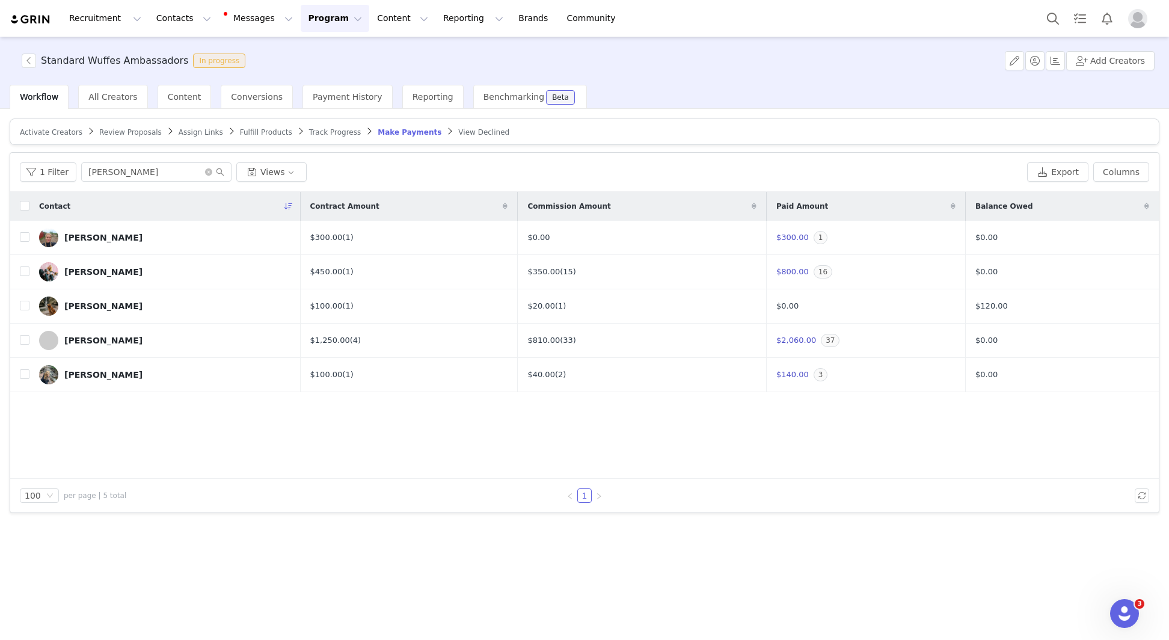
click at [467, 173] on div "1 Filter [PERSON_NAME] Views" at bounding box center [521, 171] width 1002 height 19
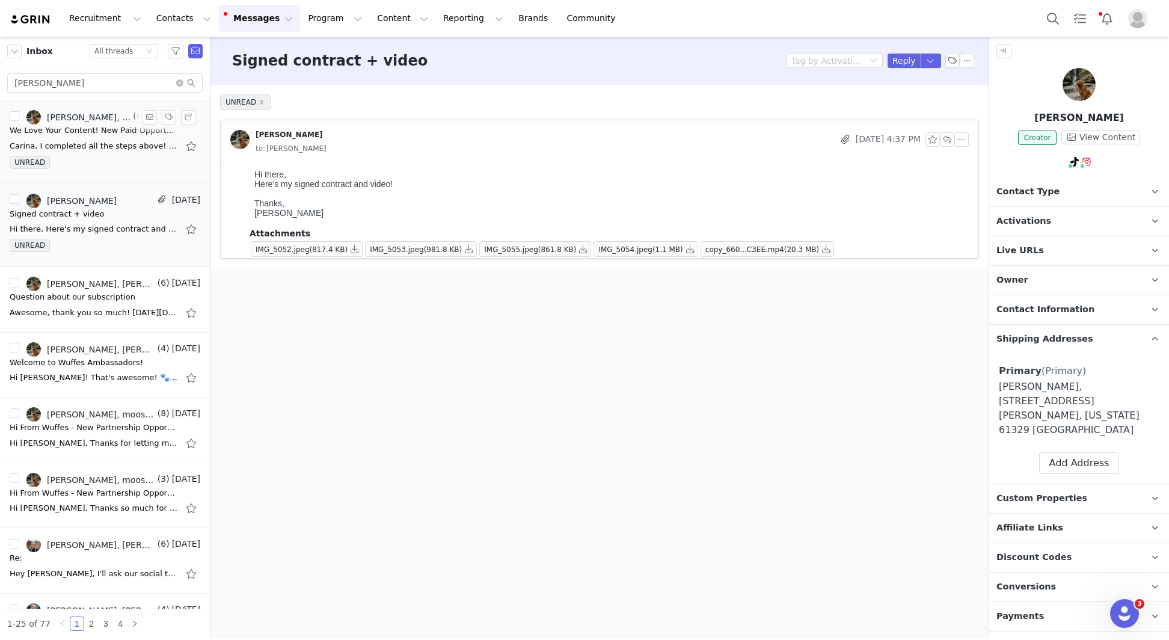
click at [103, 153] on div "Carina, I completed all the steps above! If I missed something or didn't do som…" at bounding box center [105, 146] width 191 height 19
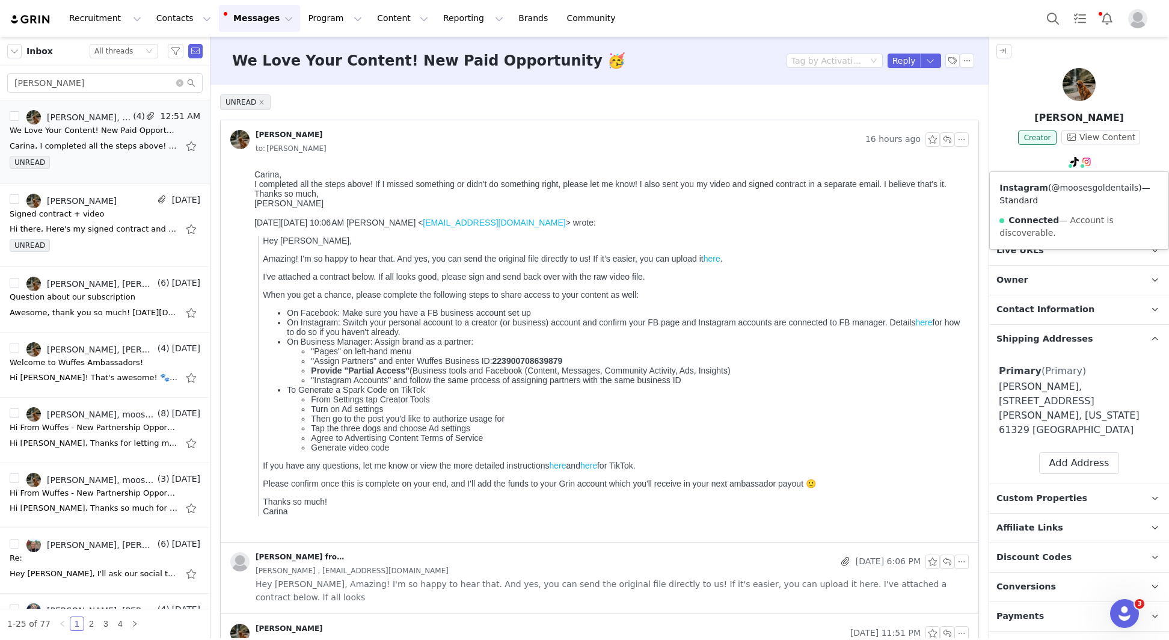
click at [1088, 185] on link "@moosesgoldentails" at bounding box center [1094, 188] width 87 height 10
click at [82, 140] on div "Carina, I completed all the steps above! If I missed something or didn't do som…" at bounding box center [94, 146] width 168 height 12
click at [321, 515] on p "Thanks so much! Carina" at bounding box center [613, 506] width 701 height 19
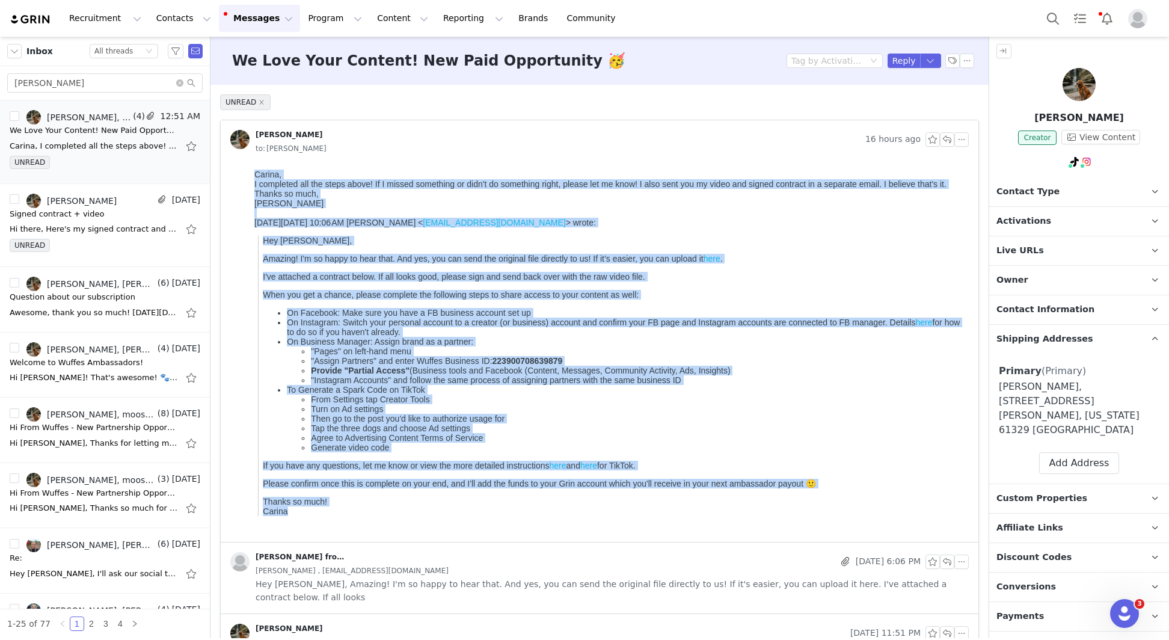
drag, startPoint x: 300, startPoint y: 523, endPoint x: 247, endPoint y: 127, distance: 398.7
click at [250, 165] on html "Carina, I completed all the steps above! If I missed something or didn't do som…" at bounding box center [609, 353] width 719 height 377
copy body "Loremi, D sitametco adi eli seddo eiusm! Te I utlabo etdolorem al enim'a mi ven…"
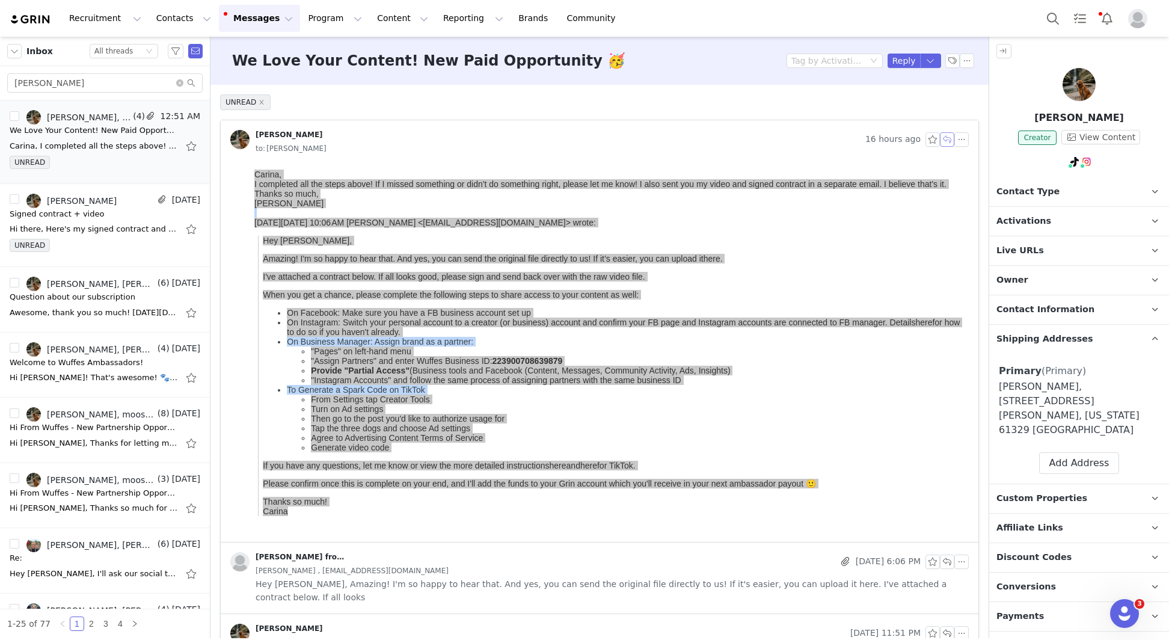
click at [947, 135] on button "button" at bounding box center [947, 139] width 14 height 14
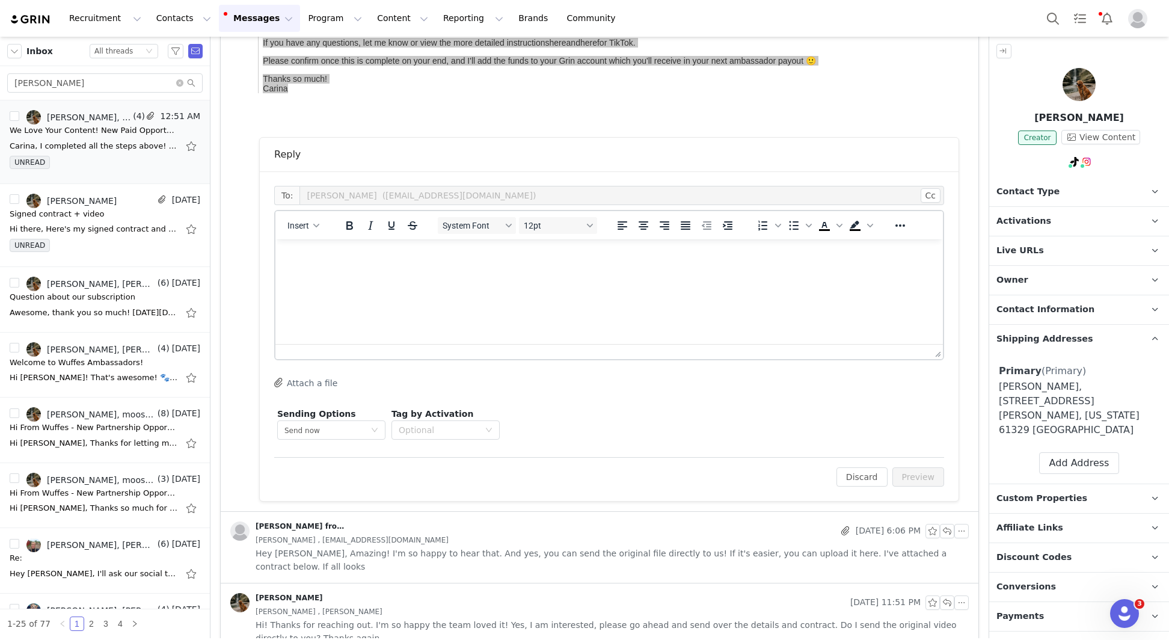
click at [383, 272] on html at bounding box center [609, 255] width 668 height 32
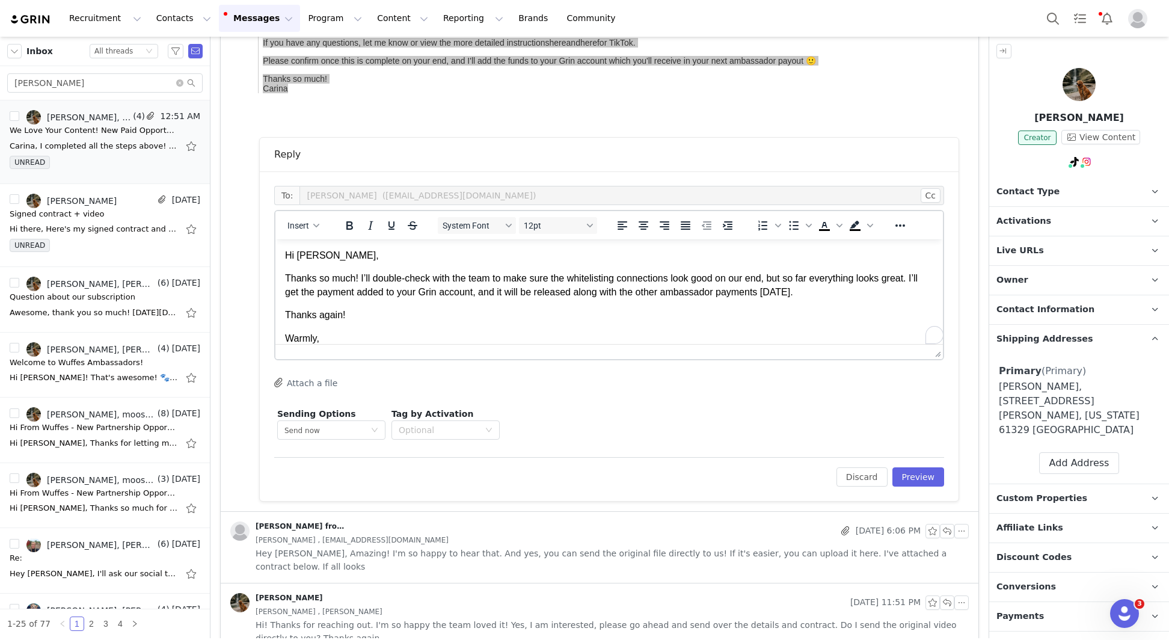
scroll to position [13, 0]
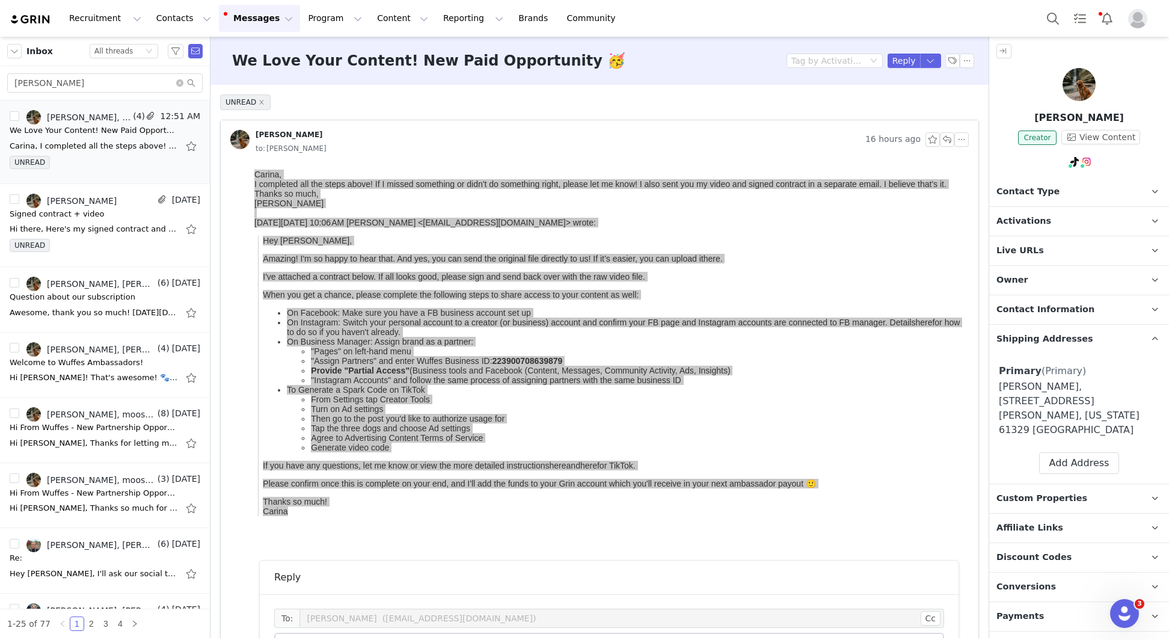
scroll to position [13, 0]
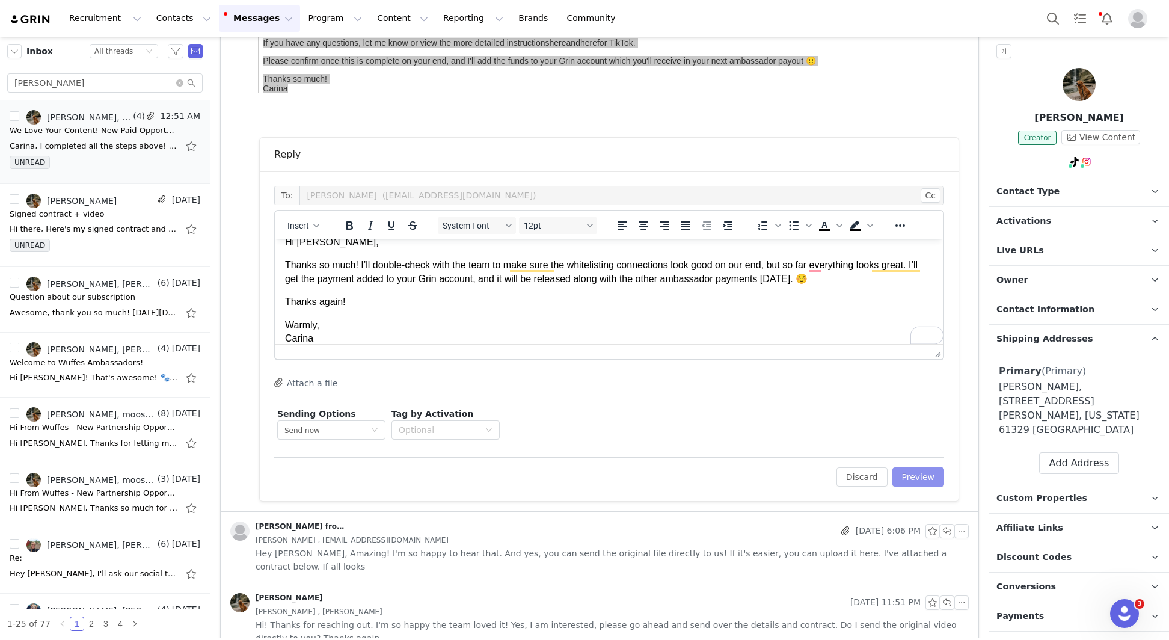
click at [932, 468] on button "Preview" at bounding box center [918, 476] width 52 height 19
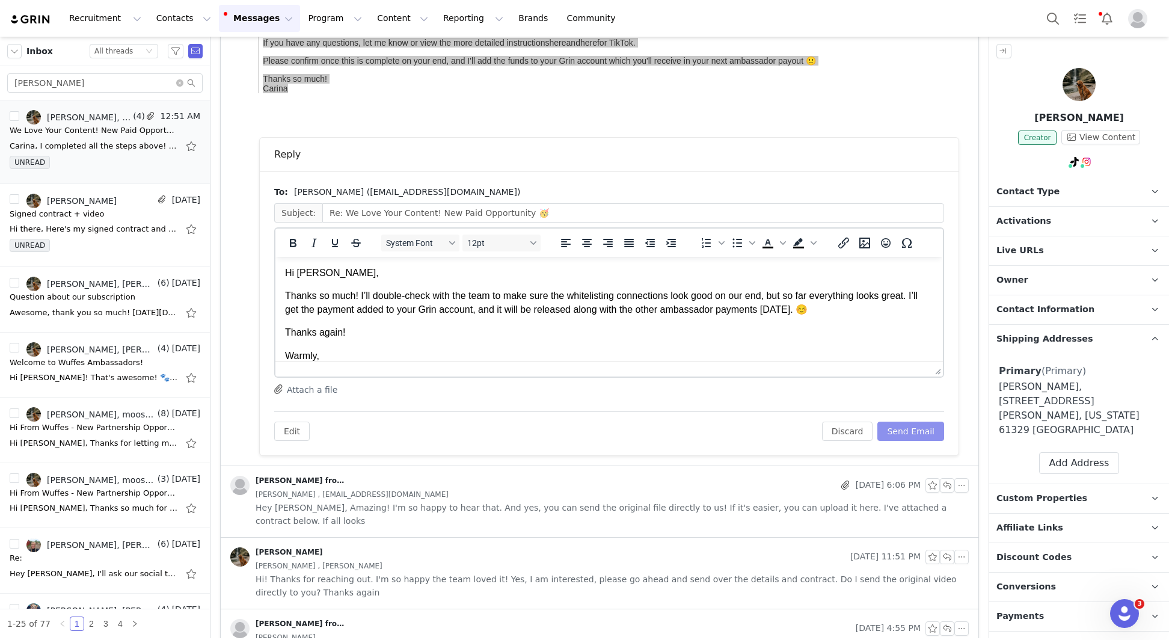
scroll to position [0, 0]
click at [926, 445] on div "To: [PERSON_NAME] ([EMAIL_ADDRESS][DOMAIN_NAME]) Subject: Re: We Love Your Cont…" at bounding box center [609, 313] width 699 height 284
click at [921, 429] on button "Send Email" at bounding box center [910, 431] width 67 height 19
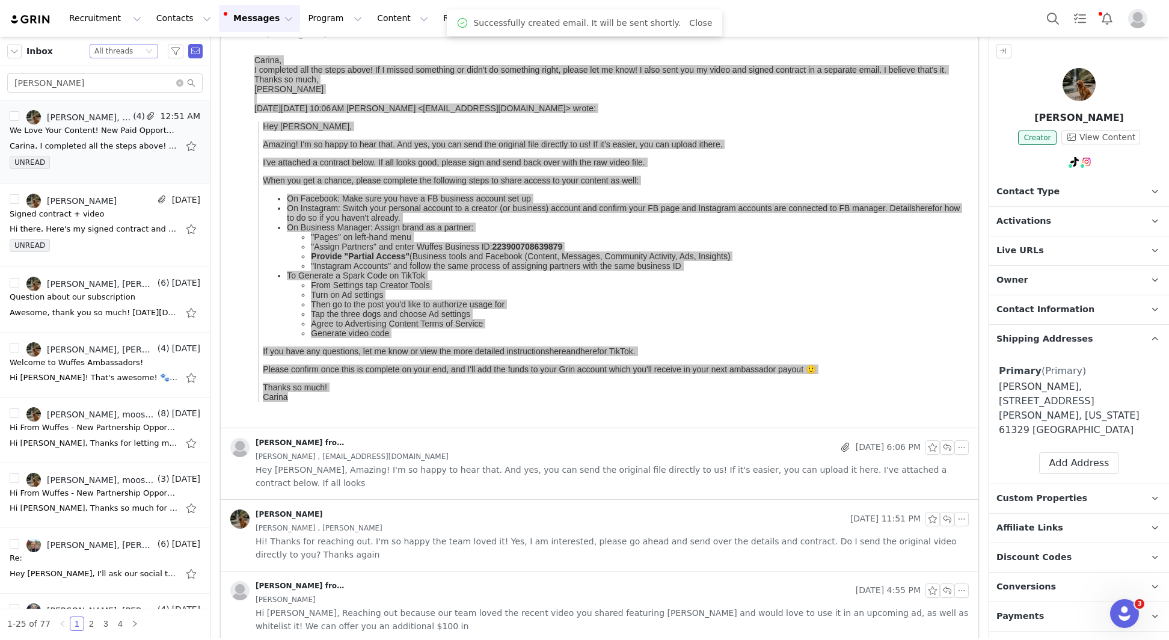
click at [116, 48] on div "All threads" at bounding box center [113, 51] width 38 height 13
click at [111, 61] on div "Inbox Status All threads" at bounding box center [105, 51] width 210 height 29
click at [109, 52] on div "All threads" at bounding box center [113, 51] width 38 height 13
click at [148, 112] on li "Unread only" at bounding box center [124, 111] width 69 height 19
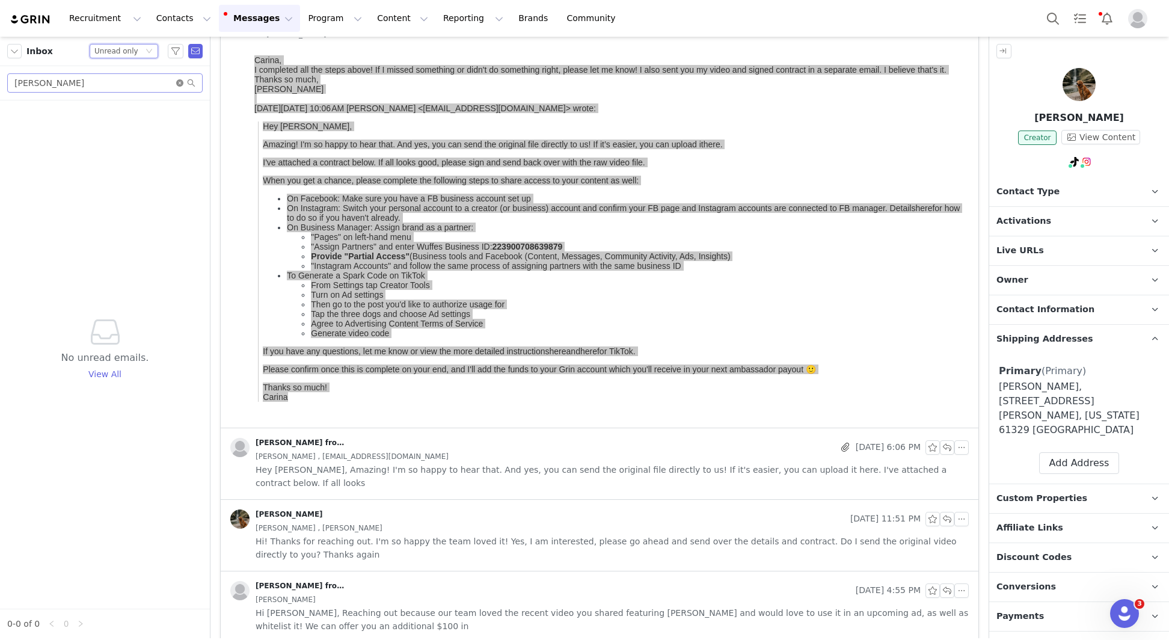
click at [179, 83] on icon "icon: close-circle" at bounding box center [179, 82] width 7 height 7
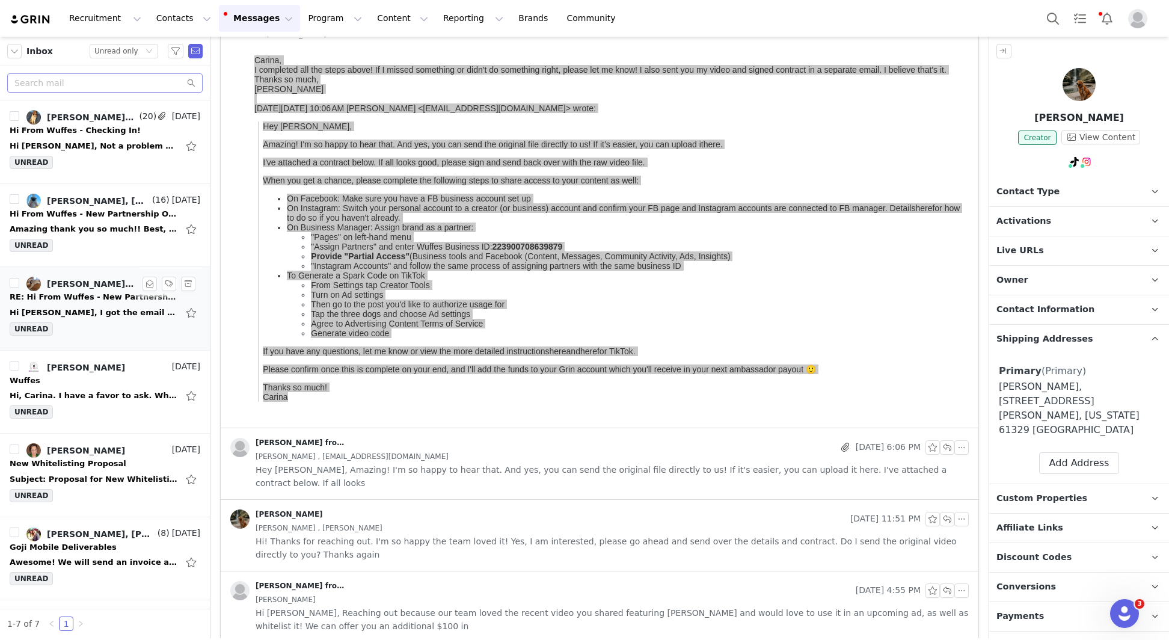
scroll to position [52, 0]
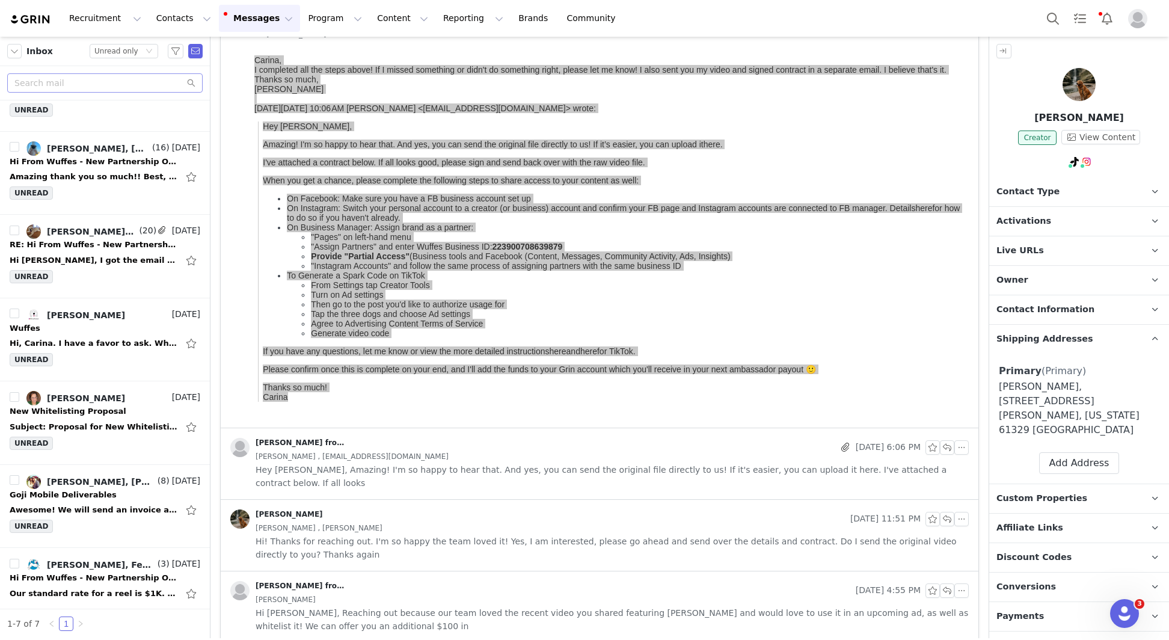
click at [261, 11] on button "Messages Messages" at bounding box center [259, 18] width 81 height 27
click at [198, 14] on button "Contacts Contacts" at bounding box center [183, 18] width 69 height 27
click at [79, 88] on input "text" at bounding box center [104, 82] width 195 height 19
paste input "[PERSON_NAME]"
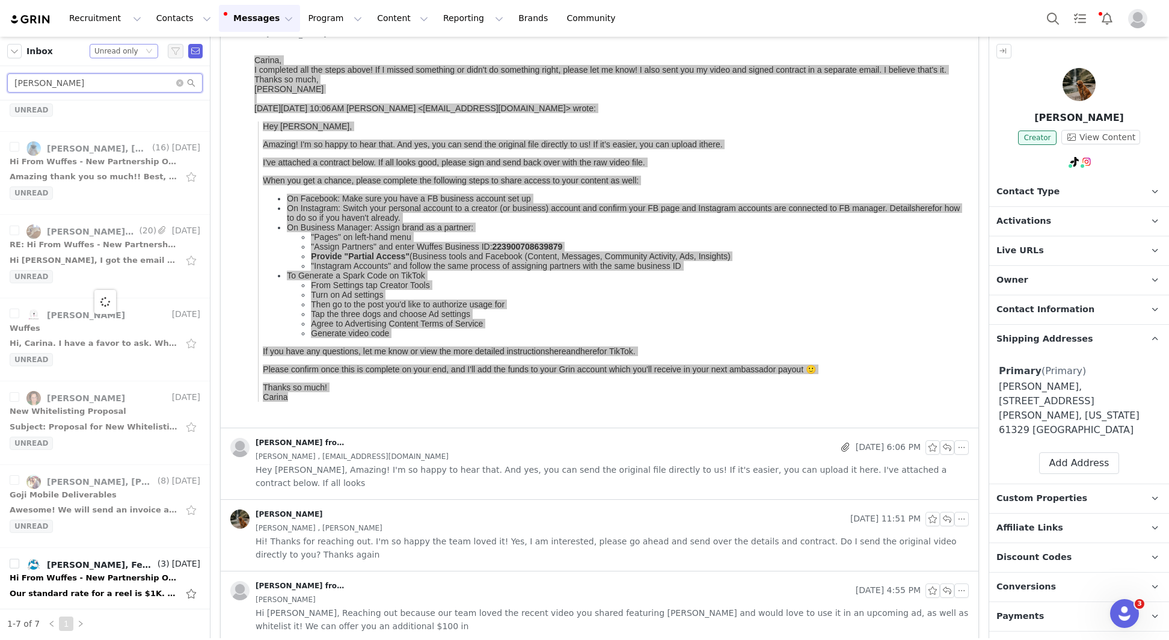
scroll to position [0, 0]
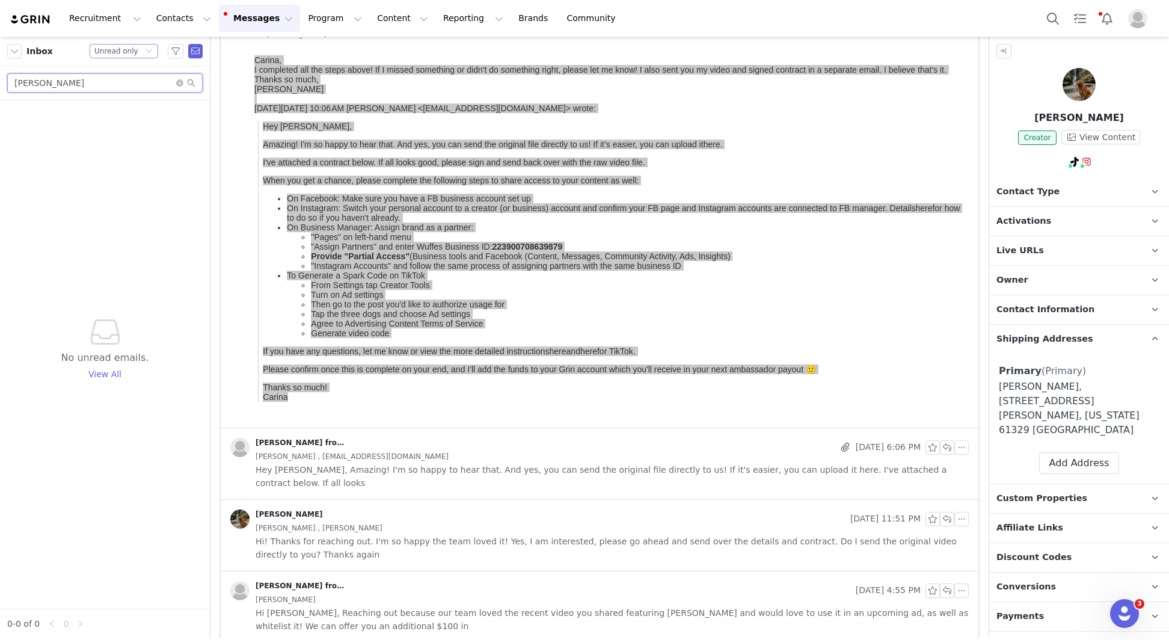
type input "[PERSON_NAME]"
click at [142, 50] on div "Status Unread only" at bounding box center [118, 51] width 49 height 13
click at [137, 76] on li "All threads" at bounding box center [124, 72] width 69 height 19
click at [134, 88] on input "[PERSON_NAME]" at bounding box center [104, 82] width 195 height 19
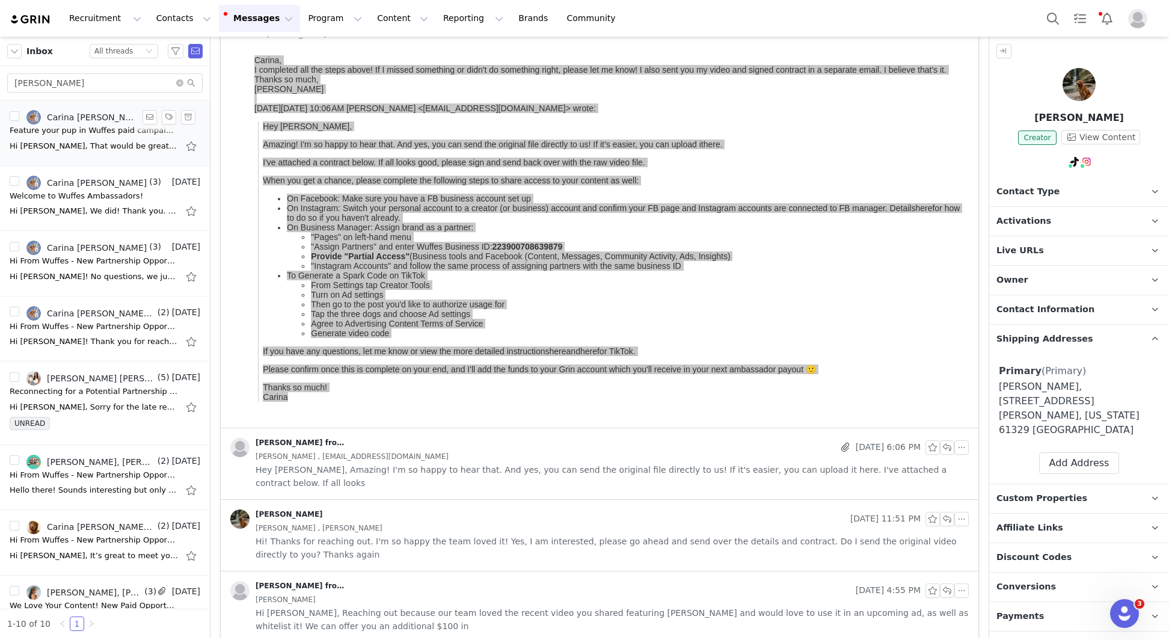
click at [111, 137] on div "Hi [PERSON_NAME], That would be great! Thank you so much! Best, Carina" at bounding box center [105, 146] width 191 height 19
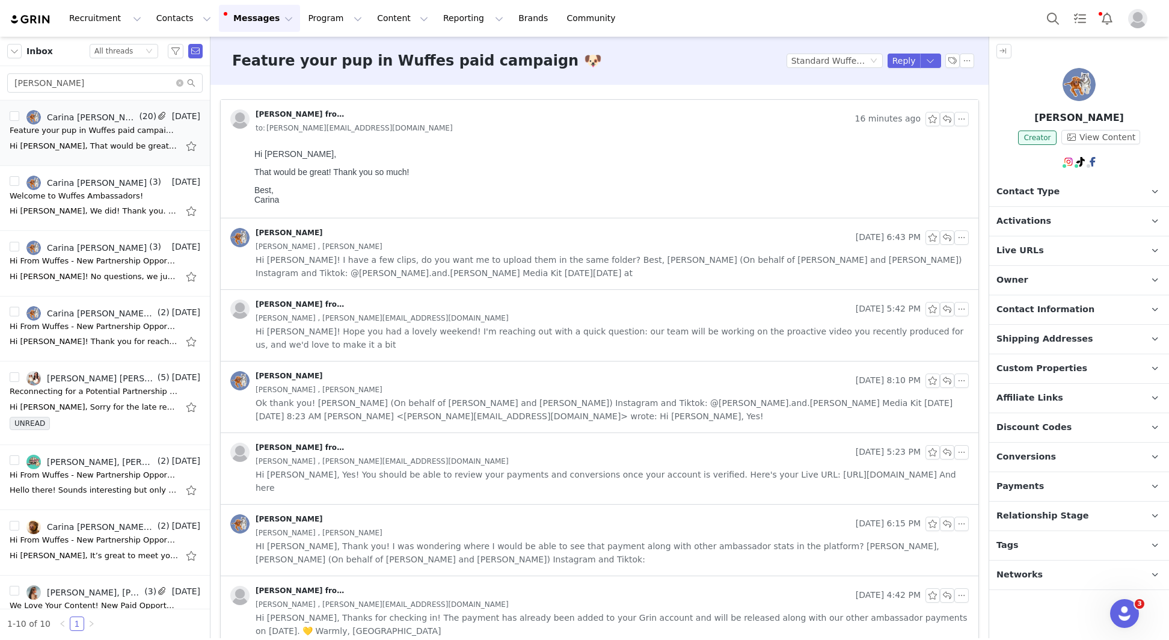
click at [253, 24] on button "Messages Messages" at bounding box center [259, 18] width 81 height 27
click at [99, 81] on input "Karen" at bounding box center [104, 82] width 195 height 19
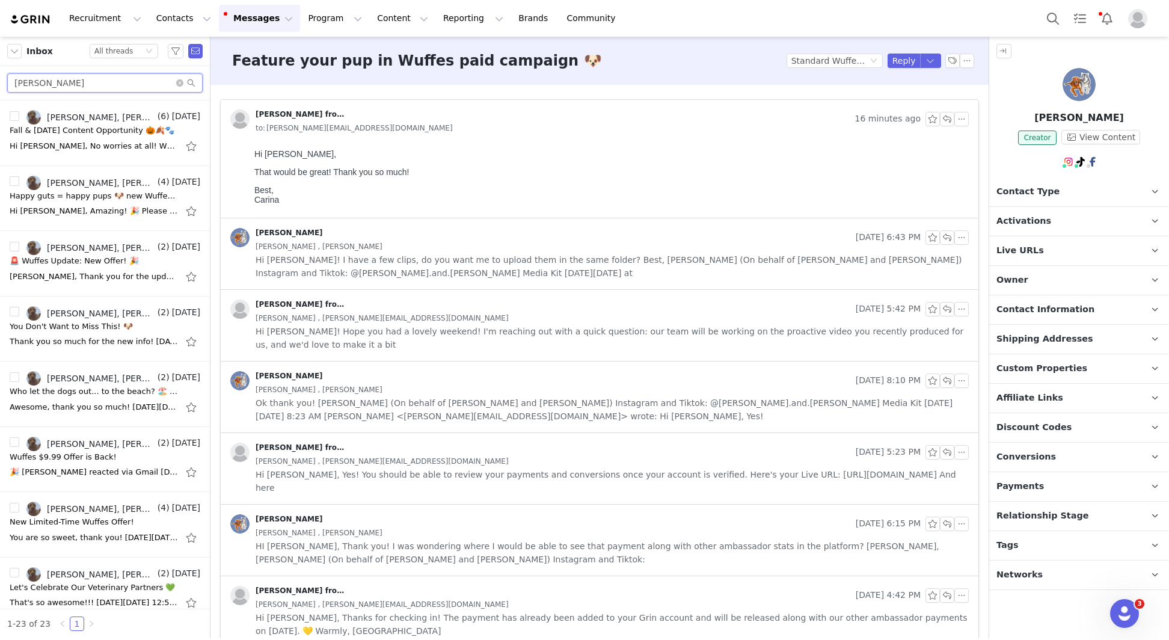
click at [90, 82] on input "salak" at bounding box center [104, 82] width 195 height 19
click at [84, 155] on li "Carina de Lemos, Lauren Solomon (9) 4:08 PM Fall & Halloween Content Opportunit…" at bounding box center [105, 133] width 210 height 66
click at [80, 146] on div "Hi Lauren, That would be great, thank you! 😊 As for the payment, we'll ask you …" at bounding box center [94, 146] width 168 height 12
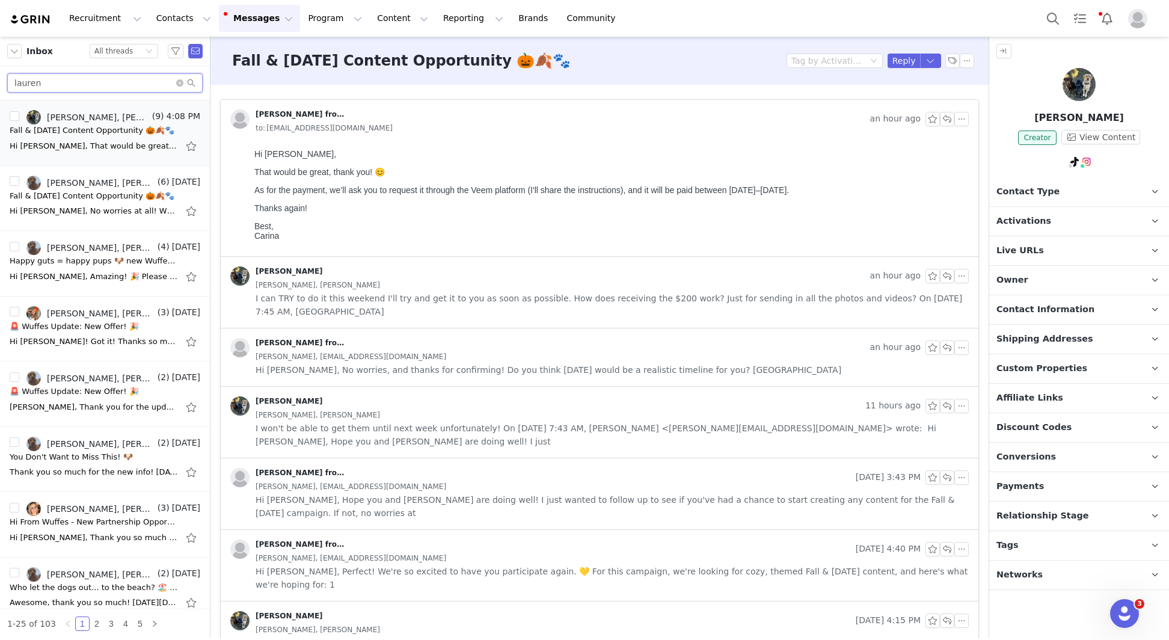
click at [91, 85] on input "lauren" at bounding box center [104, 82] width 195 height 19
type input "[PERSON_NAME]"
click at [93, 150] on div "Hi [PERSON_NAME], No worries at all! When do you think would be the soonest you…" at bounding box center [94, 146] width 168 height 12
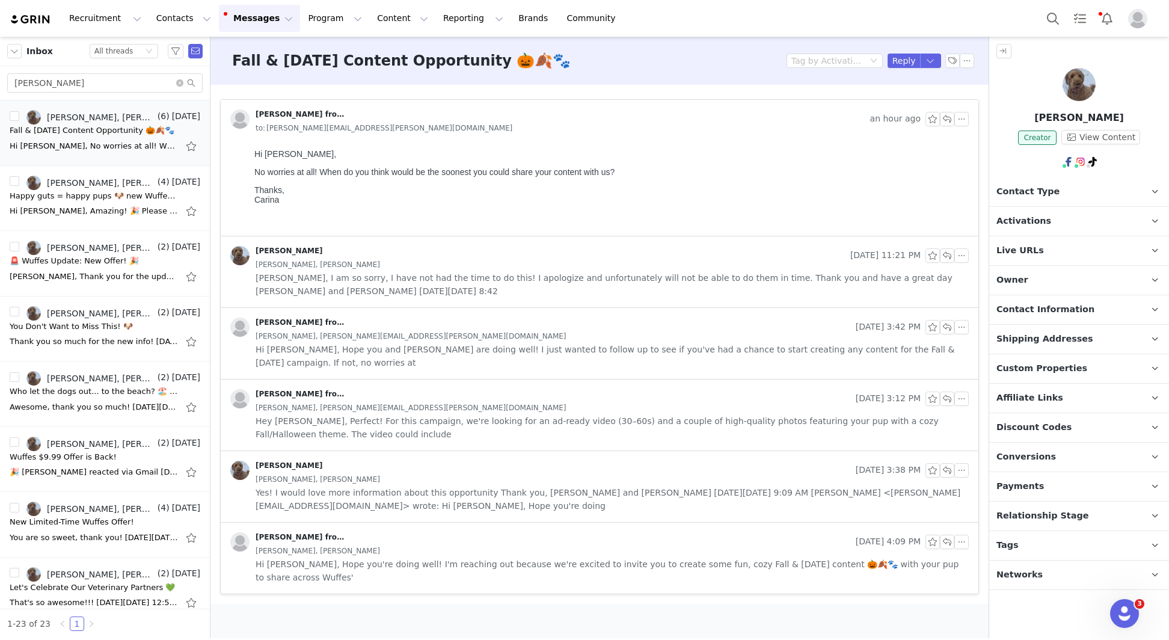
click at [363, 266] on div "[PERSON_NAME], [PERSON_NAME]" at bounding box center [612, 264] width 713 height 13
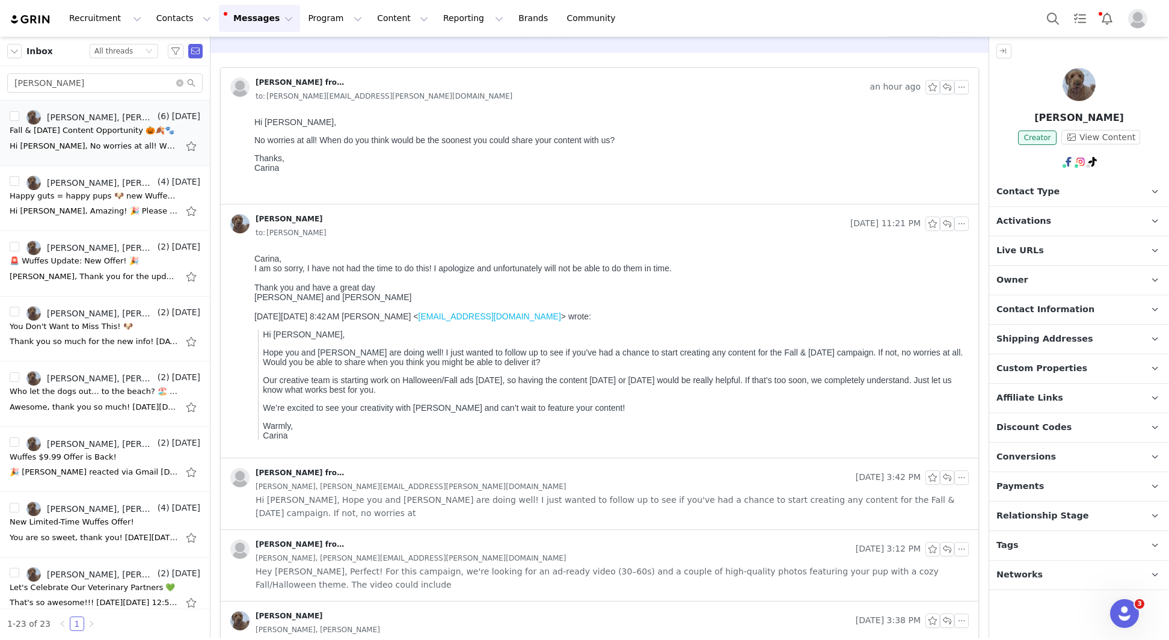
scroll to position [35, 0]
